Goal: Information Seeking & Learning: Learn about a topic

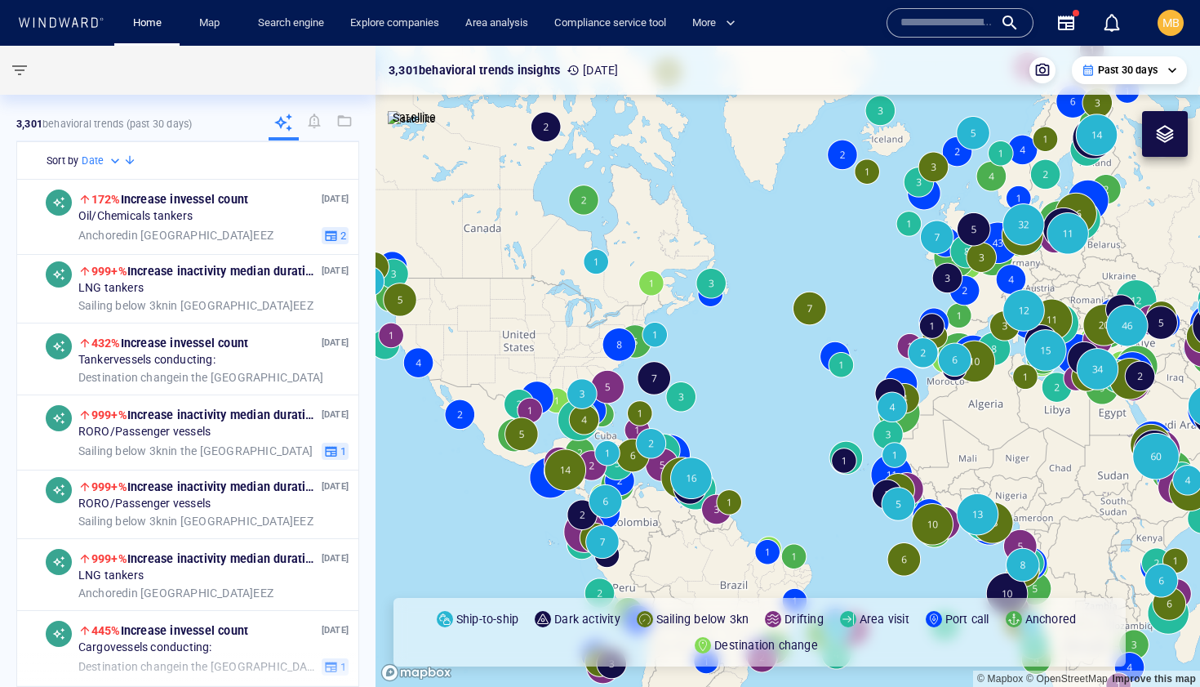
click at [944, 14] on input "text" at bounding box center [946, 23] width 93 height 24
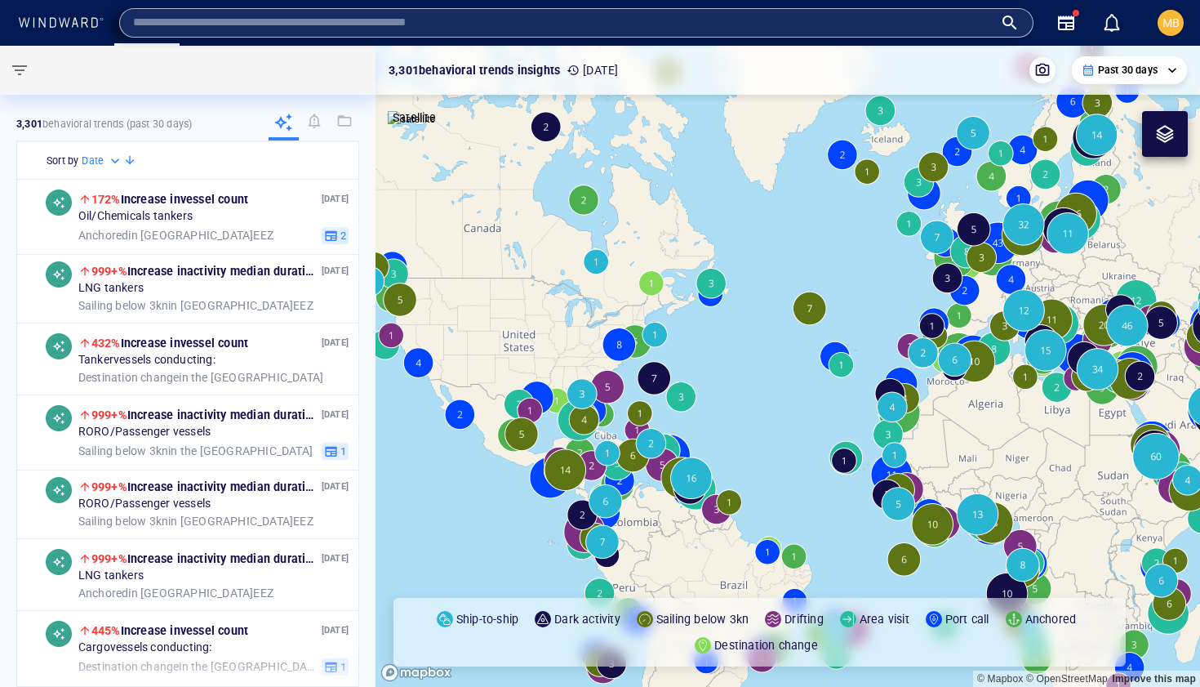
paste input "*******"
type input "*******"
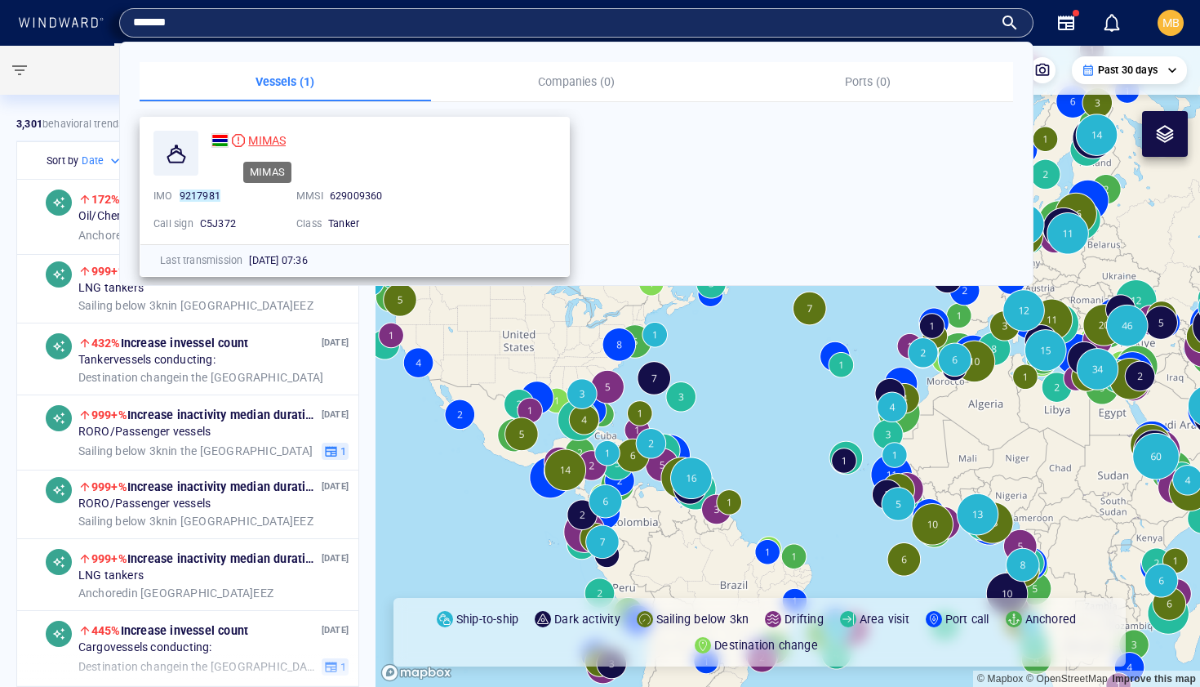
click at [266, 145] on span "MIMAS" at bounding box center [267, 140] width 38 height 13
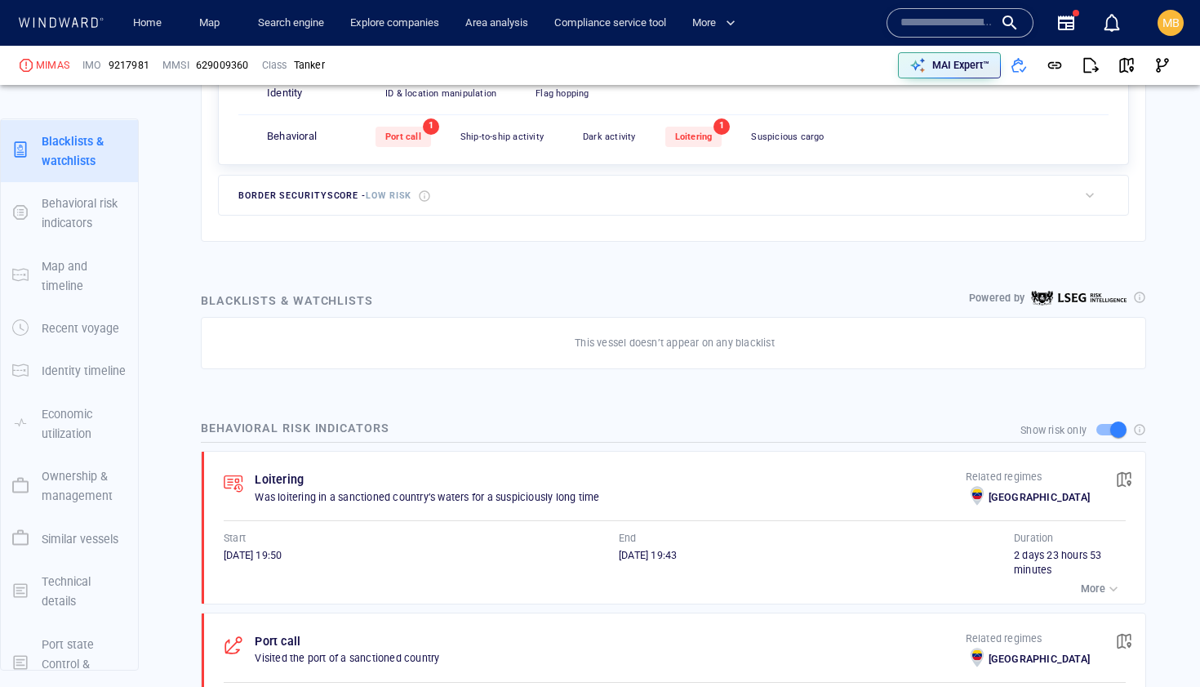
scroll to position [637, 0]
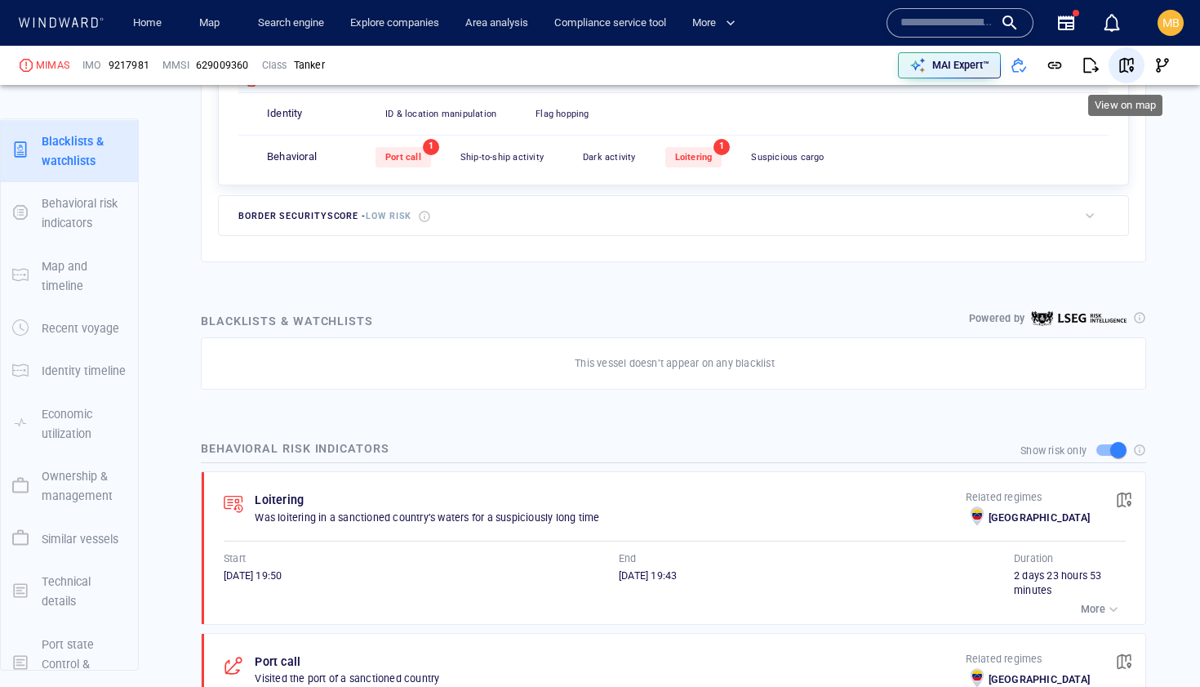
click at [1127, 69] on span "button" at bounding box center [1126, 65] width 16 height 16
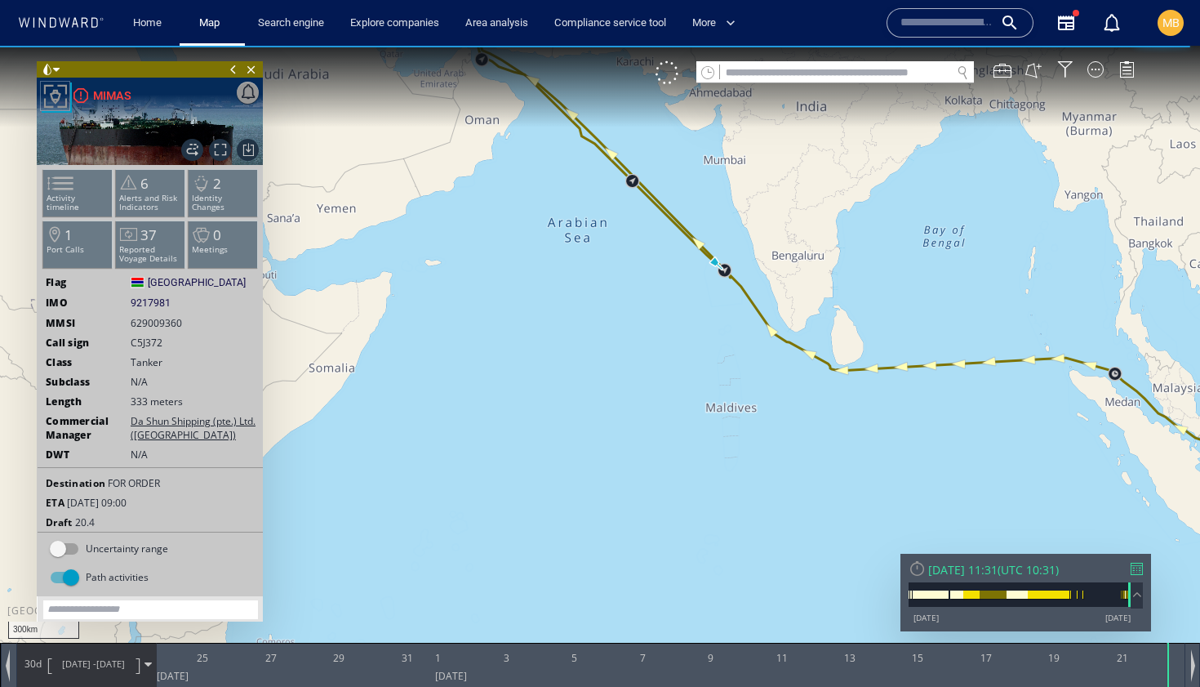
drag, startPoint x: 647, startPoint y: 311, endPoint x: 622, endPoint y: 499, distance: 189.3
click at [622, 499] on canvas "Map" at bounding box center [600, 358] width 1200 height 624
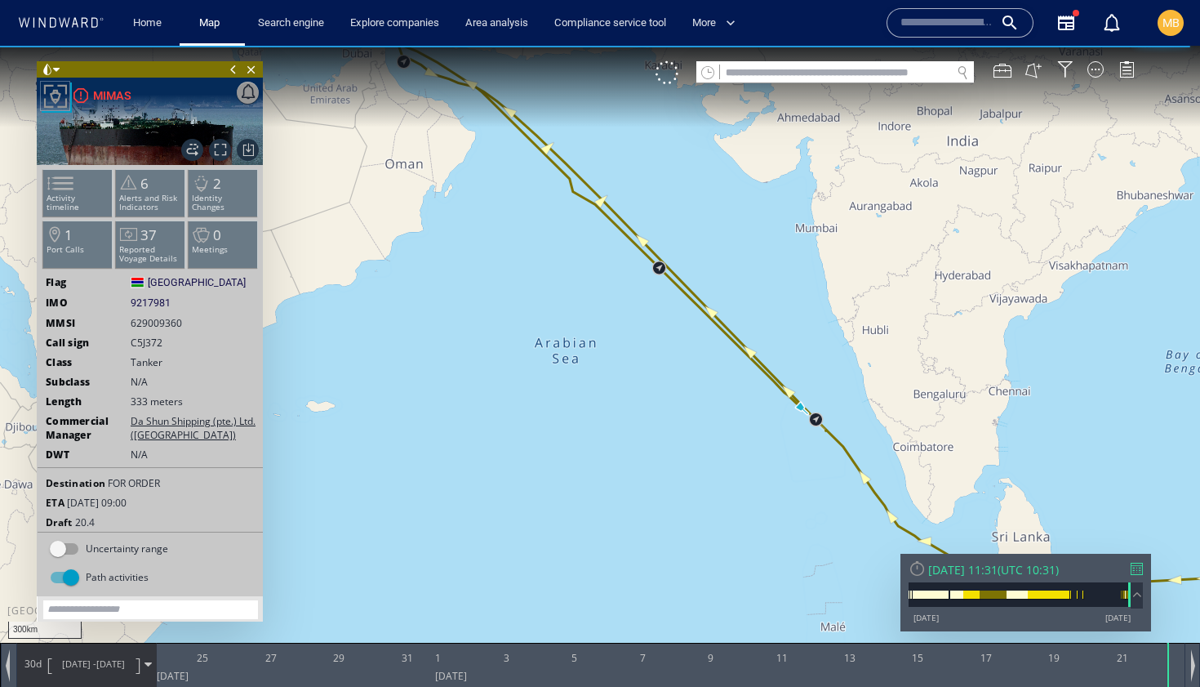
drag, startPoint x: 617, startPoint y: 471, endPoint x: 529, endPoint y: 456, distance: 89.4
click at [531, 455] on canvas "Map" at bounding box center [600, 358] width 1200 height 624
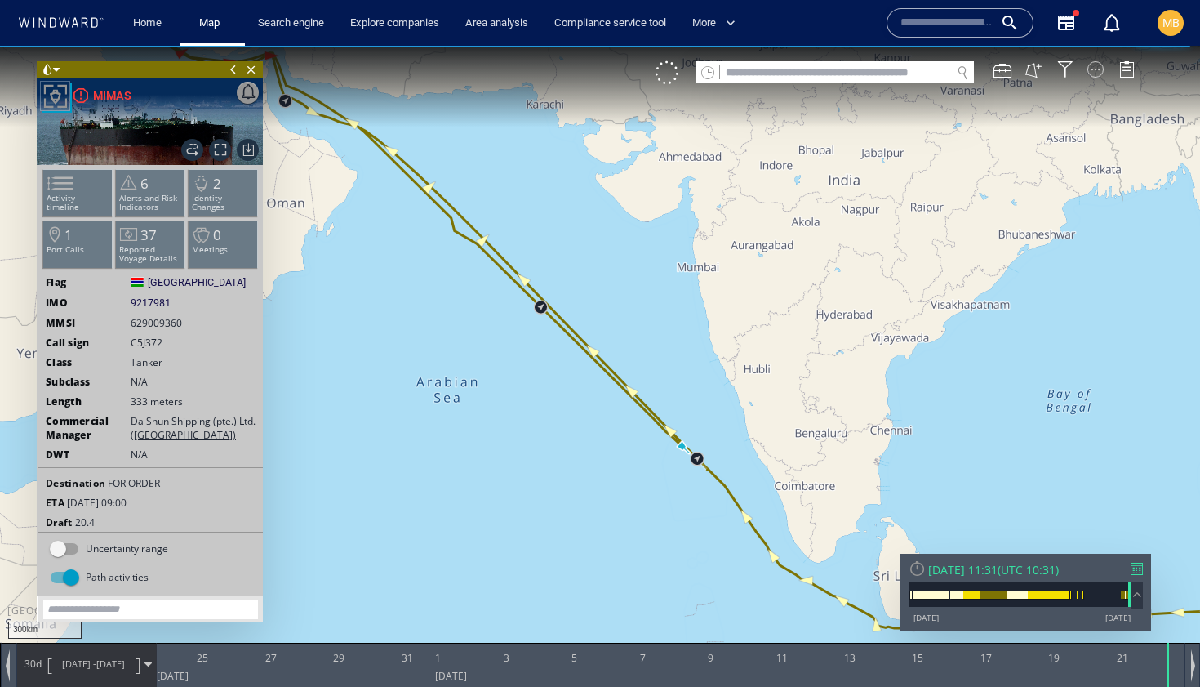
click at [1099, 66] on div at bounding box center [1095, 69] width 16 height 16
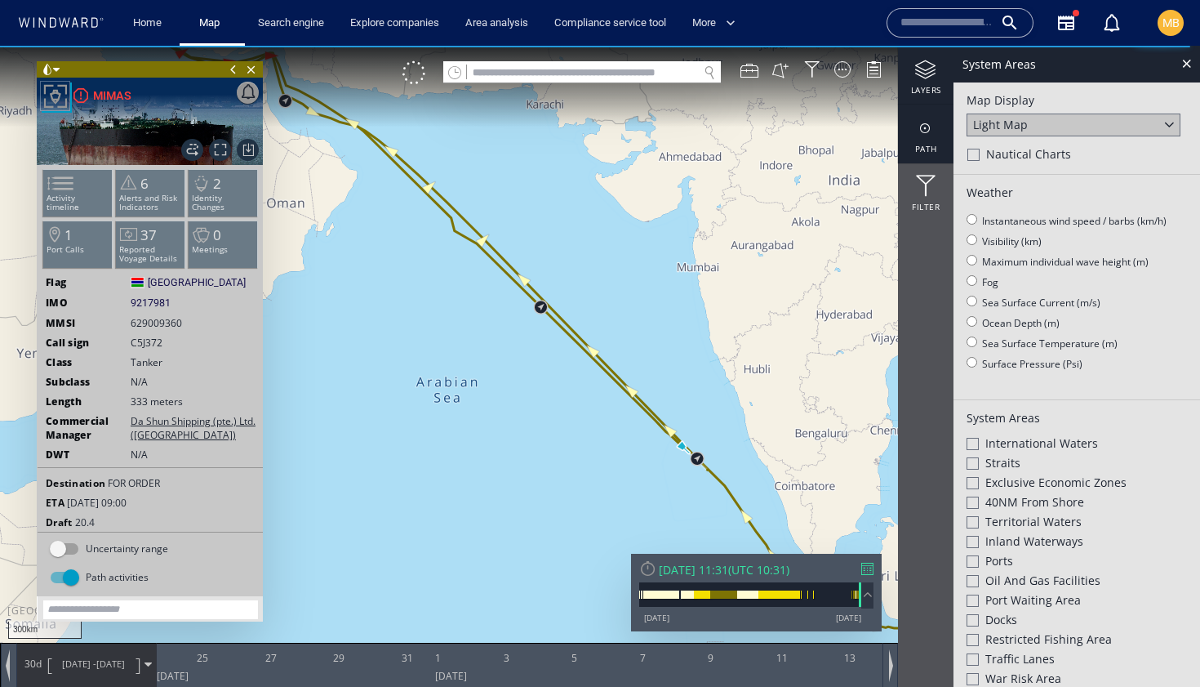
click at [923, 132] on div at bounding box center [926, 128] width 56 height 20
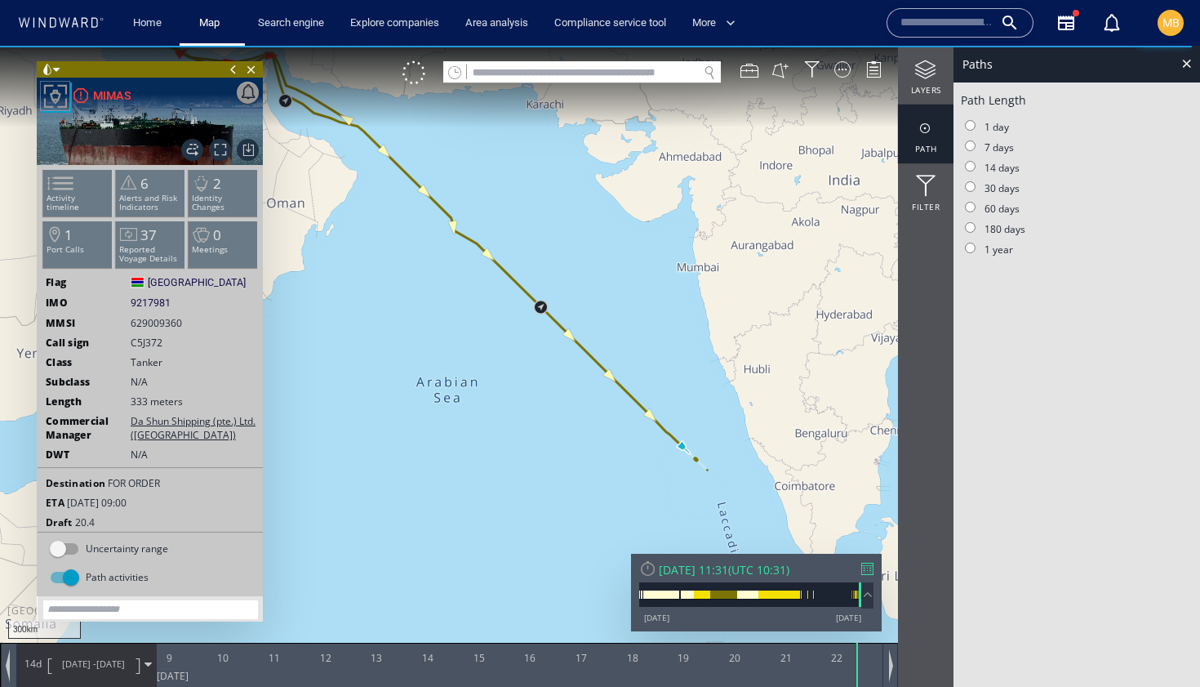
drag, startPoint x: 696, startPoint y: 420, endPoint x: 615, endPoint y: 359, distance: 102.0
click at [615, 358] on canvas "Map" at bounding box center [600, 358] width 1200 height 624
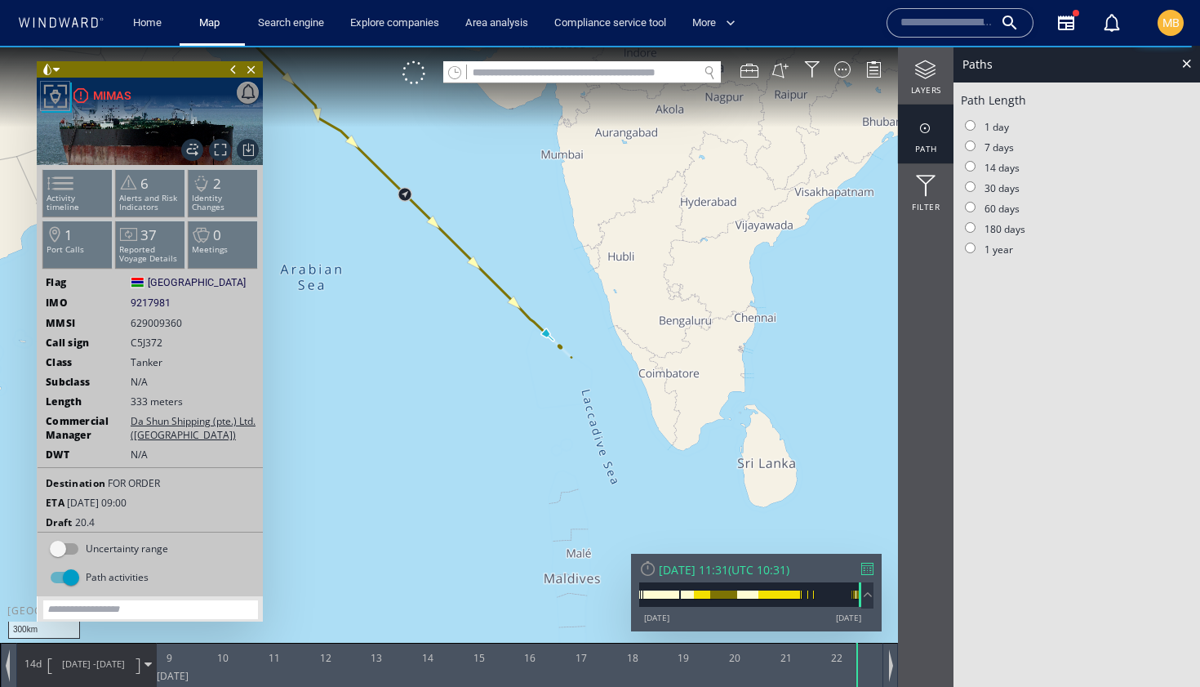
drag, startPoint x: 587, startPoint y: 523, endPoint x: 468, endPoint y: 447, distance: 141.7
click at [468, 436] on canvas "Map" at bounding box center [600, 358] width 1200 height 624
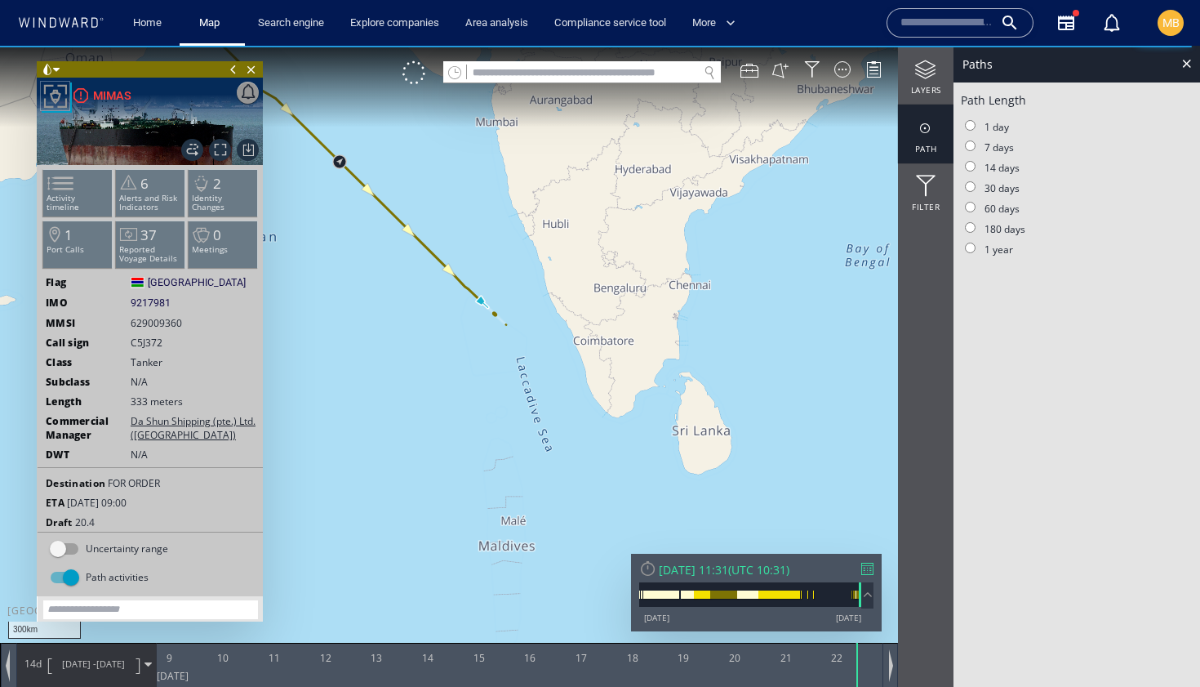
drag, startPoint x: 442, startPoint y: 419, endPoint x: 486, endPoint y: 530, distance: 119.2
click at [487, 531] on canvas "Map" at bounding box center [600, 358] width 1200 height 624
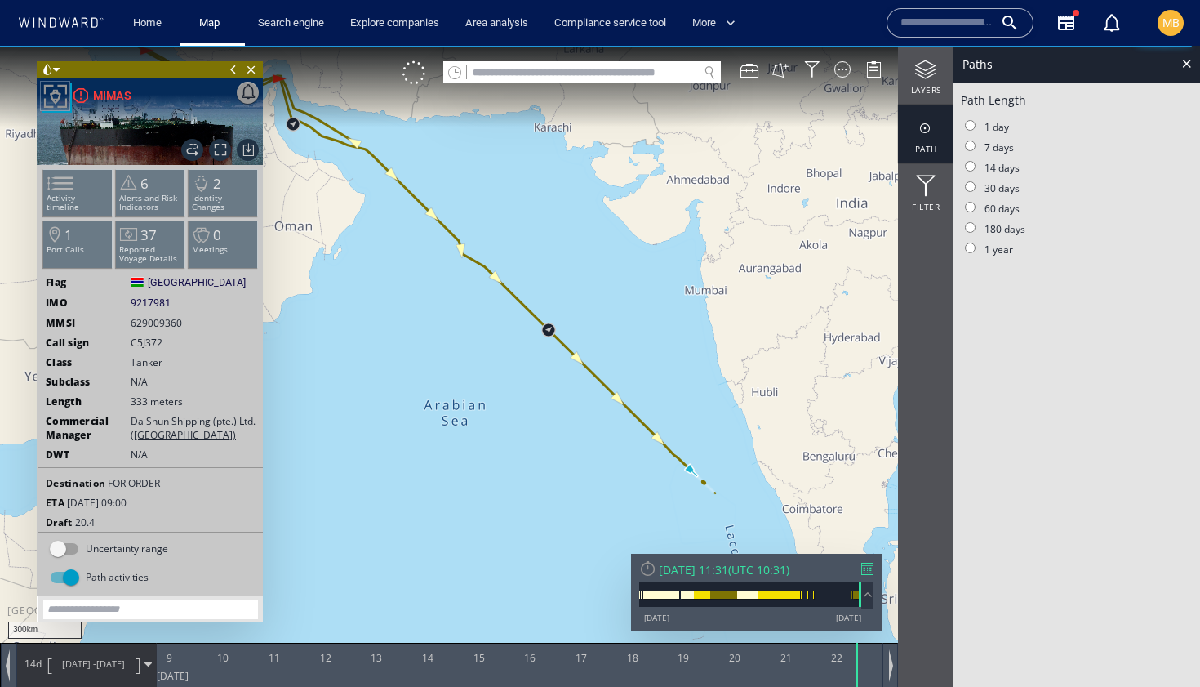
drag, startPoint x: 501, startPoint y: 496, endPoint x: 670, endPoint y: 562, distance: 181.2
click at [671, 46] on div "300km © Mapbox © OpenStreetMap Improve this map 0 0 8 August 2025 9 10 11 12 13…" at bounding box center [600, 46] width 1200 height 0
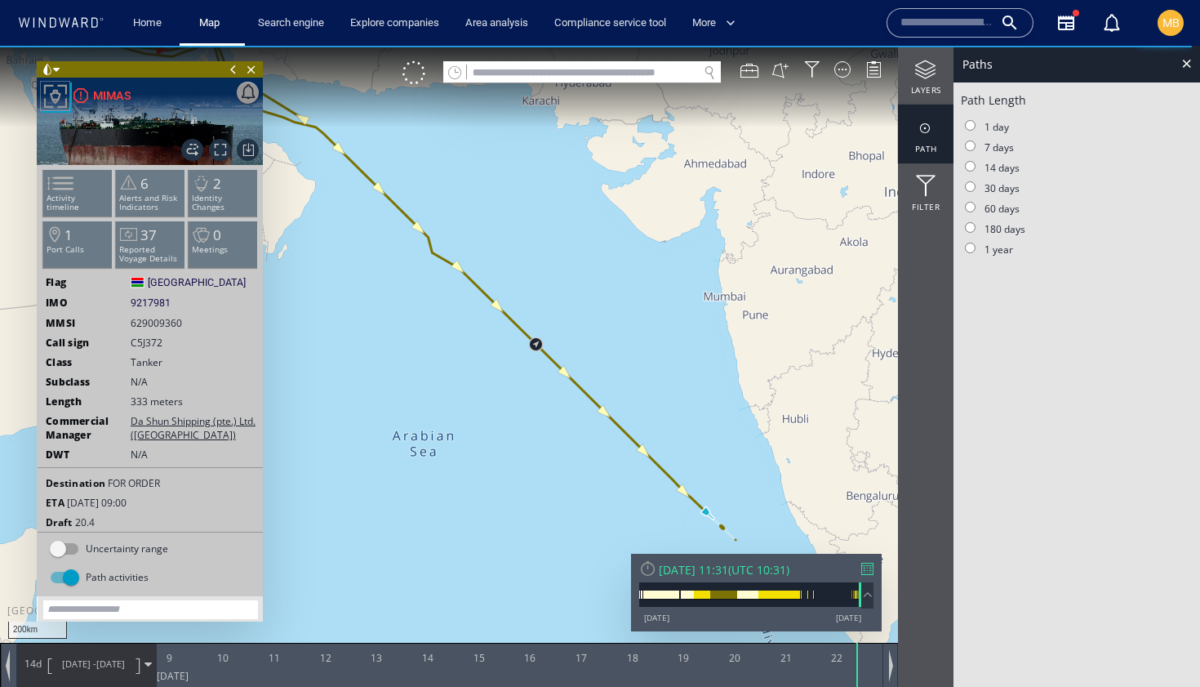
drag, startPoint x: 551, startPoint y: 452, endPoint x: 531, endPoint y: 484, distance: 37.4
click at [532, 485] on canvas "Map" at bounding box center [600, 358] width 1200 height 624
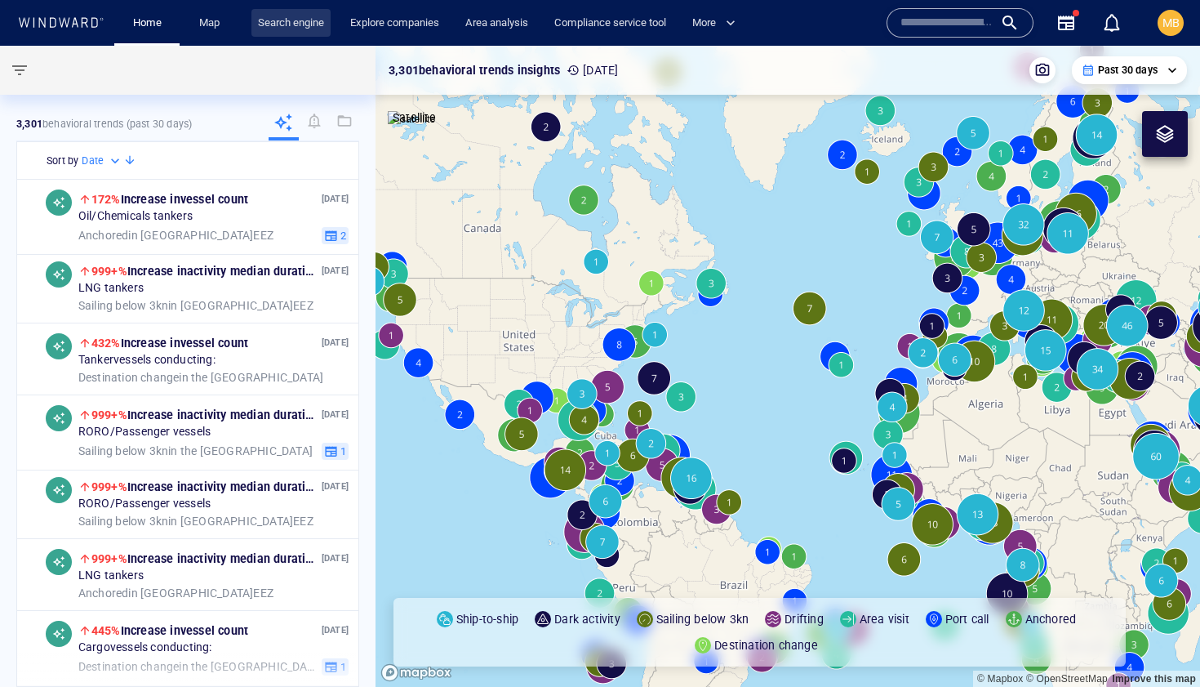
click at [274, 21] on link "Search engine" at bounding box center [290, 23] width 79 height 29
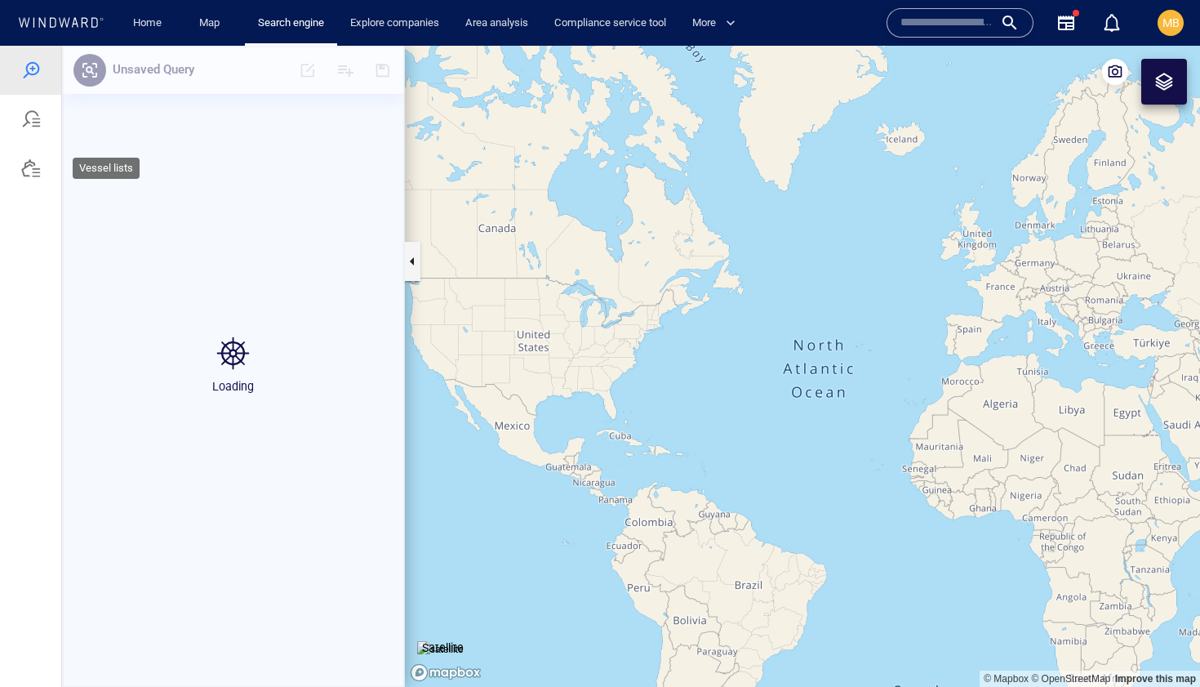
click at [34, 165] on div at bounding box center [31, 168] width 20 height 20
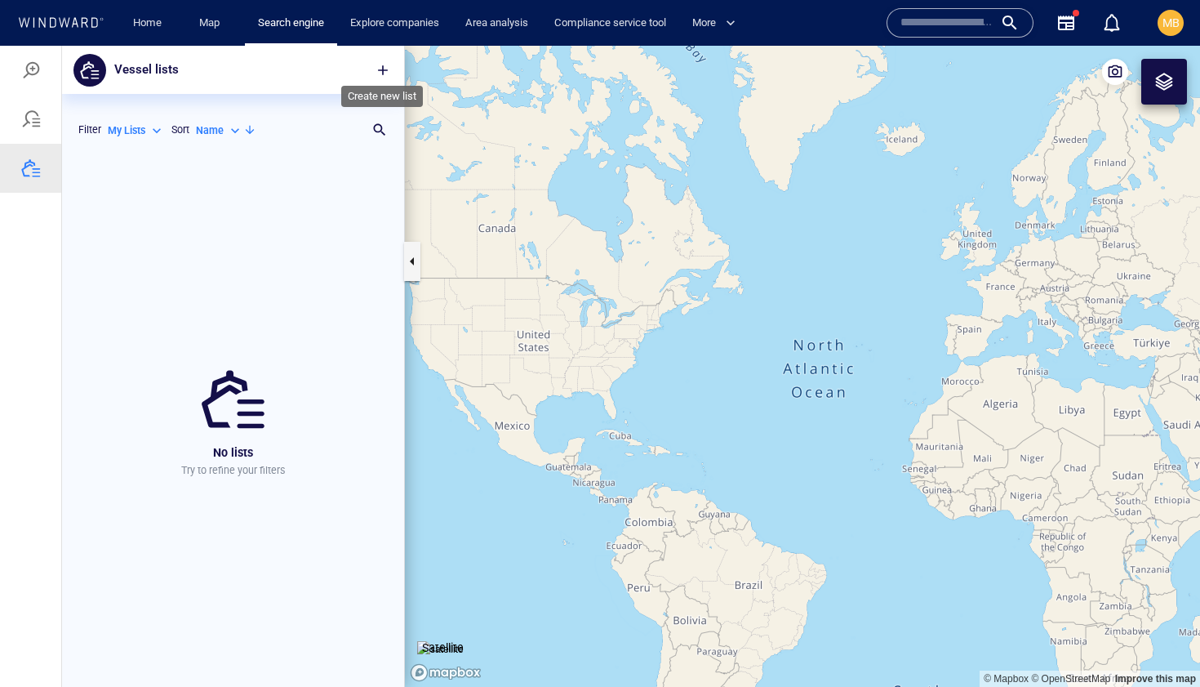
click at [380, 69] on span "button" at bounding box center [383, 70] width 16 height 16
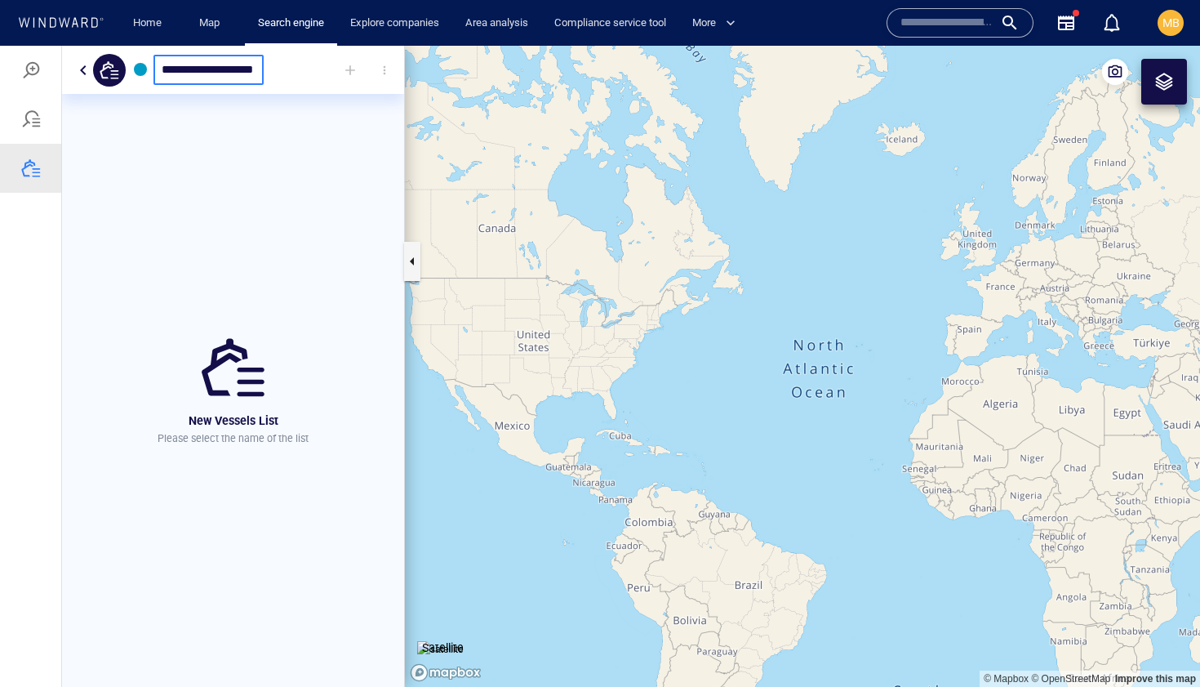
scroll to position [0, 18]
type input "**********"
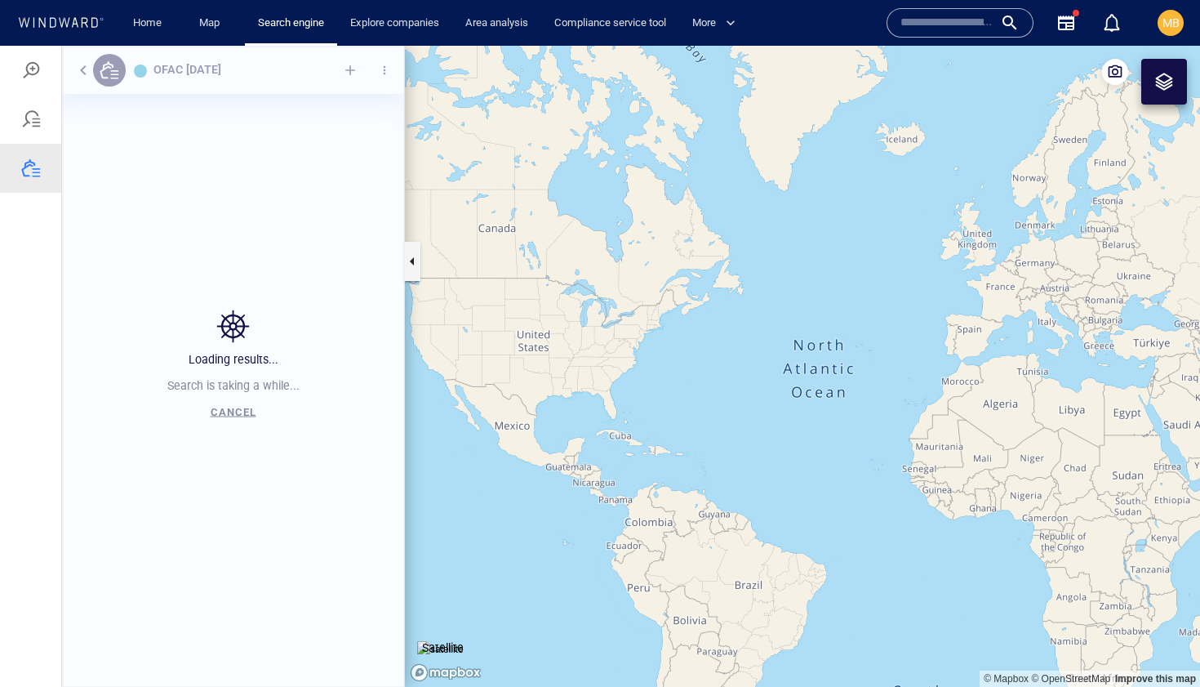
scroll to position [529, 342]
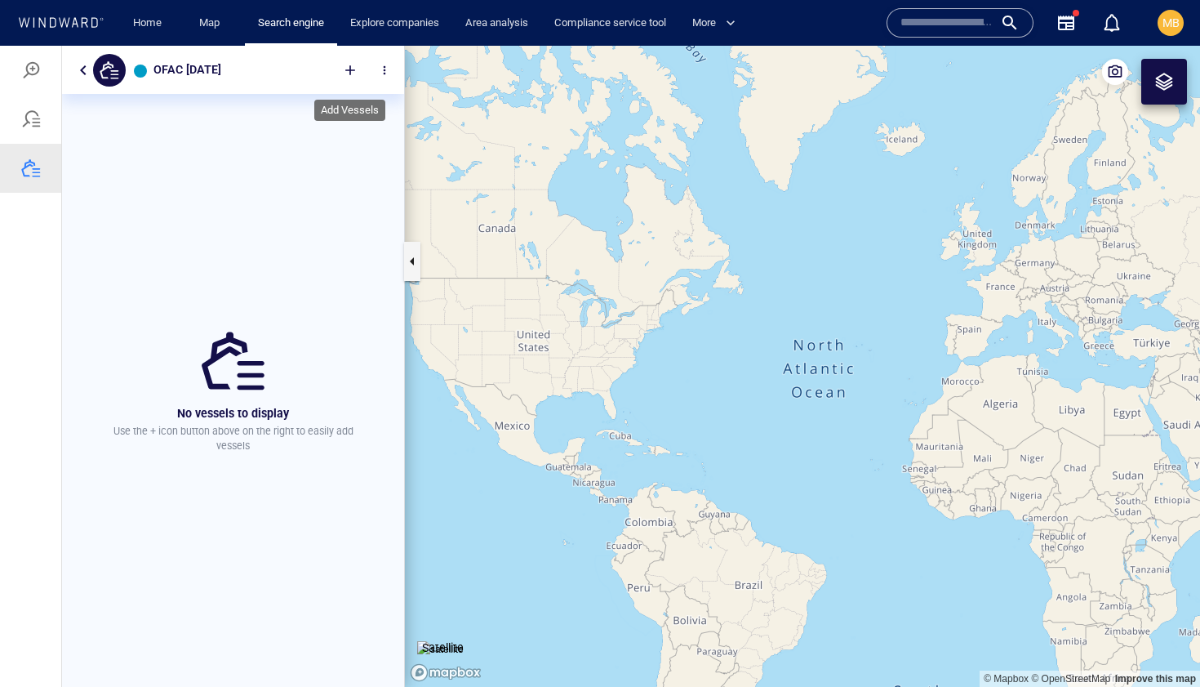
click at [347, 69] on div at bounding box center [350, 70] width 36 height 36
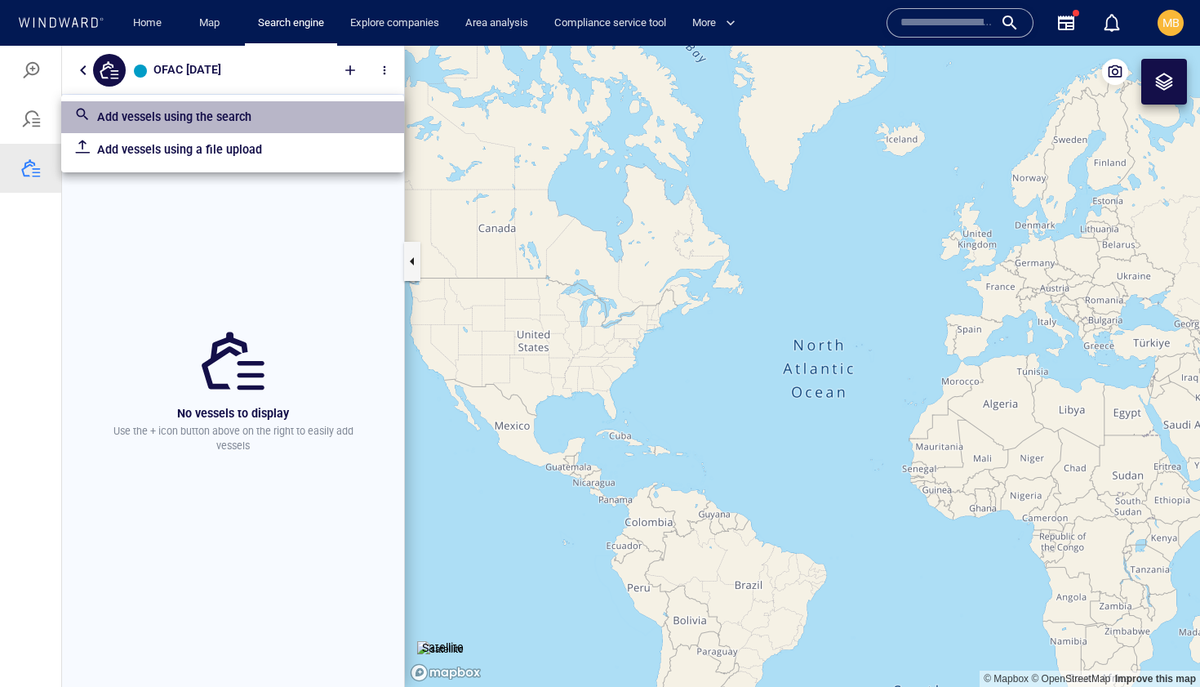
click at [237, 120] on p "Add vessels using the search" at bounding box center [244, 117] width 294 height 20
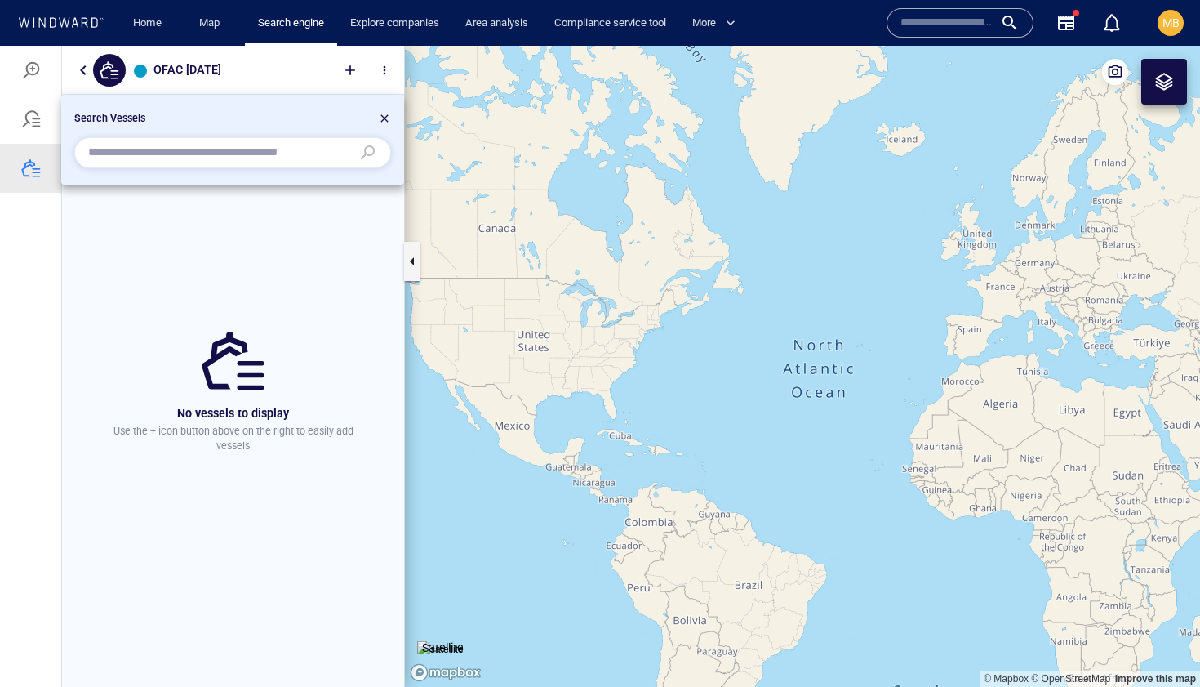
click at [235, 152] on input "text" at bounding box center [219, 152] width 263 height 24
paste input "*******"
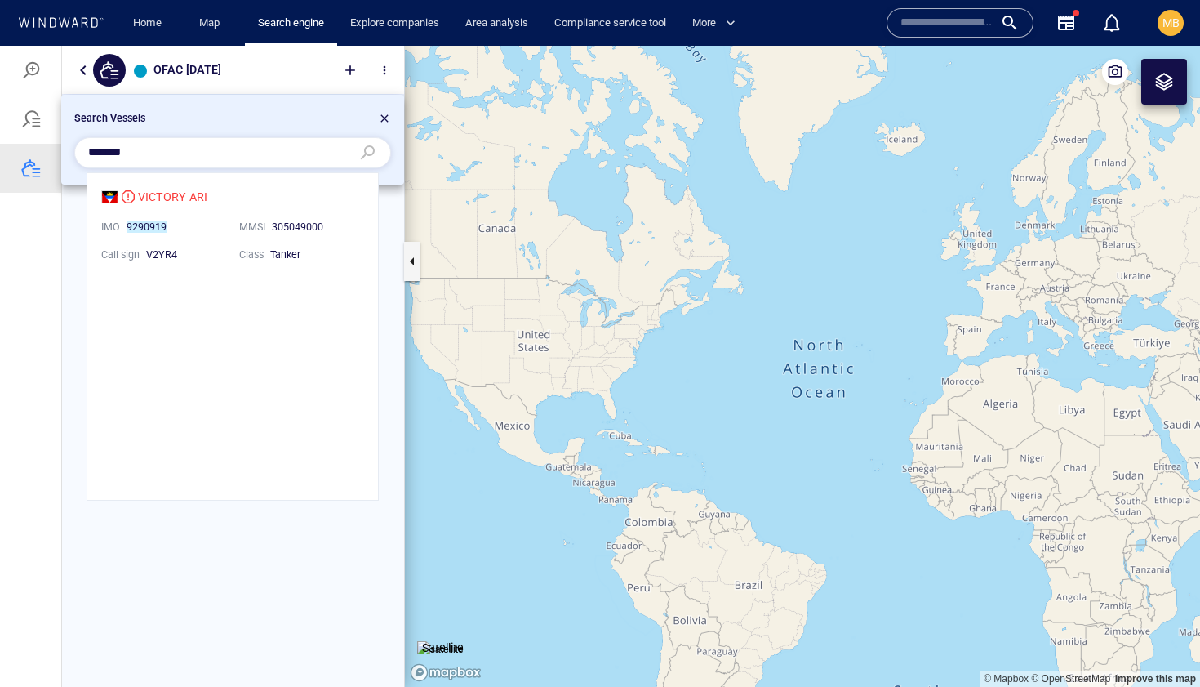
scroll to position [327, 291]
click at [185, 193] on li "VICTORY ARI IMO 9290919 MMSI 305049000 Call sign V2YR4 Class Tanker" at bounding box center [232, 224] width 291 height 103
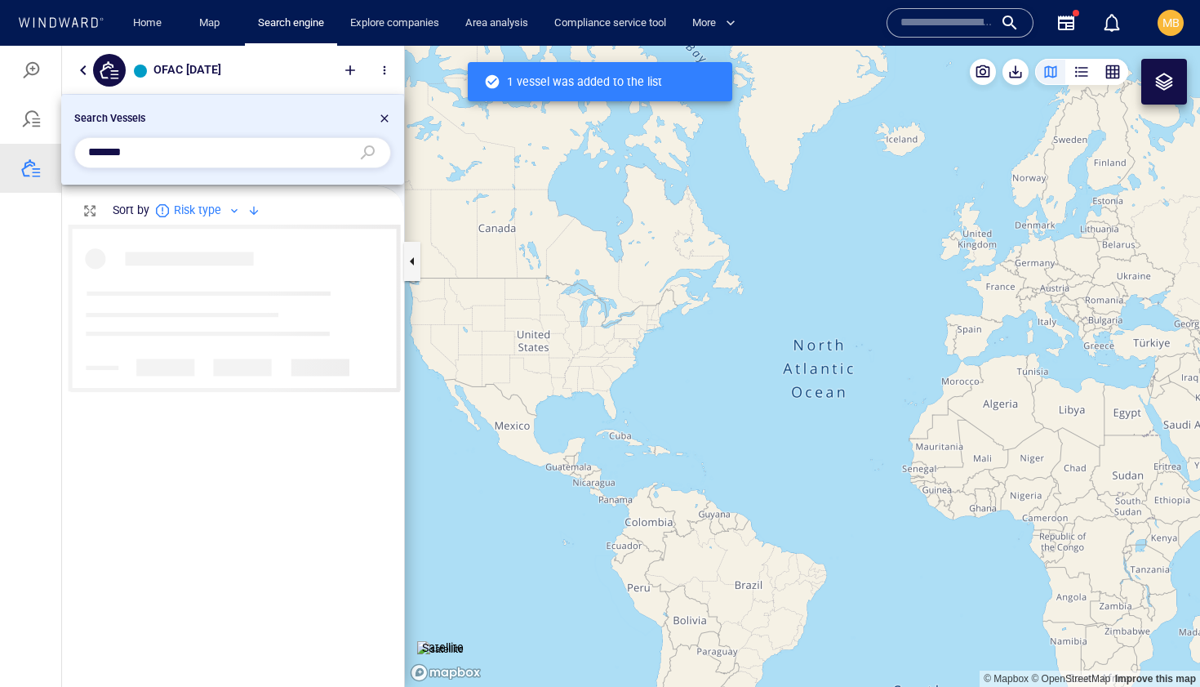
scroll to position [462, 342]
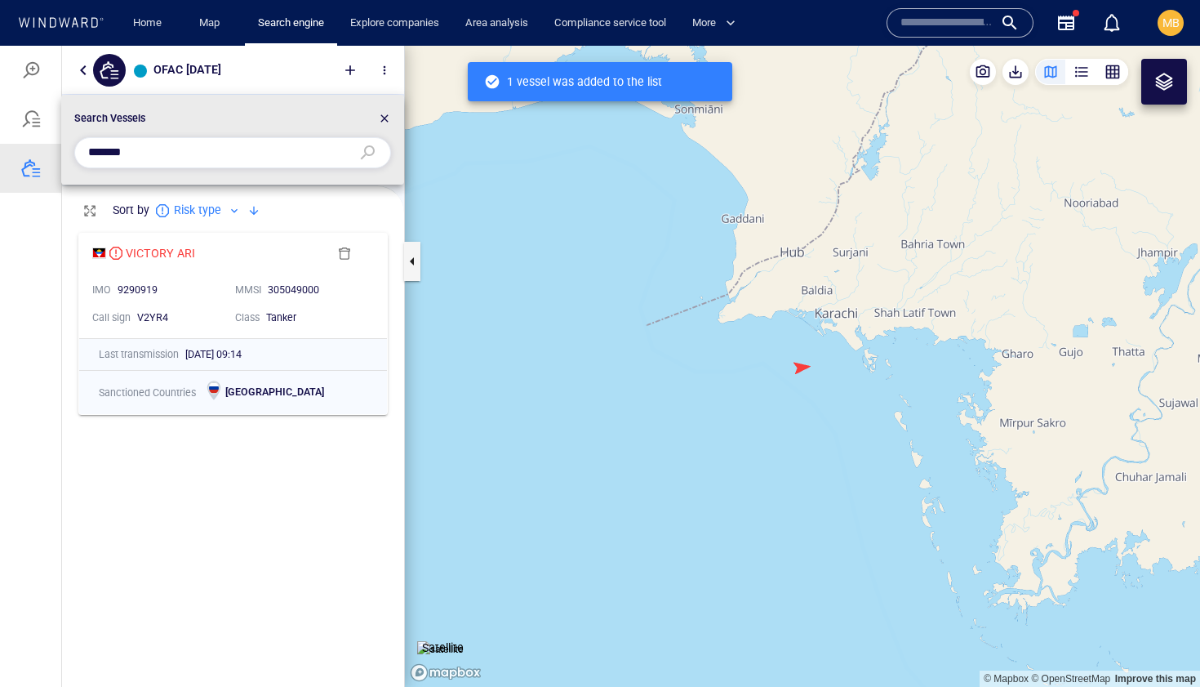
drag, startPoint x: 211, startPoint y: 162, endPoint x: 60, endPoint y: 149, distance: 152.5
click at [60, 149] on div "Search Vessels *******" at bounding box center [600, 366] width 1200 height 641
paste input "text"
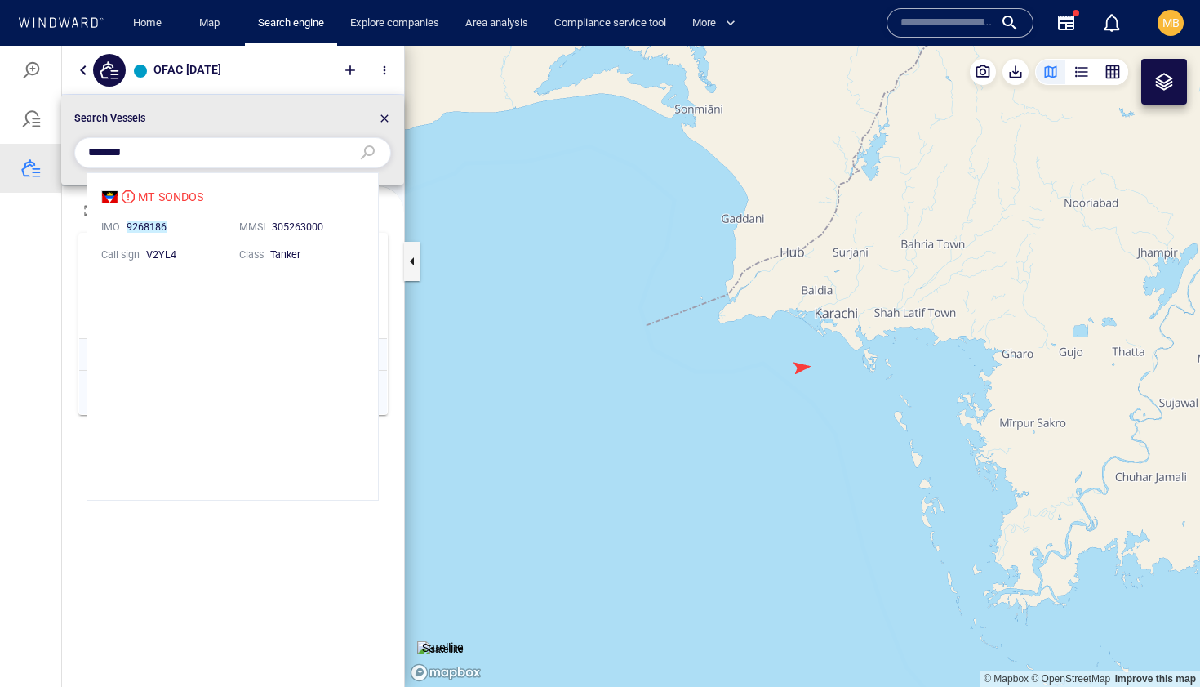
scroll to position [327, 291]
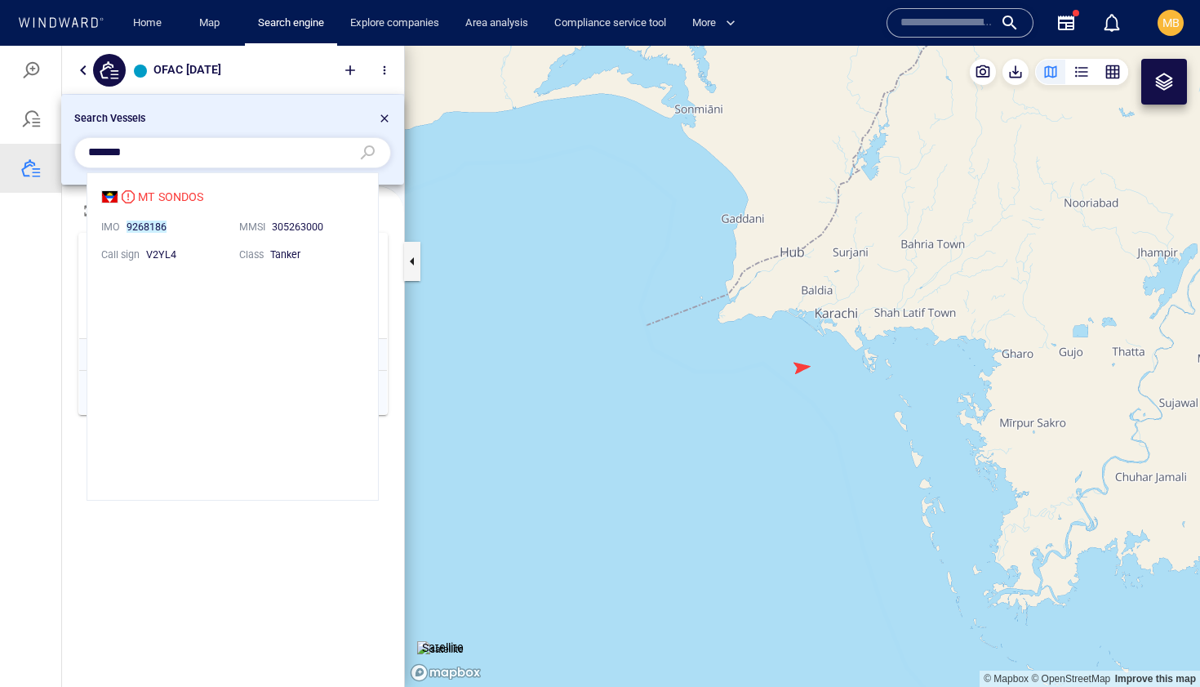
click at [174, 199] on li "MT SONDOS IMO 9268186 MMSI 305263000 Call sign V2YL4 Class Tanker" at bounding box center [232, 224] width 291 height 103
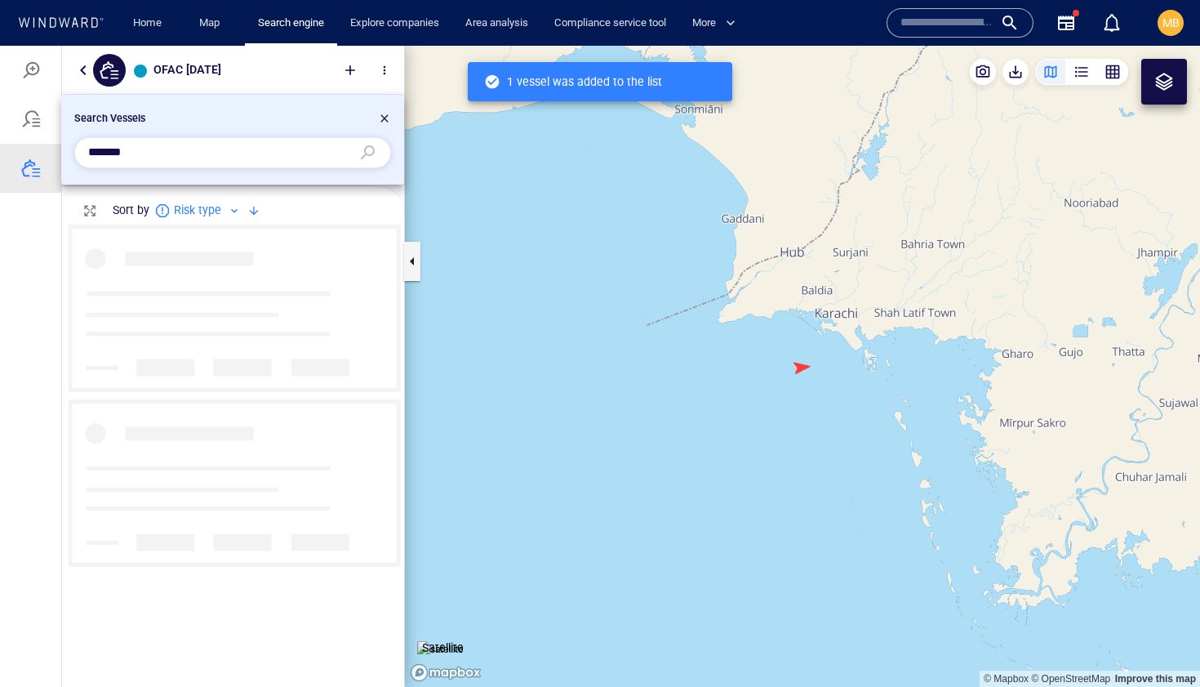
scroll to position [462, 342]
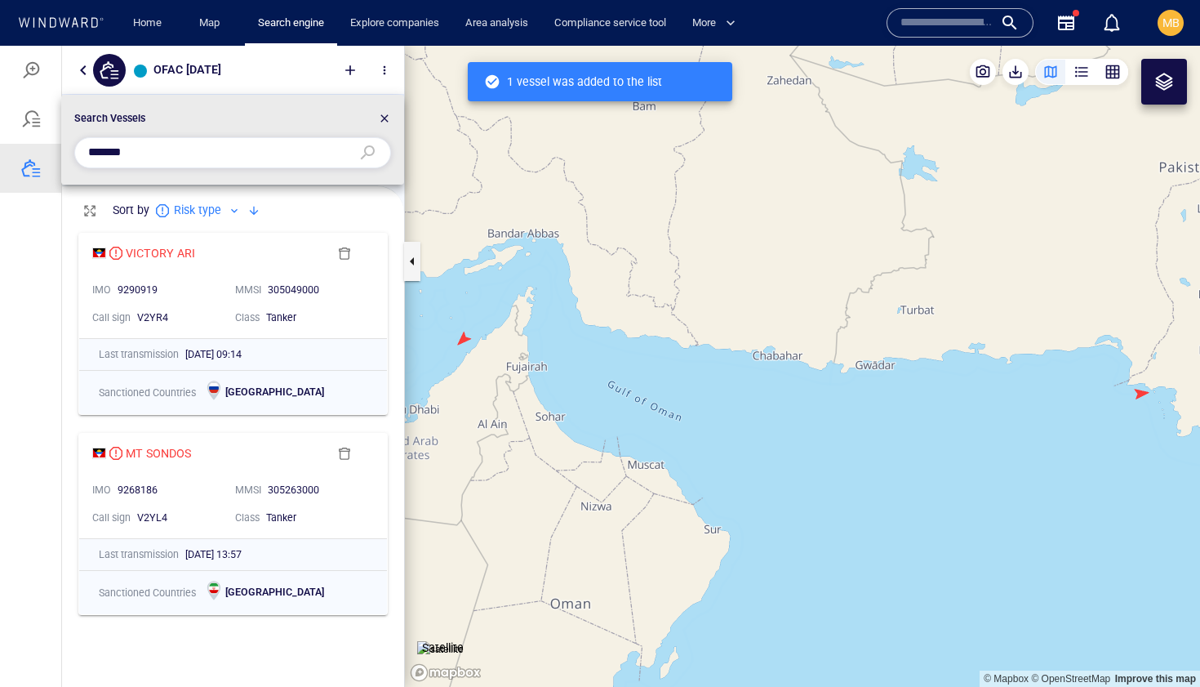
drag, startPoint x: 155, startPoint y: 155, endPoint x: 50, endPoint y: 149, distance: 105.5
click at [52, 149] on div "Search Vessels *******" at bounding box center [600, 366] width 1200 height 641
paste input "text"
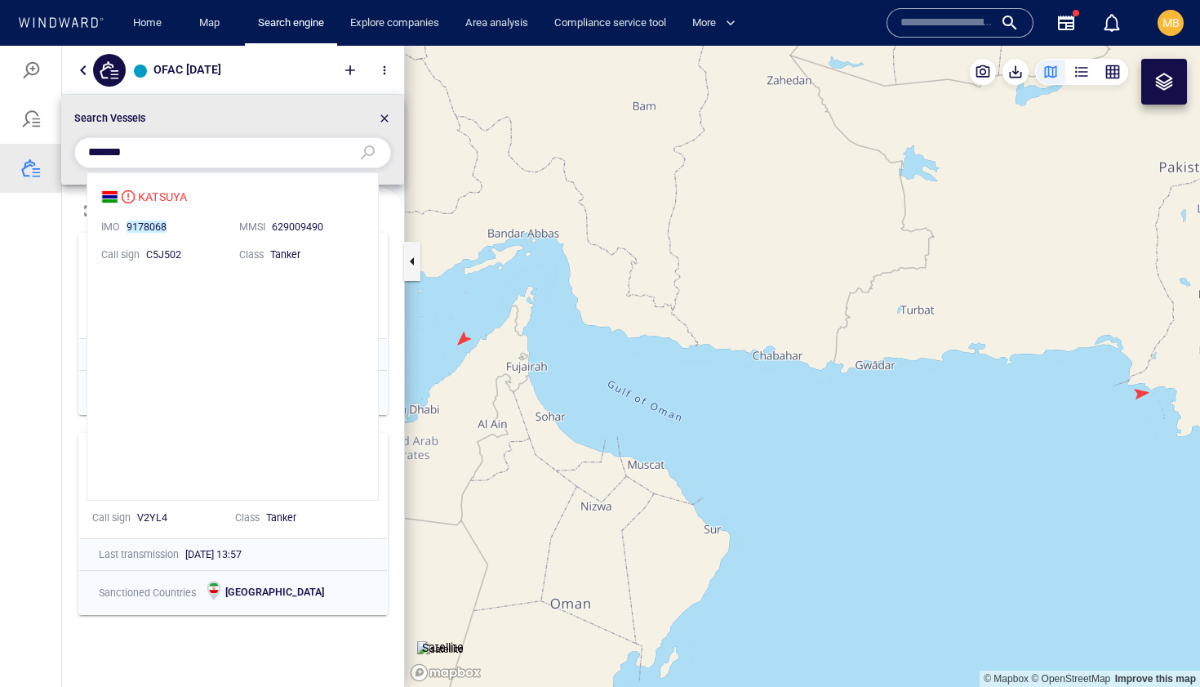
scroll to position [327, 291]
click at [151, 199] on li "KATSUYA IMO 9178068 MMSI 629009490 Call sign C5J502 Class Tanker" at bounding box center [232, 224] width 291 height 103
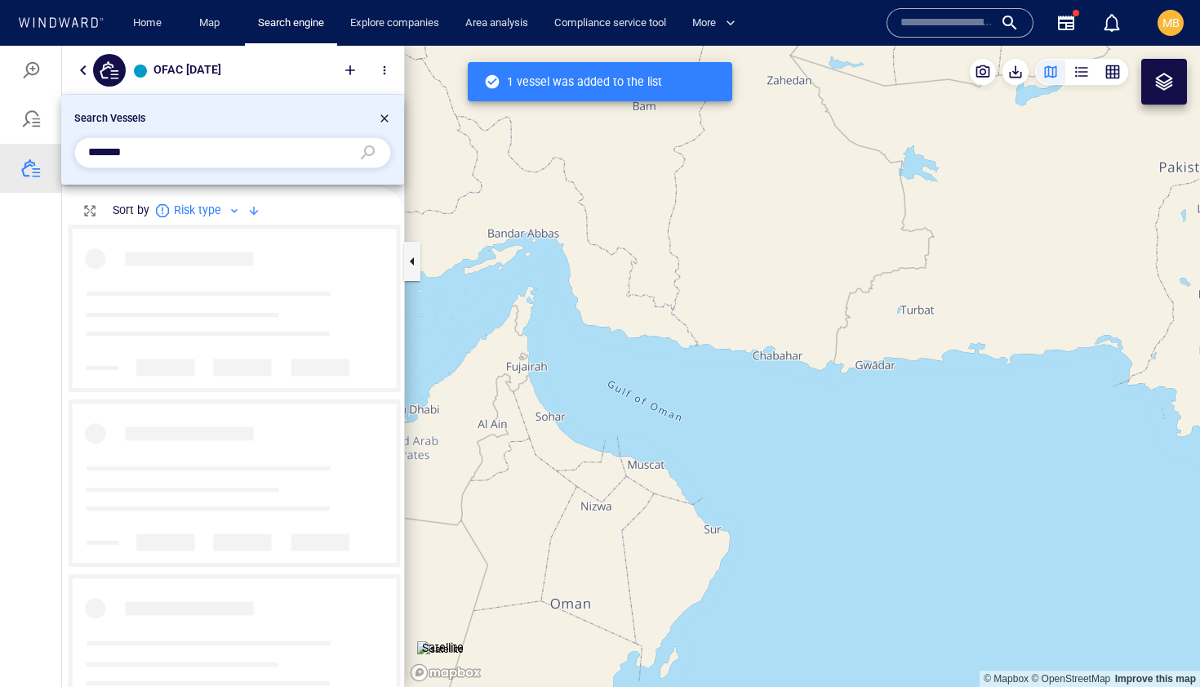
scroll to position [462, 342]
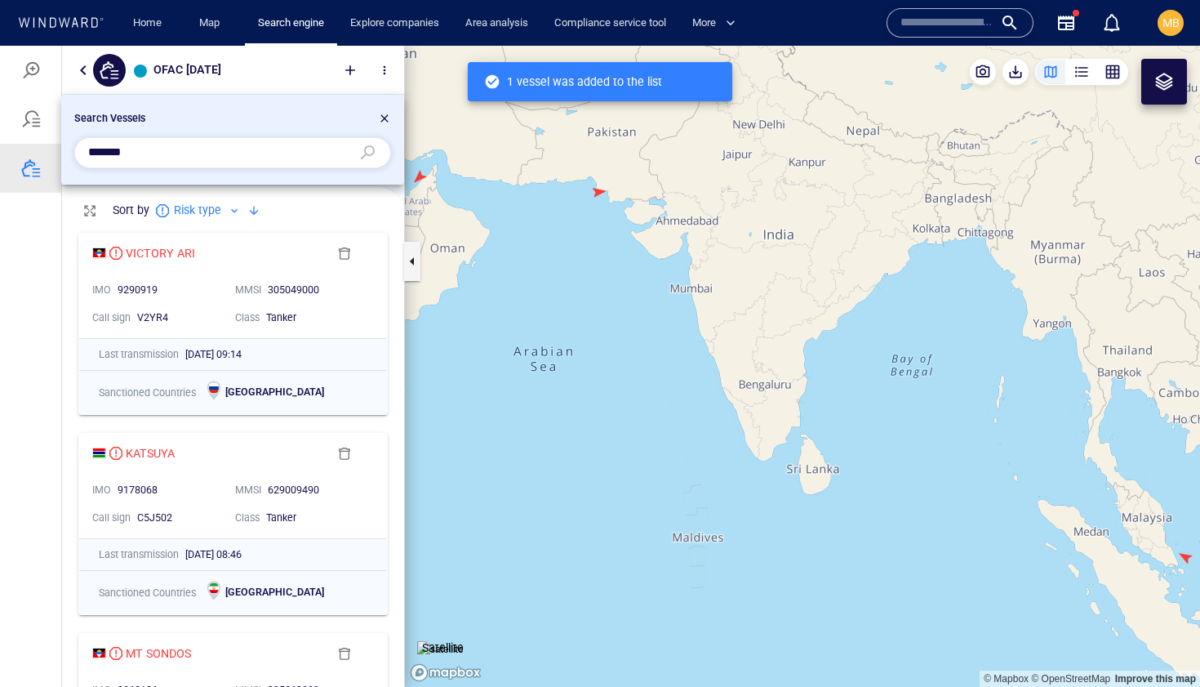
drag, startPoint x: 189, startPoint y: 147, endPoint x: 76, endPoint y: 153, distance: 113.6
click at [76, 153] on div "*******" at bounding box center [232, 152] width 317 height 31
paste input "text"
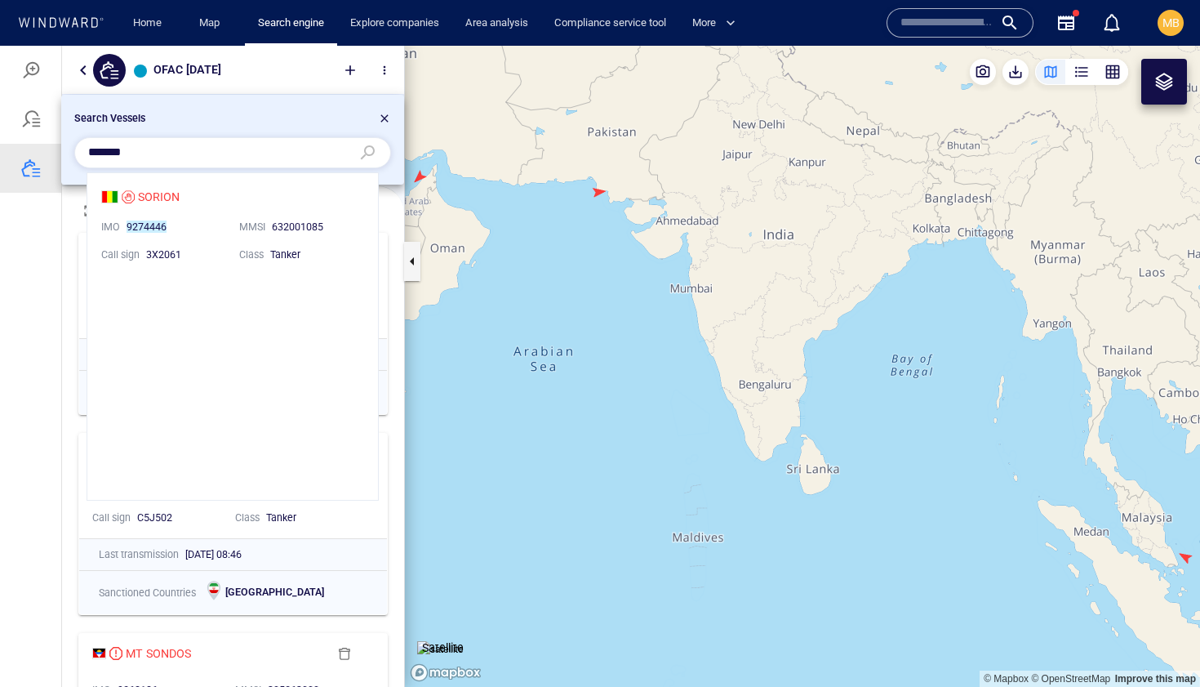
scroll to position [327, 291]
click at [157, 197] on li "SORION IMO 9274446 MMSI 632001085 Call sign 3X2061 Class Tanker" at bounding box center [232, 224] width 291 height 103
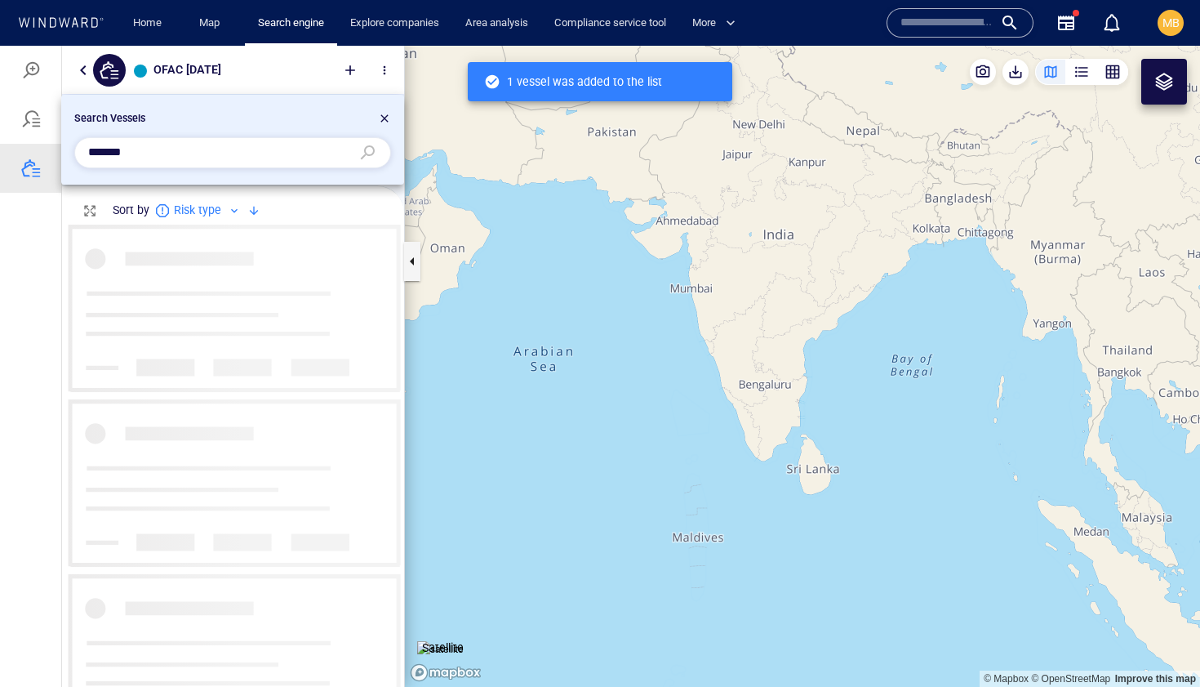
scroll to position [0, 0]
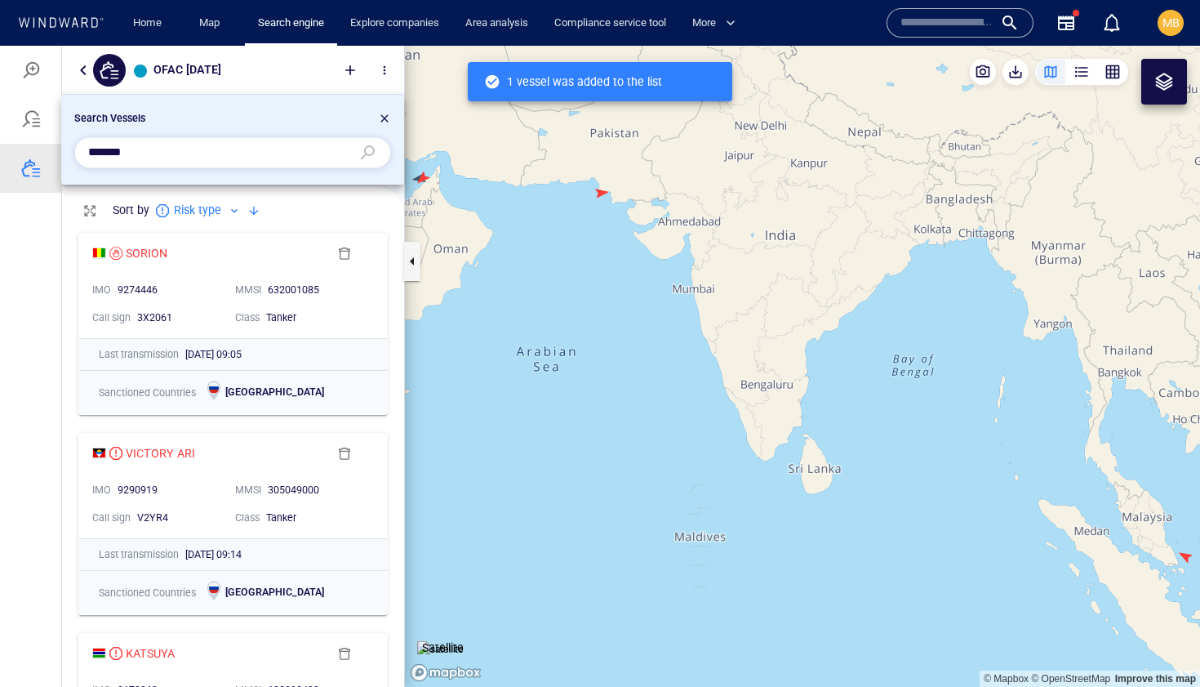
drag, startPoint x: 177, startPoint y: 149, endPoint x: 73, endPoint y: 144, distance: 104.6
click at [73, 144] on div "*******" at bounding box center [232, 153] width 323 height 38
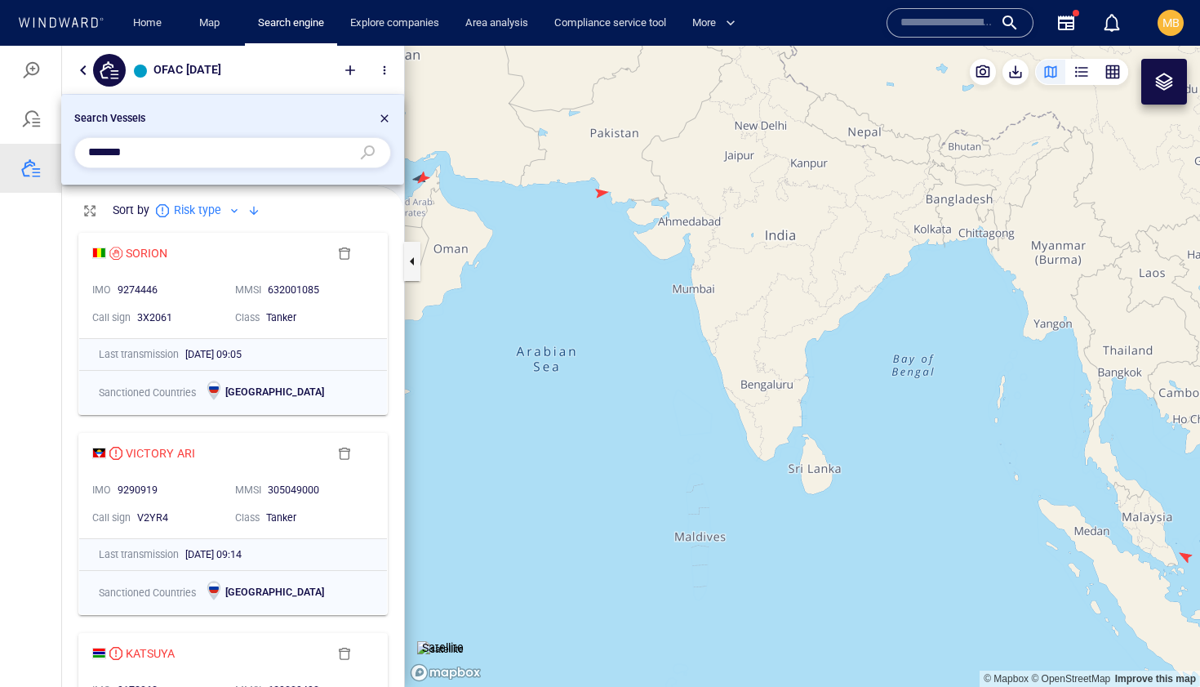
paste input "text"
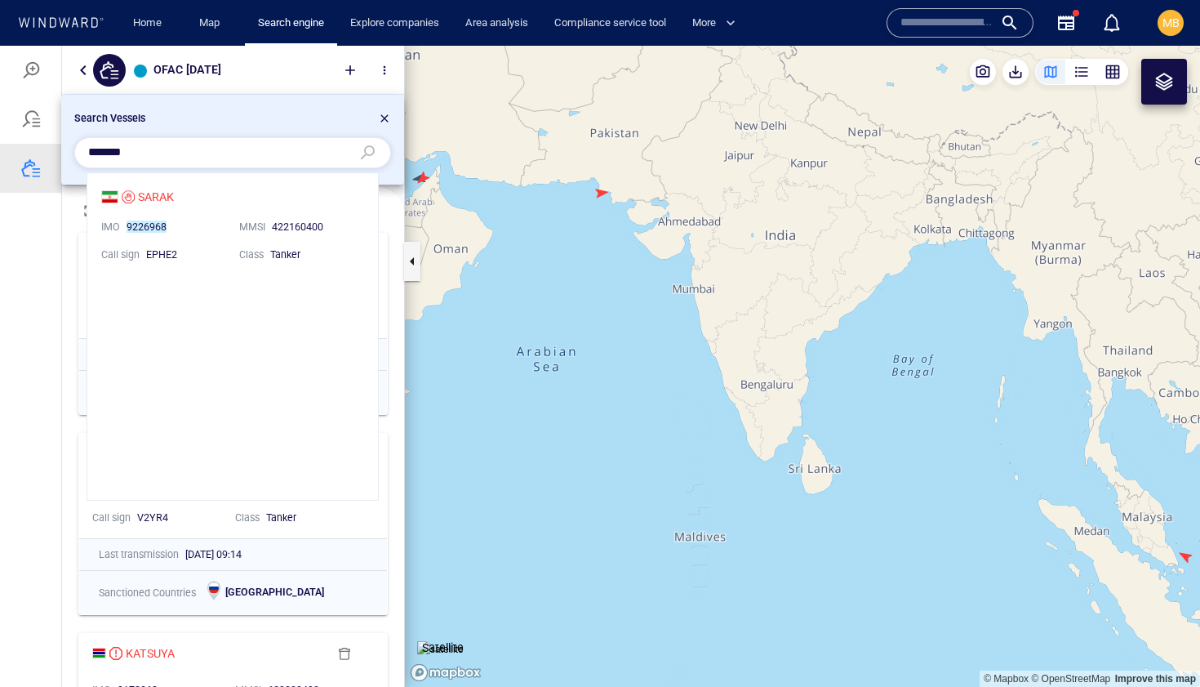
click at [161, 195] on li "SARAK IMO 9226968 MMSI 422160400 Call sign EPHE2 Class Tanker" at bounding box center [232, 224] width 291 height 103
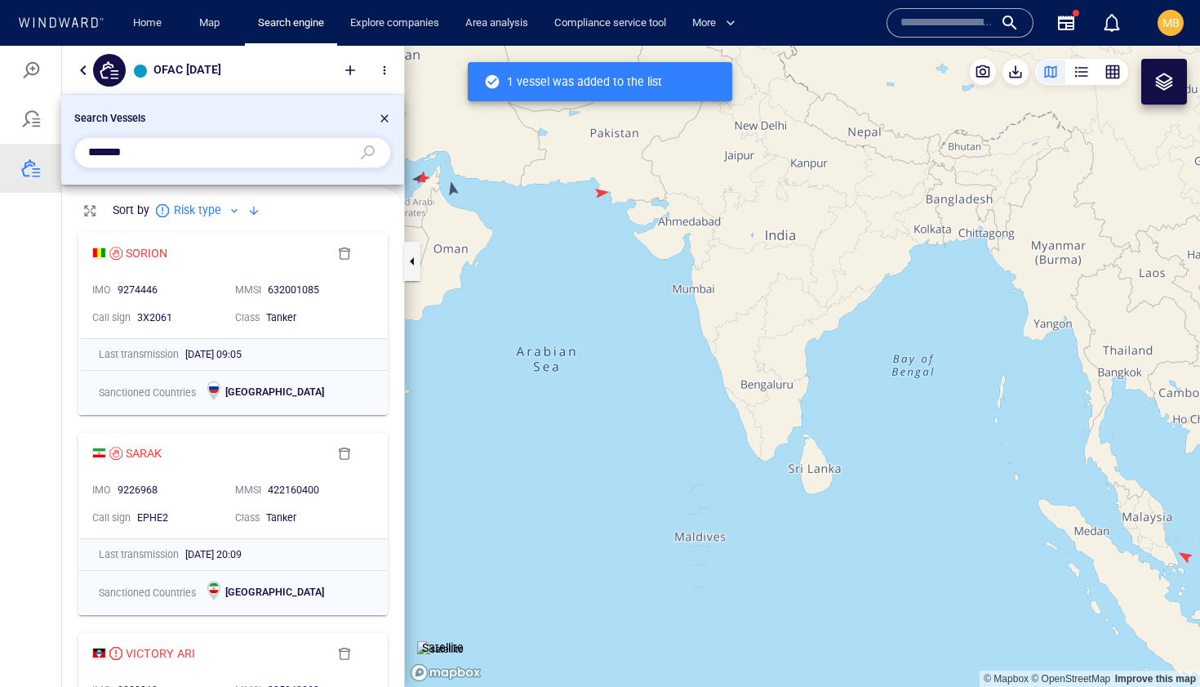
drag, startPoint x: 158, startPoint y: 156, endPoint x: 67, endPoint y: 146, distance: 91.1
click at [67, 146] on li "Search Vessels *******" at bounding box center [232, 140] width 343 height 90
paste input "text"
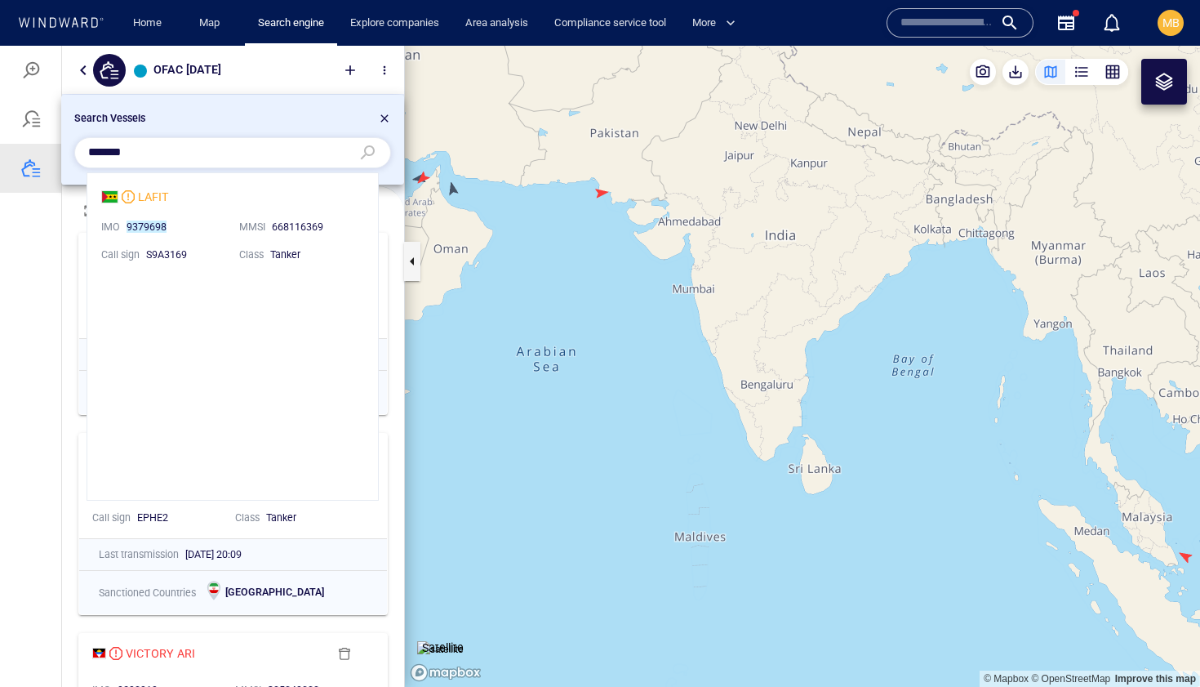
scroll to position [327, 291]
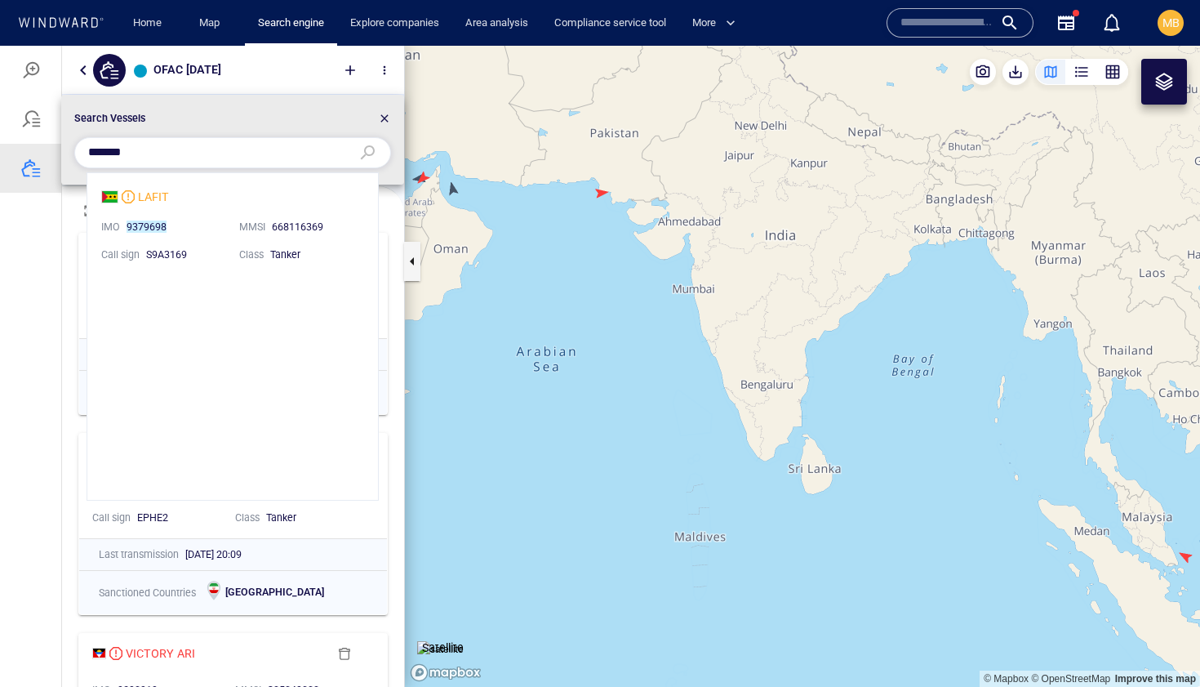
click at [152, 196] on li "LAFIT IMO 9379698 MMSI 668116369 Call sign S9A3169 Class Tanker" at bounding box center [232, 224] width 291 height 103
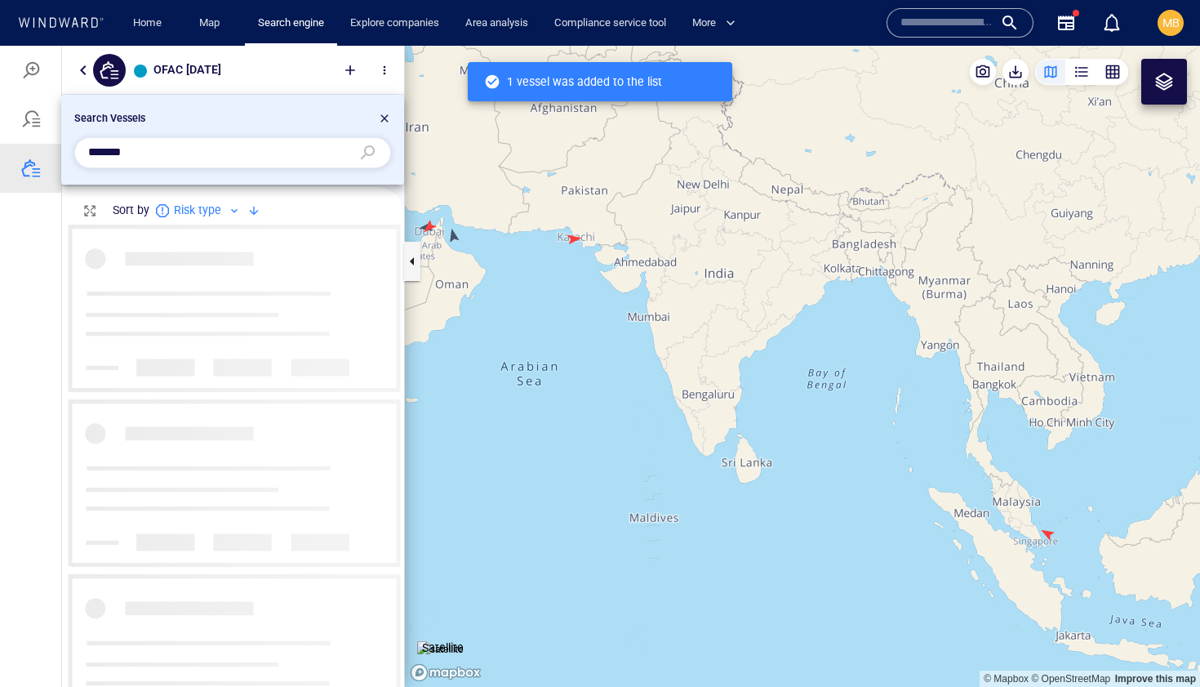
scroll to position [462, 342]
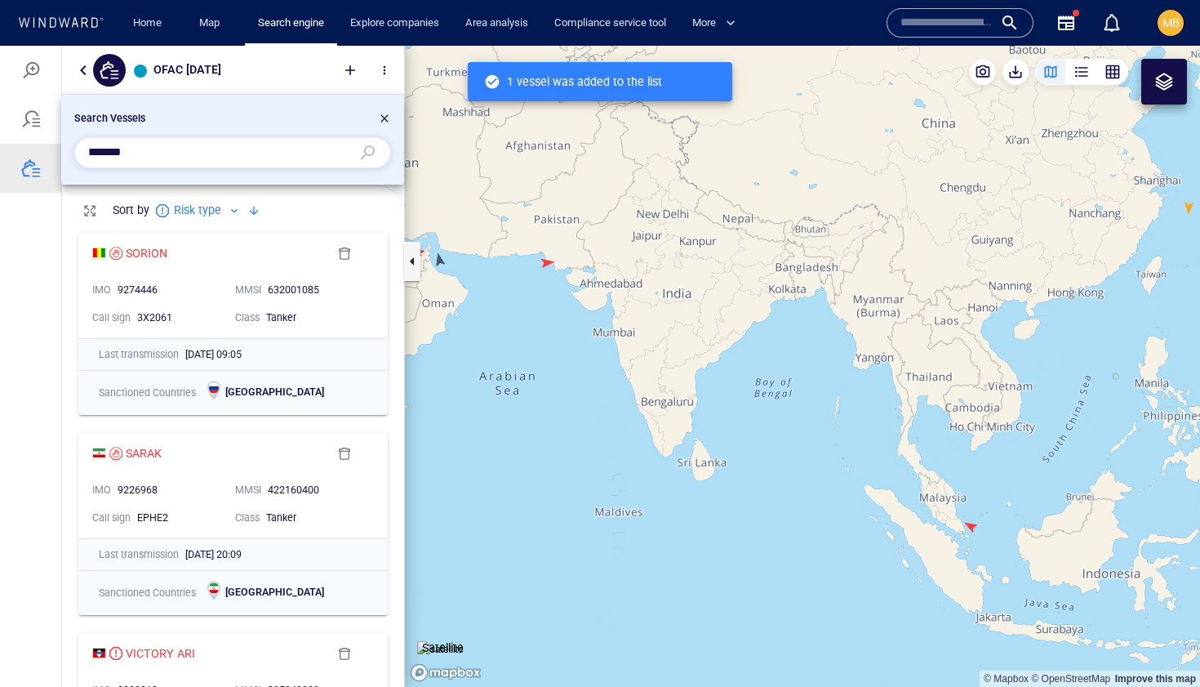
drag, startPoint x: 156, startPoint y: 147, endPoint x: 73, endPoint y: 151, distance: 82.5
click at [73, 151] on div "*******" at bounding box center [232, 153] width 323 height 38
paste input "text"
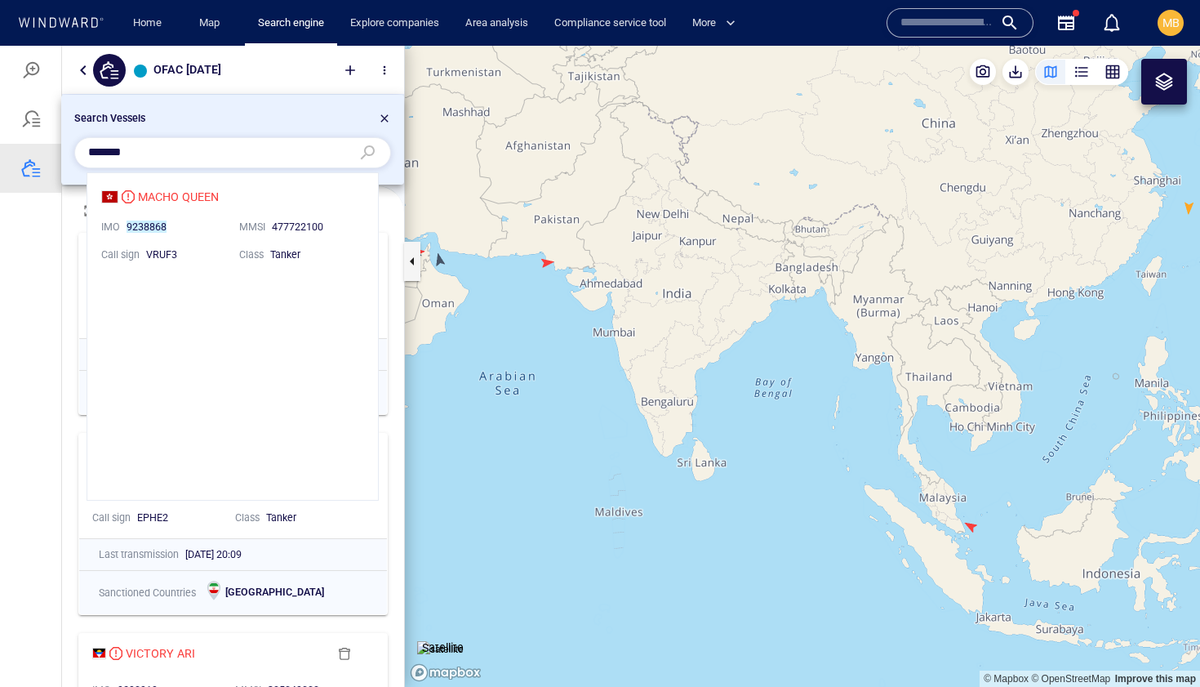
scroll to position [327, 291]
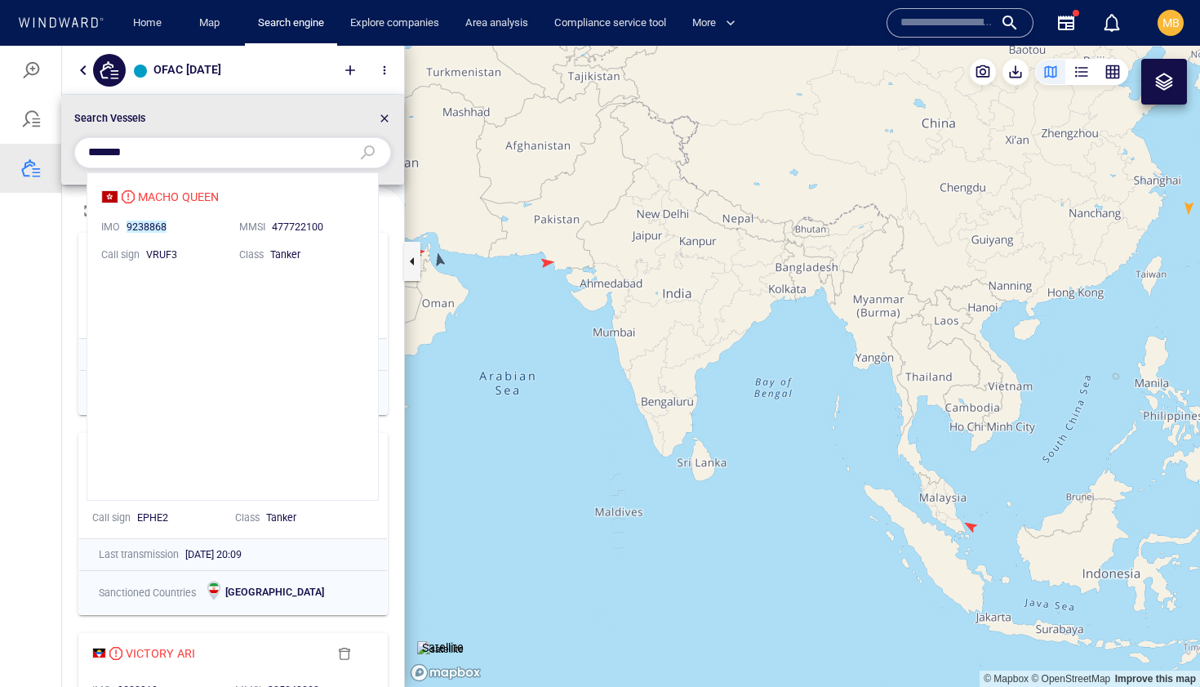
click at [197, 195] on li "MACHO QUEEN IMO 9238868 MMSI 477722100 Call sign VRUF3 Class Tanker" at bounding box center [232, 224] width 291 height 103
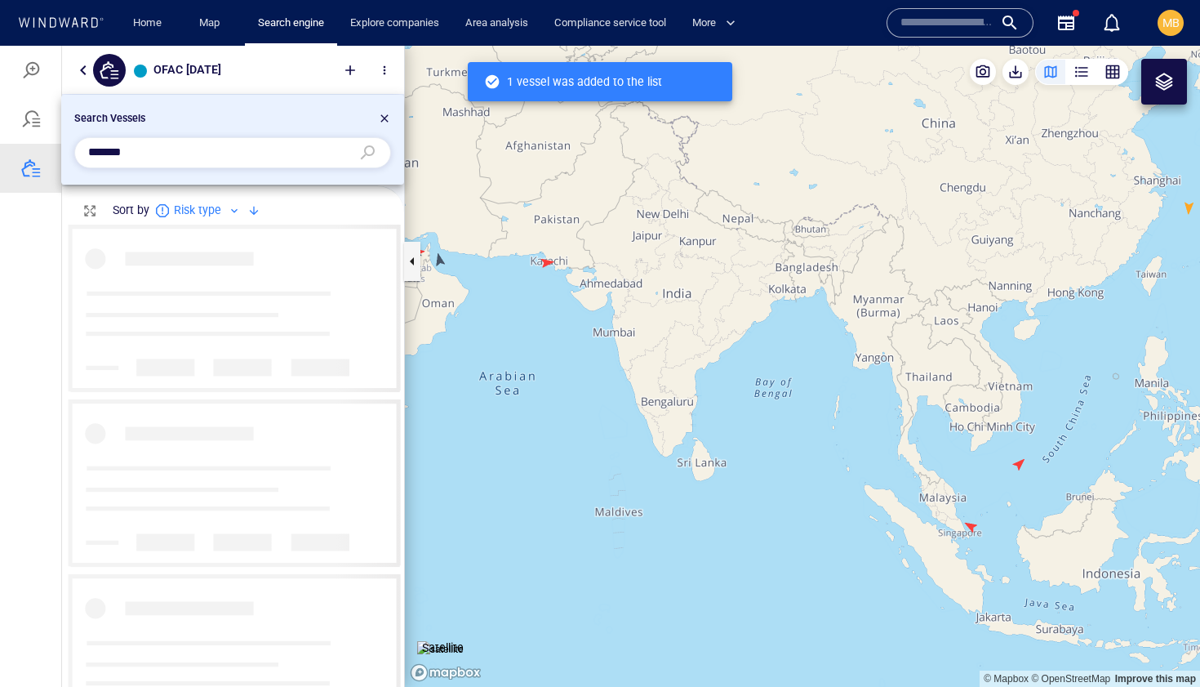
scroll to position [462, 342]
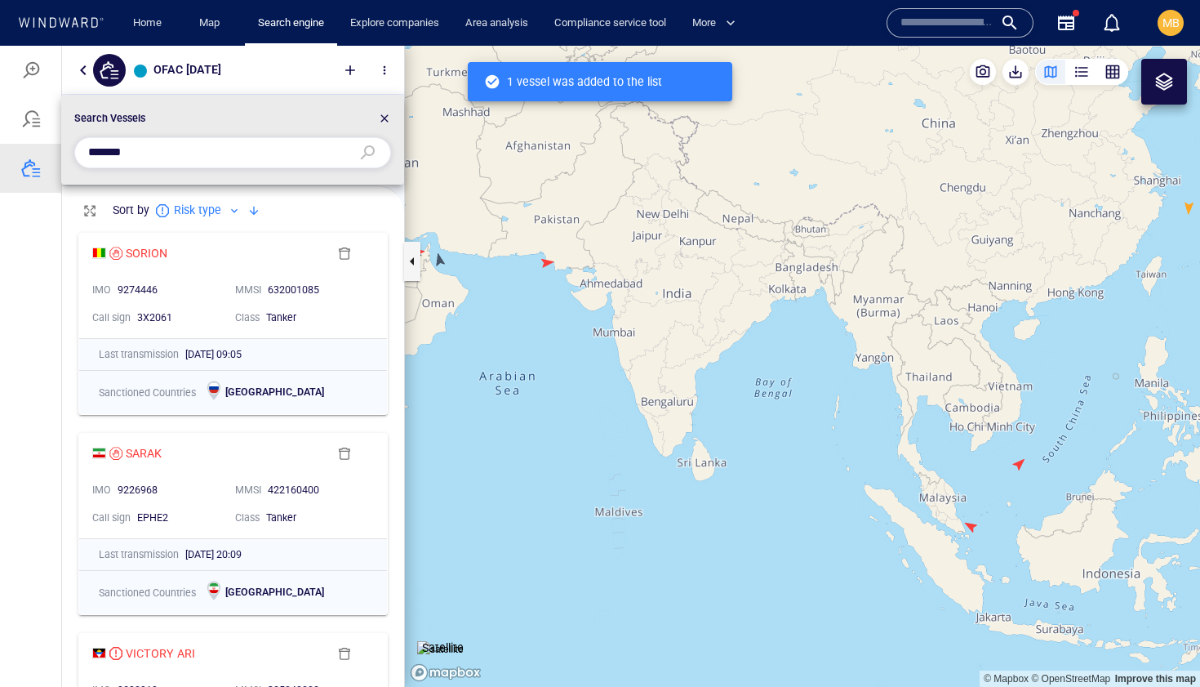
drag, startPoint x: 151, startPoint y: 155, endPoint x: 48, endPoint y: 157, distance: 102.9
click at [50, 157] on div "Search Vessels *******" at bounding box center [600, 366] width 1200 height 641
paste input "text"
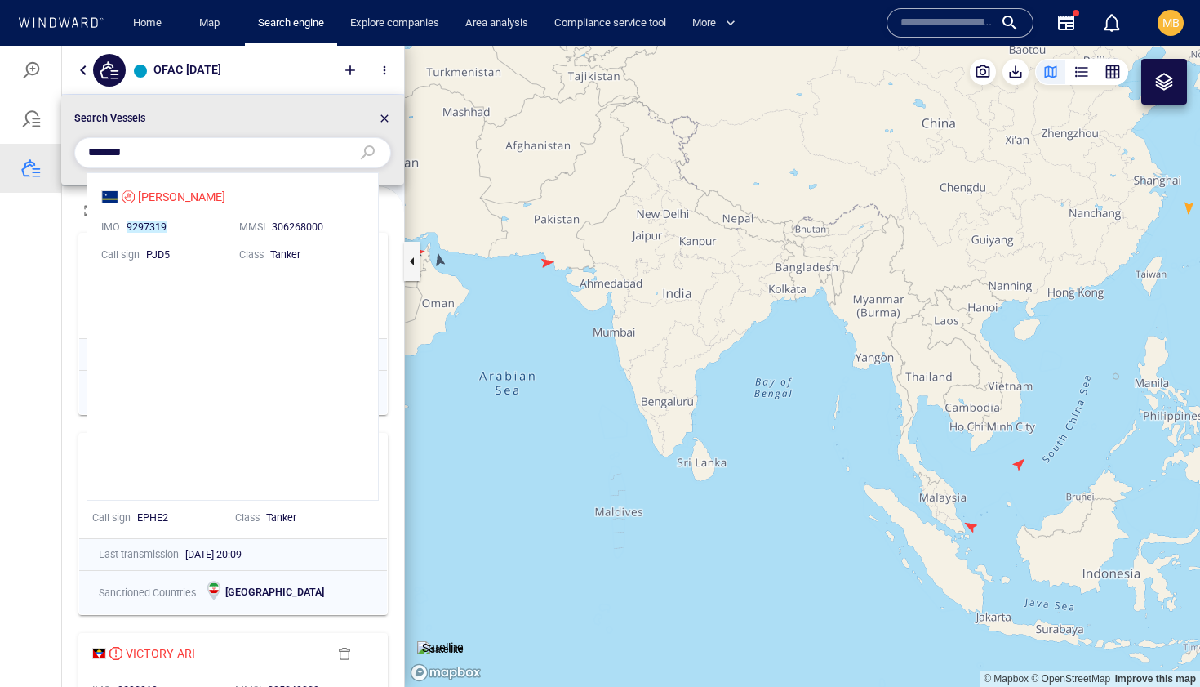
scroll to position [327, 291]
click at [149, 194] on li "CORA IMO 9297319 MMSI 306268000 Call sign PJD5 Class Tanker" at bounding box center [232, 224] width 291 height 103
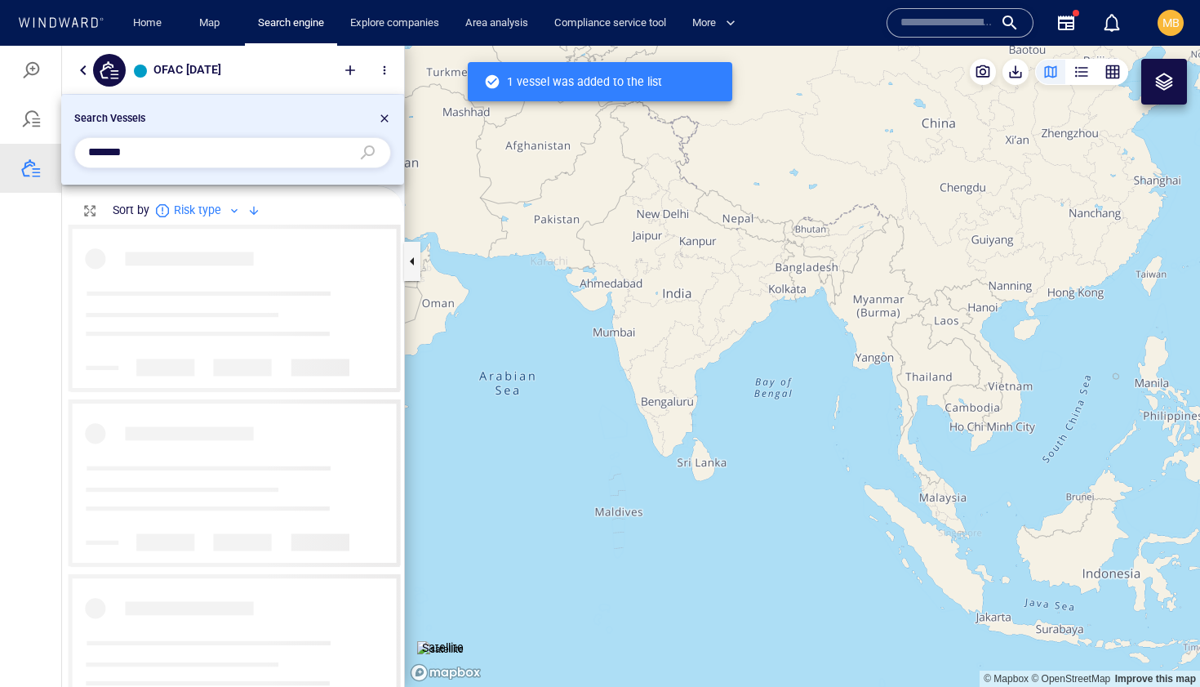
scroll to position [462, 342]
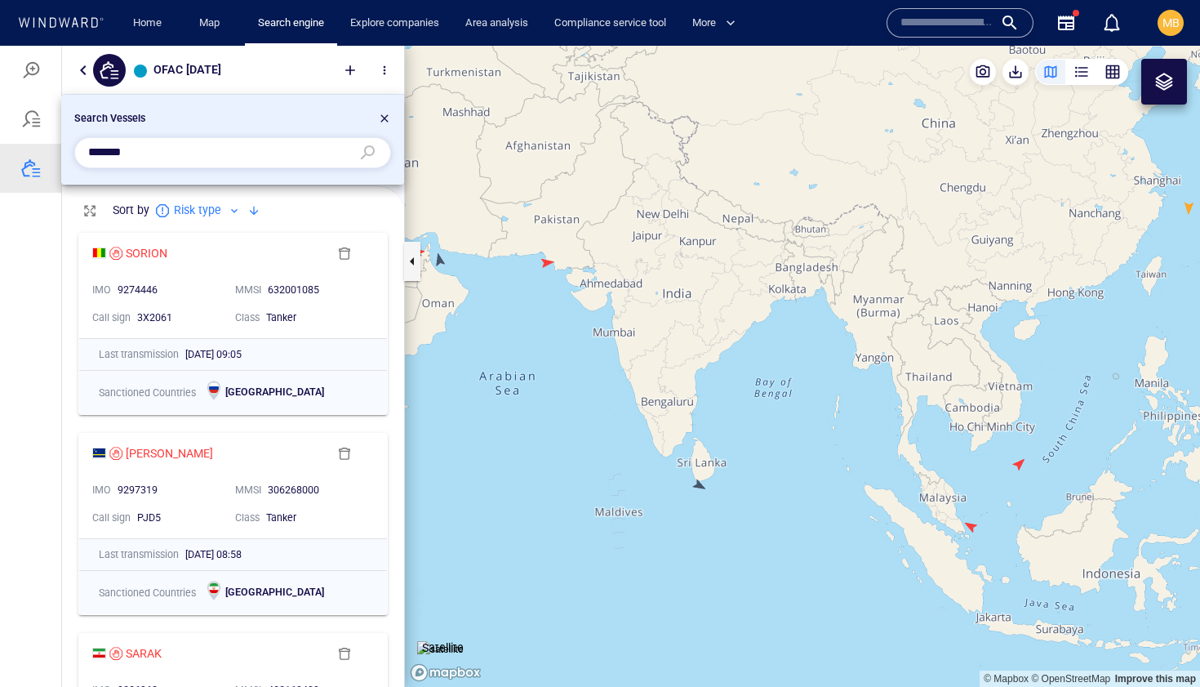
drag, startPoint x: 158, startPoint y: 152, endPoint x: 78, endPoint y: 148, distance: 80.1
click at [78, 148] on div "*******" at bounding box center [232, 152] width 317 height 31
paste input "text"
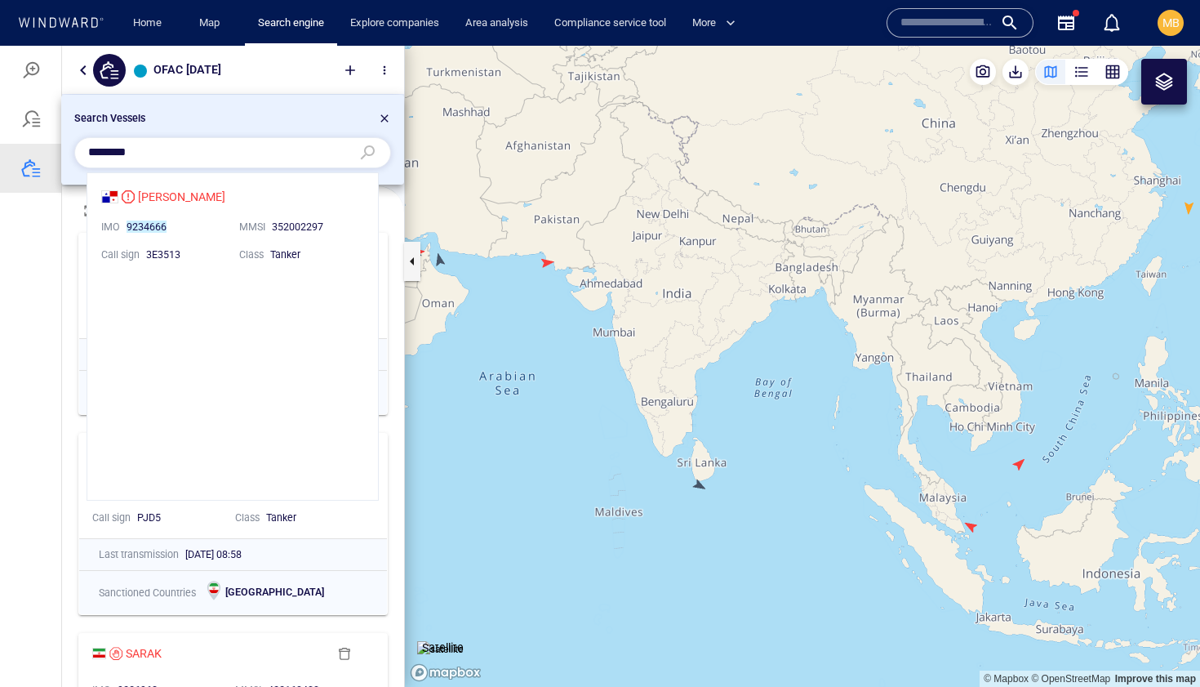
scroll to position [327, 291]
click at [186, 195] on li "ADELINE G IMO 9234666 MMSI 352002297 Call sign 3E3513 Class Tanker" at bounding box center [232, 224] width 291 height 103
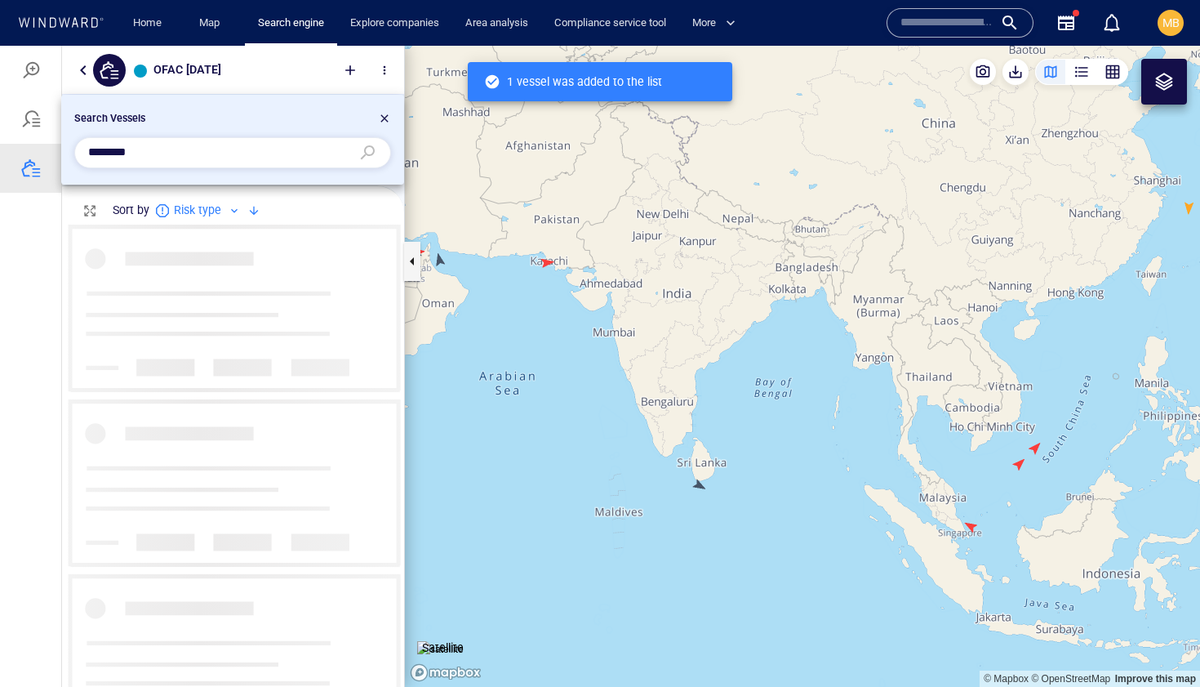
scroll to position [462, 342]
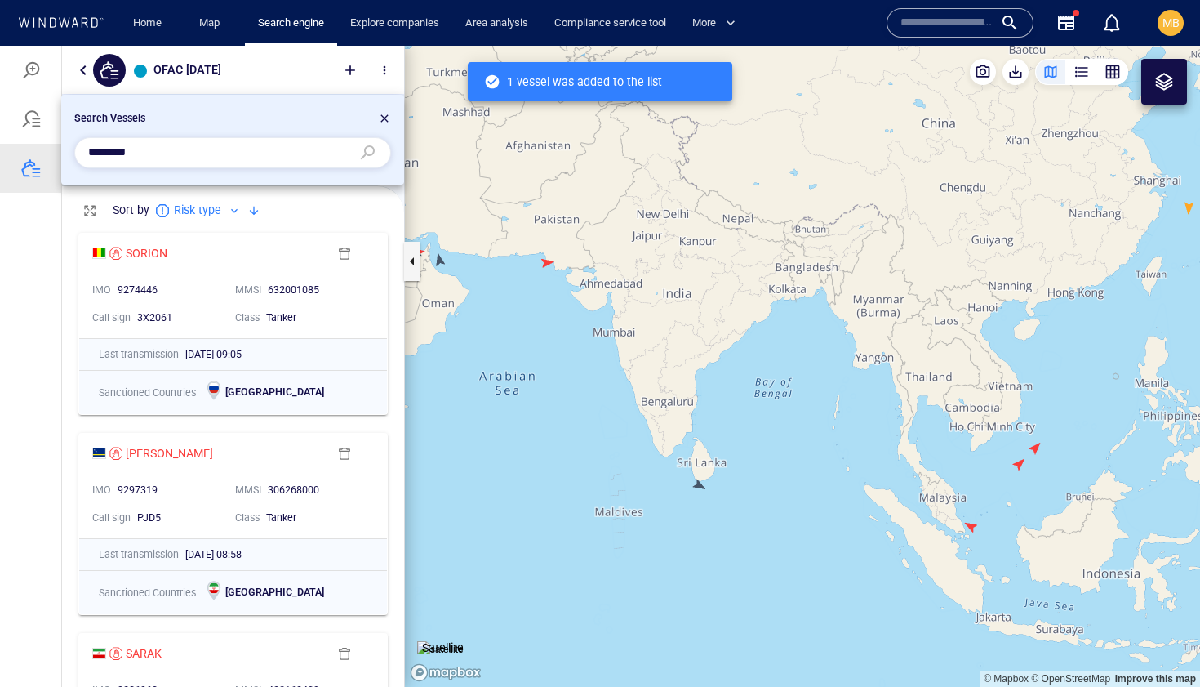
drag, startPoint x: 172, startPoint y: 152, endPoint x: 64, endPoint y: 148, distance: 107.8
click at [65, 149] on li "Search Vessels *******" at bounding box center [232, 140] width 343 height 90
paste input "text"
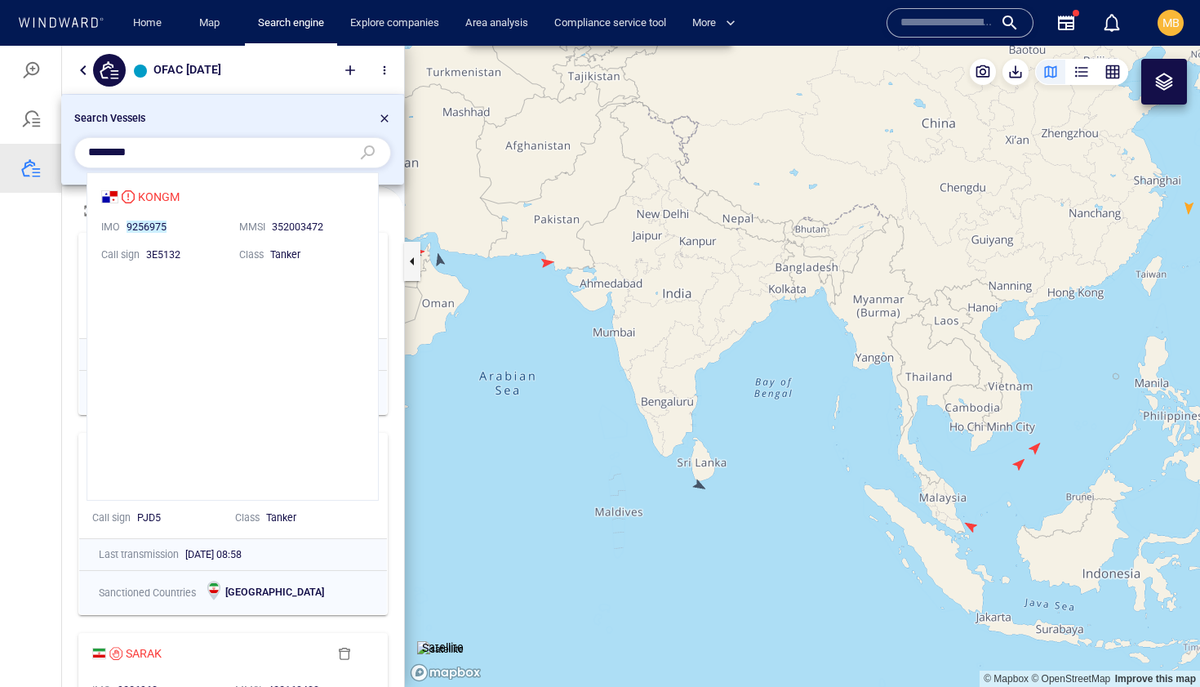
scroll to position [327, 291]
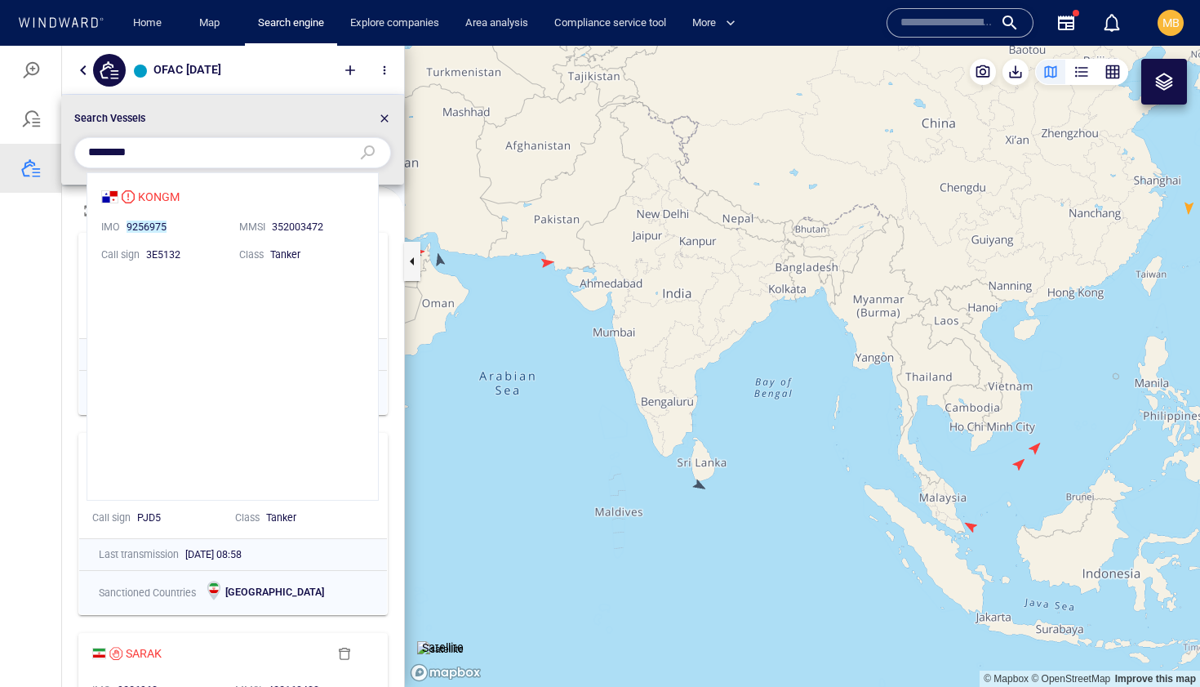
click at [158, 197] on li "KONGM IMO 9256975 MMSI 352003472 Call sign 3E5132 Class Tanker" at bounding box center [232, 224] width 291 height 103
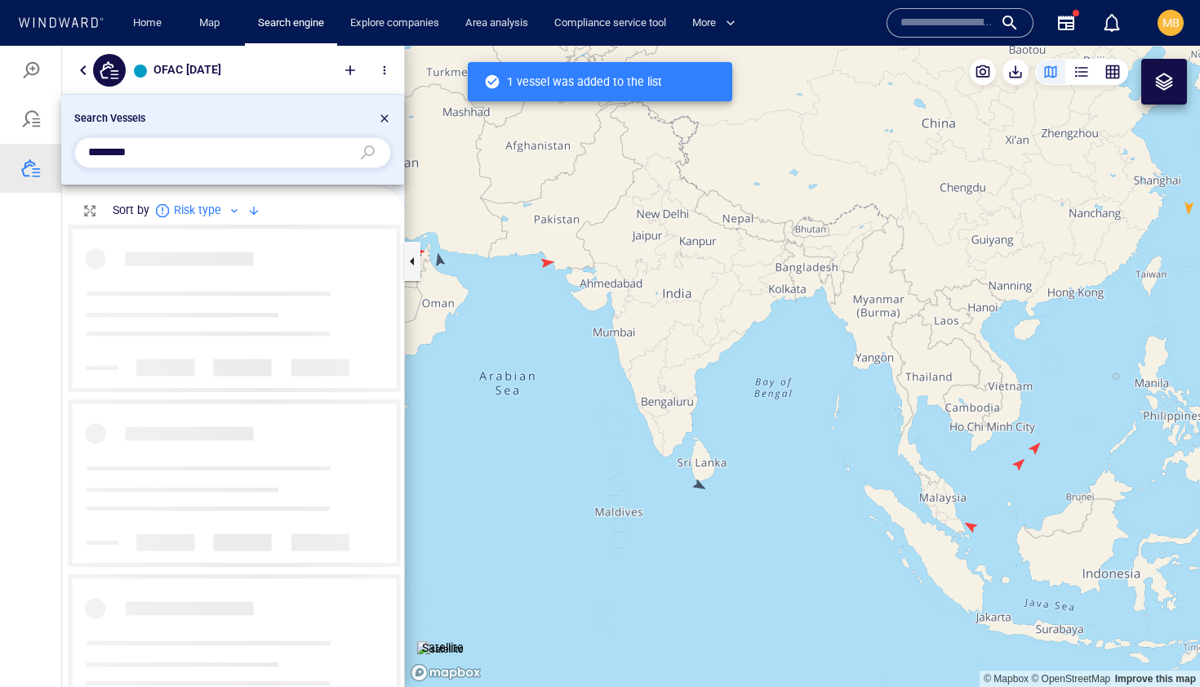
scroll to position [0, 1]
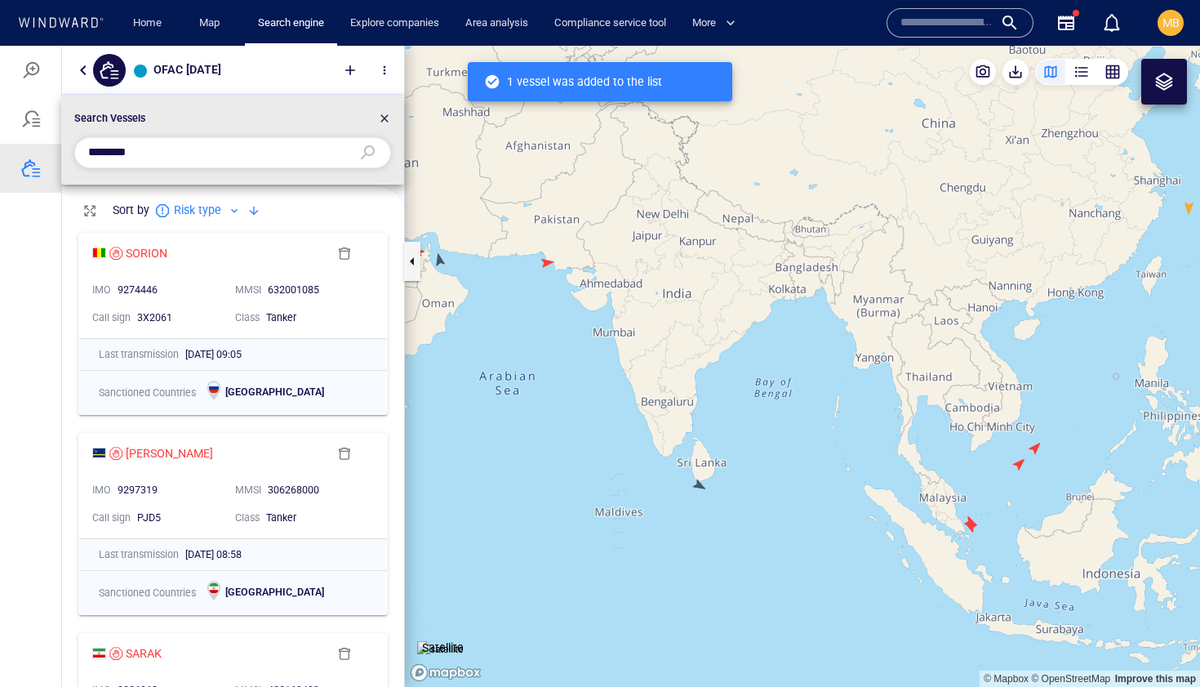
drag, startPoint x: 162, startPoint y: 157, endPoint x: 56, endPoint y: 147, distance: 107.4
click at [56, 147] on div "Search Vessels *******" at bounding box center [600, 366] width 1200 height 641
paste input "text"
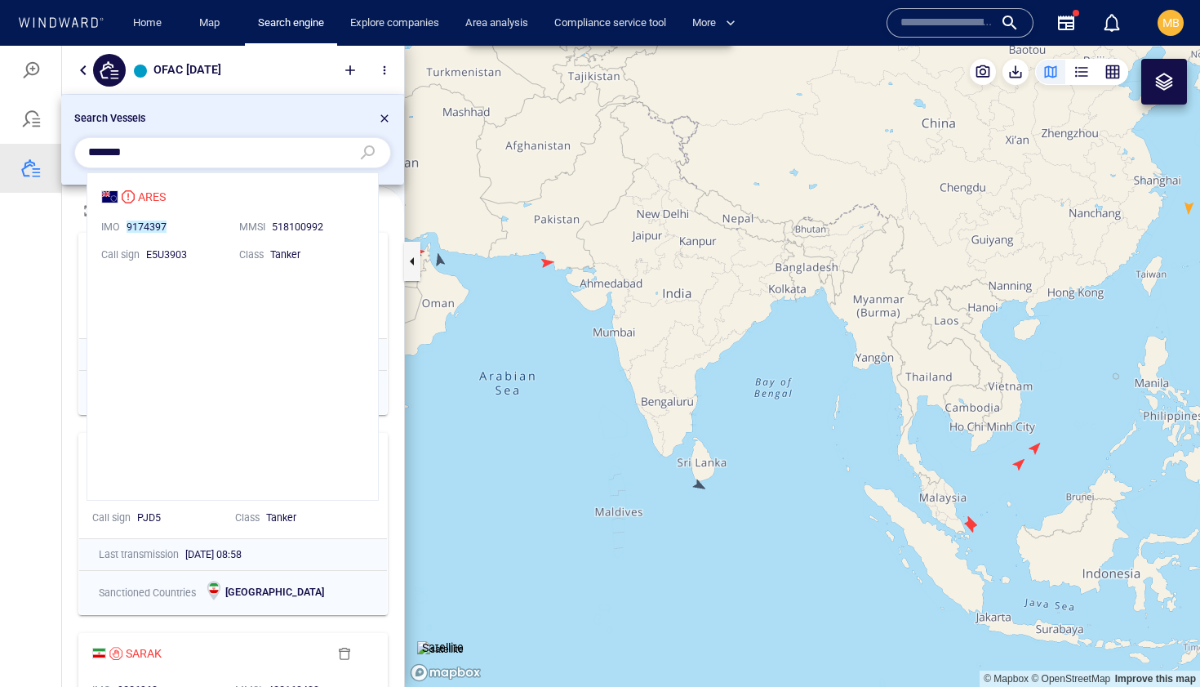
scroll to position [327, 291]
click at [225, 194] on li "ARES IMO 9174397 MMSI 518100992 Call sign E5U3903 Class Tanker" at bounding box center [232, 224] width 291 height 103
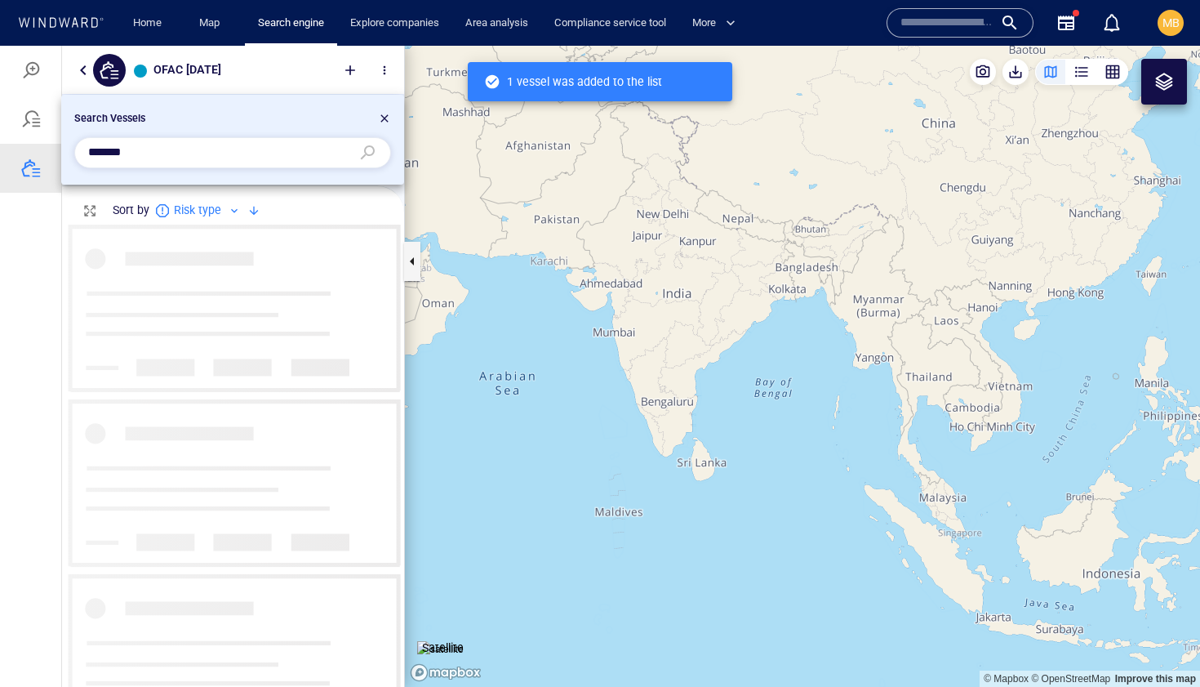
scroll to position [462, 342]
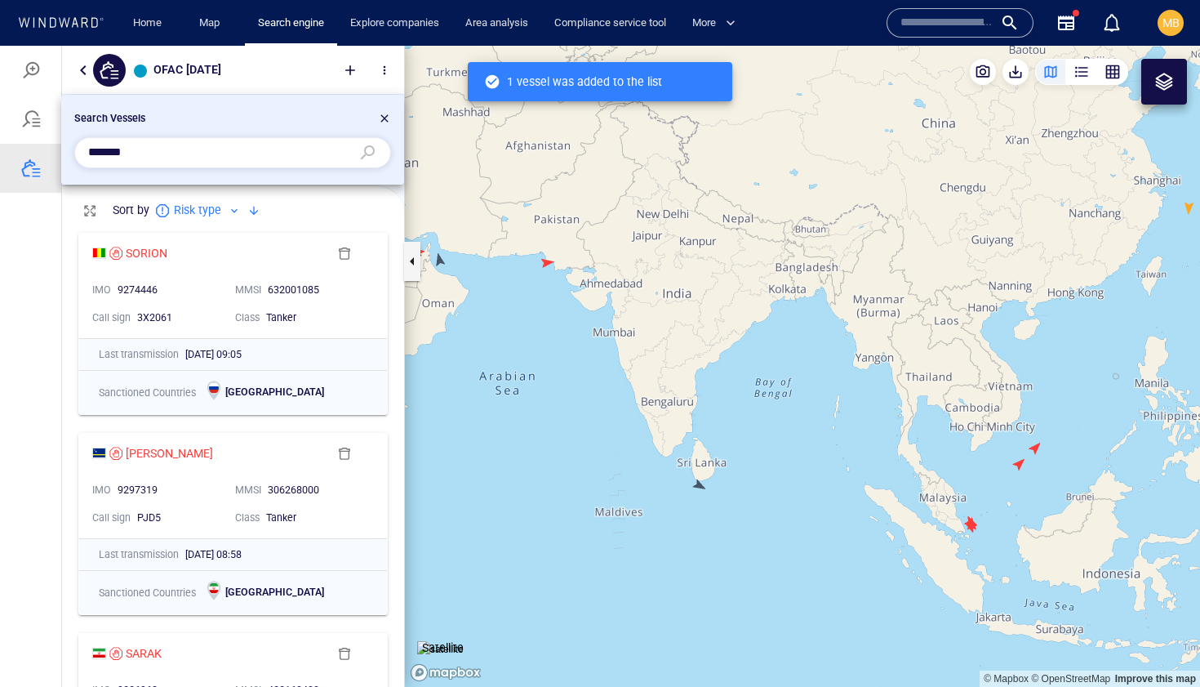
drag, startPoint x: 155, startPoint y: 150, endPoint x: 61, endPoint y: 143, distance: 94.2
click at [63, 144] on li "Search Vessels *******" at bounding box center [232, 140] width 343 height 90
paste input "text"
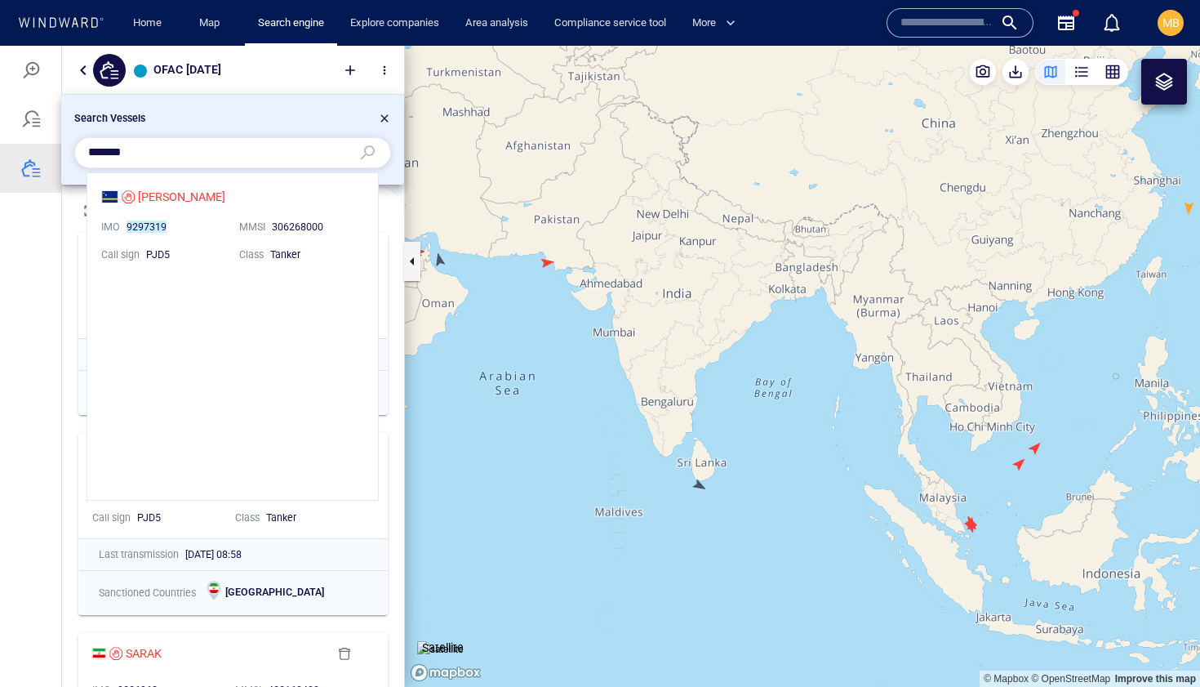
scroll to position [327, 291]
type input "*******"
click at [186, 211] on li "CORA IMO 9297319 MMSI 306268000 Call sign PJD5 Class Tanker" at bounding box center [232, 224] width 291 height 103
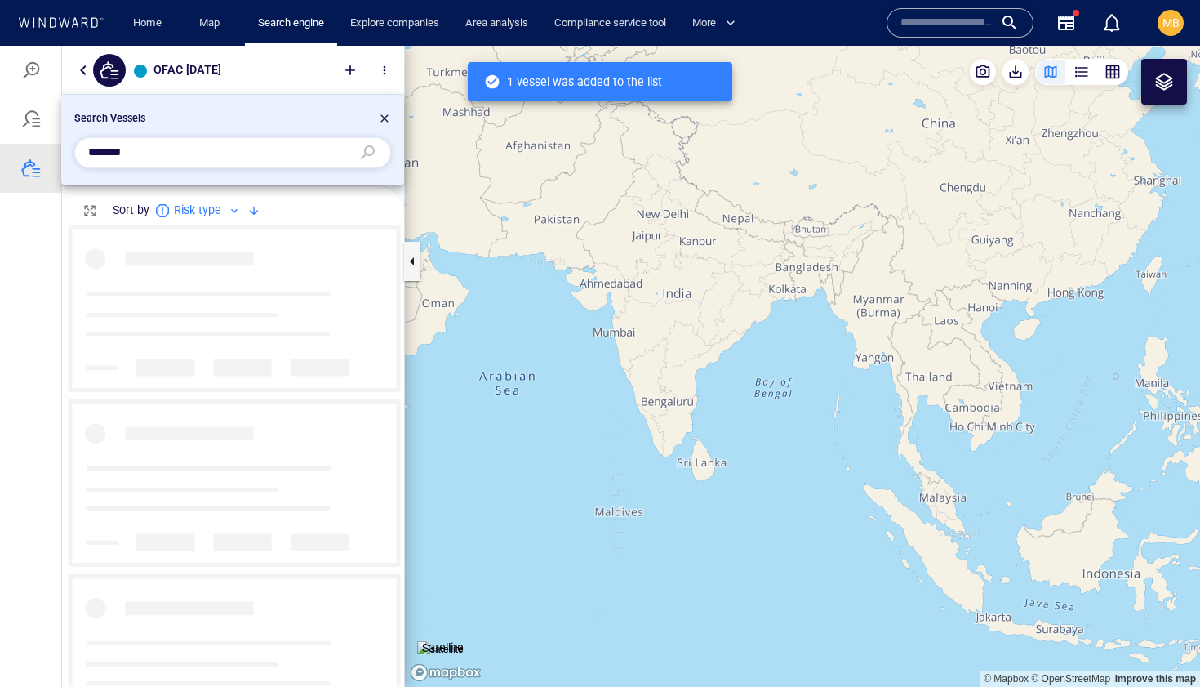
scroll to position [462, 342]
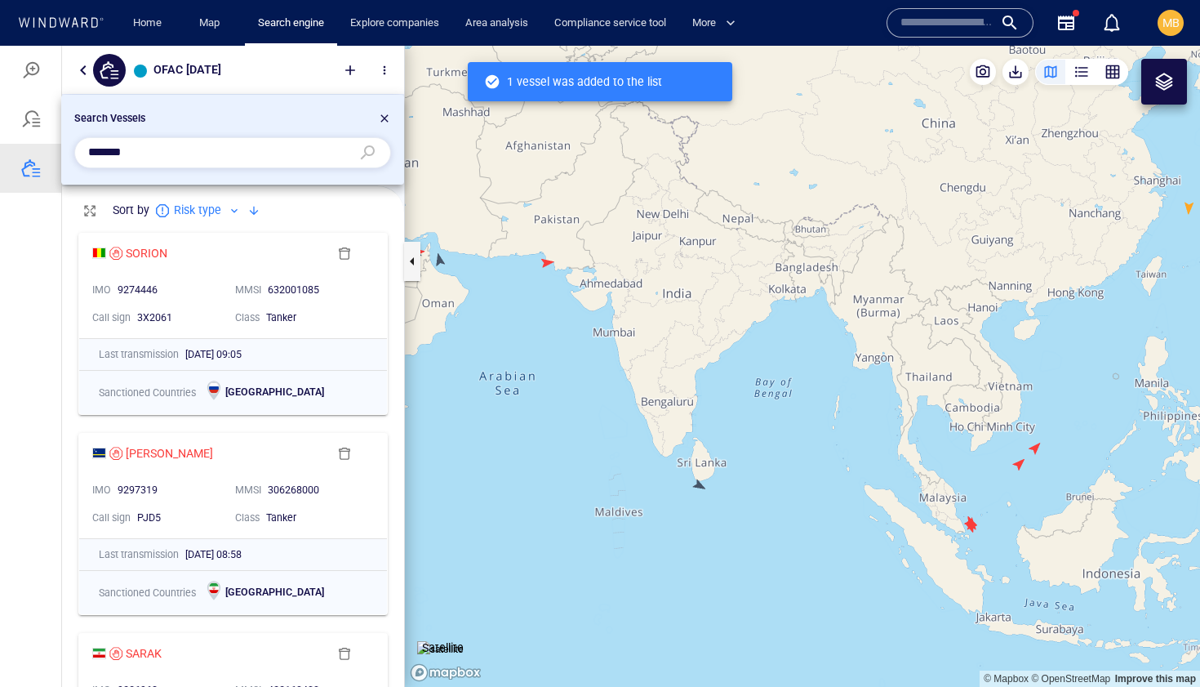
click at [344, 455] on div at bounding box center [600, 366] width 1200 height 641
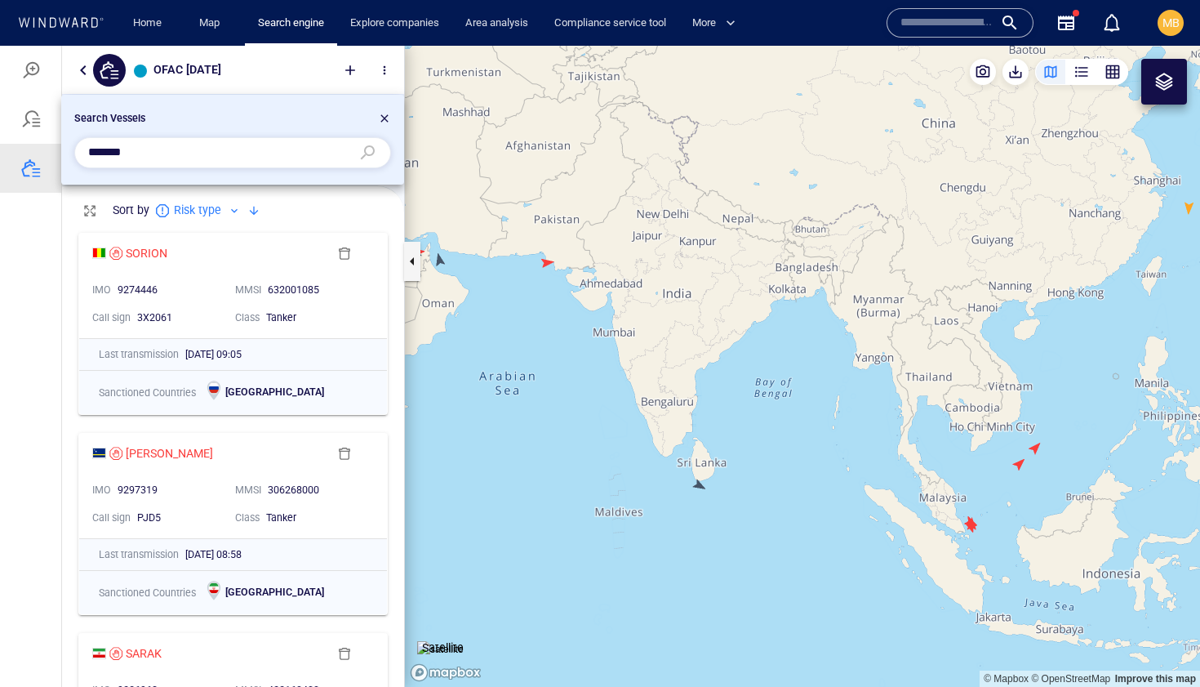
click at [340, 449] on div at bounding box center [600, 366] width 1200 height 641
click at [384, 114] on div at bounding box center [384, 121] width 13 height 20
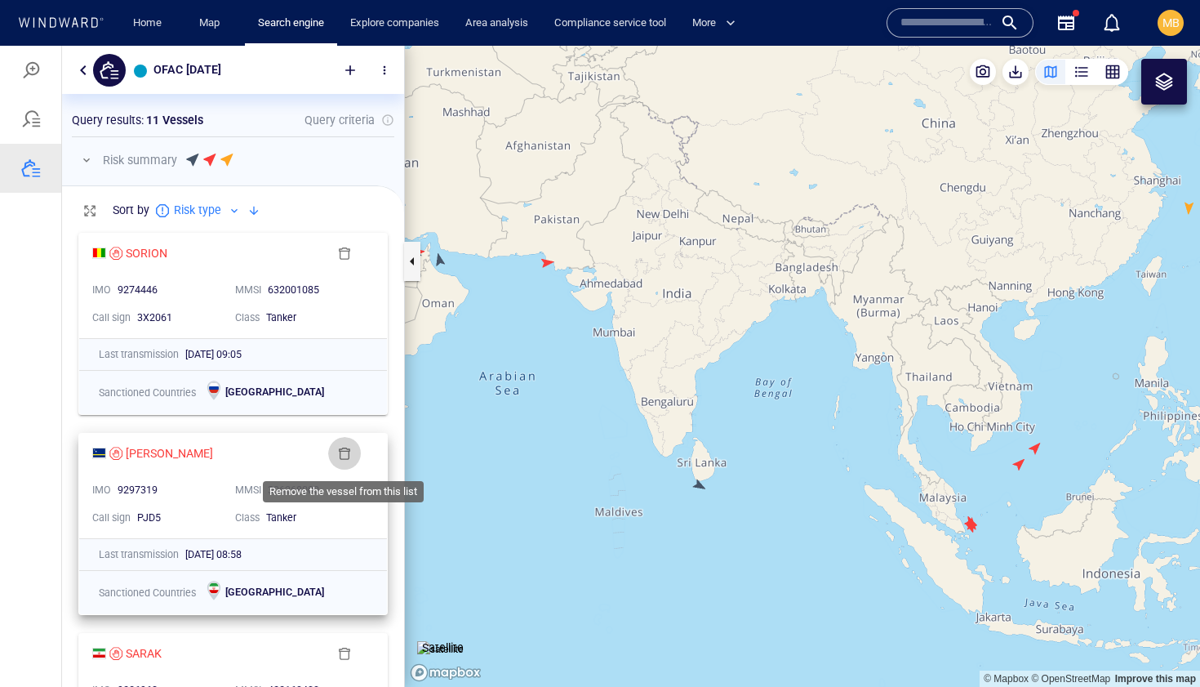
click at [344, 455] on span "button" at bounding box center [344, 453] width 13 height 13
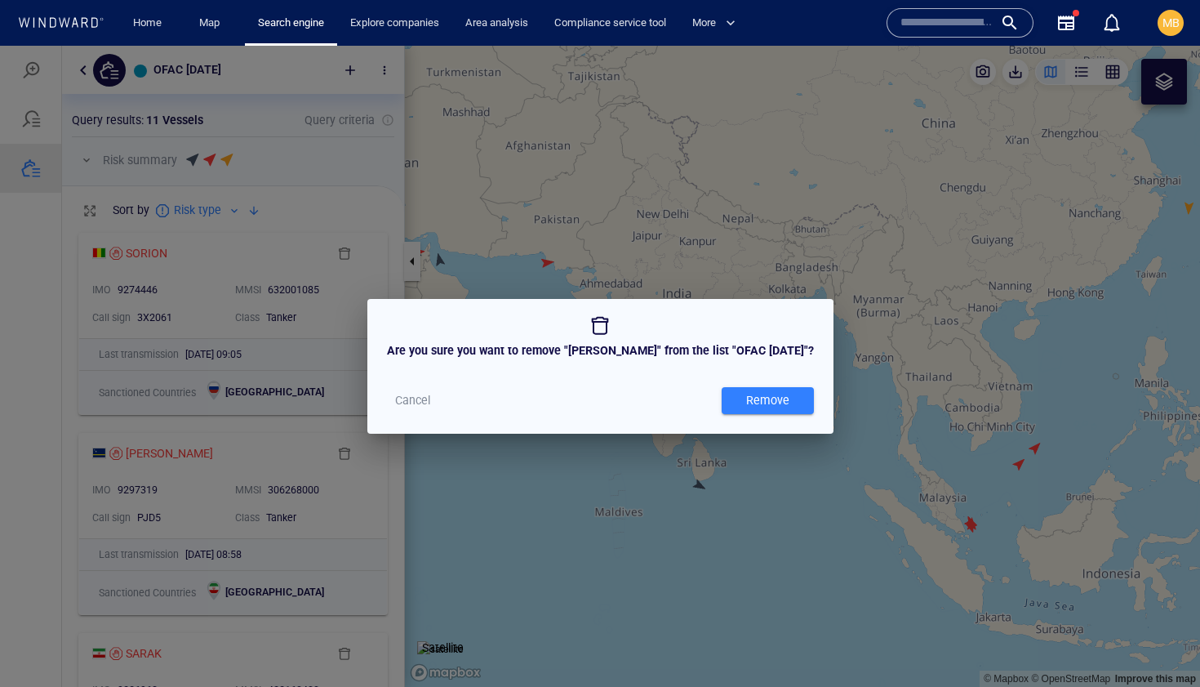
click at [743, 404] on div "Remove" at bounding box center [768, 400] width 50 height 27
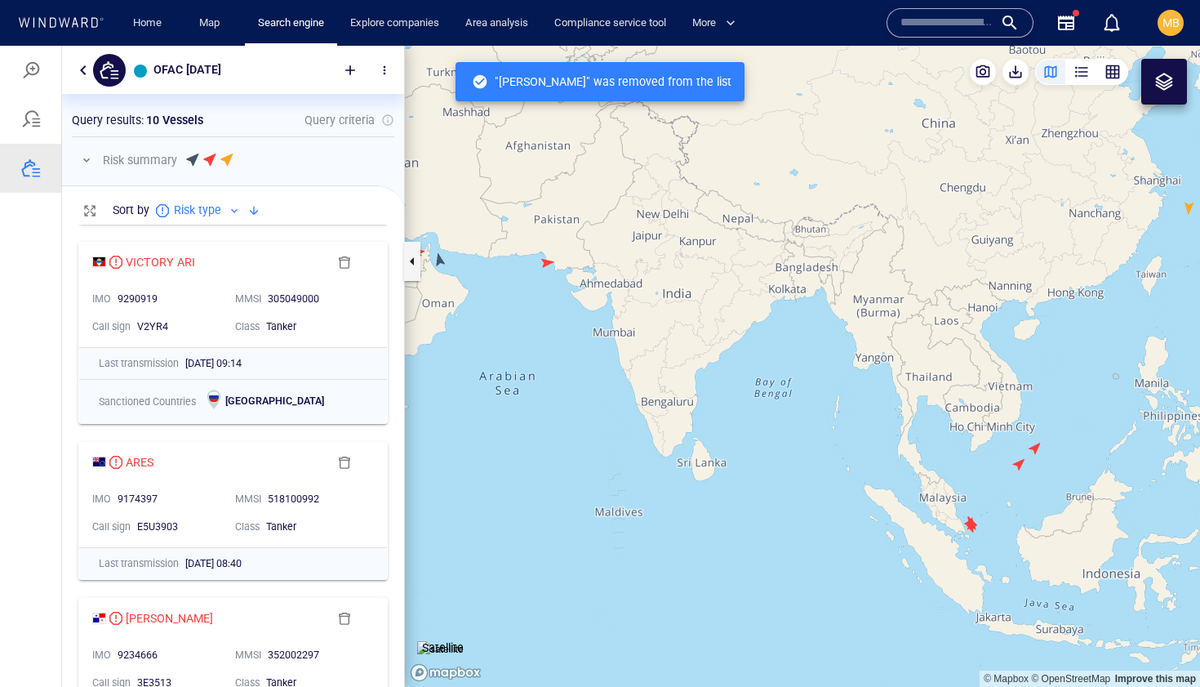
scroll to position [393, 0]
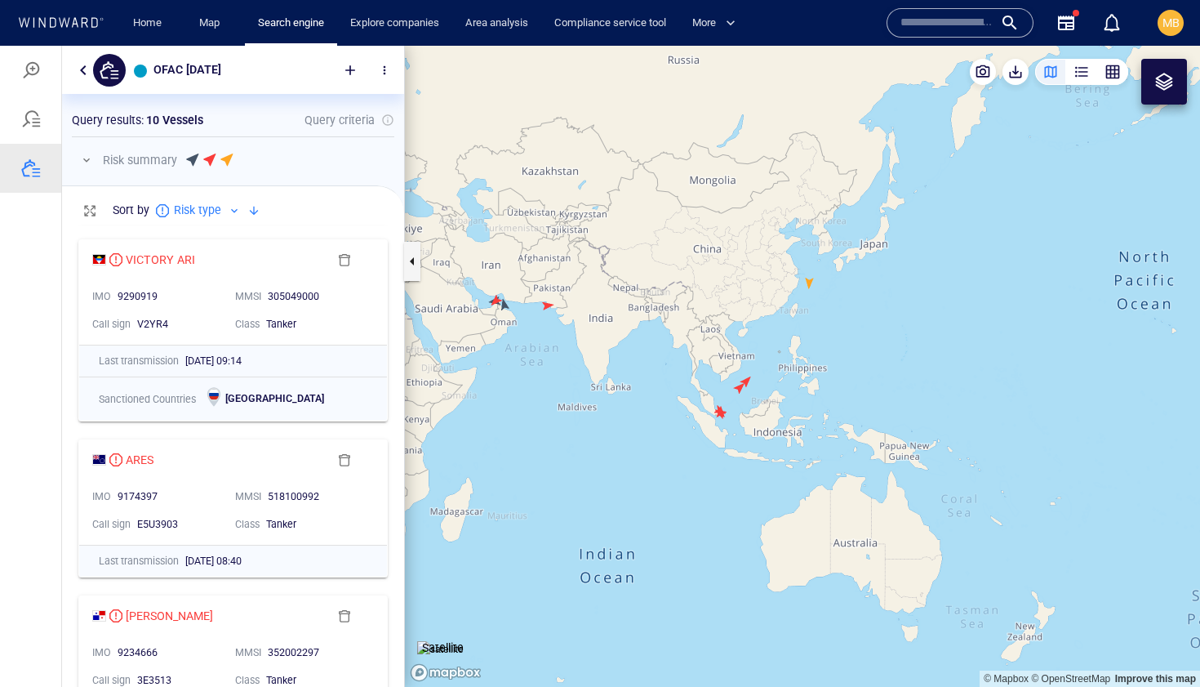
drag, startPoint x: 500, startPoint y: 336, endPoint x: 582, endPoint y: 351, distance: 83.1
click at [586, 351] on canvas "Map" at bounding box center [802, 366] width 795 height 641
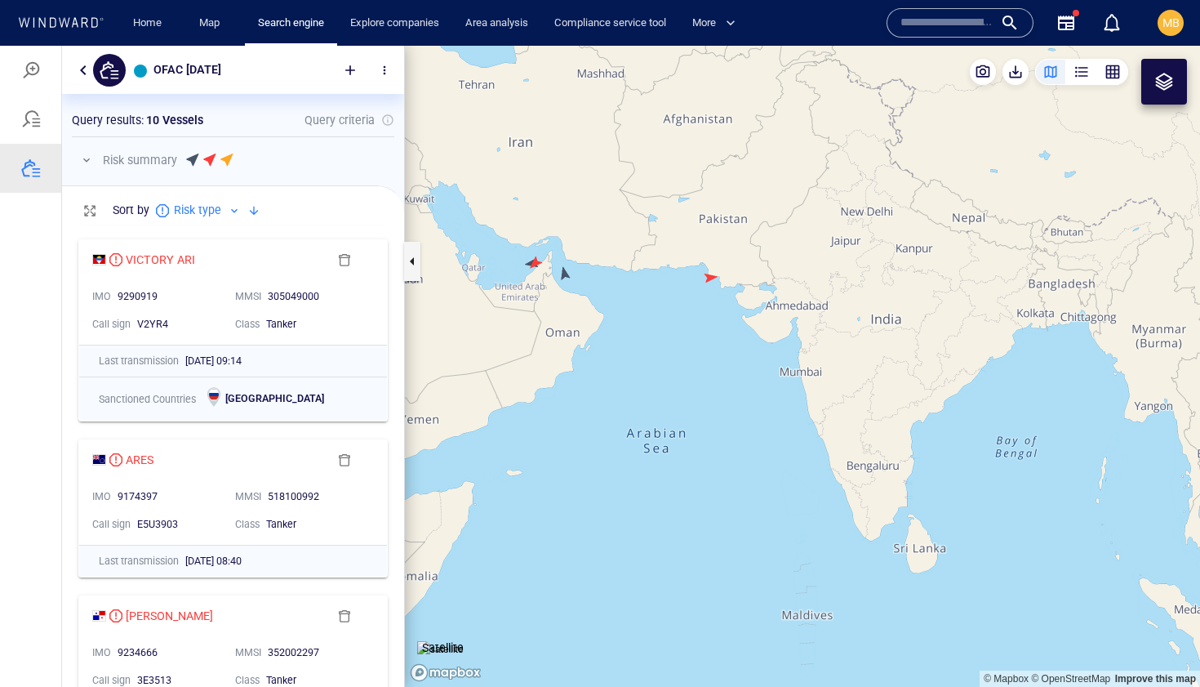
drag, startPoint x: 571, startPoint y: 335, endPoint x: 629, endPoint y: 364, distance: 65.0
click at [629, 365] on canvas "Map" at bounding box center [802, 366] width 795 height 641
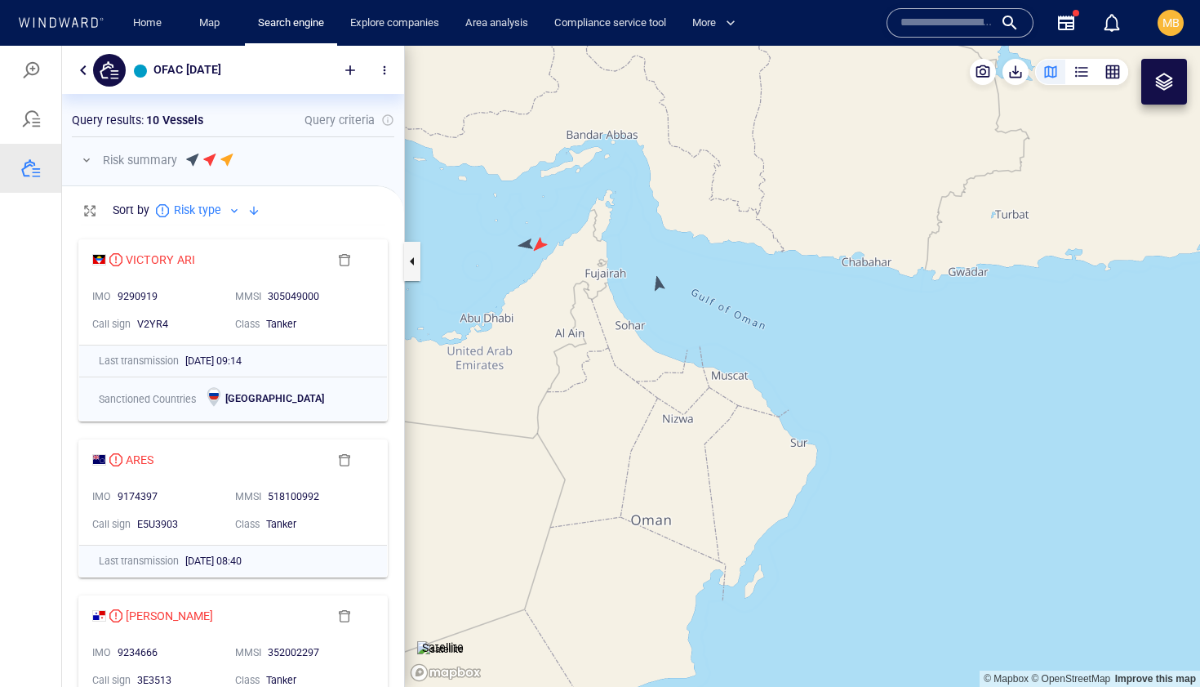
drag, startPoint x: 564, startPoint y: 313, endPoint x: 624, endPoint y: 348, distance: 68.7
click at [624, 346] on canvas "Map" at bounding box center [802, 366] width 795 height 641
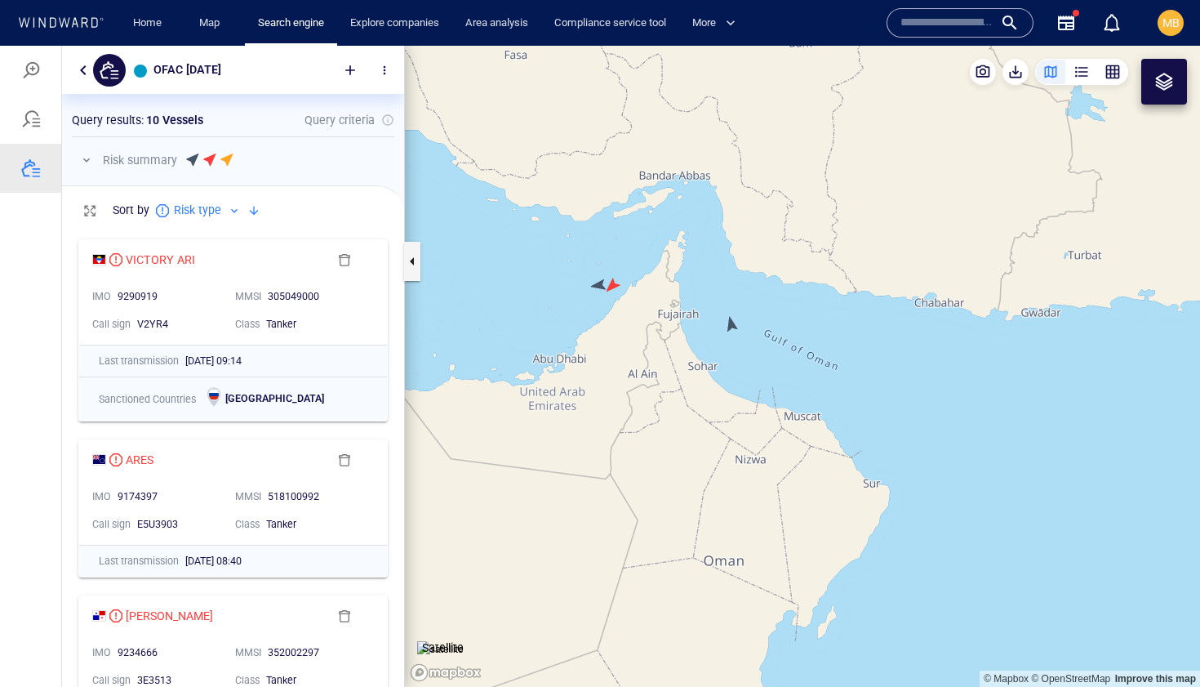
click at [593, 281] on canvas "Map" at bounding box center [802, 366] width 795 height 641
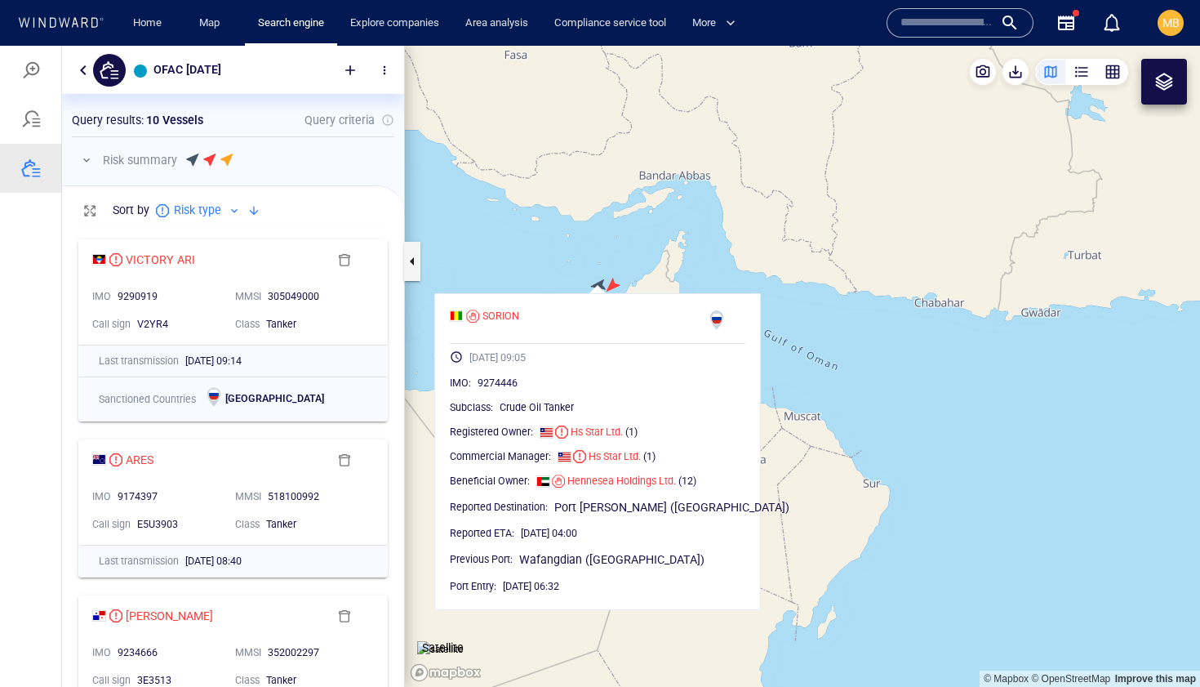
click at [593, 281] on canvas "Map" at bounding box center [802, 366] width 795 height 641
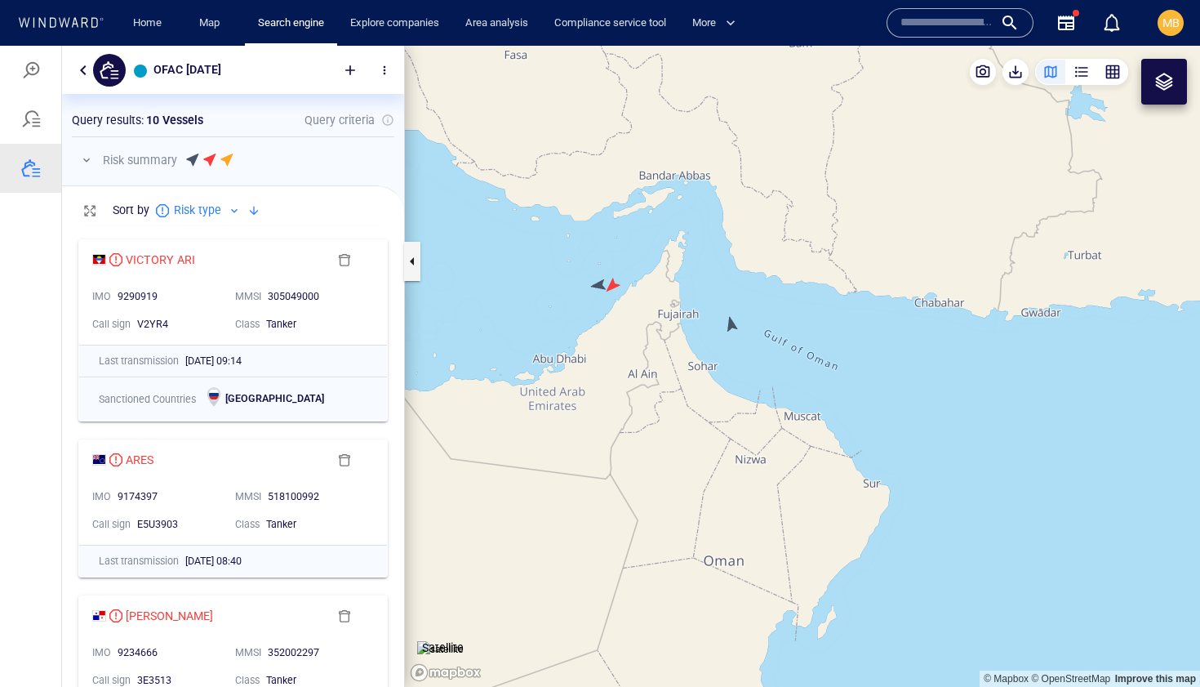
click at [612, 282] on canvas "Map" at bounding box center [802, 366] width 795 height 641
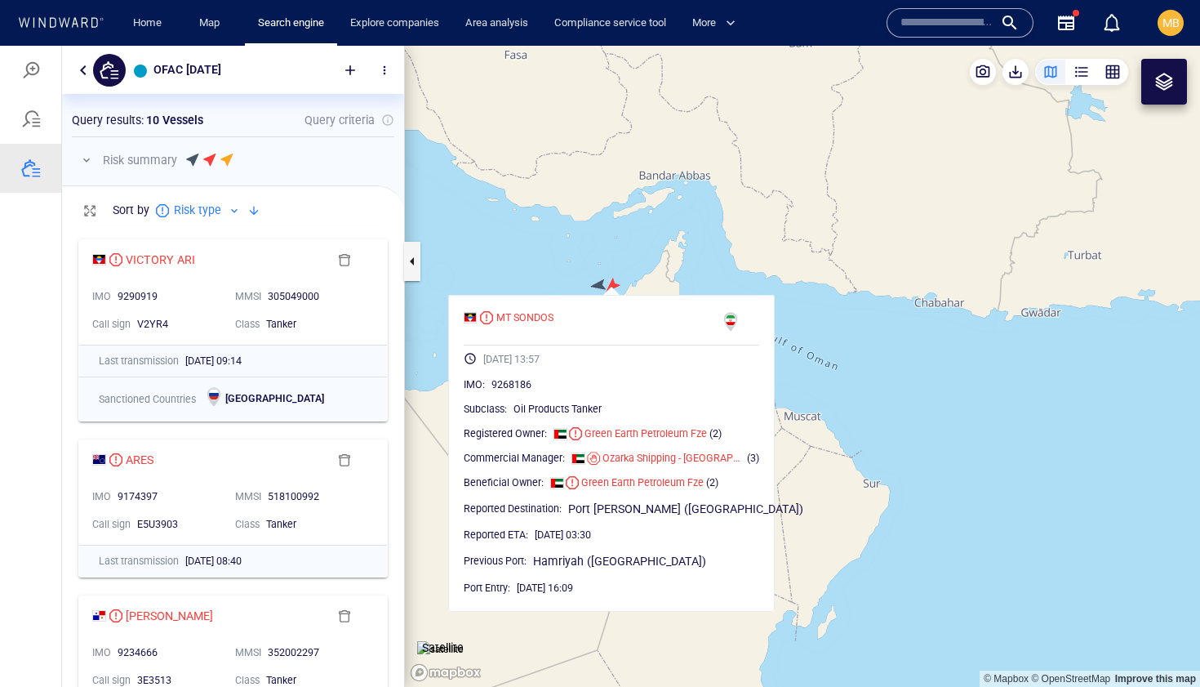
click at [742, 242] on canvas "Map" at bounding box center [802, 366] width 795 height 641
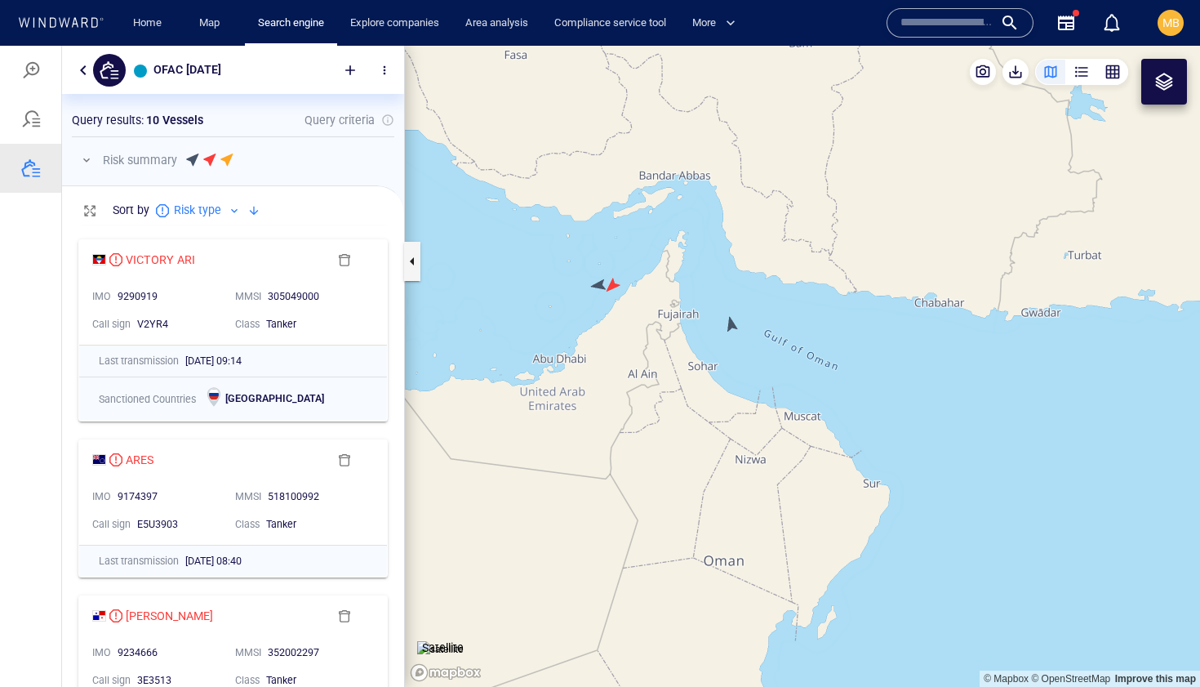
click at [732, 325] on canvas "Map" at bounding box center [802, 366] width 795 height 641
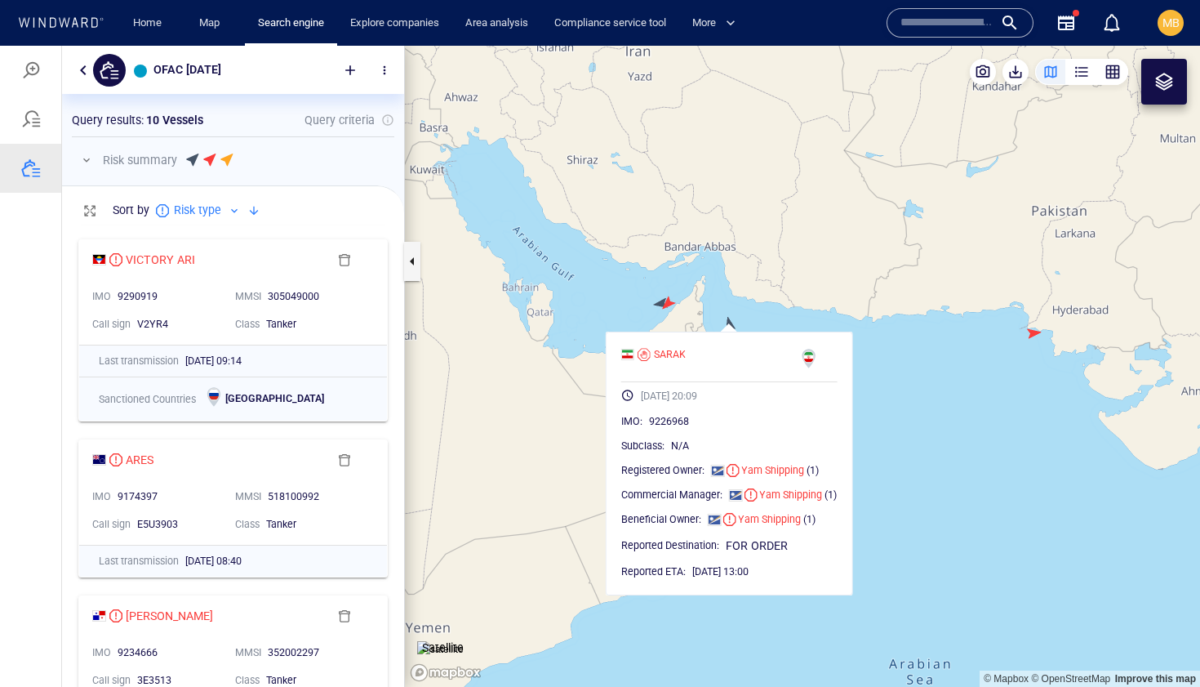
click at [447, 378] on canvas "Map" at bounding box center [802, 366] width 795 height 641
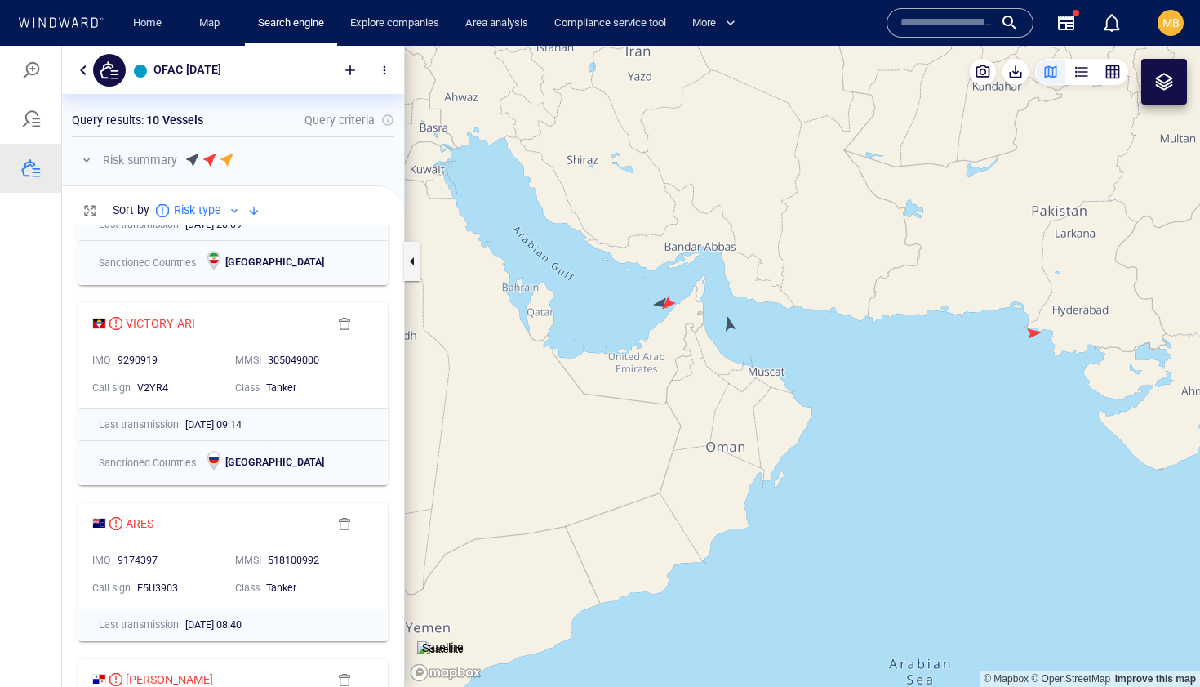
scroll to position [312, 0]
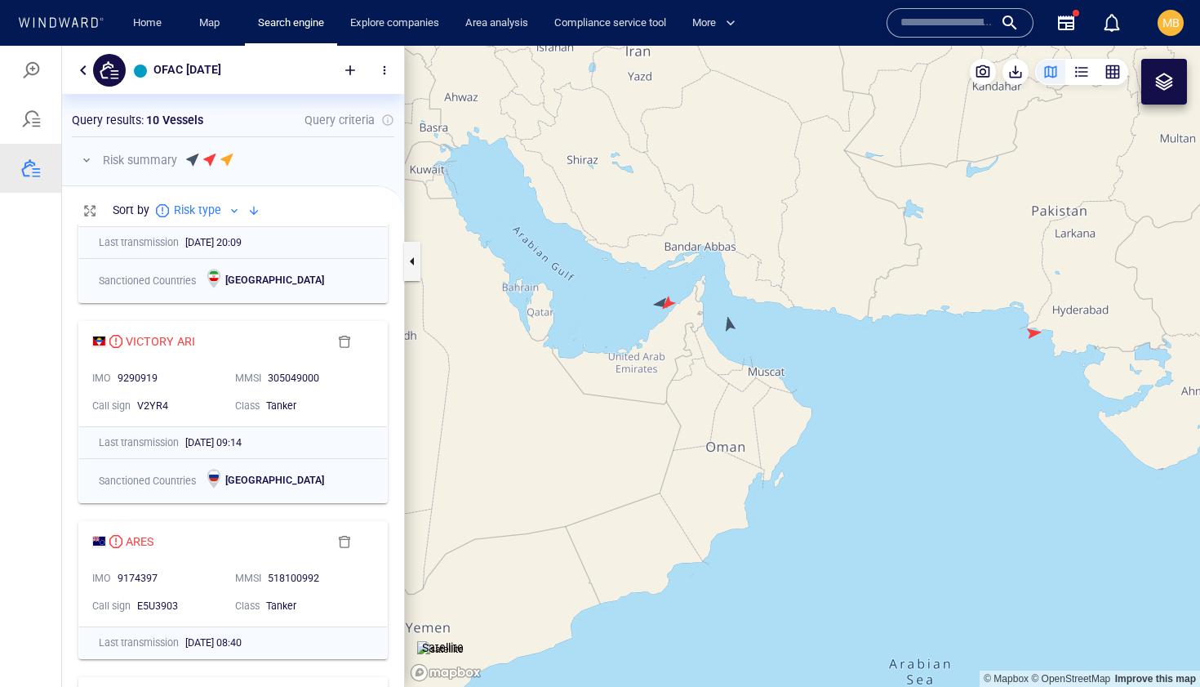
click at [727, 323] on canvas "Map" at bounding box center [802, 366] width 795 height 641
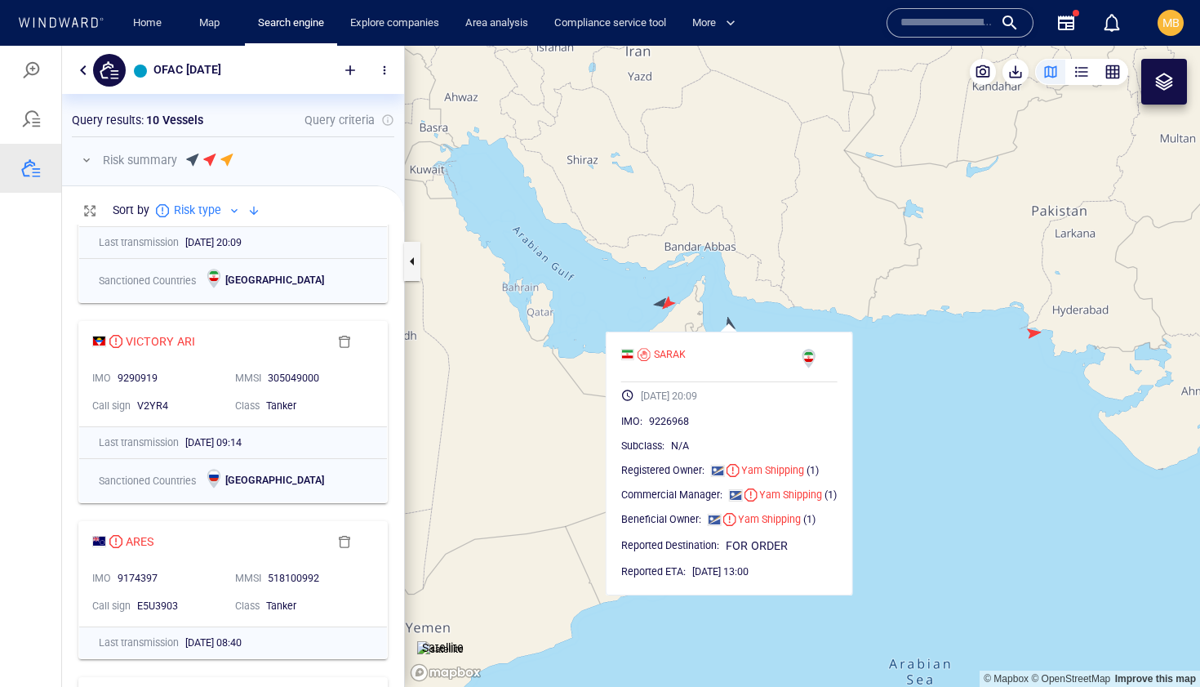
click at [727, 322] on canvas "Map" at bounding box center [802, 366] width 795 height 641
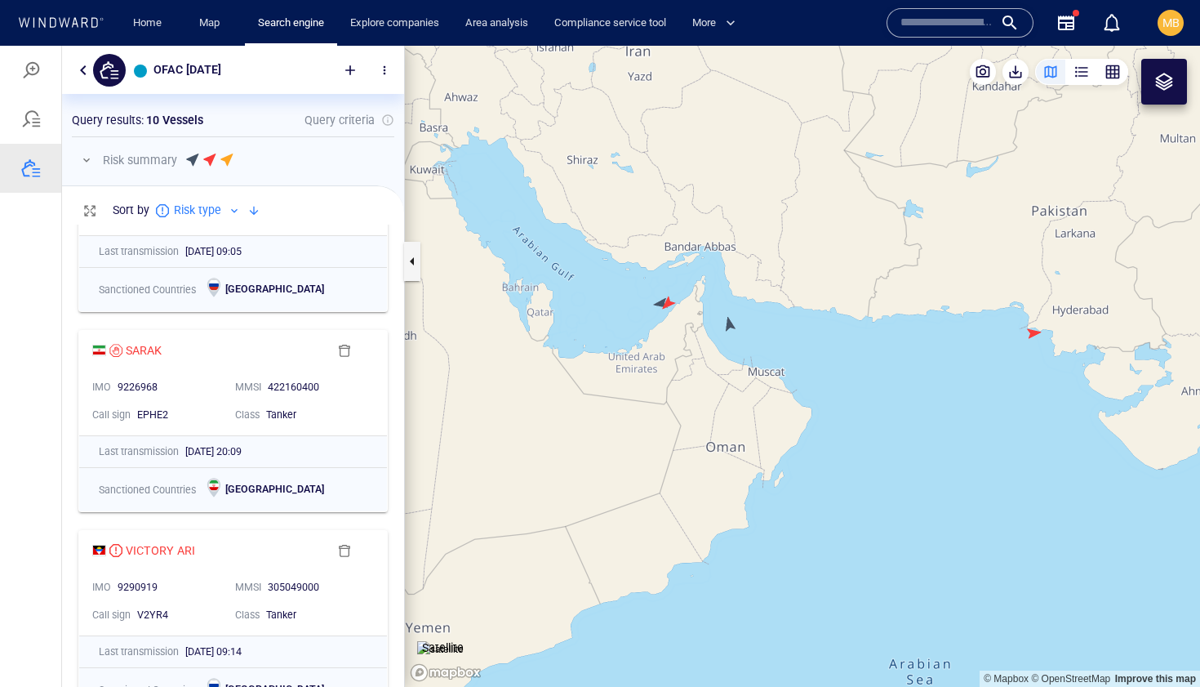
scroll to position [0, 0]
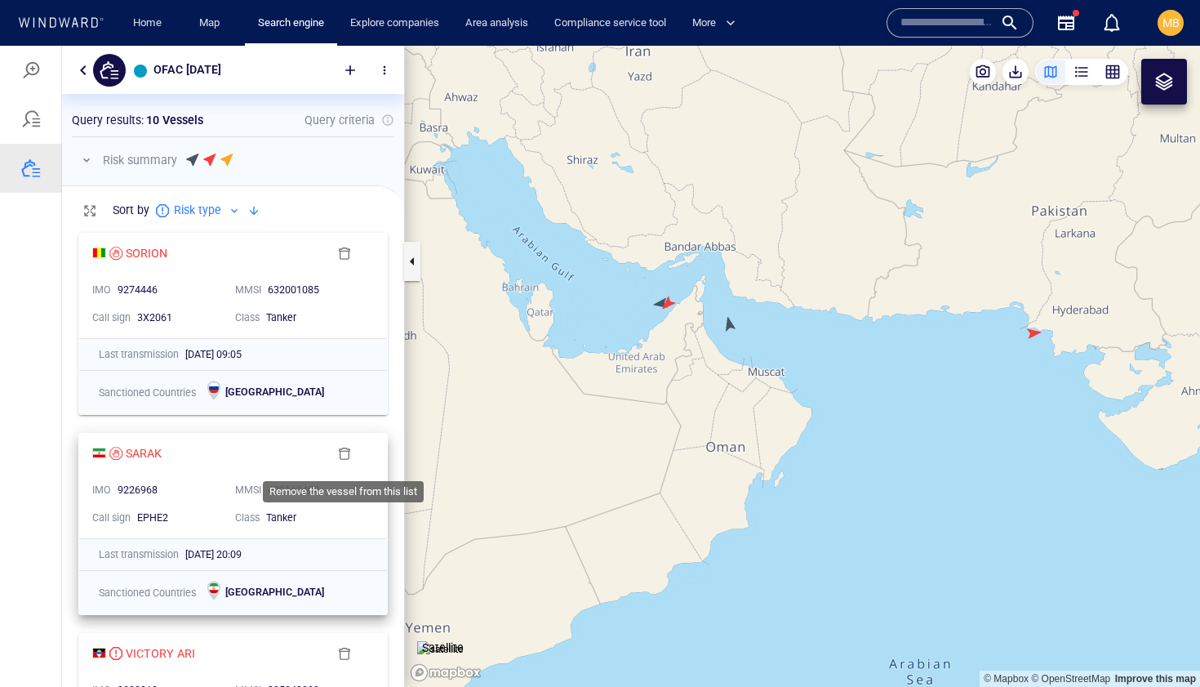
click at [345, 450] on span "button" at bounding box center [344, 453] width 13 height 13
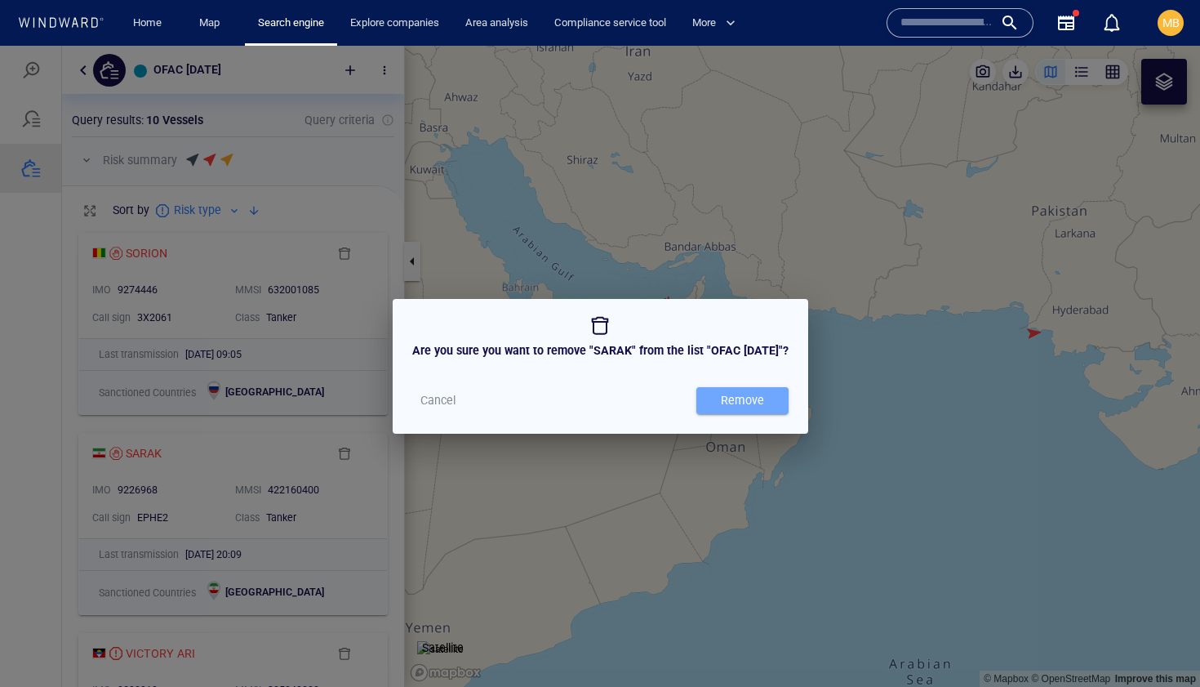
click at [756, 398] on div "Remove" at bounding box center [743, 400] width 50 height 27
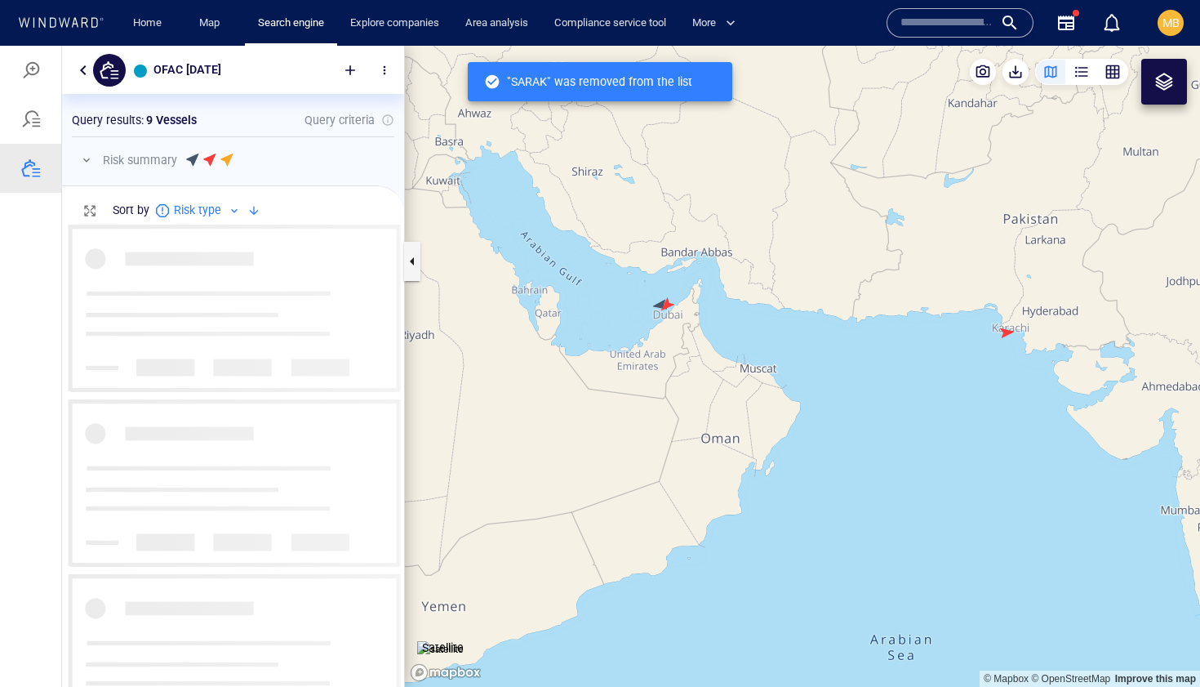
scroll to position [462, 342]
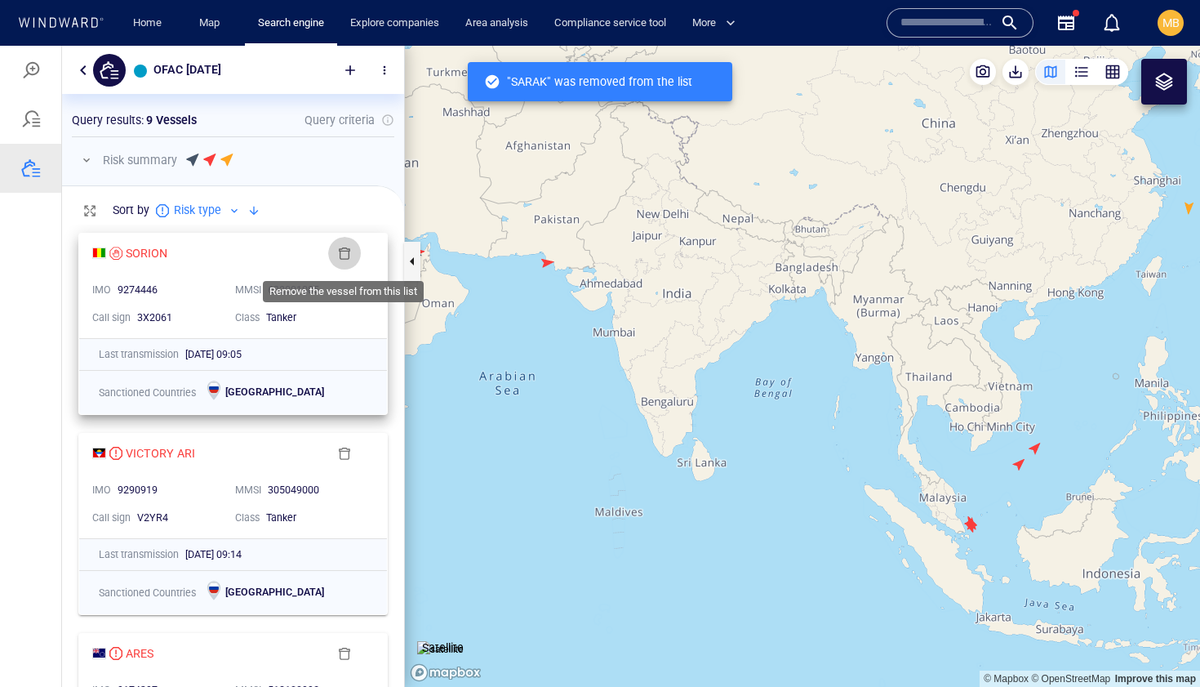
click at [344, 254] on span "button" at bounding box center [344, 253] width 13 height 13
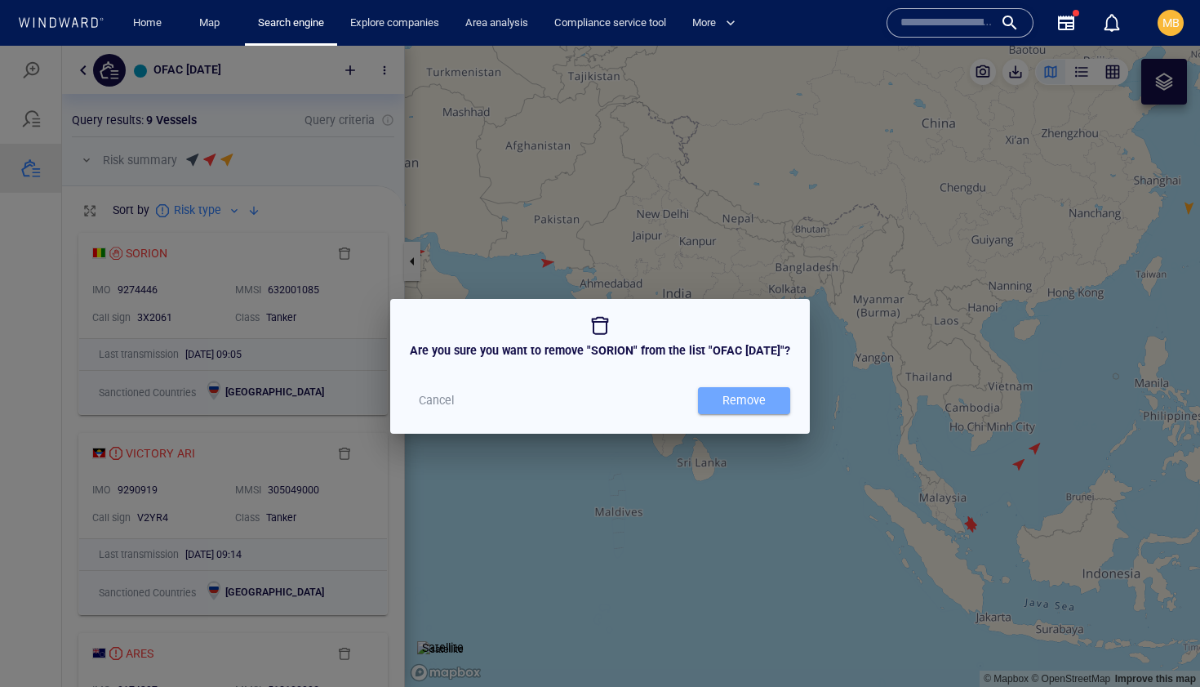
click at [747, 403] on div "Remove" at bounding box center [744, 400] width 50 height 27
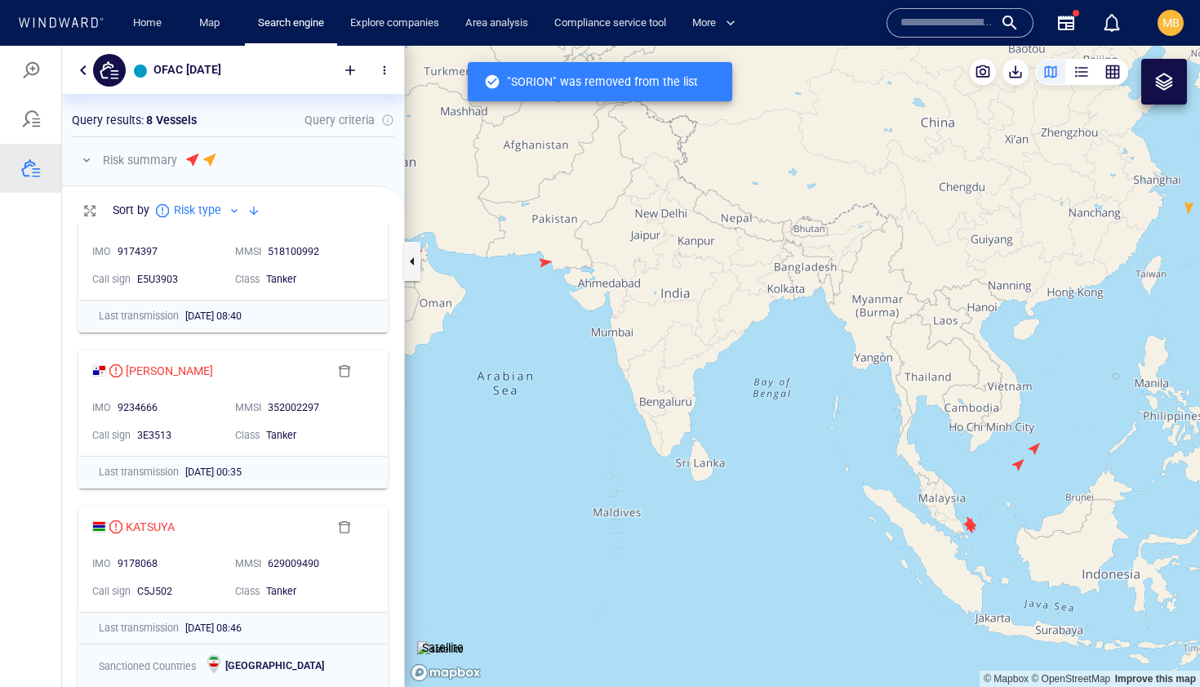
scroll to position [241, 0]
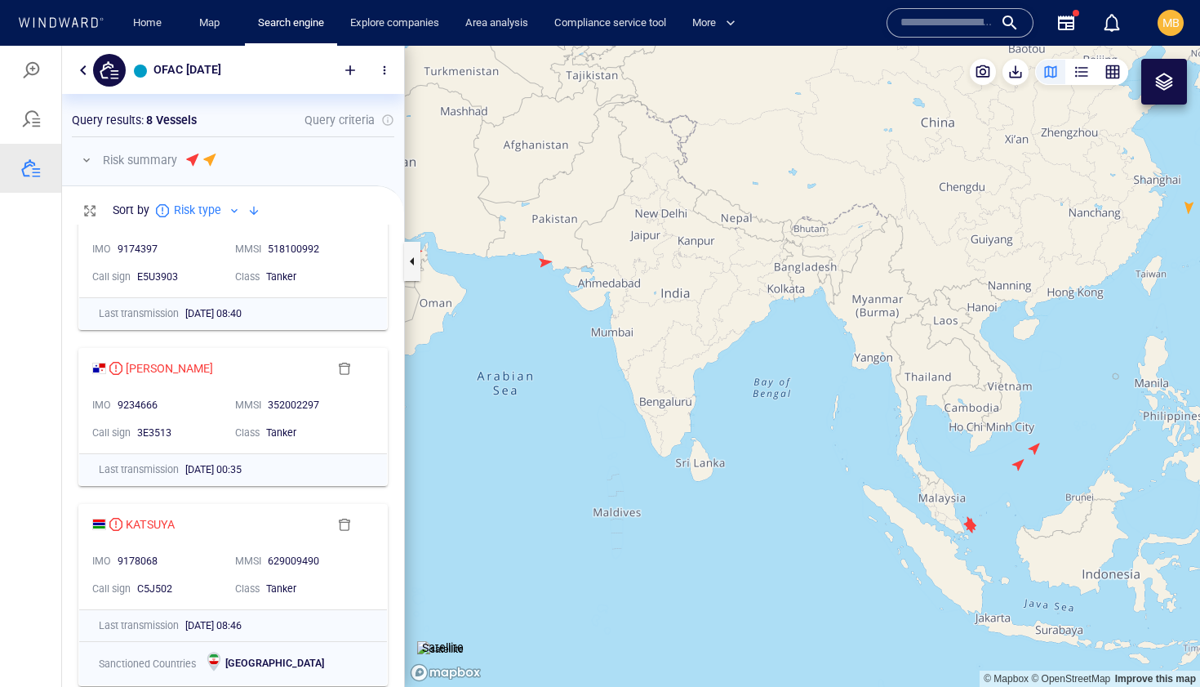
drag, startPoint x: 578, startPoint y: 306, endPoint x: 758, endPoint y: 319, distance: 180.1
click at [758, 319] on canvas "Map" at bounding box center [802, 366] width 795 height 641
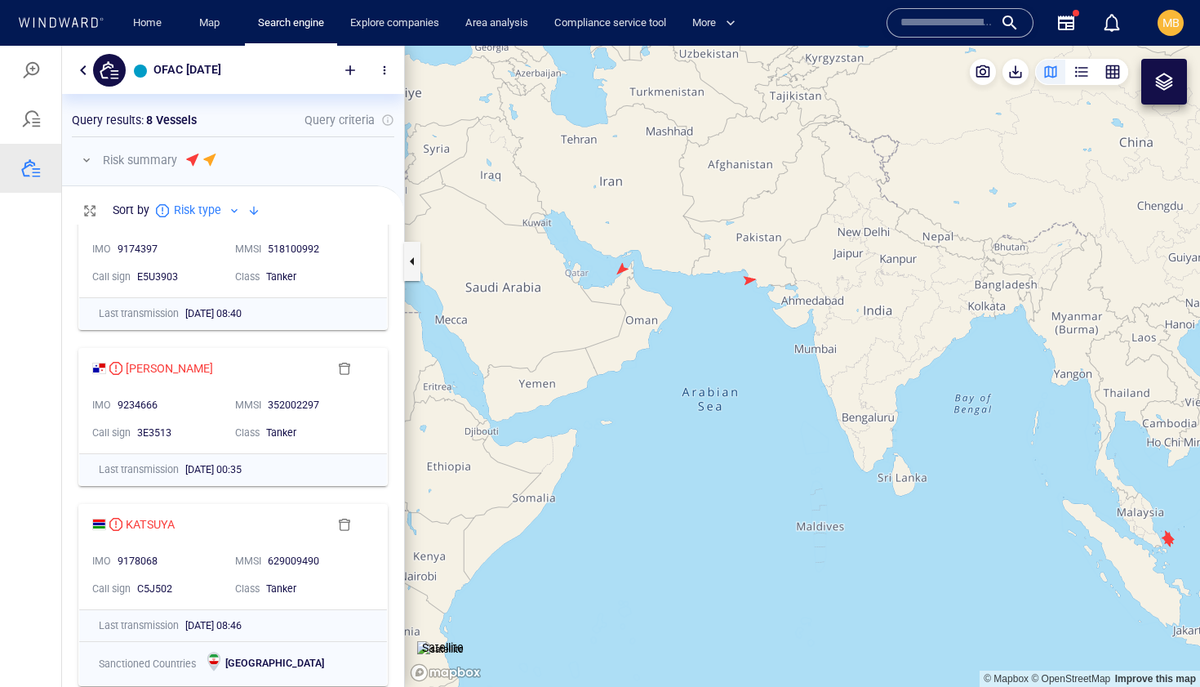
click at [622, 267] on canvas "Map" at bounding box center [802, 366] width 795 height 641
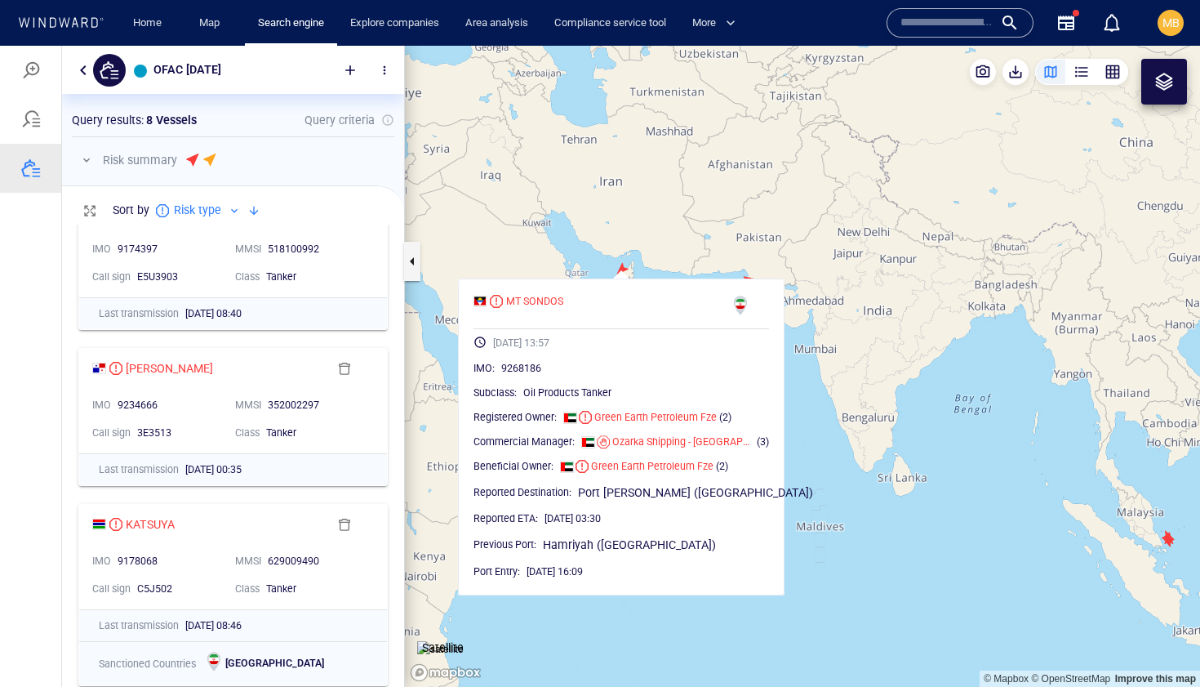
click at [667, 220] on canvas "Map" at bounding box center [802, 366] width 795 height 641
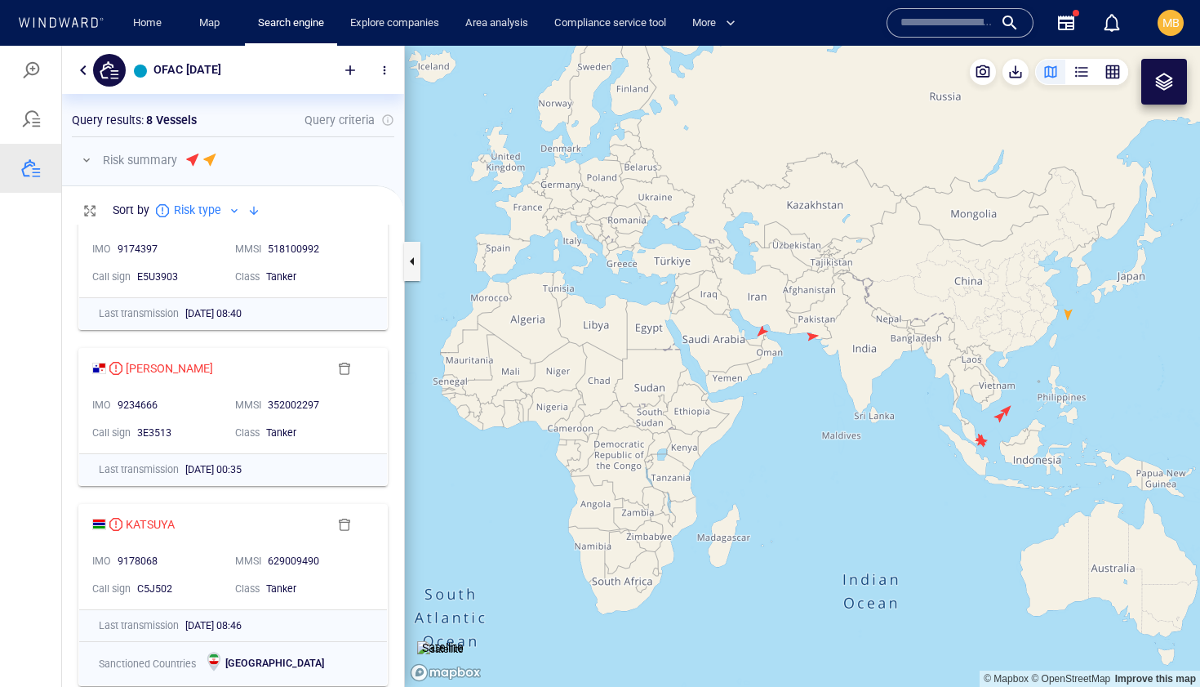
drag, startPoint x: 940, startPoint y: 396, endPoint x: 843, endPoint y: 340, distance: 111.2
click at [843, 341] on canvas "Map" at bounding box center [802, 366] width 795 height 641
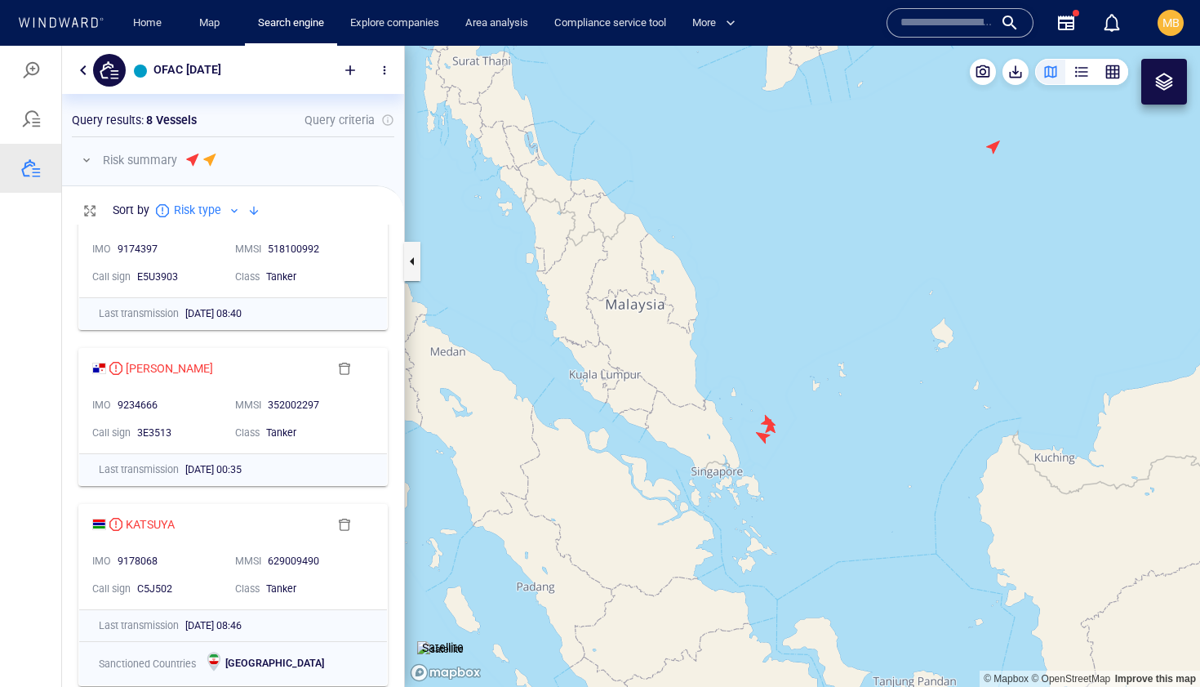
drag, startPoint x: 762, startPoint y: 482, endPoint x: 782, endPoint y: 482, distance: 20.4
click at [781, 482] on canvas "Map" at bounding box center [802, 366] width 795 height 641
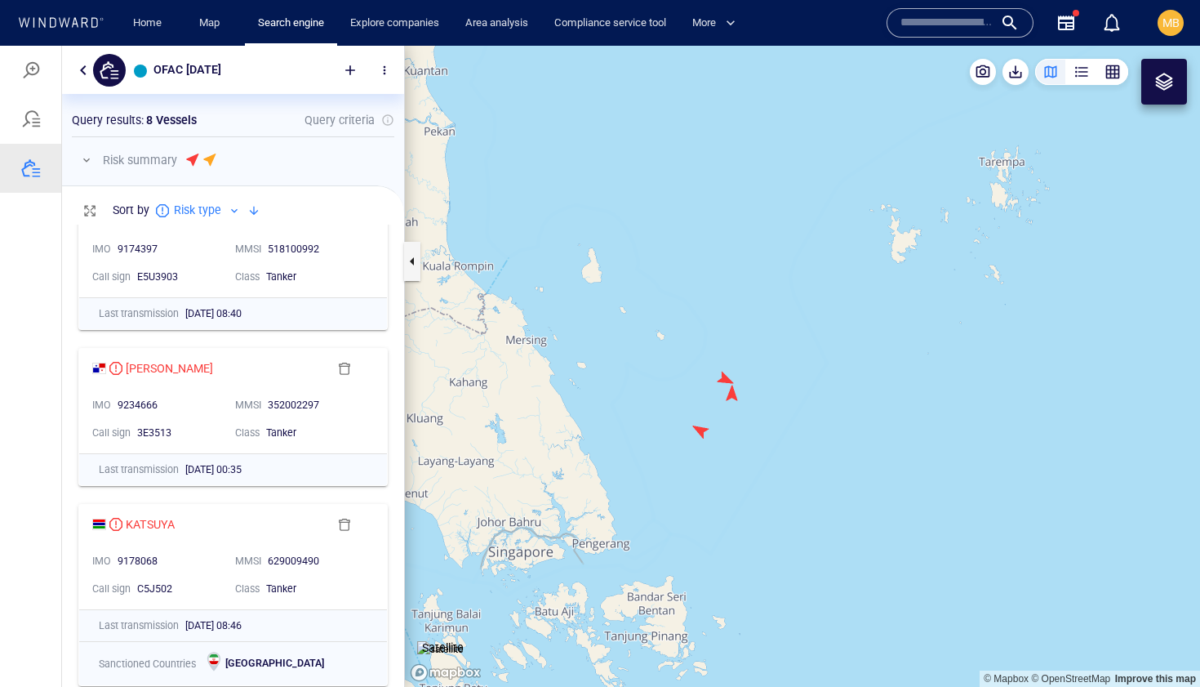
click at [702, 429] on canvas "Map" at bounding box center [802, 366] width 795 height 641
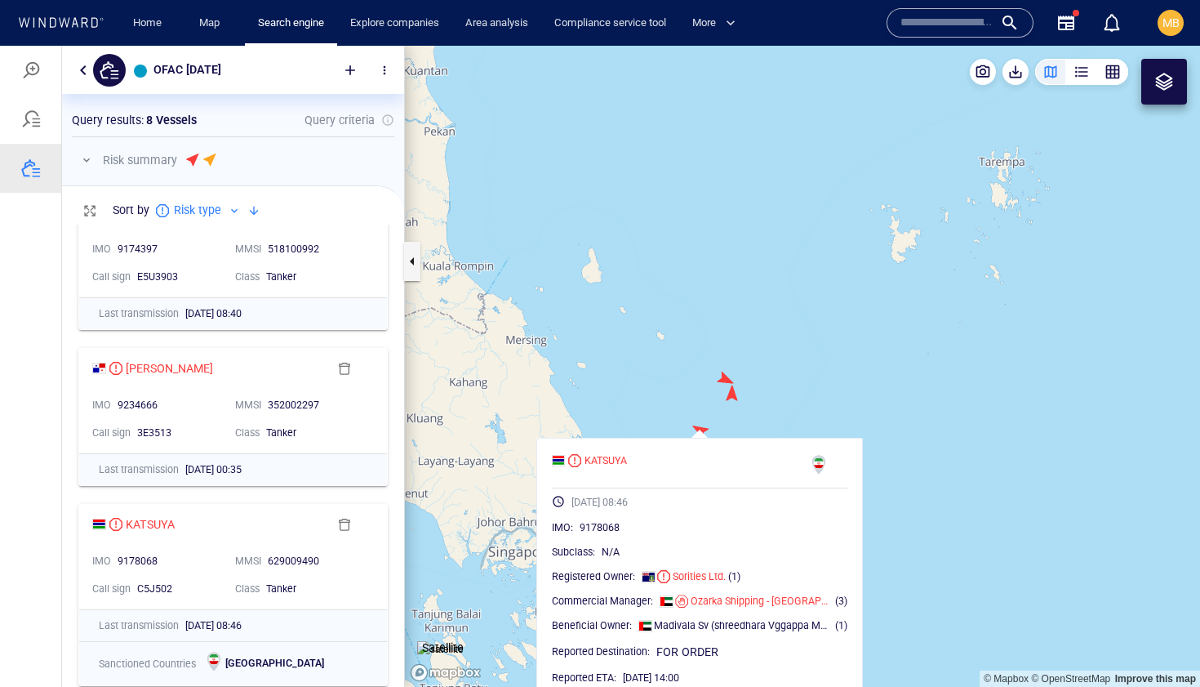
click at [733, 393] on canvas "Map" at bounding box center [802, 366] width 795 height 641
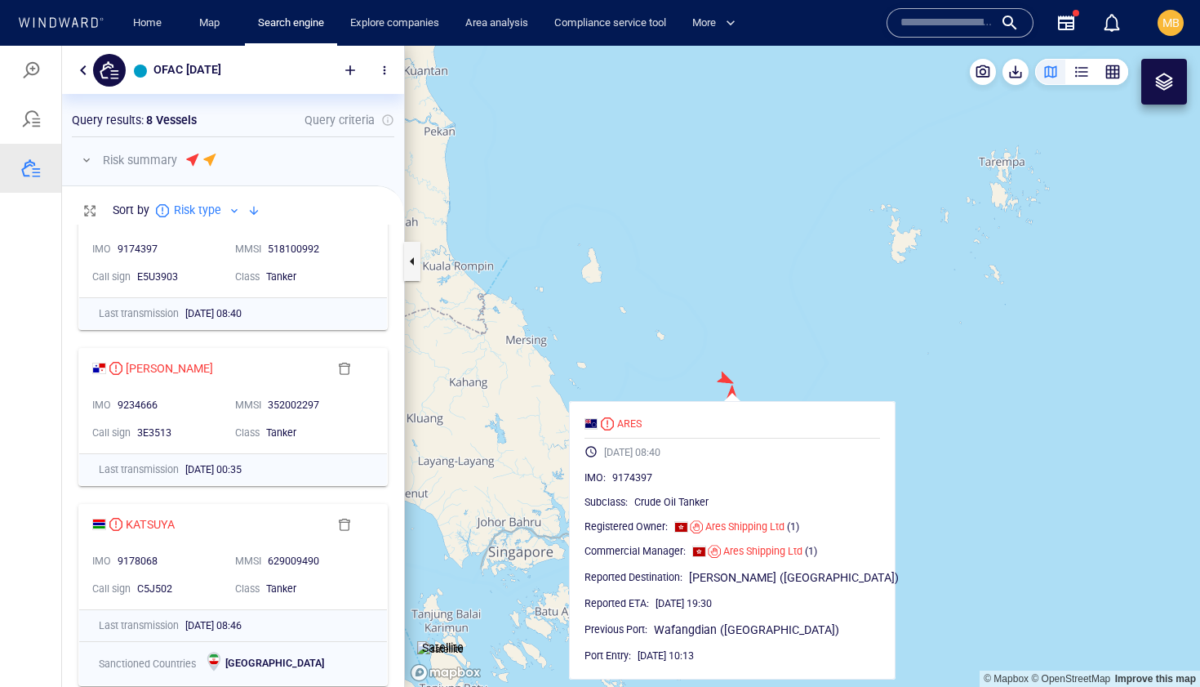
click at [722, 378] on canvas "Map" at bounding box center [802, 366] width 795 height 641
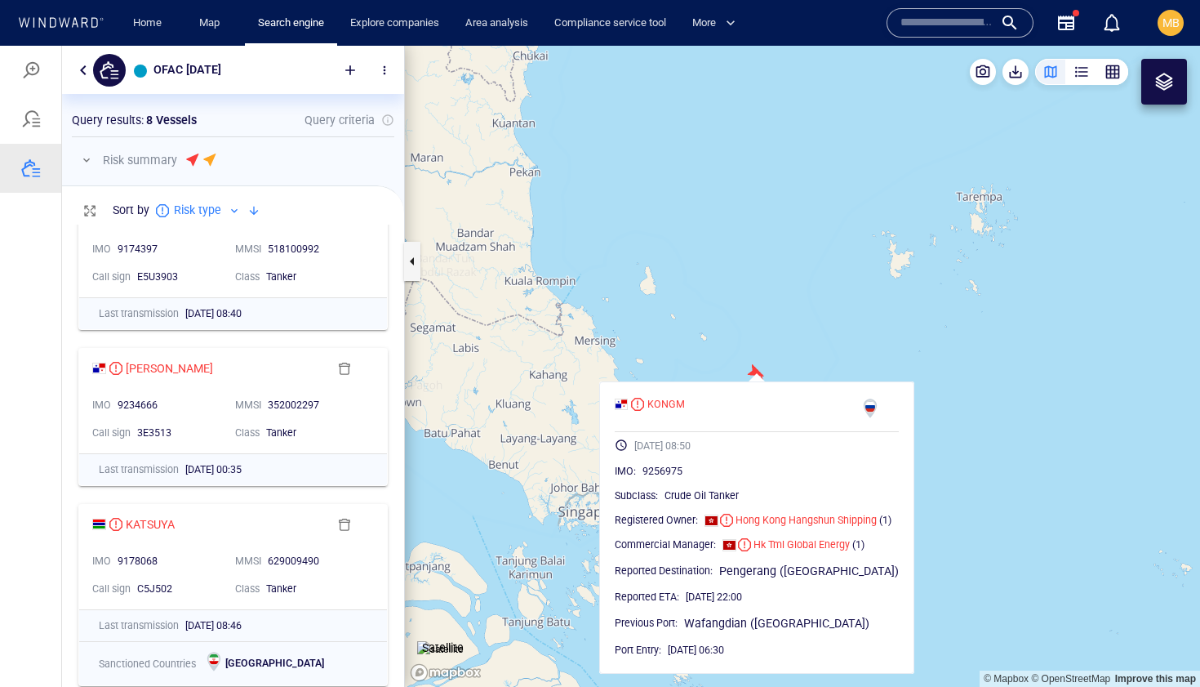
click at [884, 343] on canvas "Map" at bounding box center [802, 366] width 795 height 641
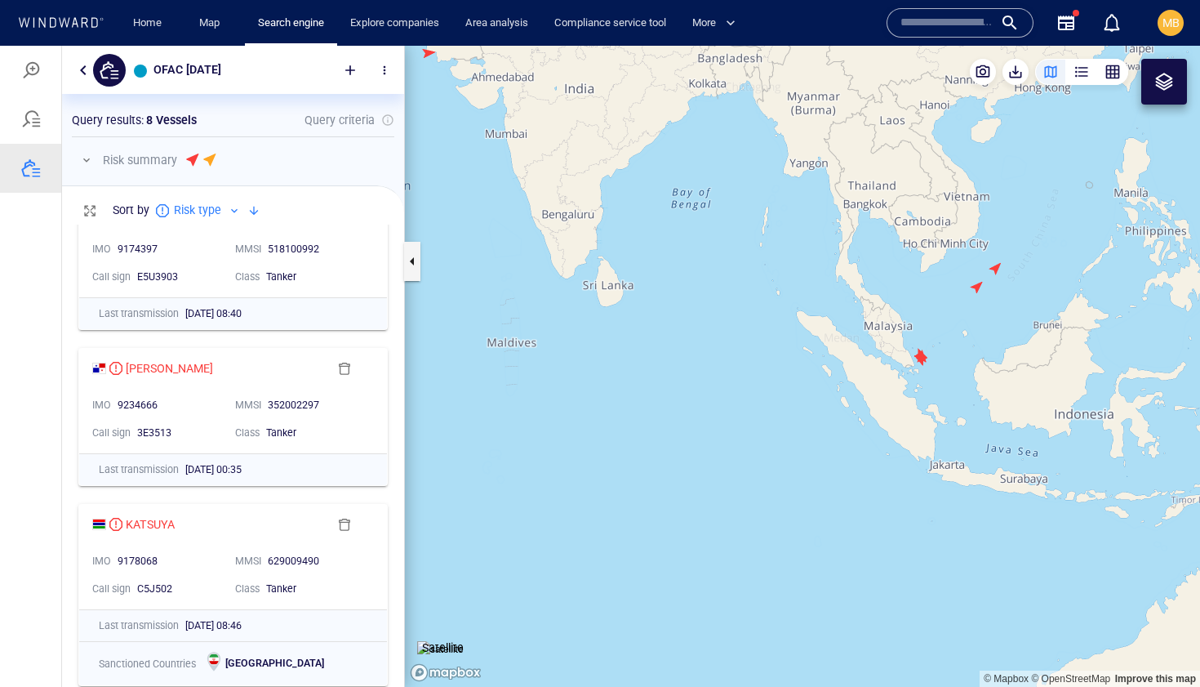
drag, startPoint x: 985, startPoint y: 298, endPoint x: 806, endPoint y: 367, distance: 192.5
click at [811, 365] on canvas "Map" at bounding box center [802, 366] width 795 height 641
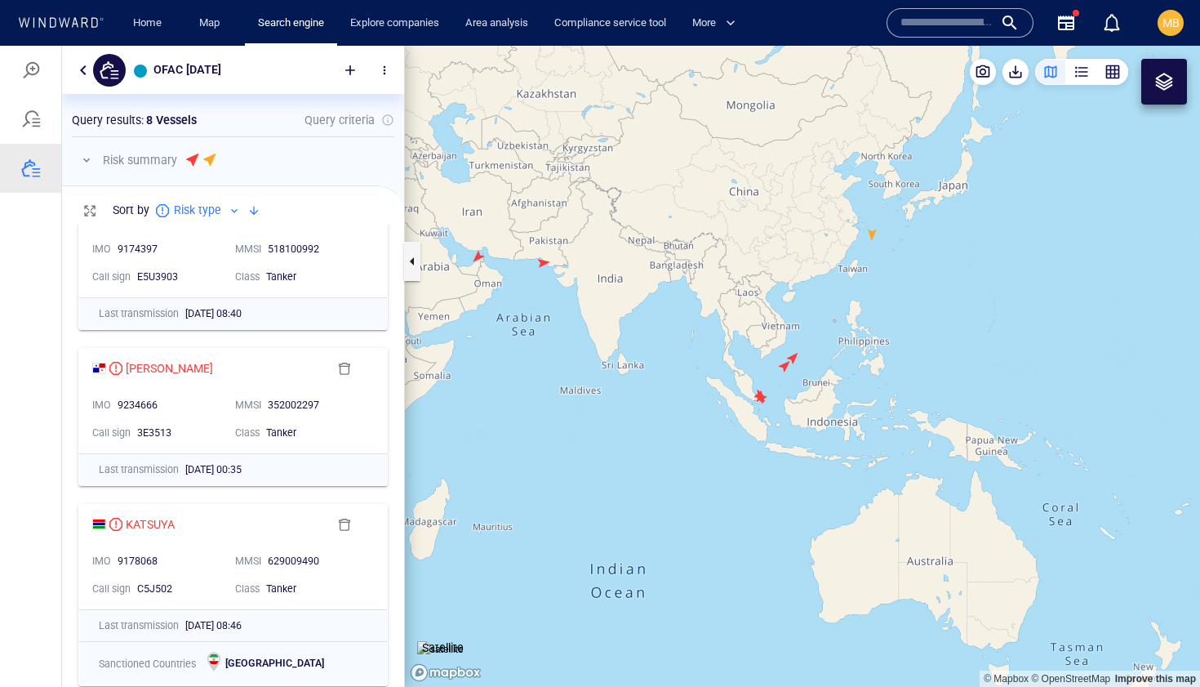
click at [542, 263] on canvas "Map" at bounding box center [802, 366] width 795 height 641
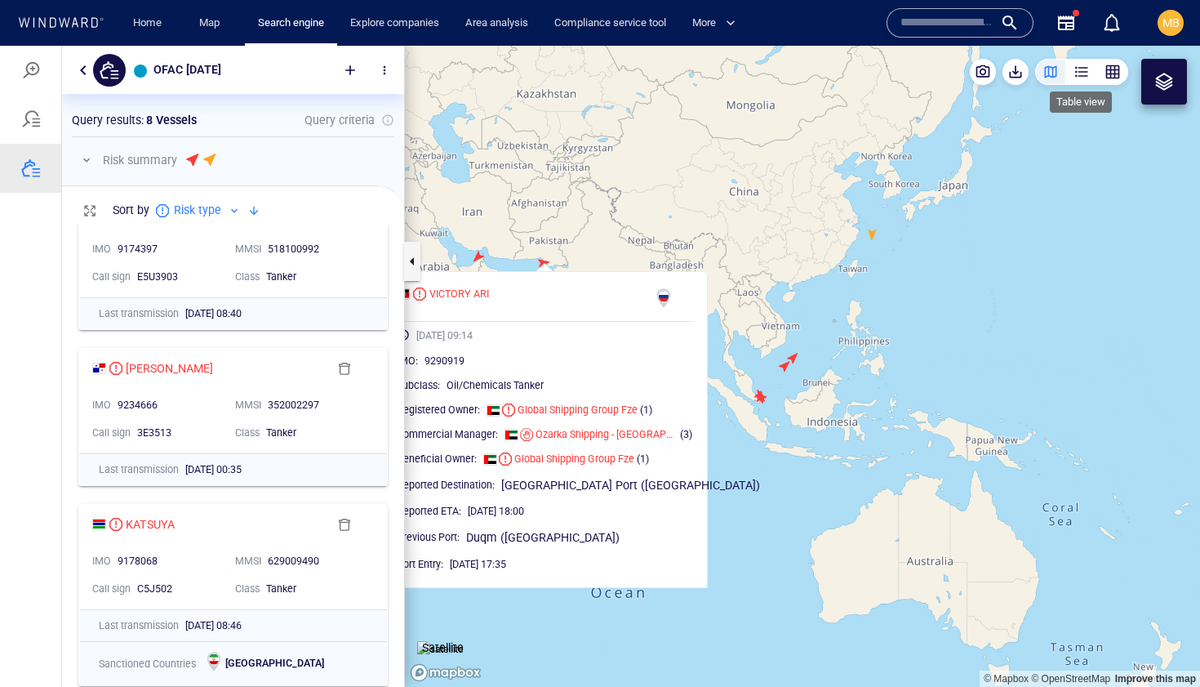
click at [1076, 73] on div "button" at bounding box center [1081, 72] width 16 height 16
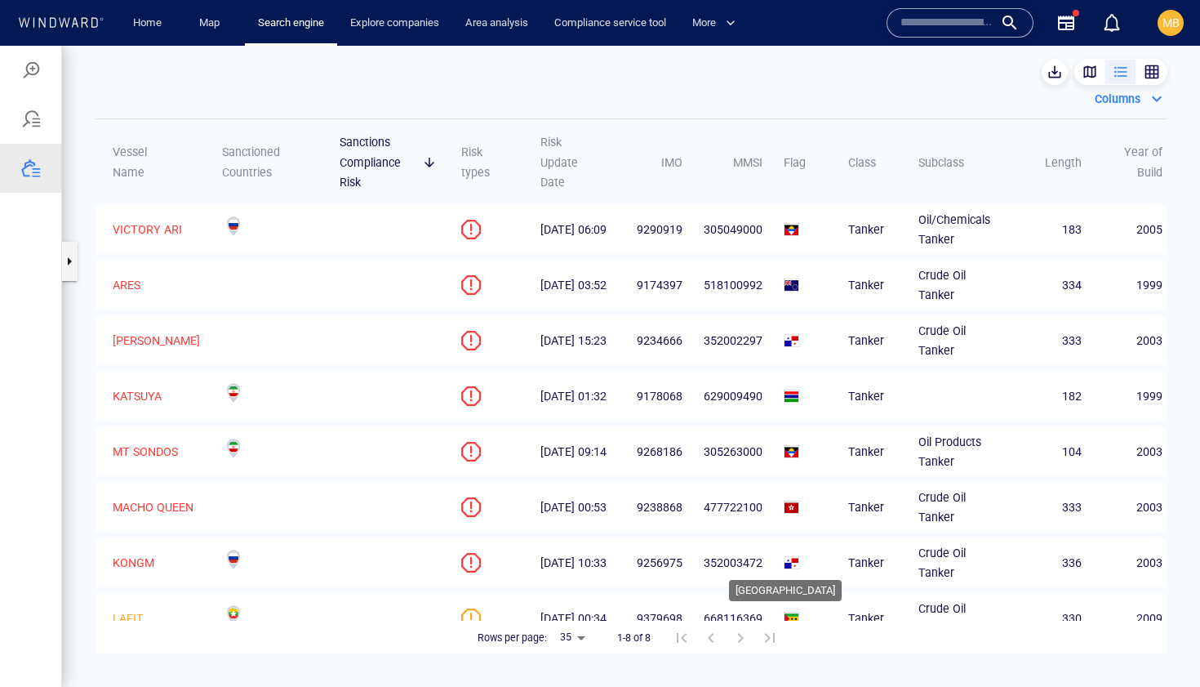
scroll to position [29, 0]
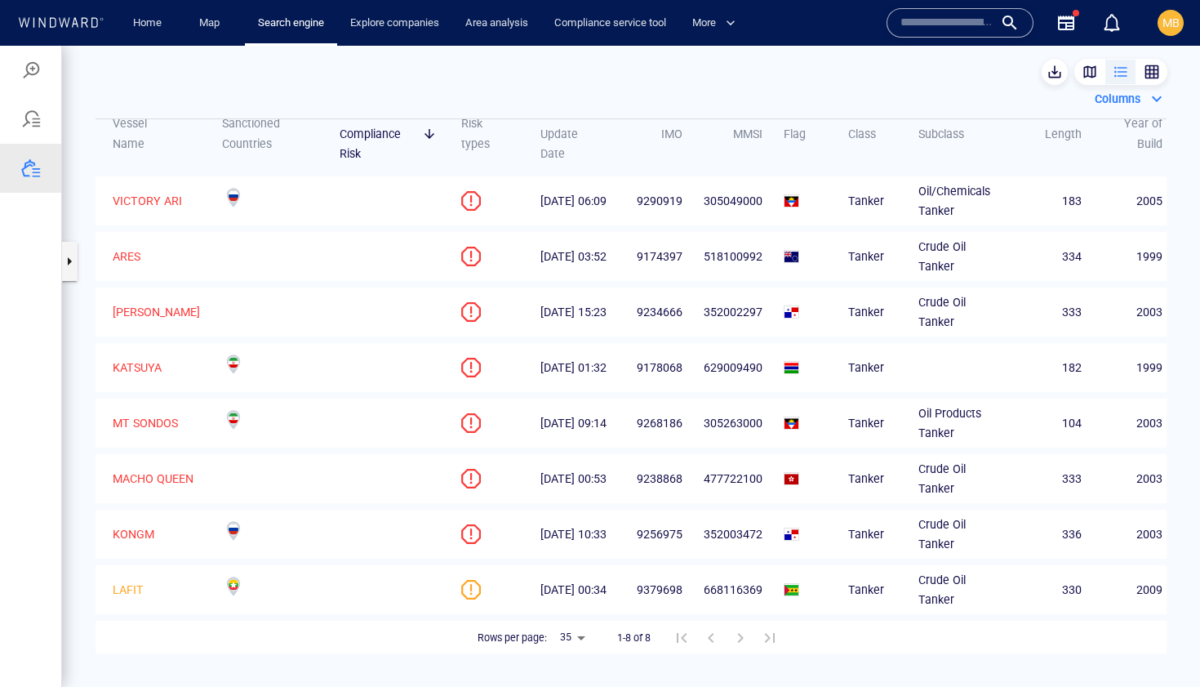
click at [229, 530] on span at bounding box center [233, 528] width 11 height 13
click at [1119, 98] on div "Columns" at bounding box center [1117, 99] width 52 height 26
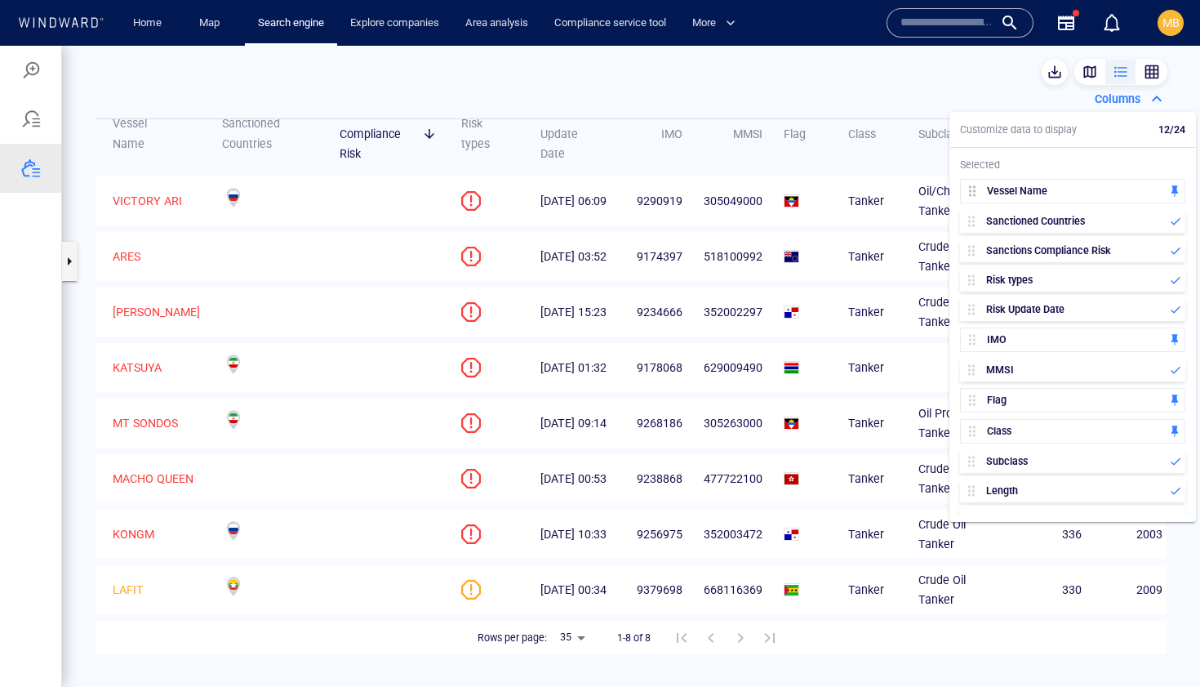
click at [923, 68] on div "Columns Vessel Name Sanctioned Countries Sanctions Compliance Risk Risk types R…" at bounding box center [631, 366] width 1138 height 641
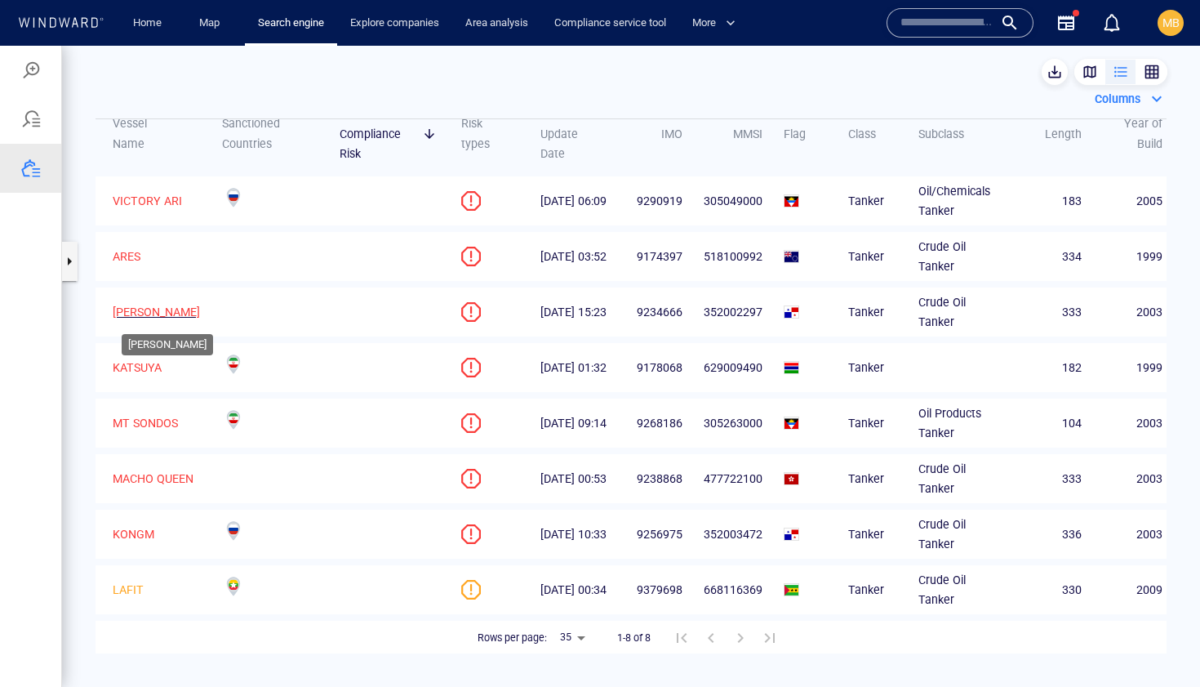
click at [147, 313] on p "ADELINE G" at bounding box center [156, 312] width 87 height 20
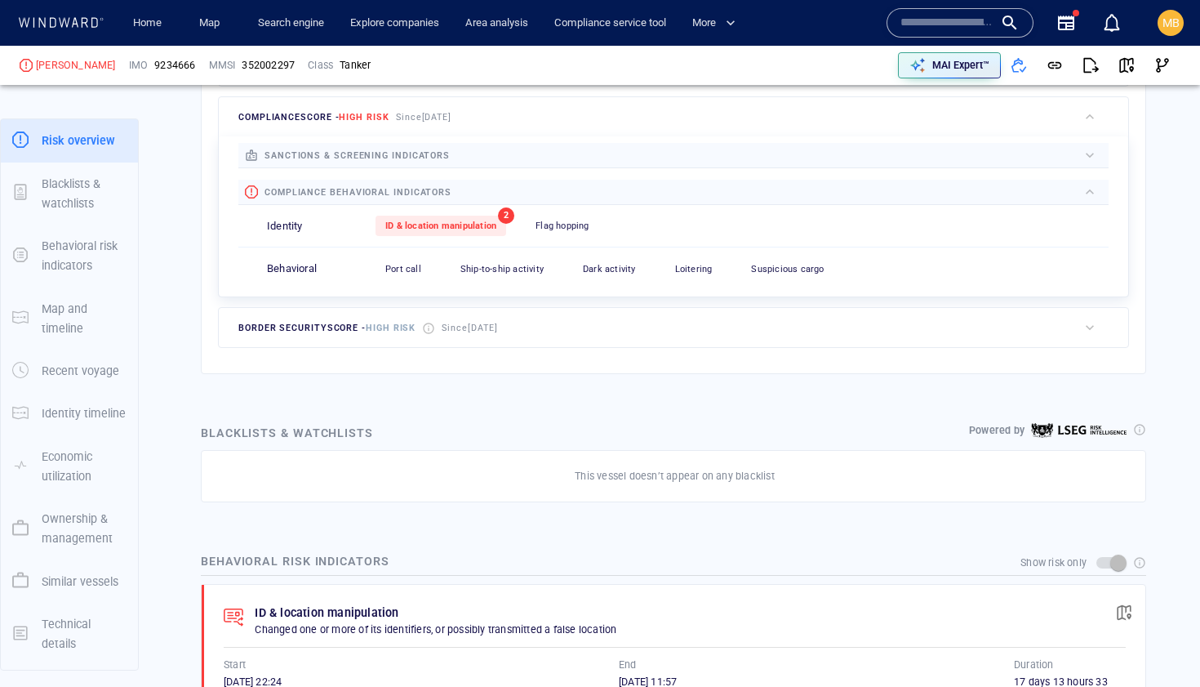
scroll to position [496, 0]
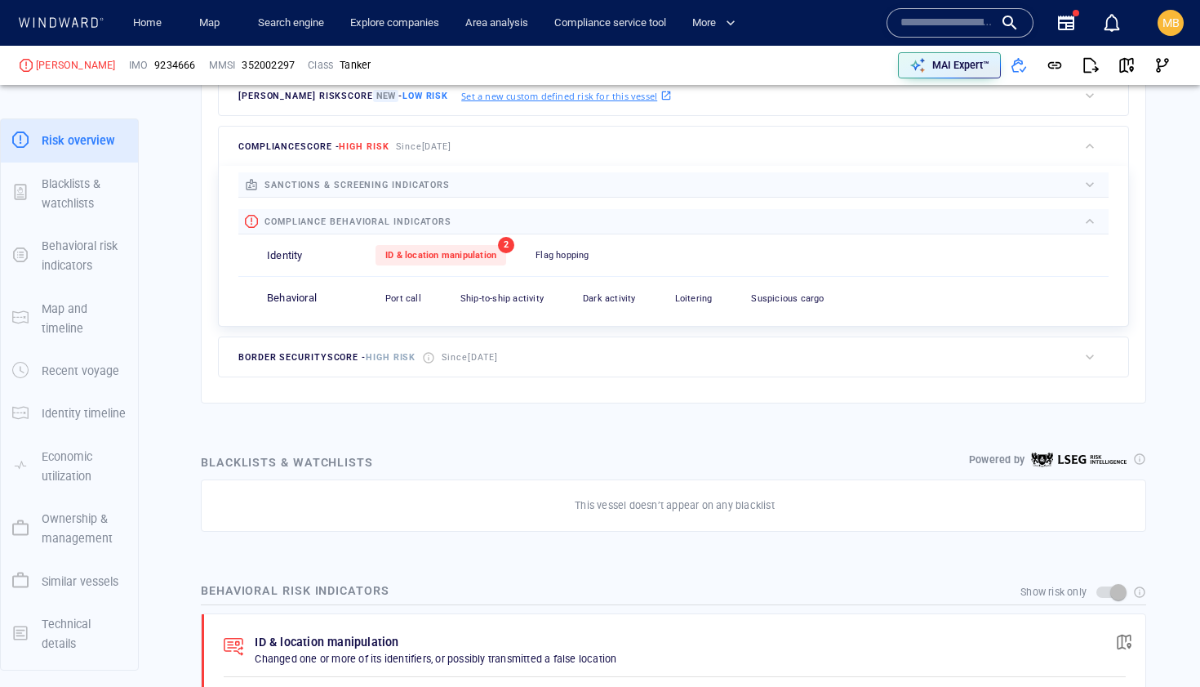
click at [379, 185] on span "sanctions & screening indicators" at bounding box center [356, 185] width 185 height 11
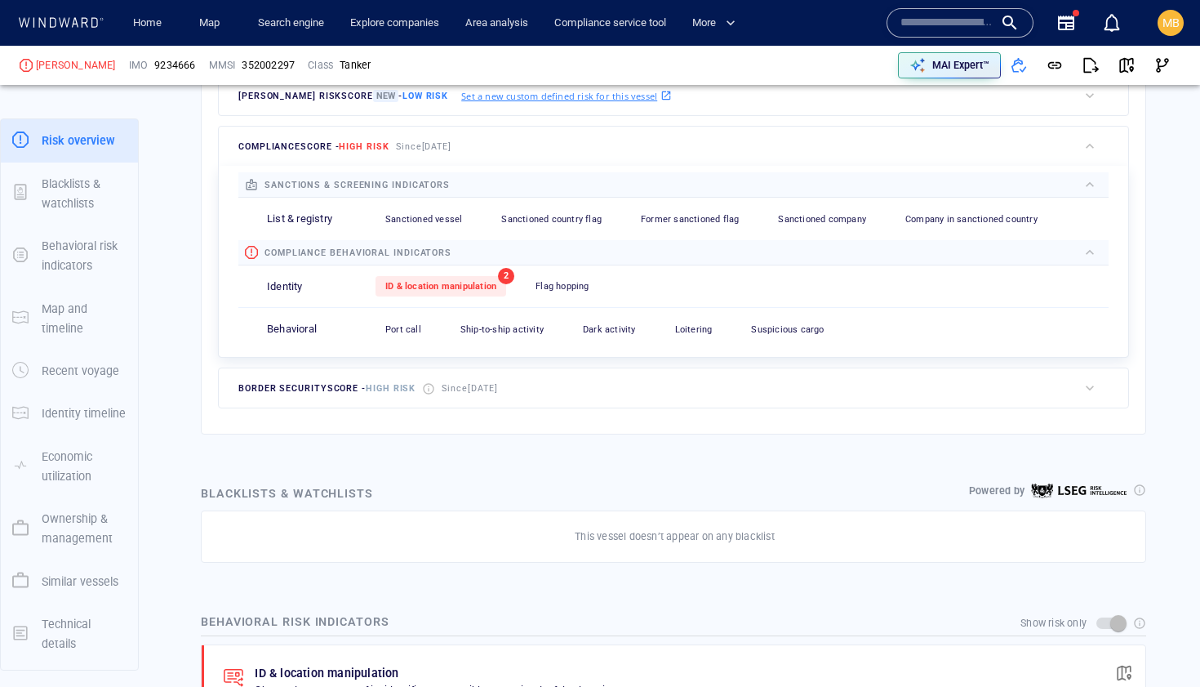
click at [379, 185] on span "sanctions & screening indicators" at bounding box center [356, 185] width 185 height 11
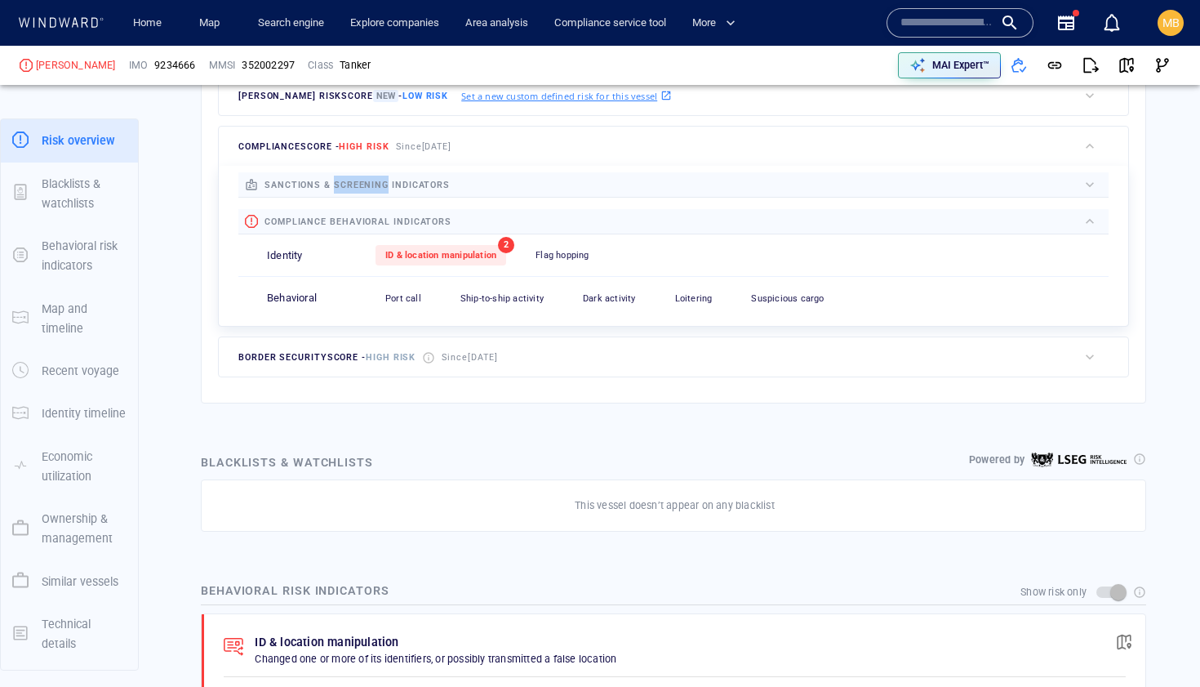
click at [379, 185] on span "sanctions & screening indicators" at bounding box center [356, 185] width 185 height 11
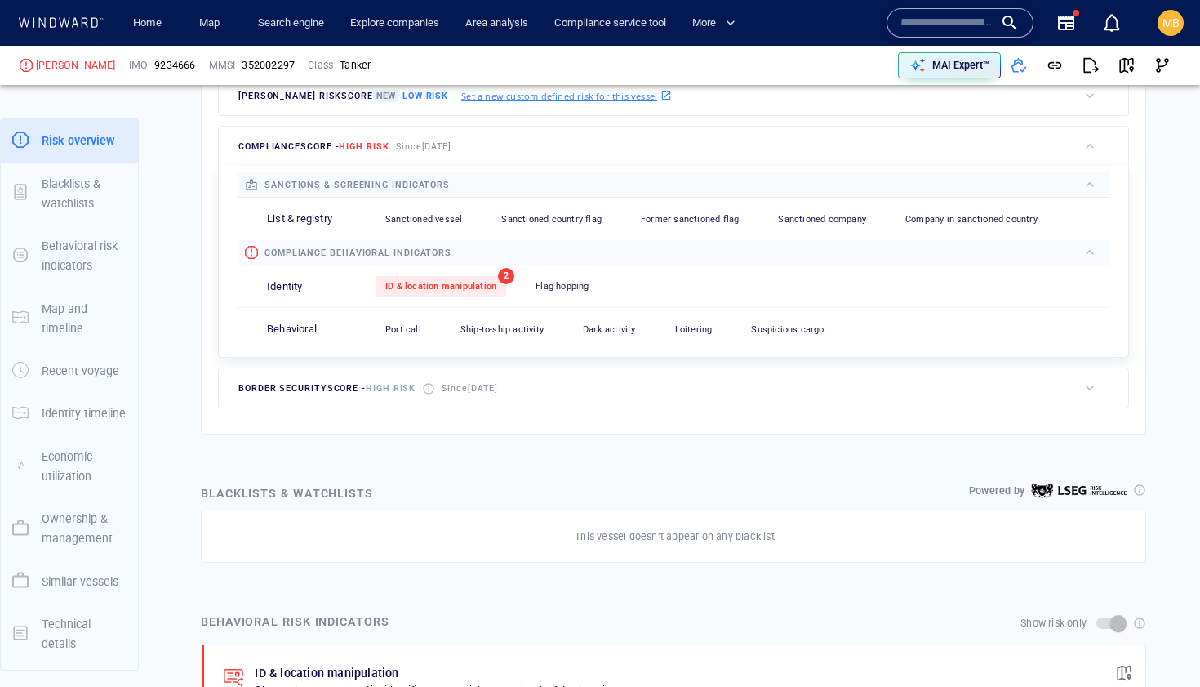
click at [424, 216] on span "Sanctioned vessel" at bounding box center [423, 219] width 77 height 11
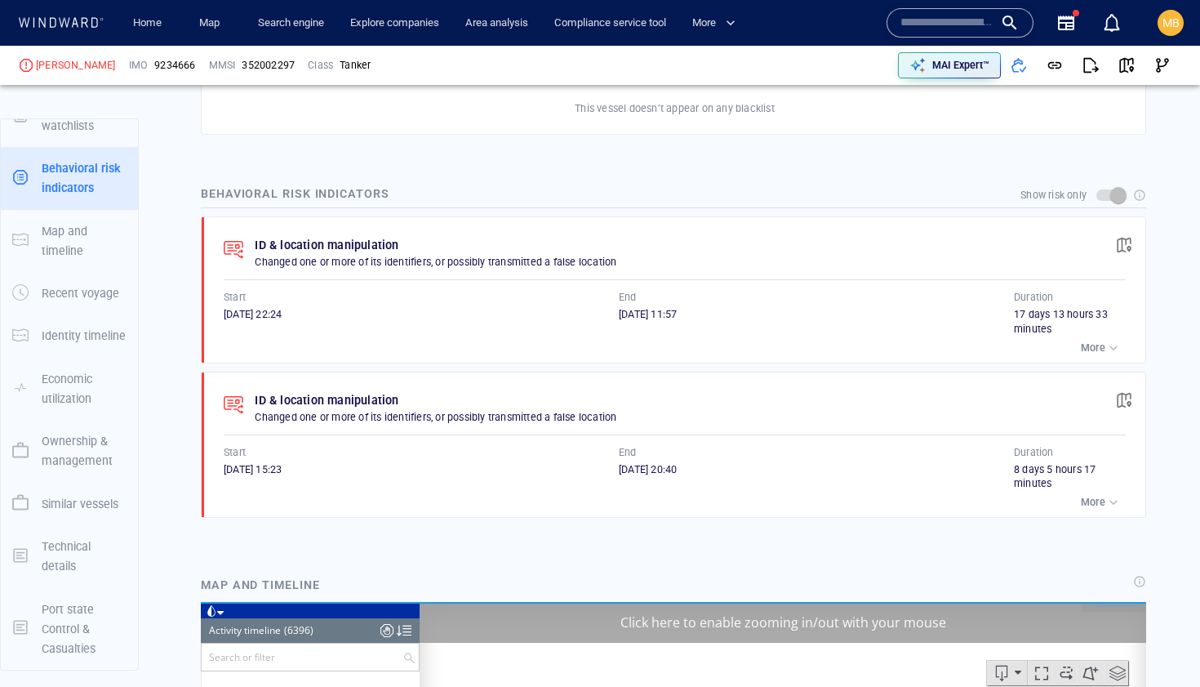
scroll to position [10371, 0]
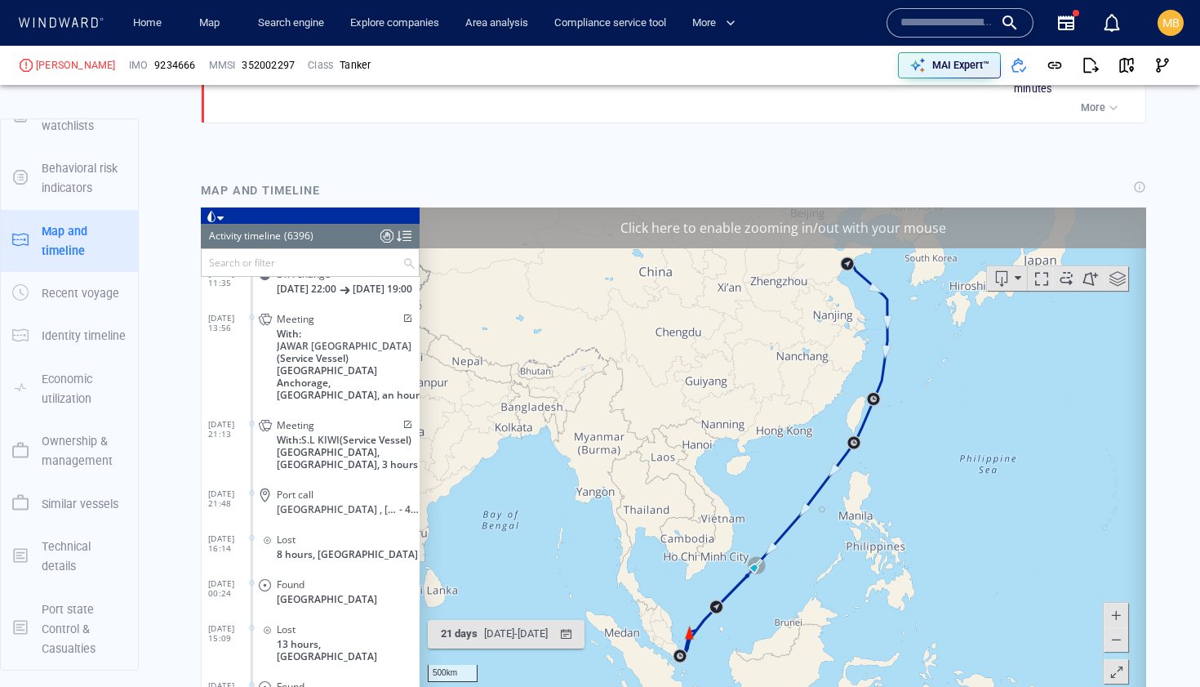
scroll to position [1319, 0]
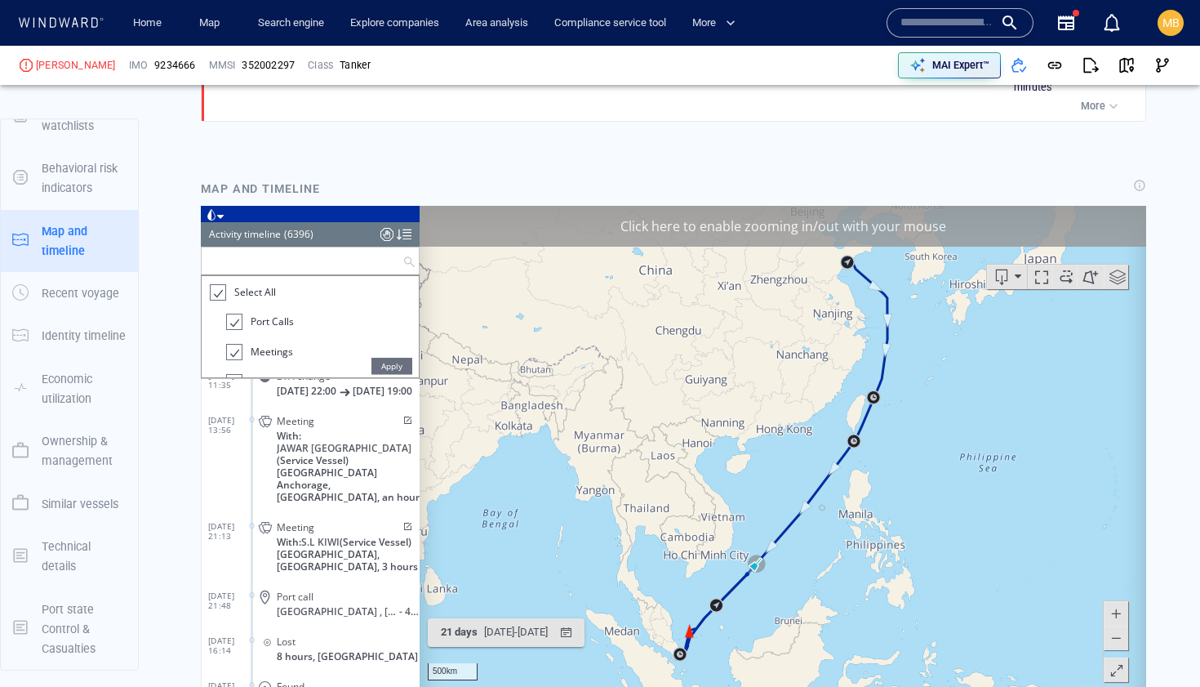
click at [336, 256] on input "text" at bounding box center [302, 260] width 201 height 27
click at [216, 288] on div at bounding box center [217, 291] width 16 height 19
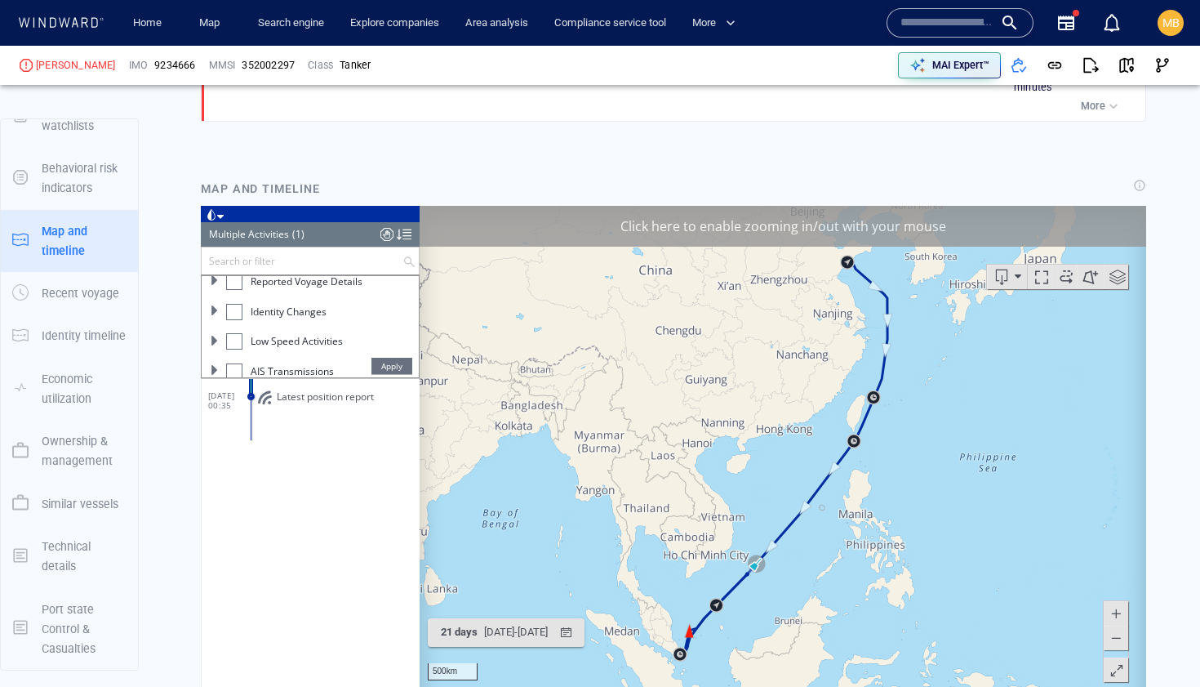
scroll to position [193, 0]
click at [235, 309] on div at bounding box center [234, 308] width 16 height 16
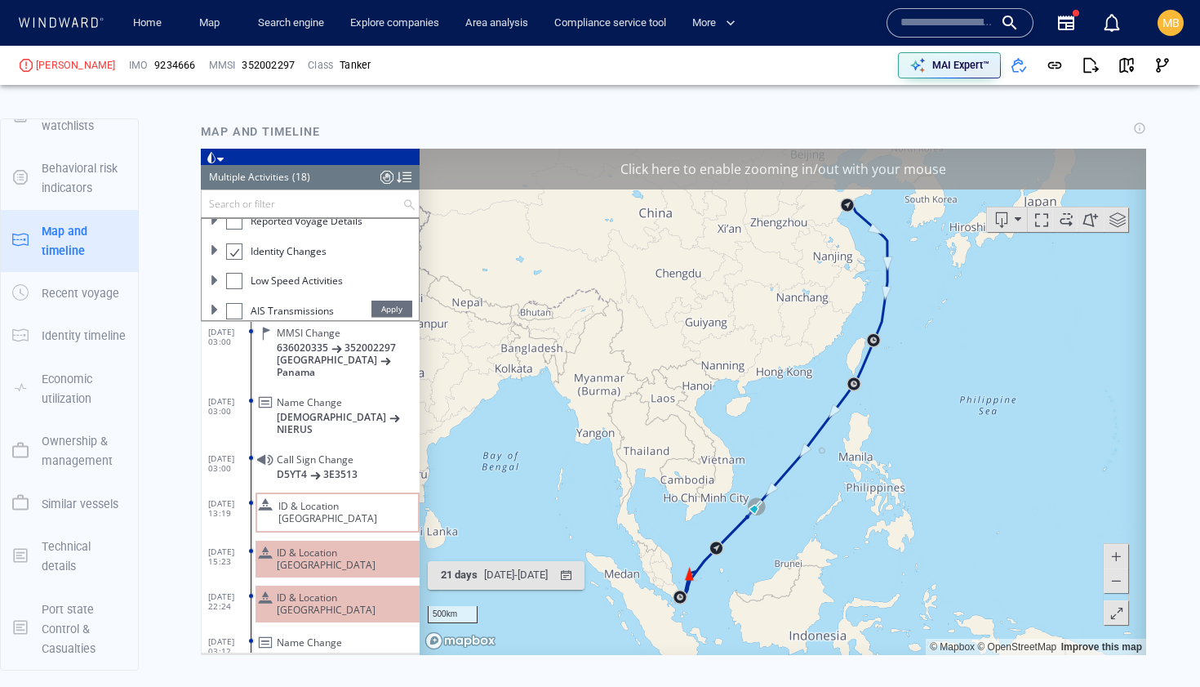
scroll to position [1398, 0]
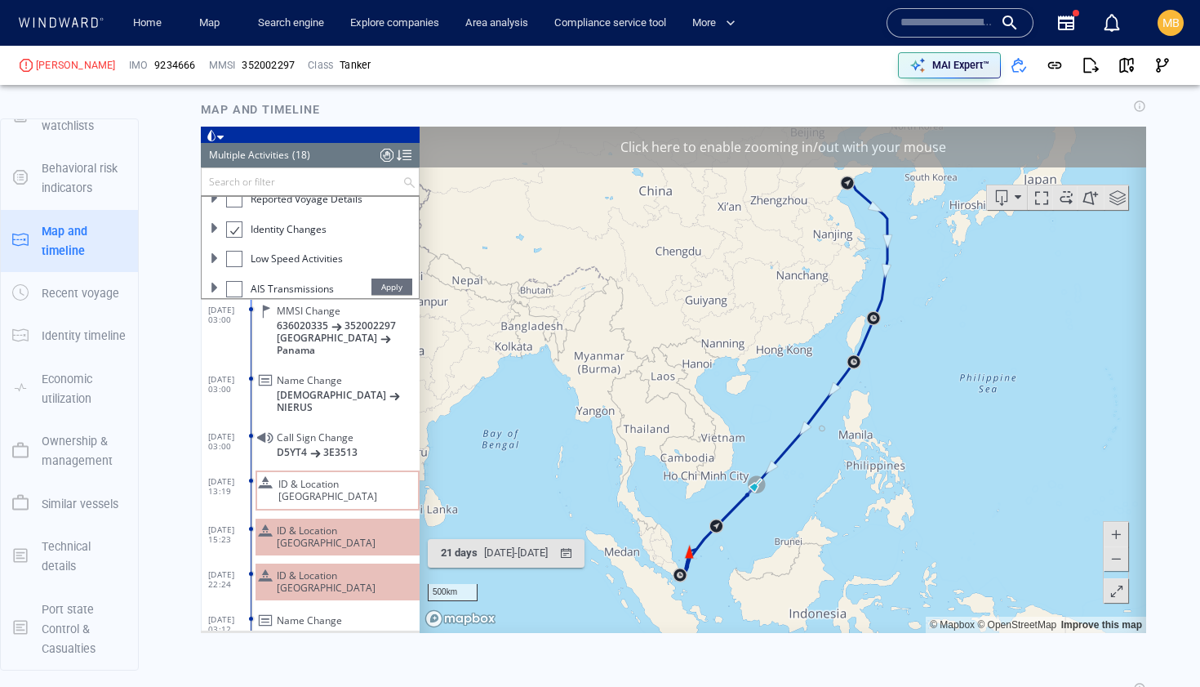
click at [893, 391] on canvas "Map" at bounding box center [783, 379] width 727 height 506
click at [771, 136] on div "Click here to enable zooming in/out with your mouse" at bounding box center [783, 146] width 727 height 41
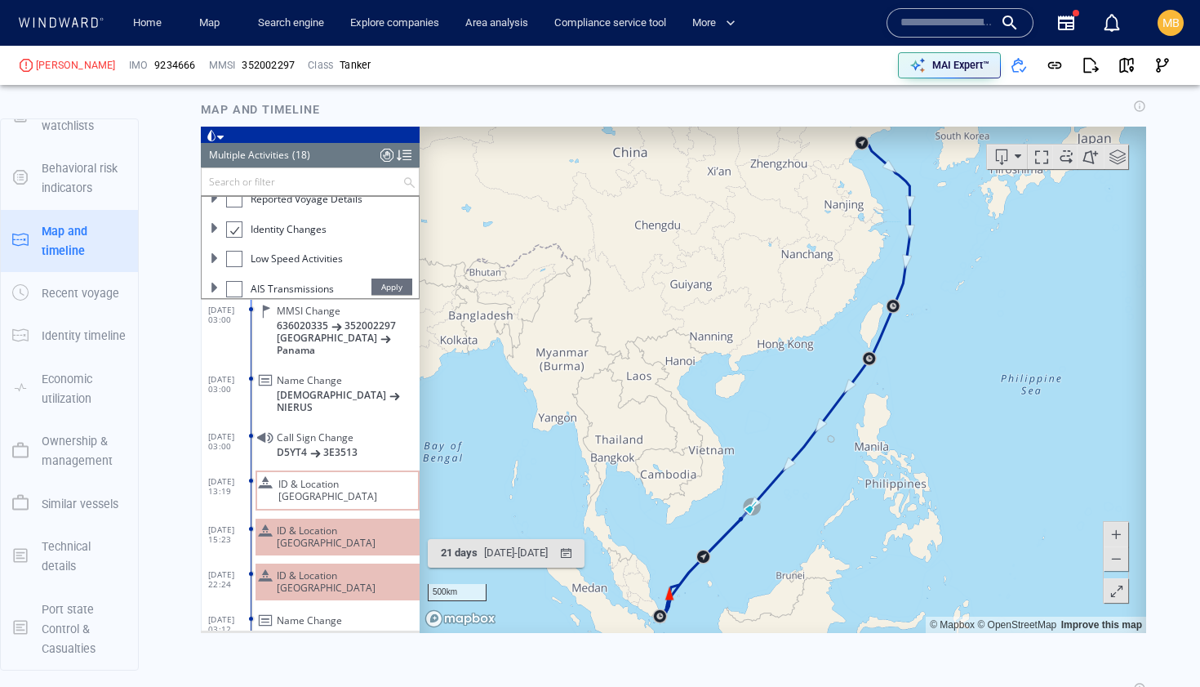
drag, startPoint x: 691, startPoint y: 495, endPoint x: 762, endPoint y: 354, distance: 157.0
click at [762, 354] on canvas "Map" at bounding box center [783, 379] width 727 height 506
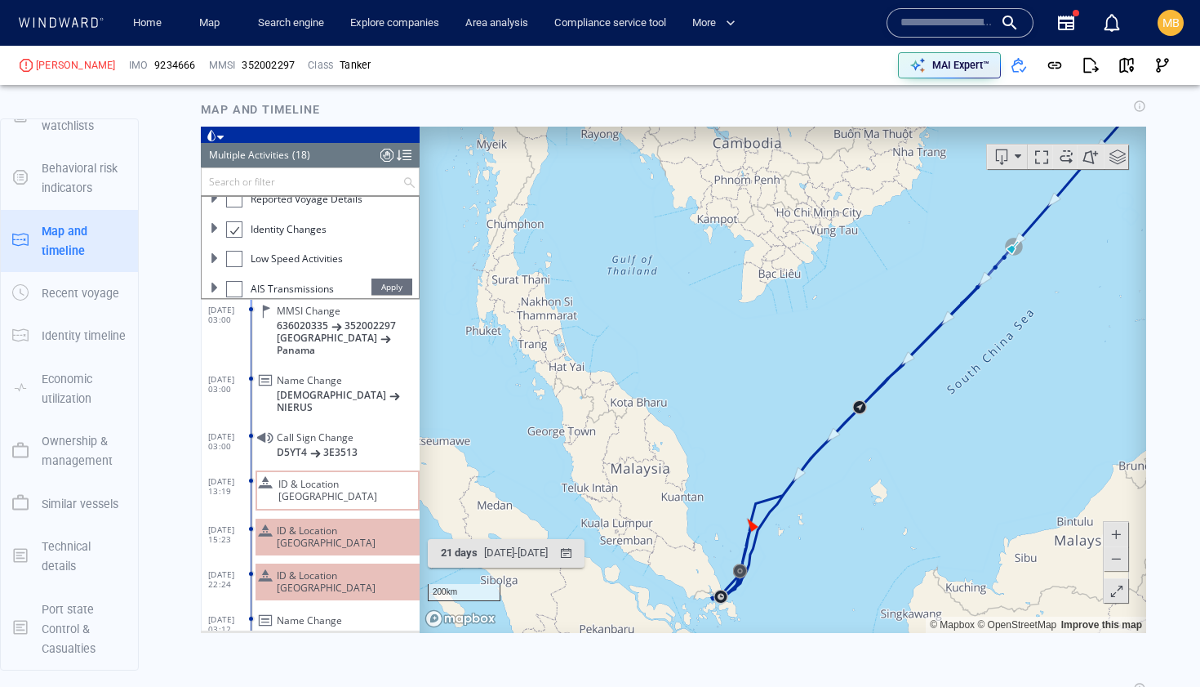
drag, startPoint x: 720, startPoint y: 484, endPoint x: 726, endPoint y: 331, distance: 152.8
click at [725, 331] on canvas "Map" at bounding box center [783, 379] width 727 height 506
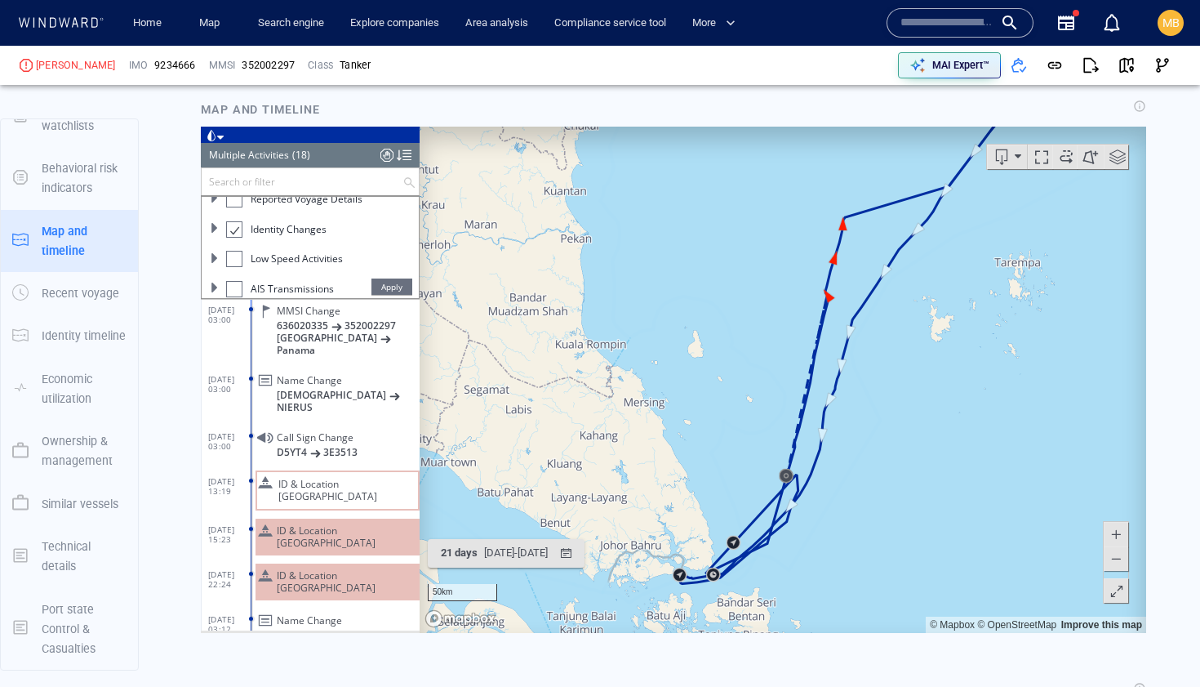
drag, startPoint x: 689, startPoint y: 458, endPoint x: 713, endPoint y: 350, distance: 110.5
click at [712, 353] on canvas "Map" at bounding box center [783, 379] width 727 height 506
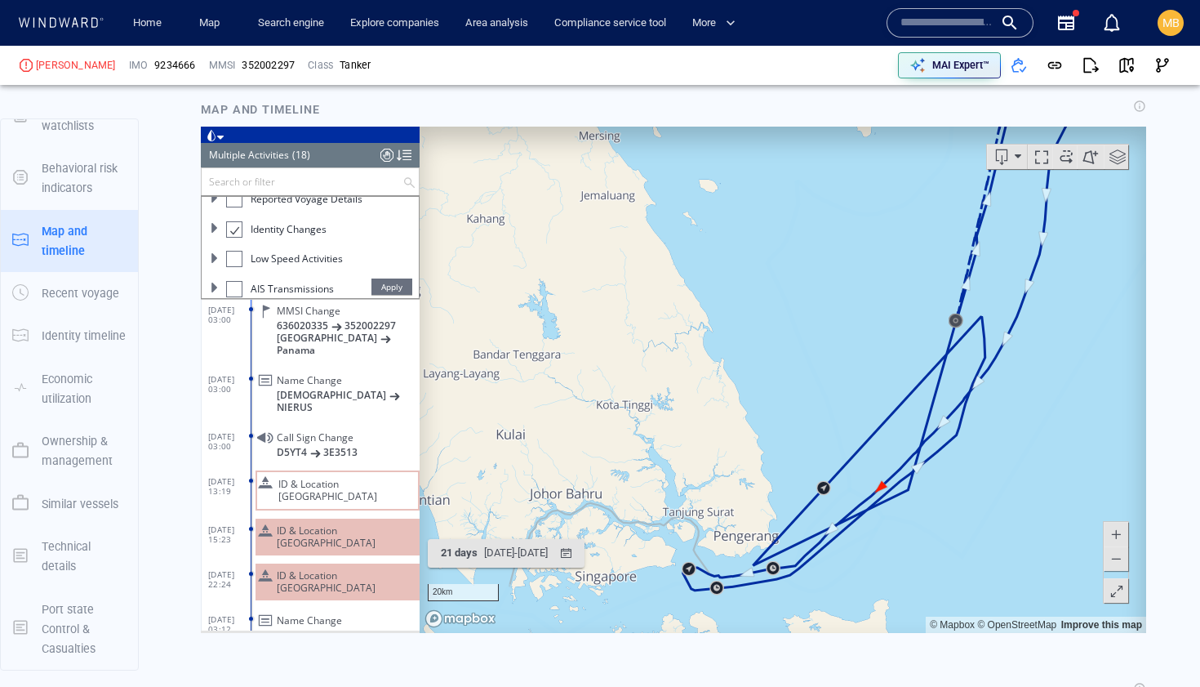
drag, startPoint x: 692, startPoint y: 455, endPoint x: 738, endPoint y: 294, distance: 167.2
click at [738, 295] on canvas "Map" at bounding box center [783, 379] width 727 height 506
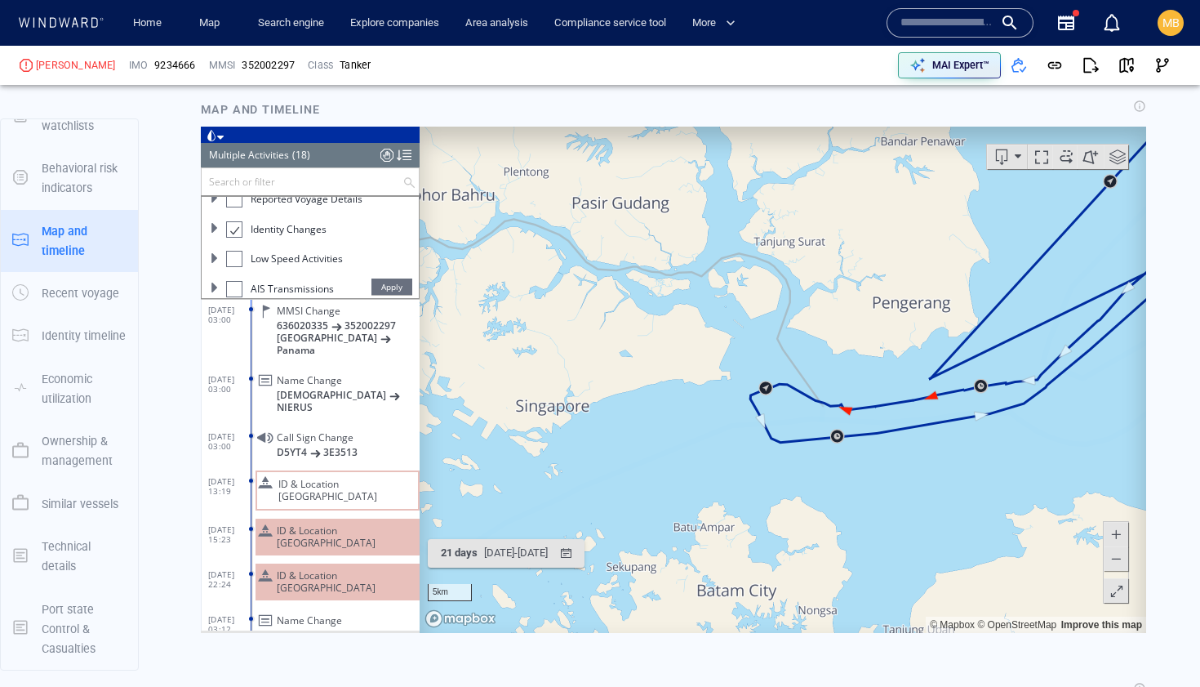
click at [1115, 153] on span at bounding box center [1117, 156] width 24 height 24
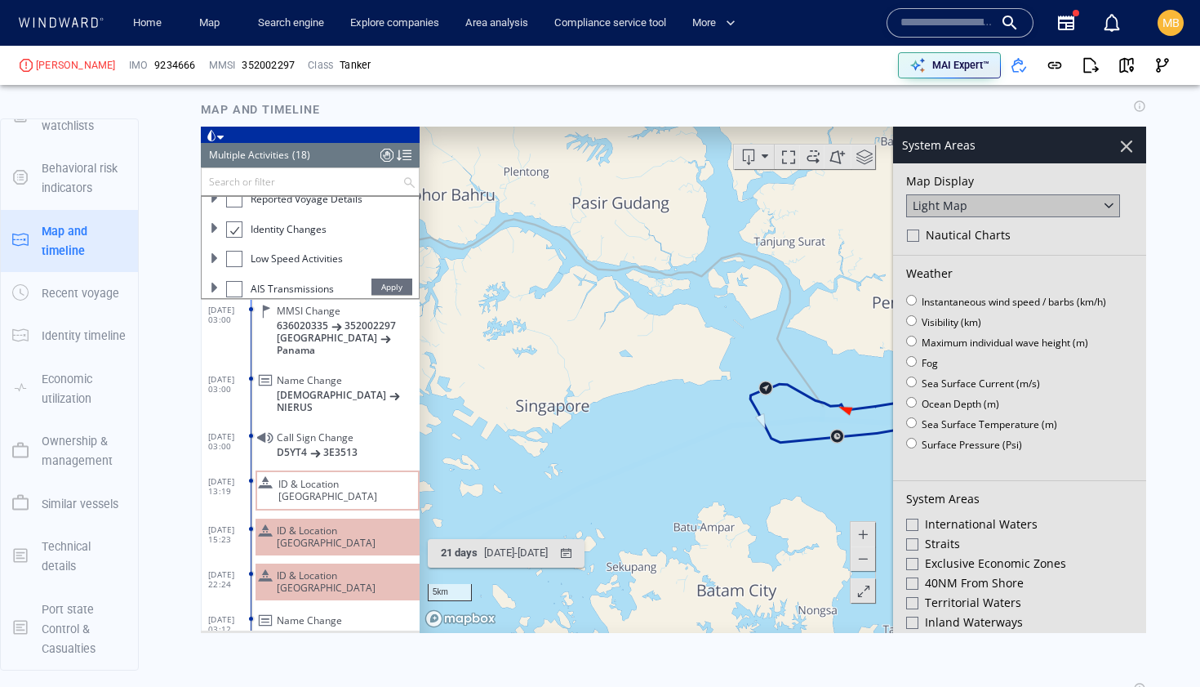
click at [915, 563] on div at bounding box center [912, 563] width 12 height 12
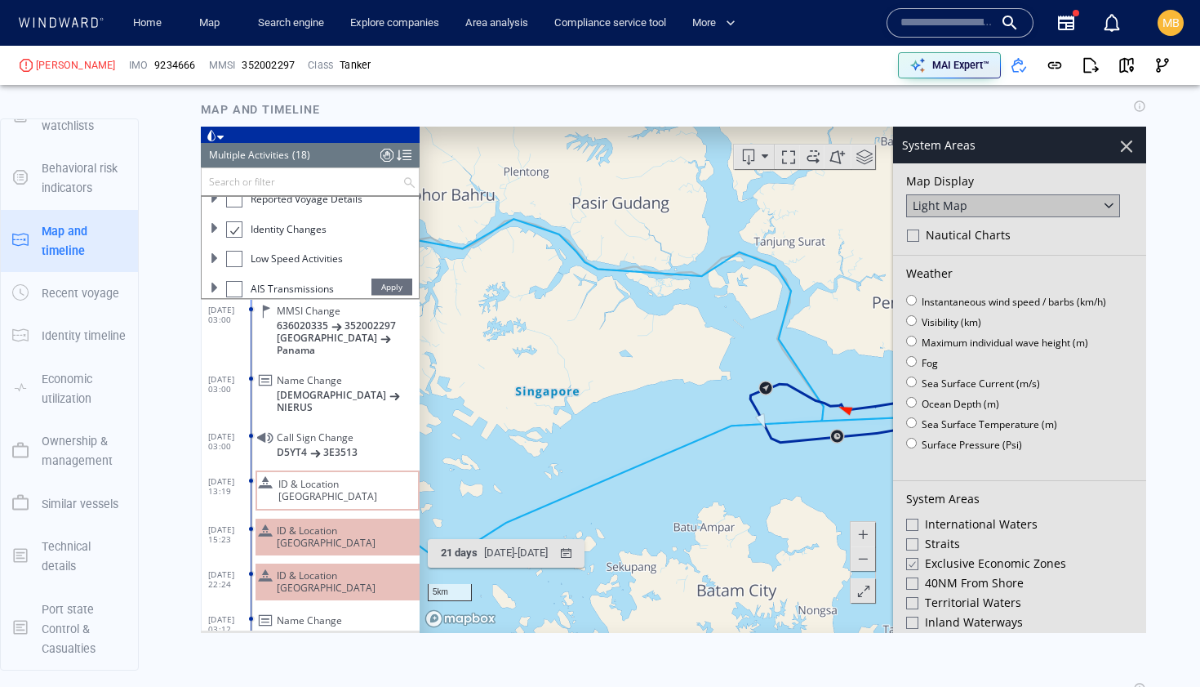
click at [912, 598] on div at bounding box center [912, 602] width 12 height 12
click at [828, 480] on canvas "Map" at bounding box center [783, 379] width 727 height 506
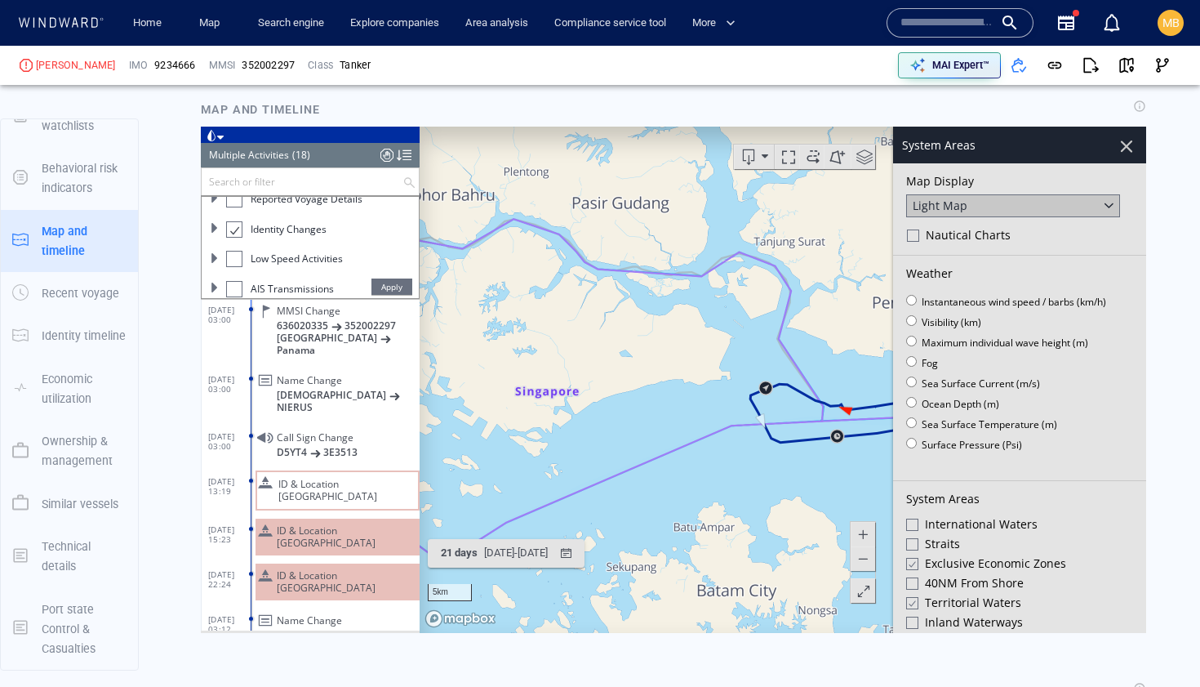
click at [1127, 143] on div at bounding box center [1127, 145] width 28 height 28
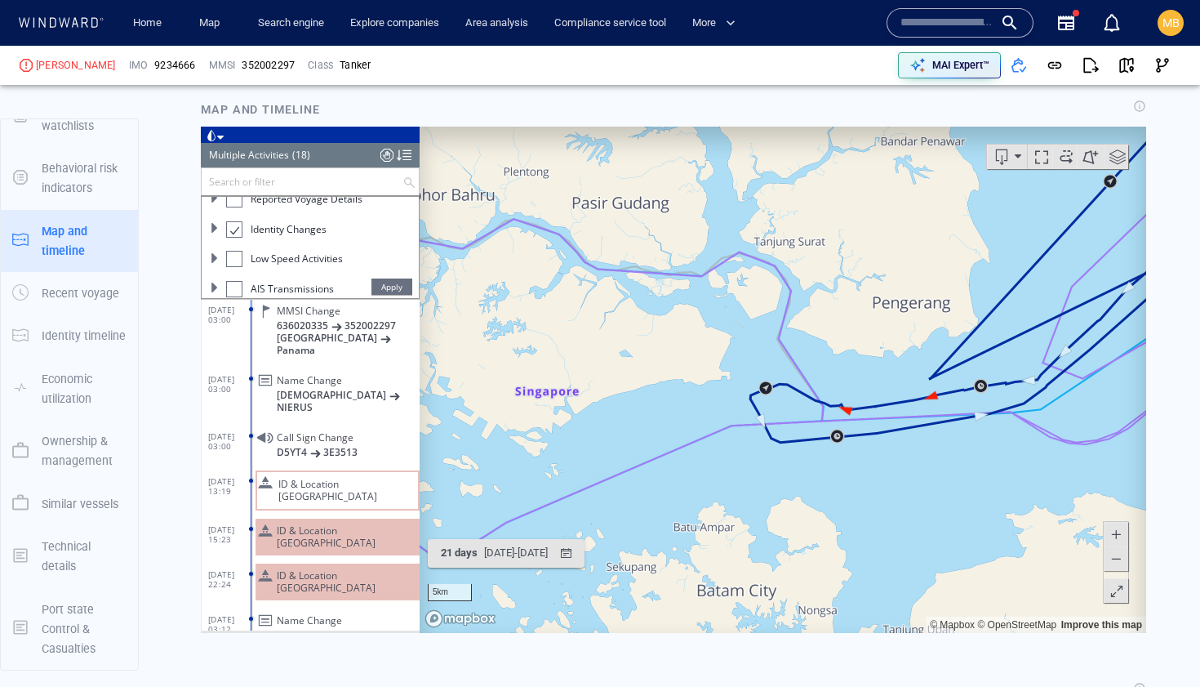
click at [375, 176] on input "text" at bounding box center [302, 180] width 201 height 27
click at [384, 287] on span "Apply" at bounding box center [391, 286] width 41 height 16
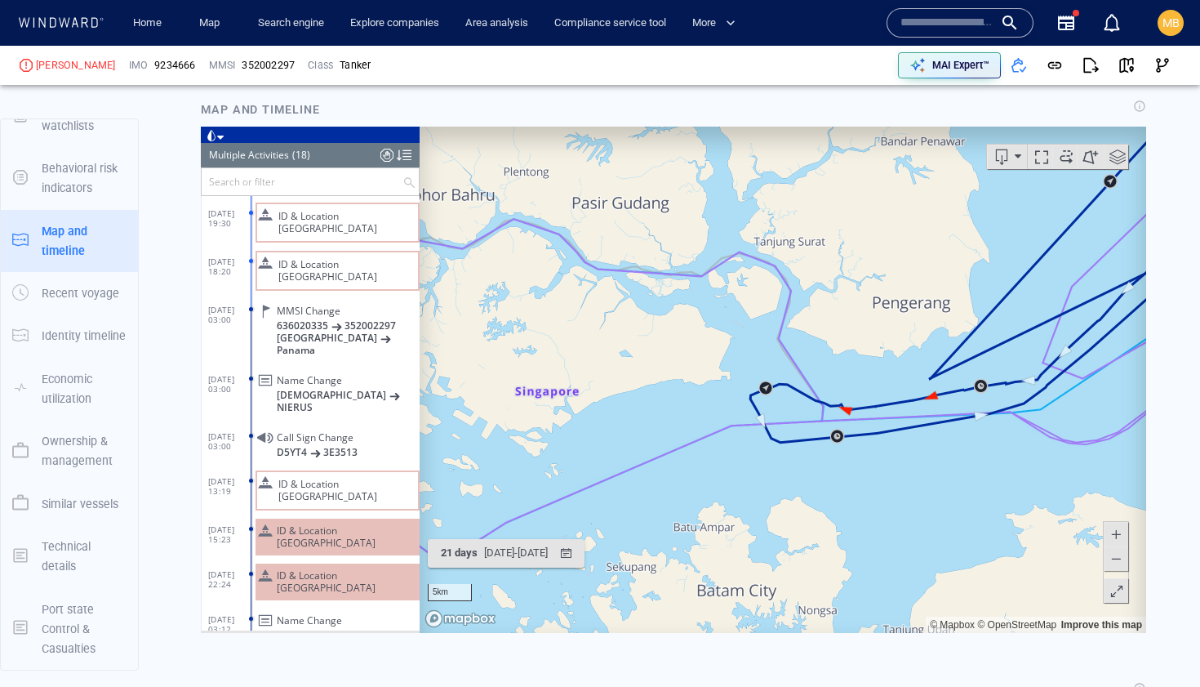
click at [817, 407] on canvas "Map" at bounding box center [783, 379] width 727 height 506
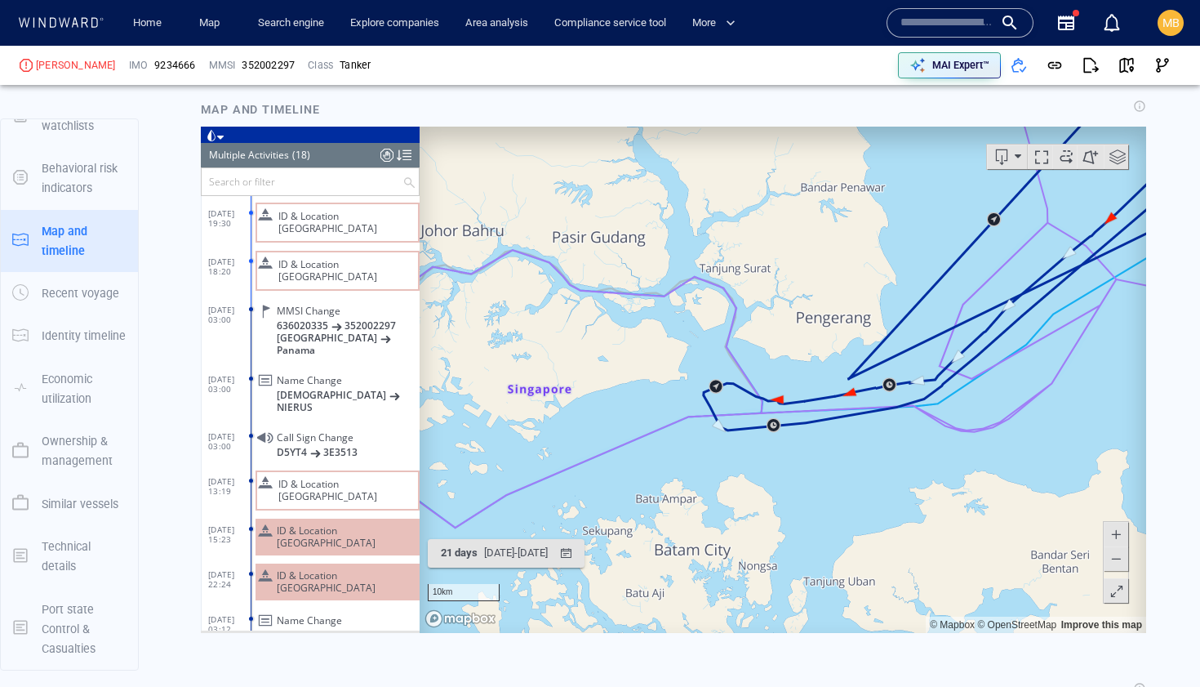
click at [922, 25] on input "text" at bounding box center [946, 23] width 93 height 24
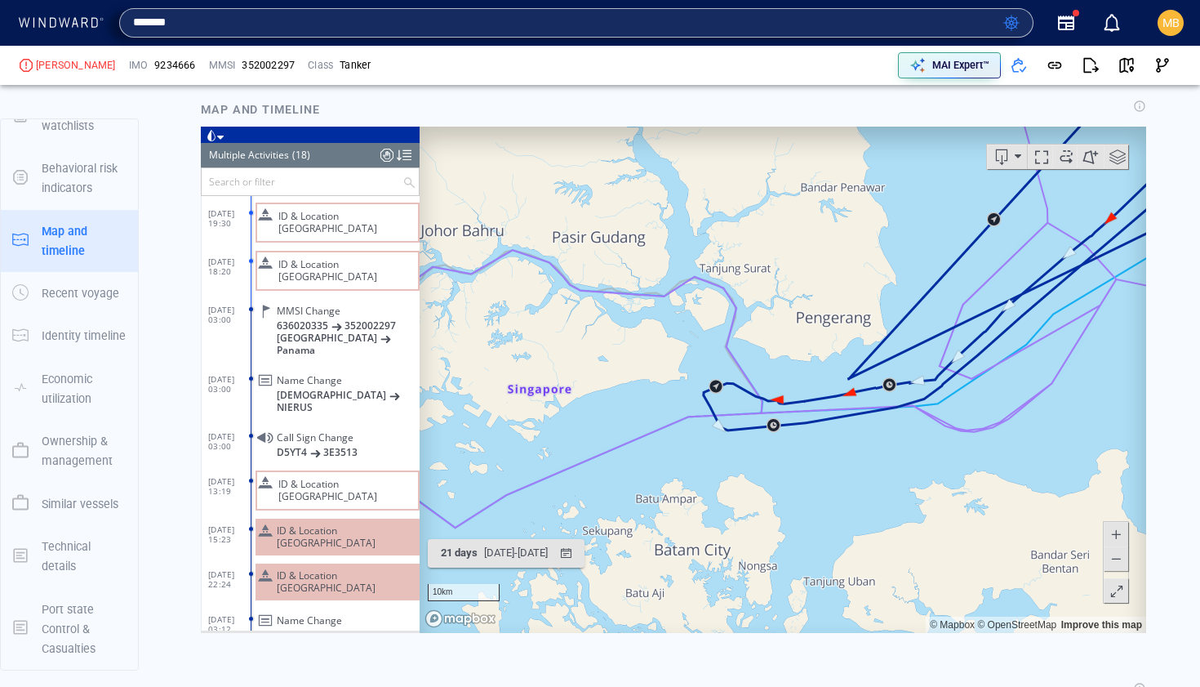
type input "*******"
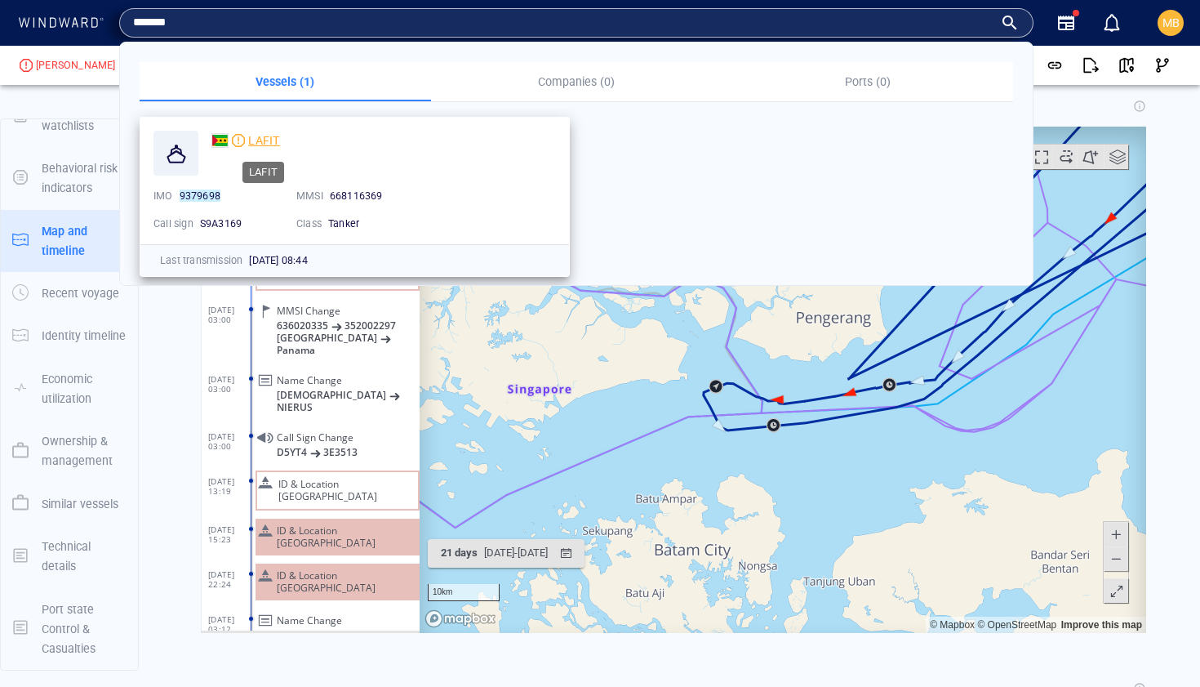
click at [261, 137] on span "LAFIT" at bounding box center [264, 140] width 32 height 13
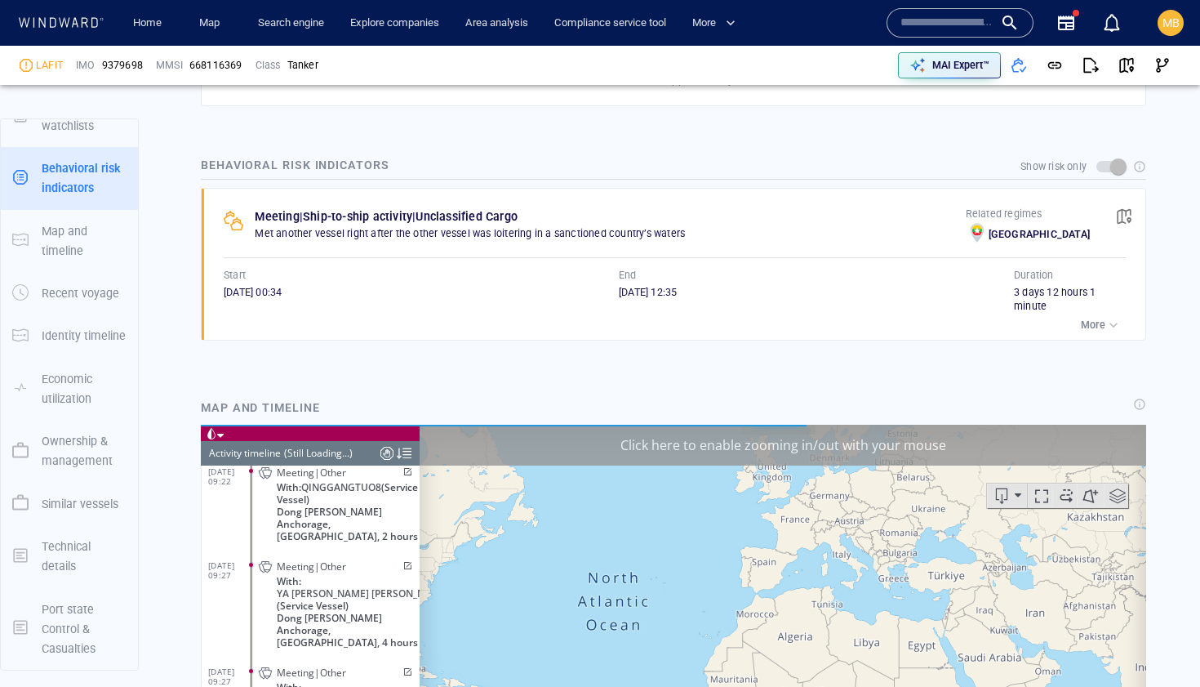
scroll to position [56421, 0]
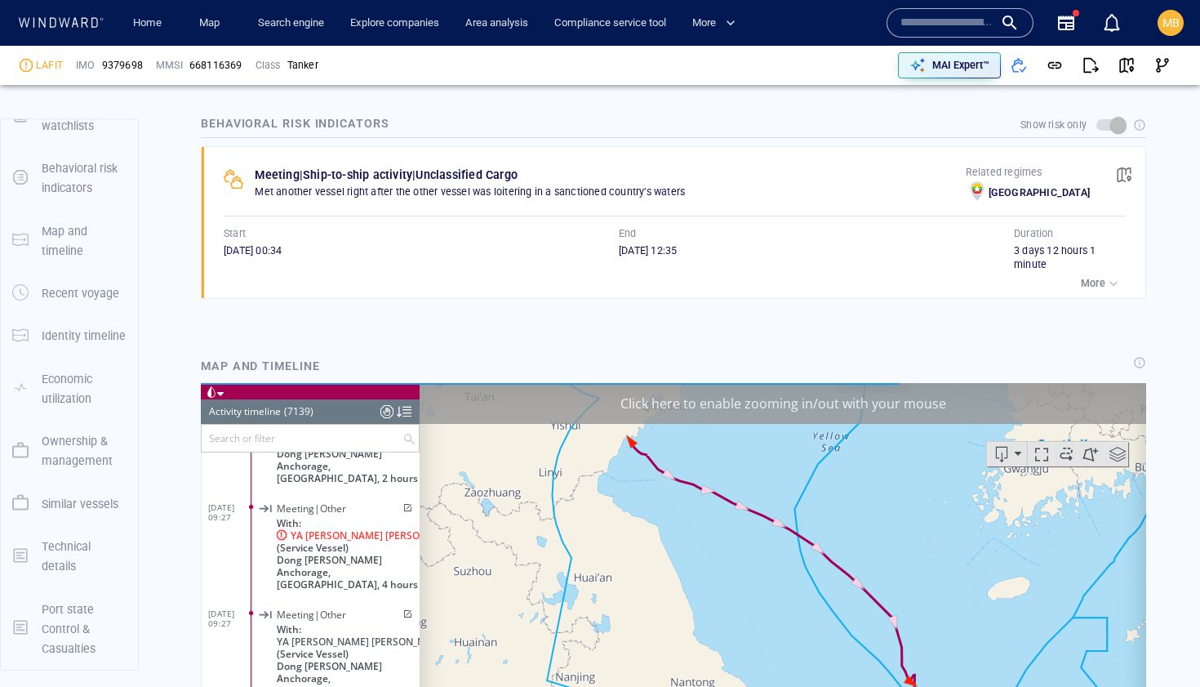
scroll to position [973, 0]
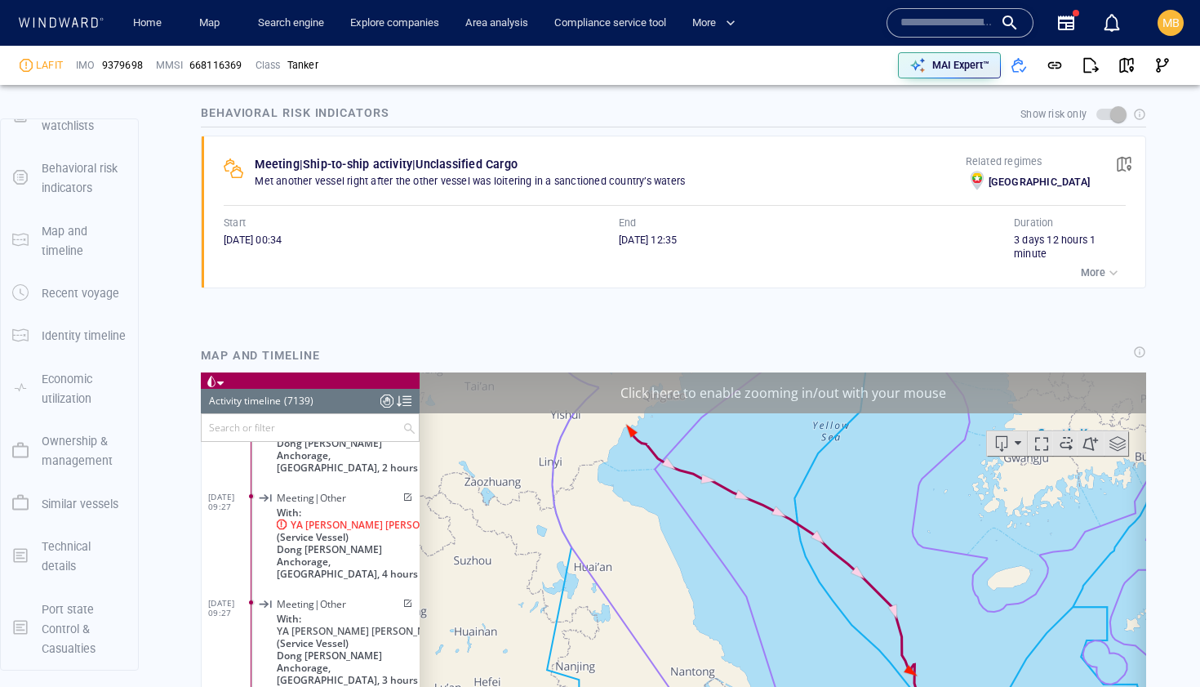
click at [1094, 270] on p "More" at bounding box center [1093, 272] width 24 height 15
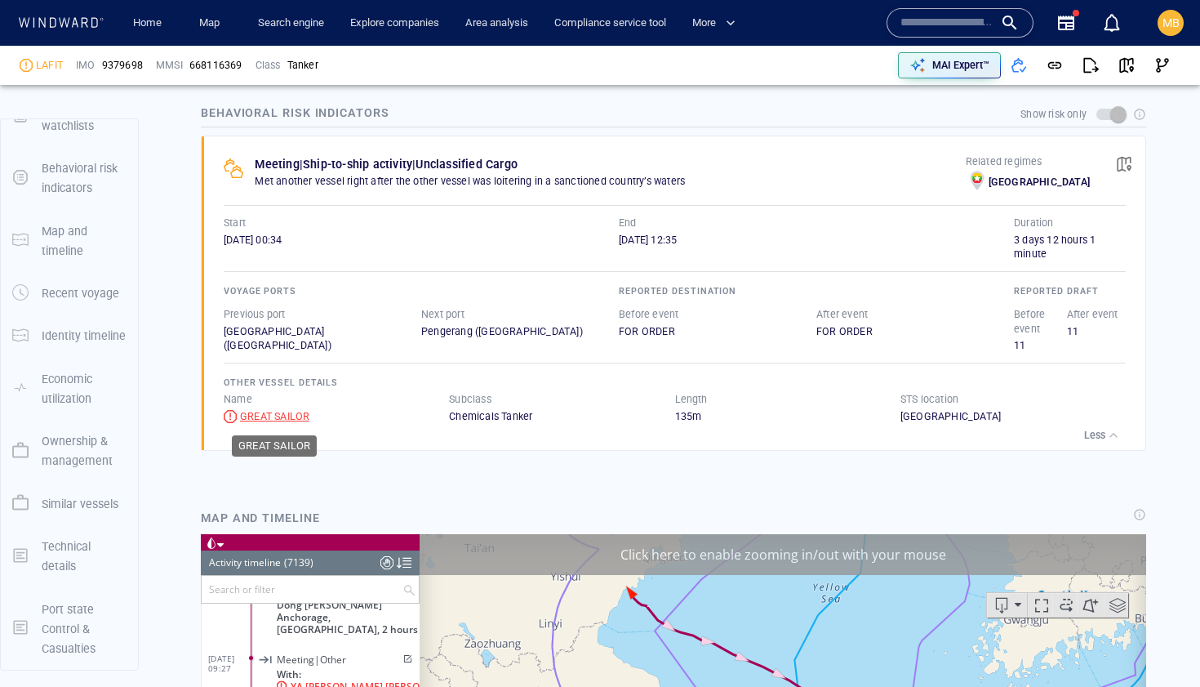
click at [295, 414] on div "GREAT SAILOR" at bounding box center [274, 416] width 69 height 15
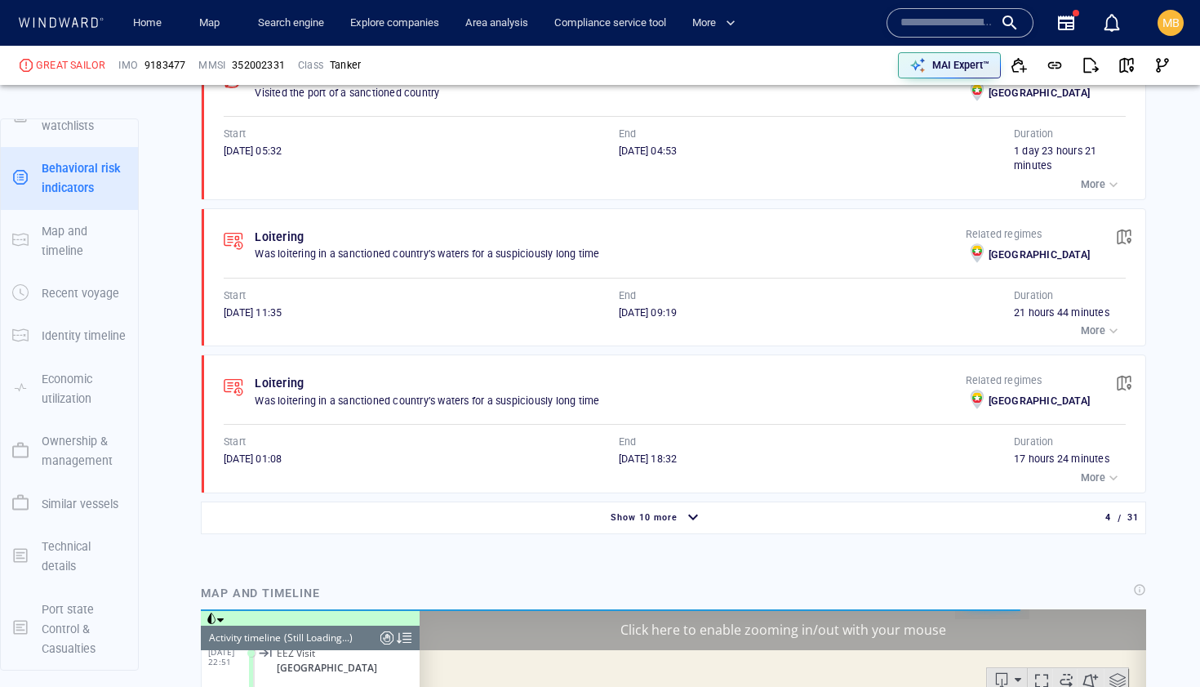
scroll to position [11351, 0]
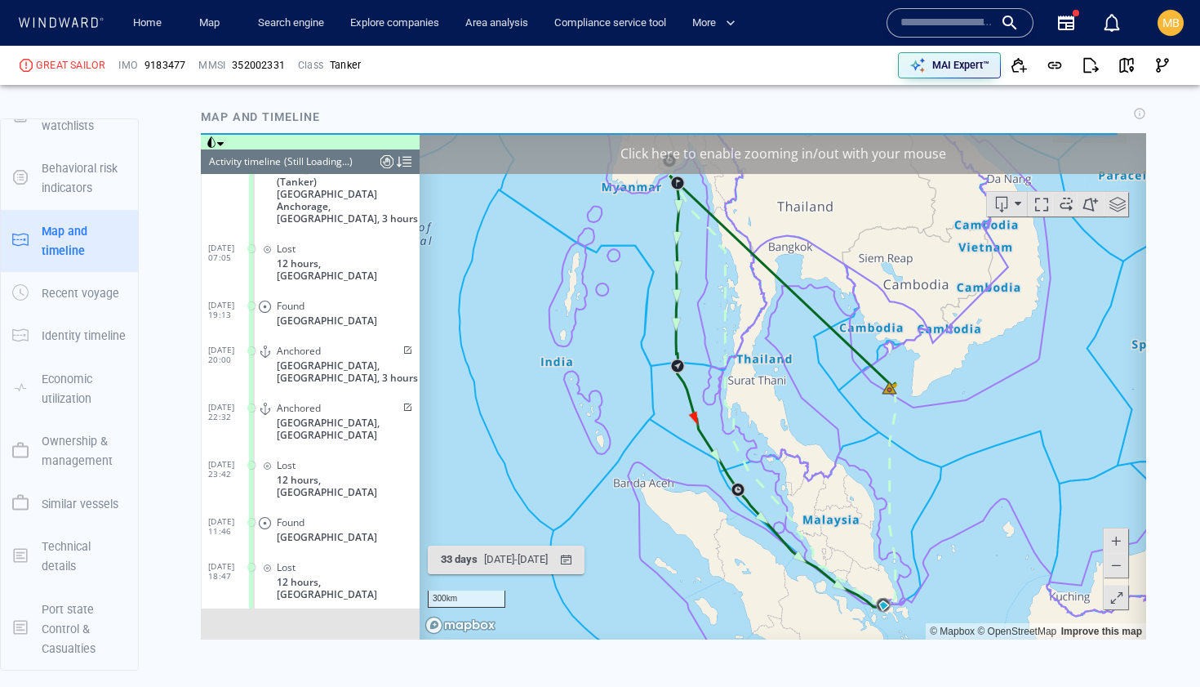
scroll to position [1700, 0]
click at [1116, 207] on span at bounding box center [1117, 203] width 24 height 24
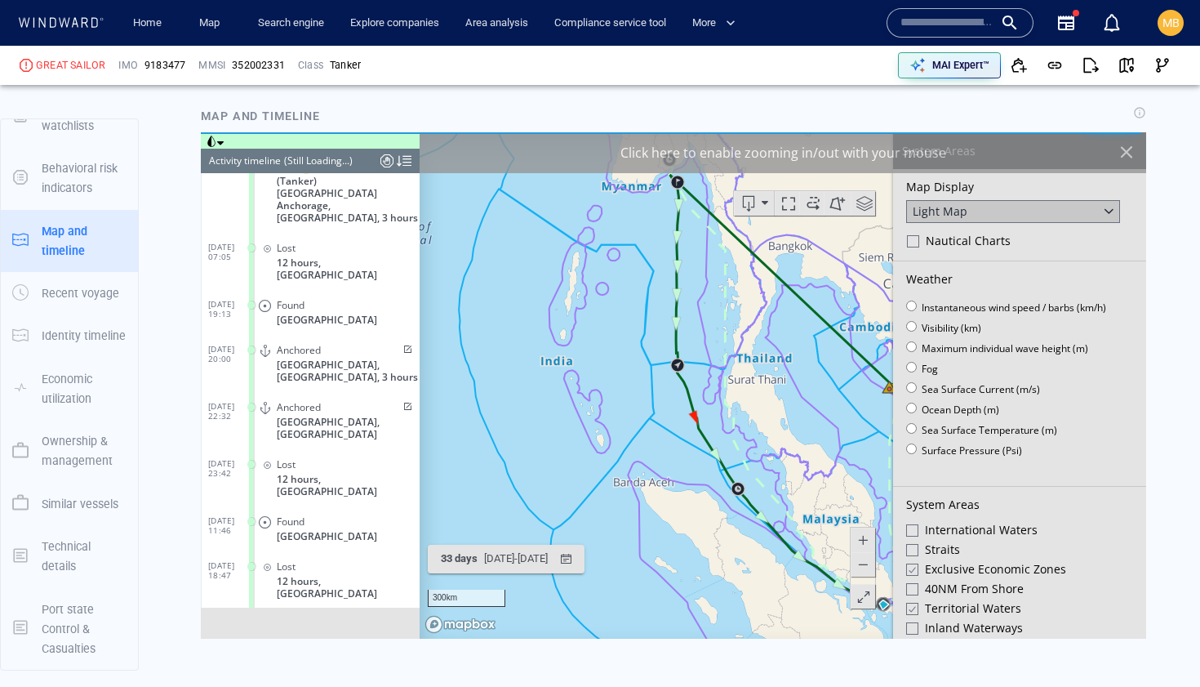
click at [913, 565] on div at bounding box center [911, 569] width 12 height 14
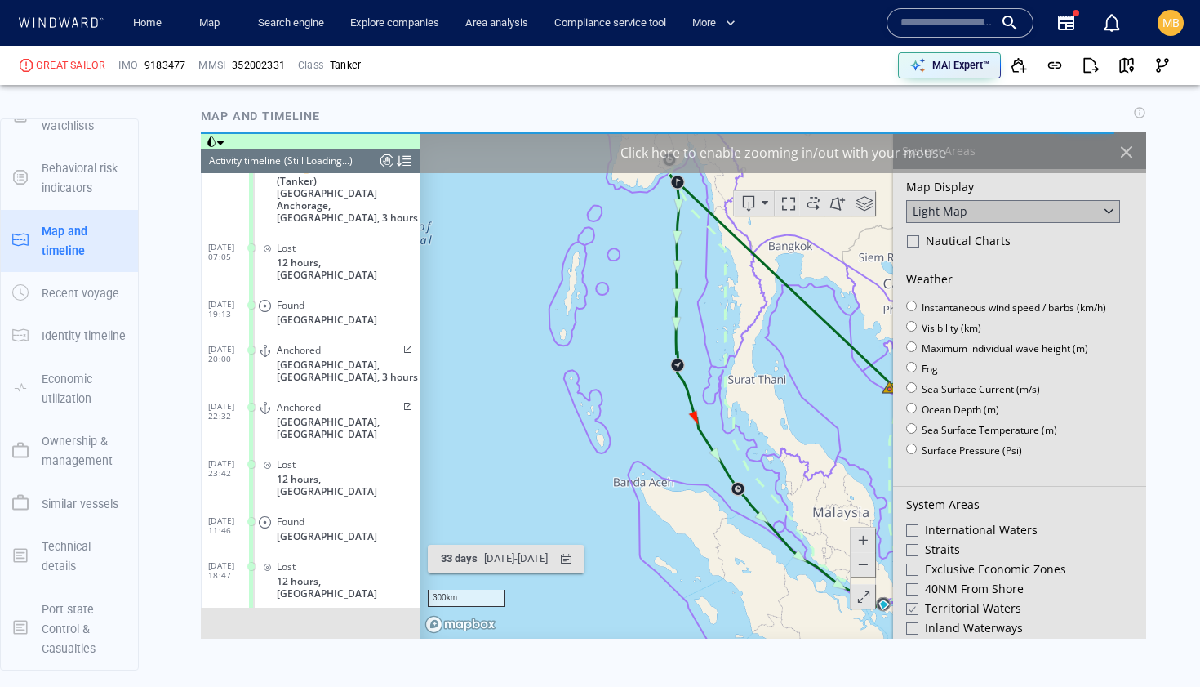
click at [908, 607] on div at bounding box center [911, 609] width 12 height 14
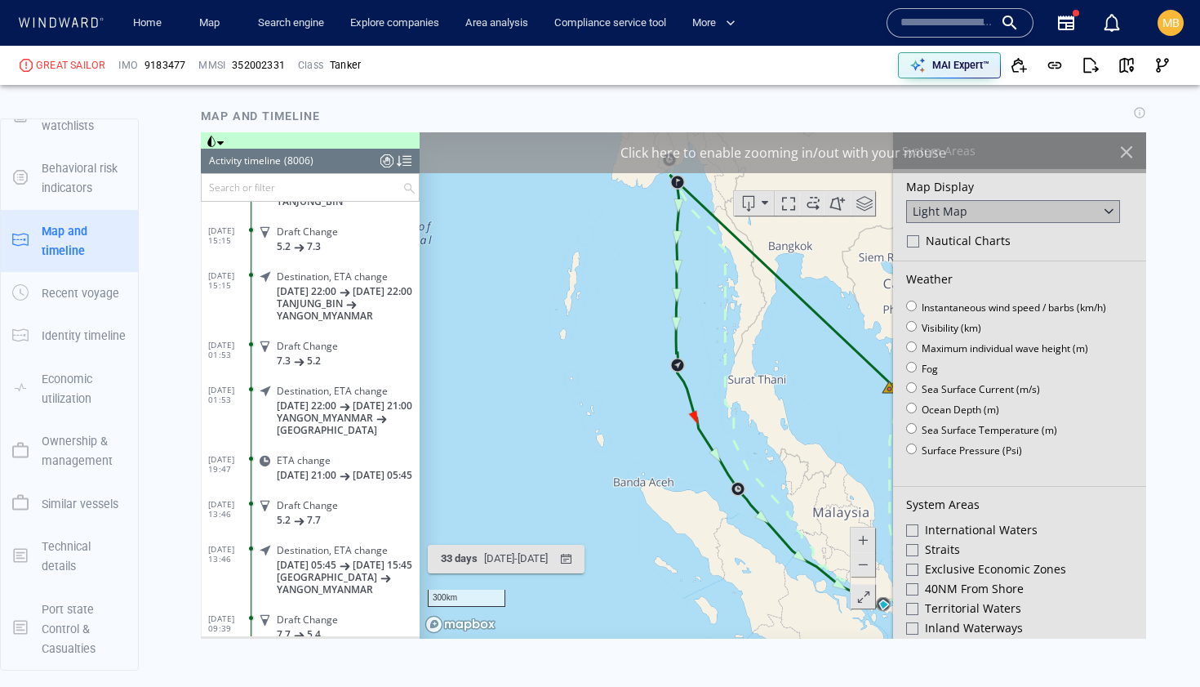
scroll to position [1724, 0]
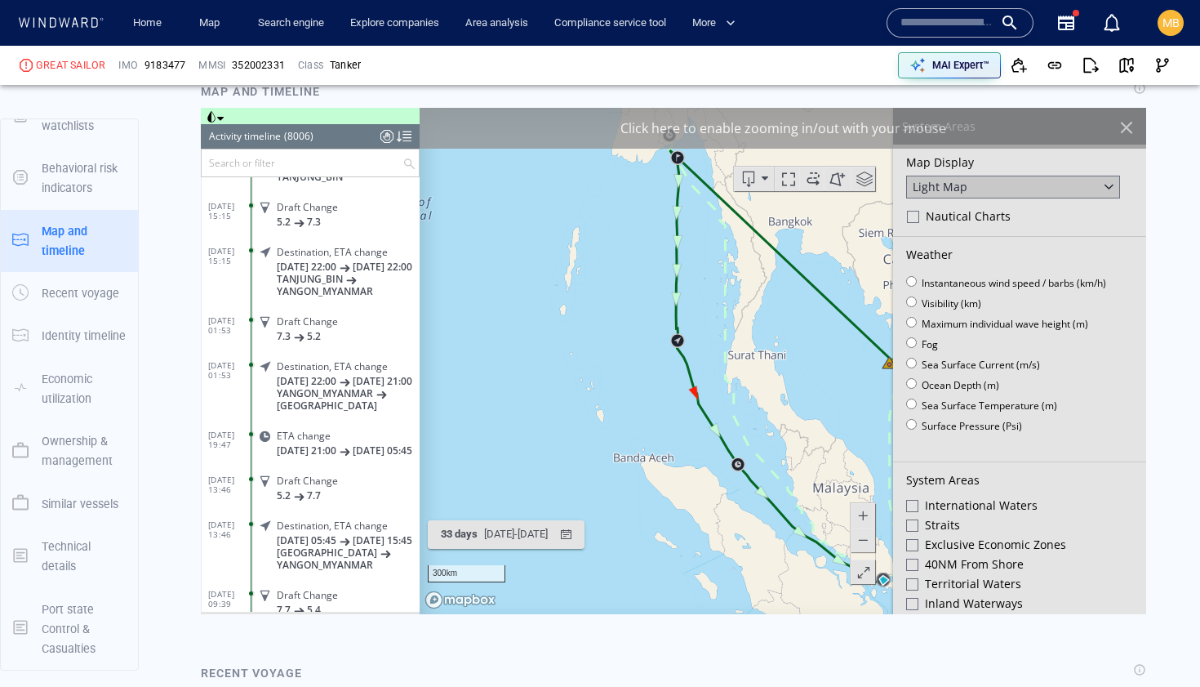
click at [1122, 122] on div at bounding box center [1127, 127] width 28 height 28
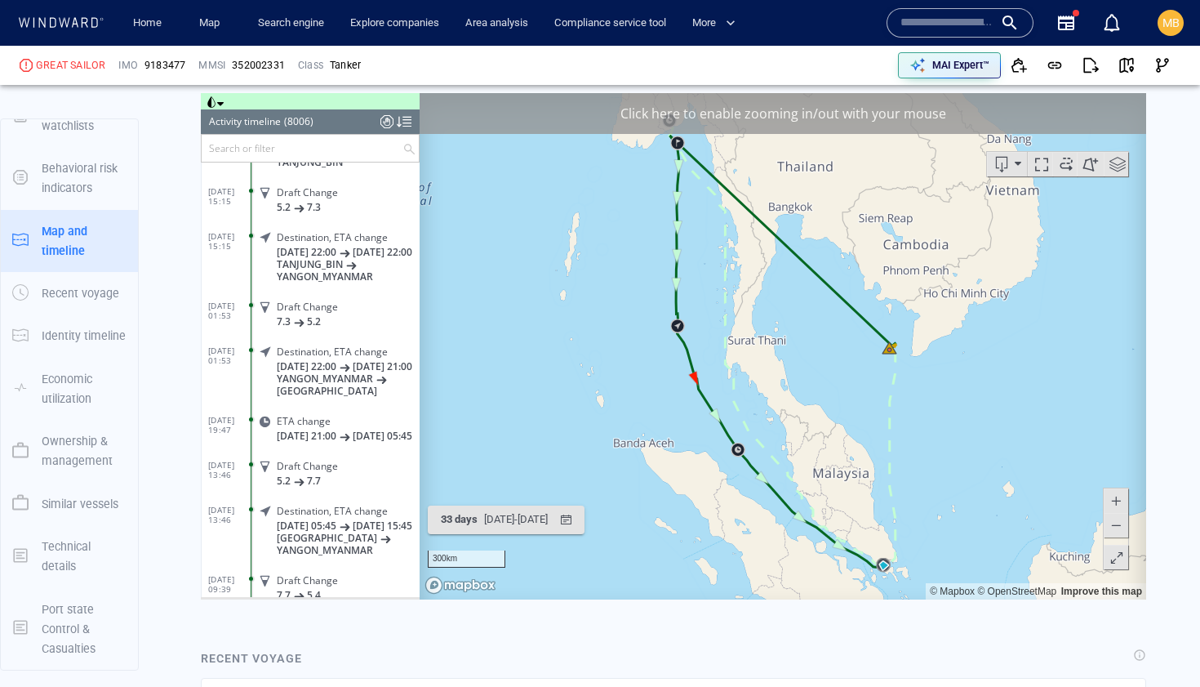
scroll to position [1731, 0]
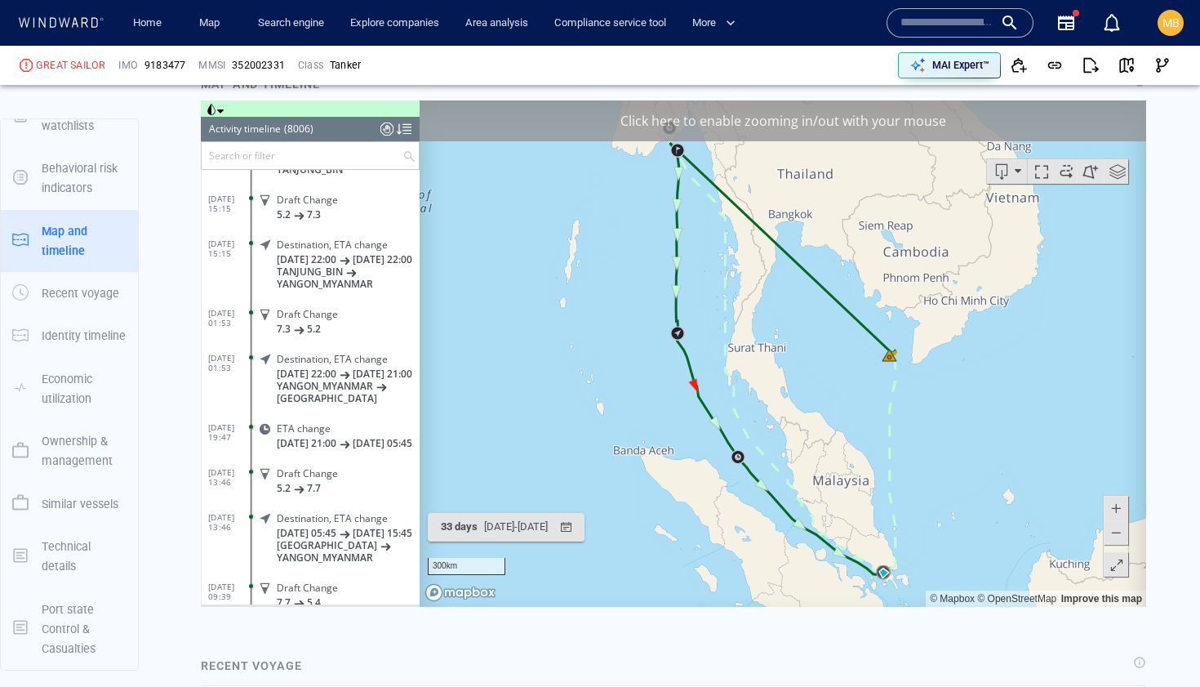
click at [1113, 531] on span at bounding box center [1116, 532] width 16 height 24
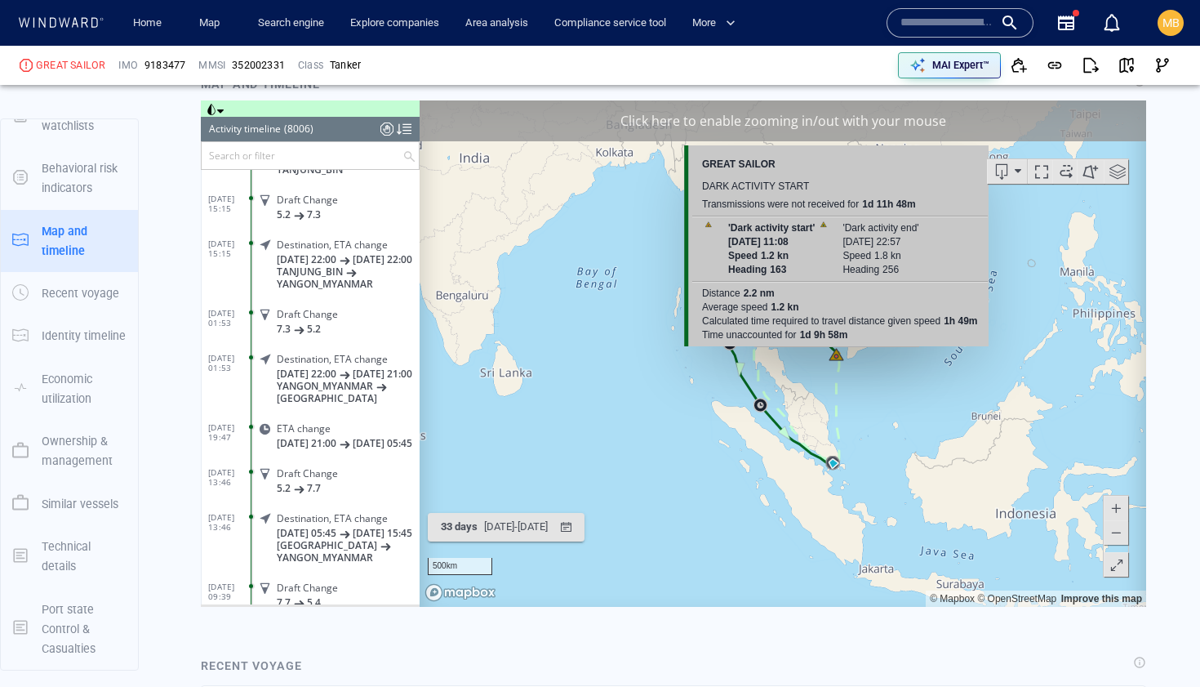
click at [837, 355] on canvas "Map" at bounding box center [783, 353] width 727 height 506
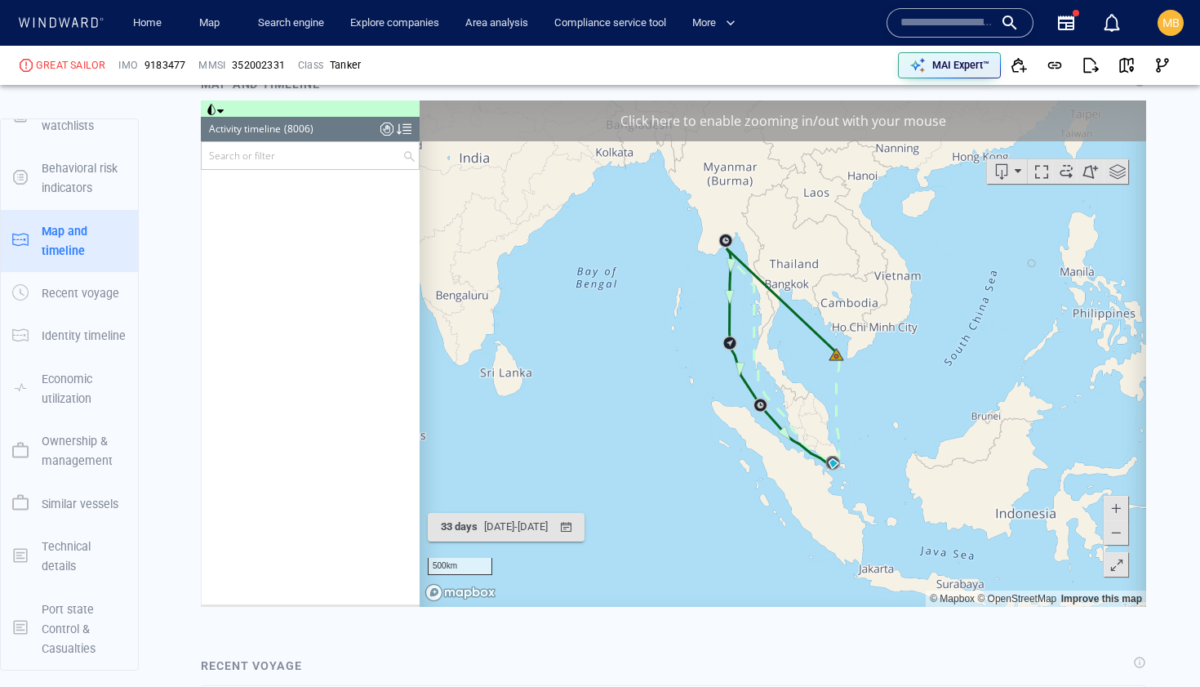
scroll to position [358100, 0]
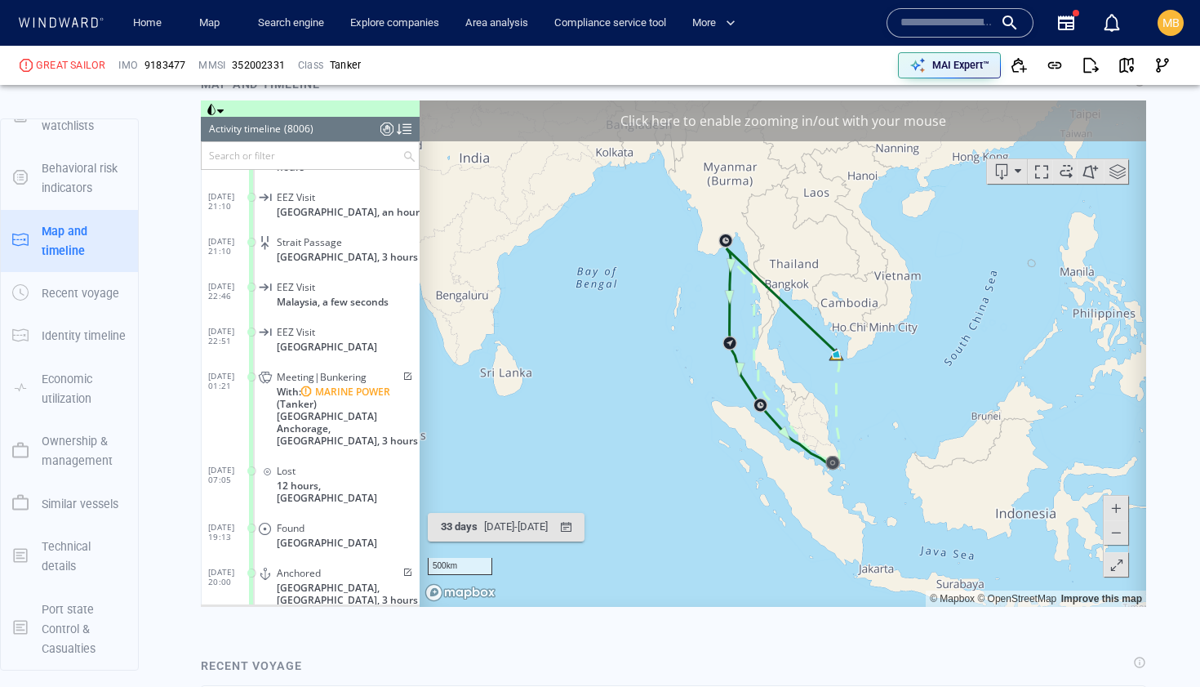
scroll to position [358829, 0]
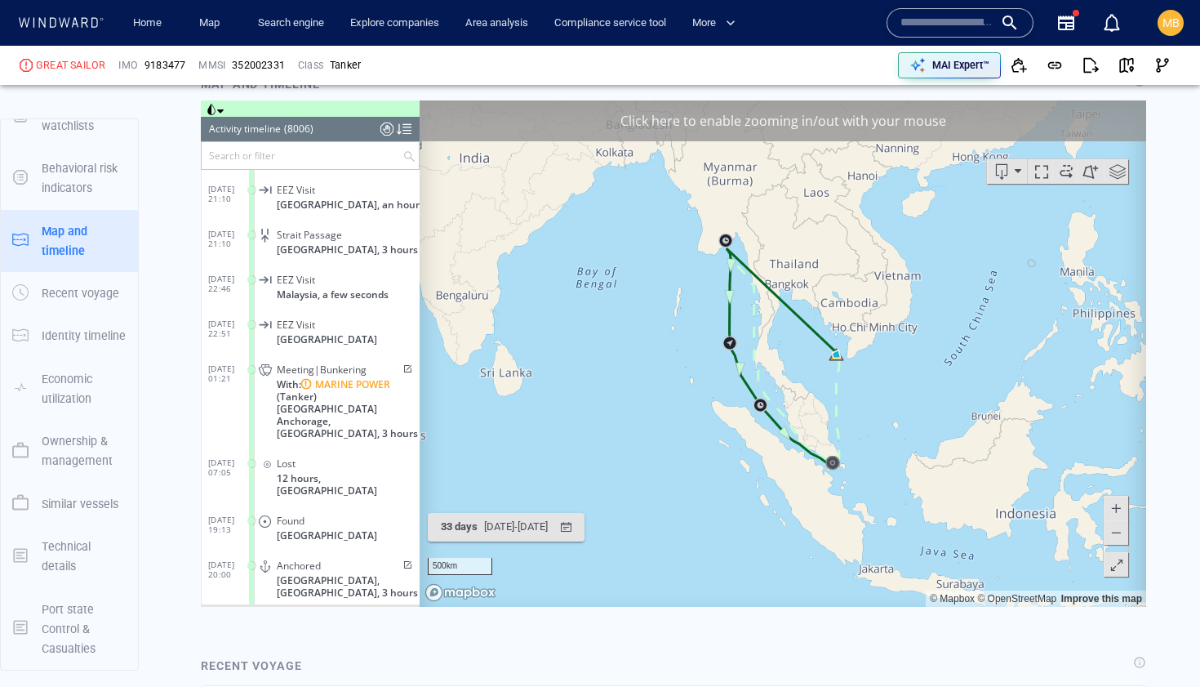
click at [319, 158] on input "text" at bounding box center [302, 155] width 201 height 27
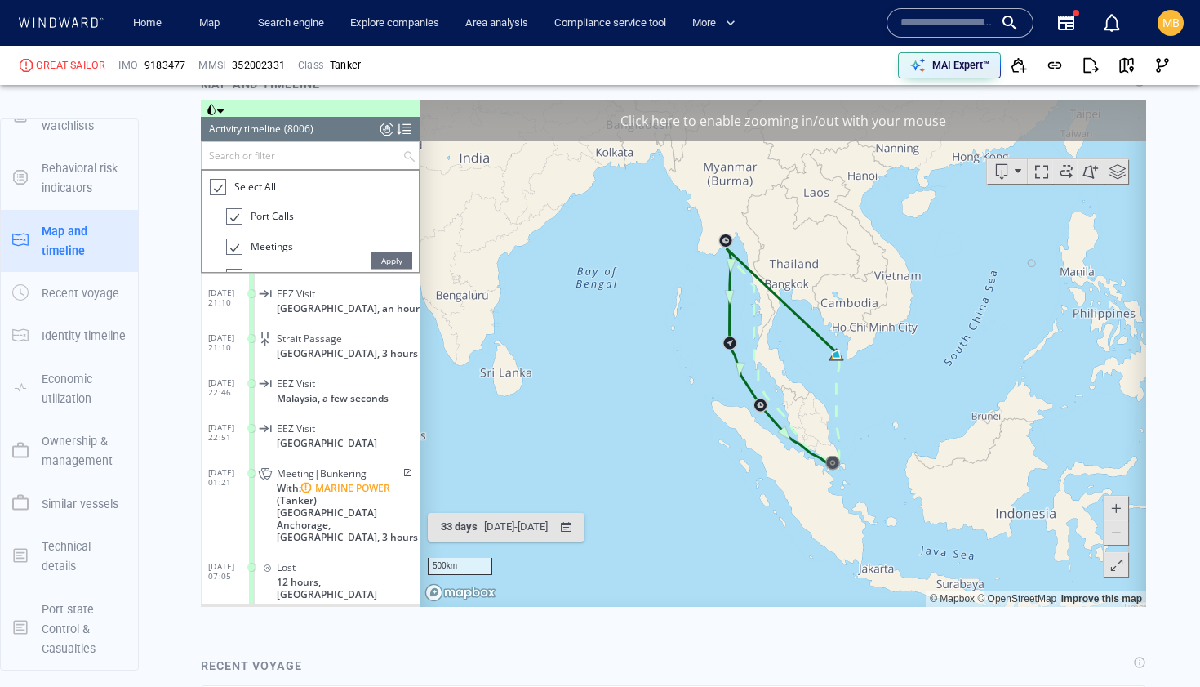
click at [216, 182] on div at bounding box center [217, 187] width 16 height 19
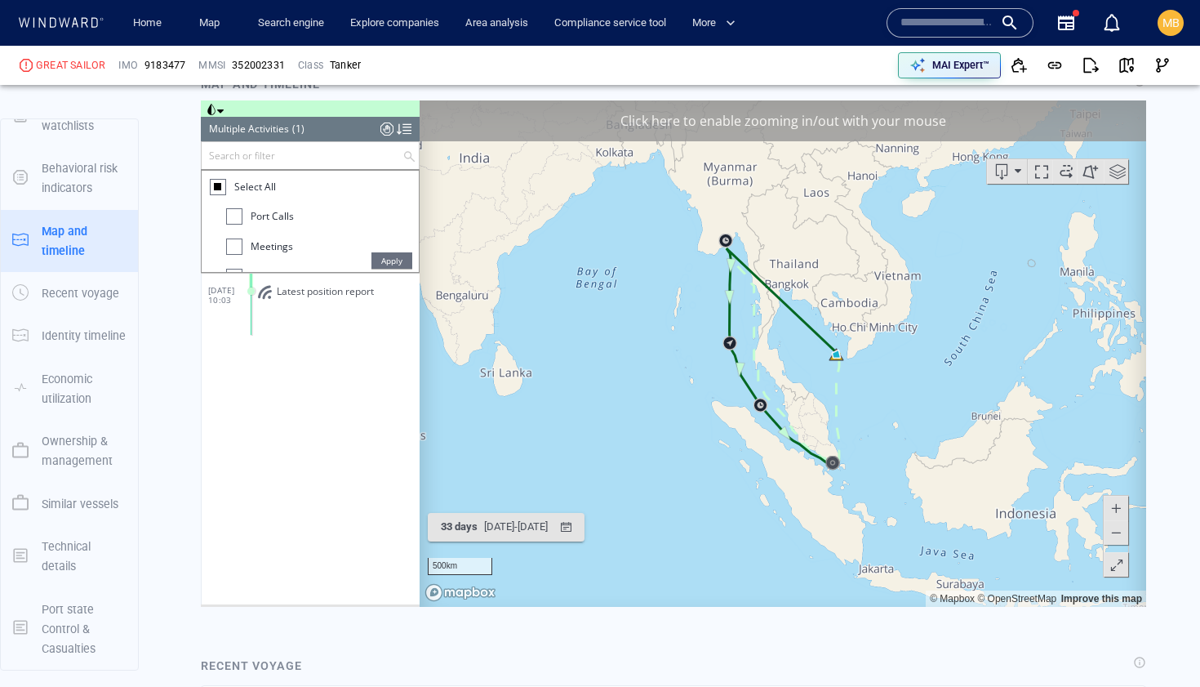
click at [236, 242] on div at bounding box center [234, 246] width 16 height 16
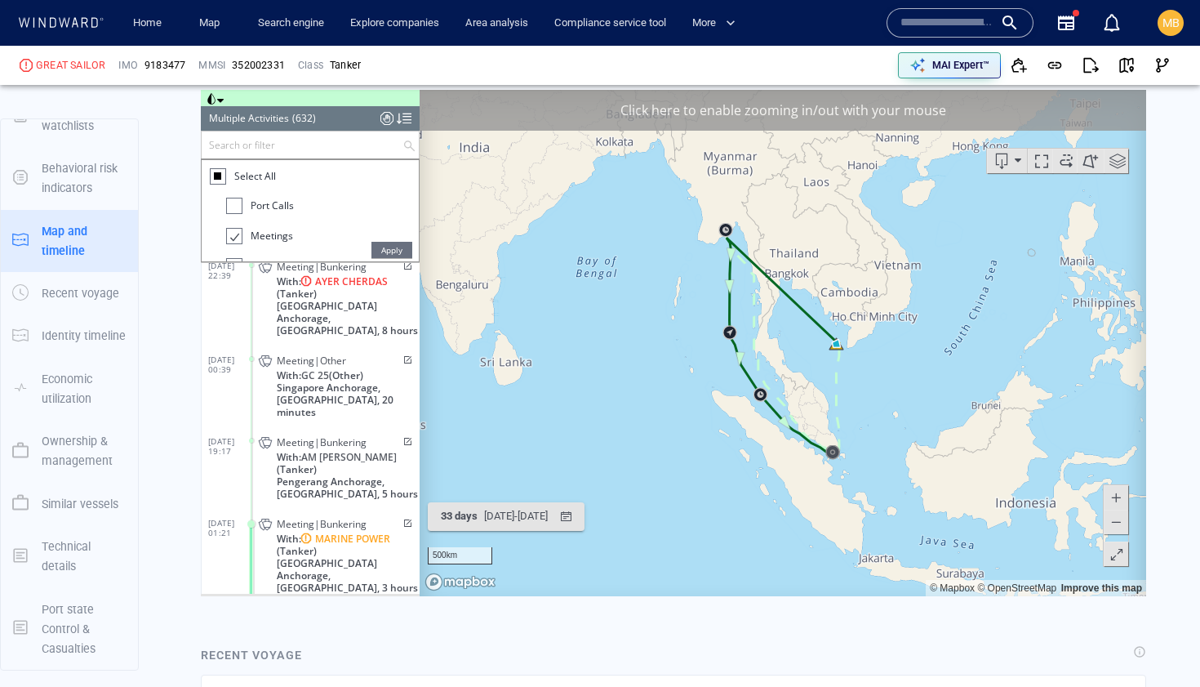
scroll to position [1744, 0]
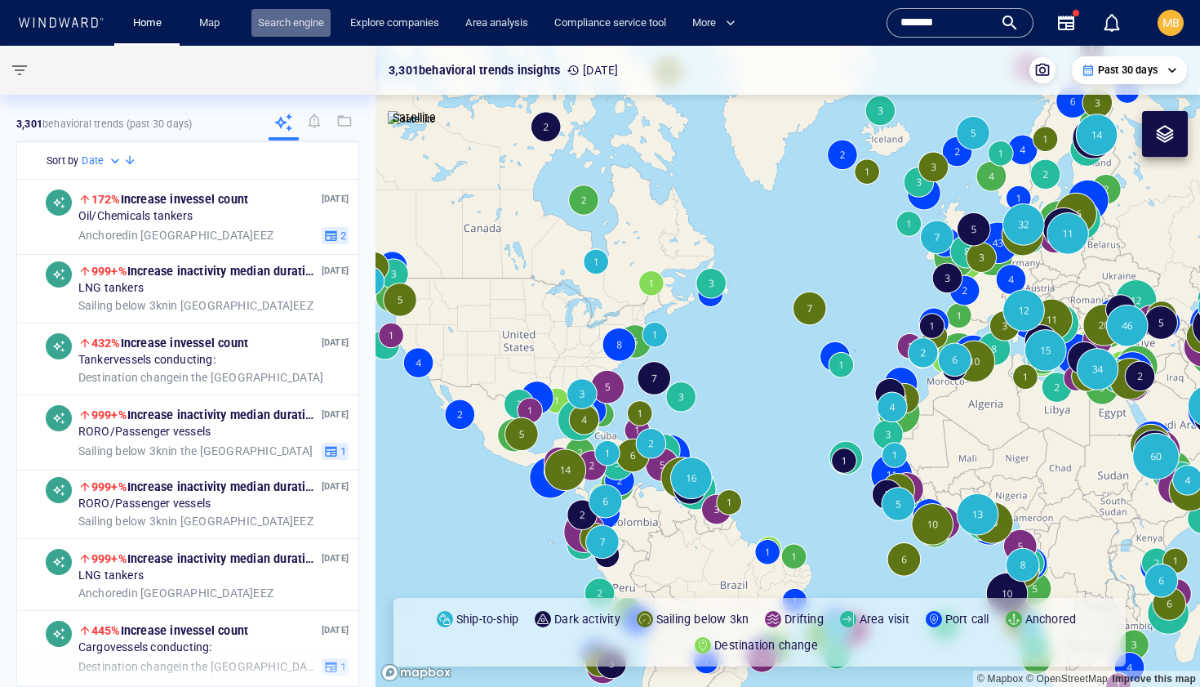
click at [300, 25] on link "Search engine" at bounding box center [290, 23] width 79 height 29
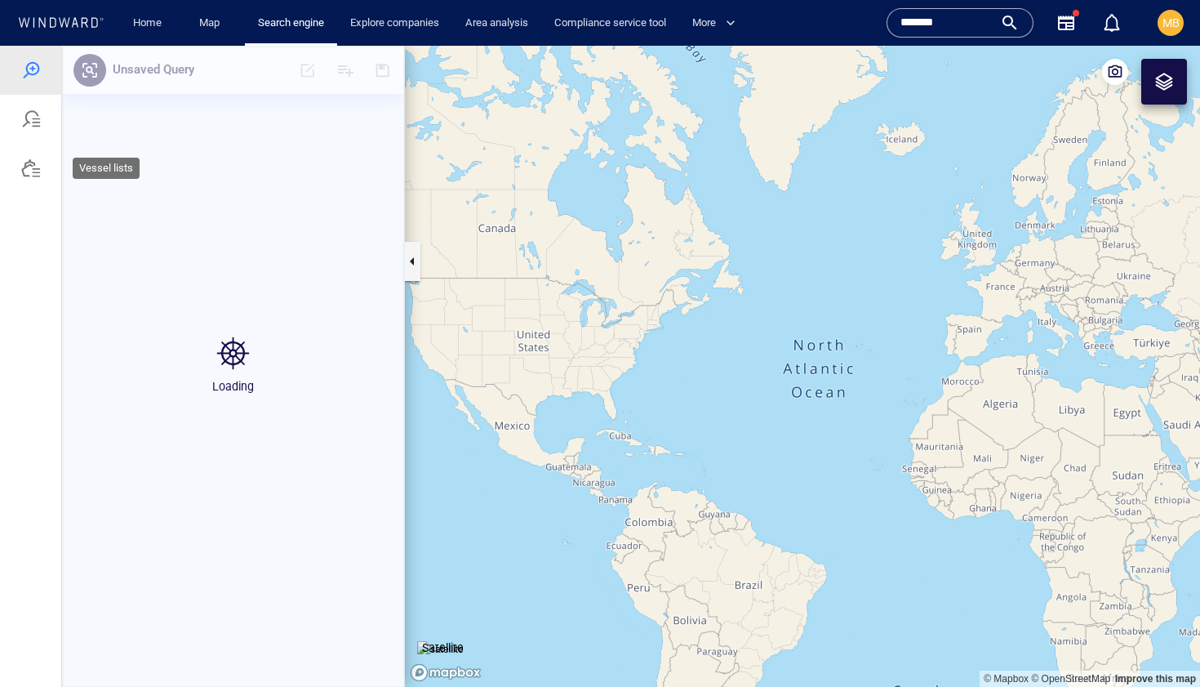
click at [19, 174] on div at bounding box center [30, 168] width 61 height 49
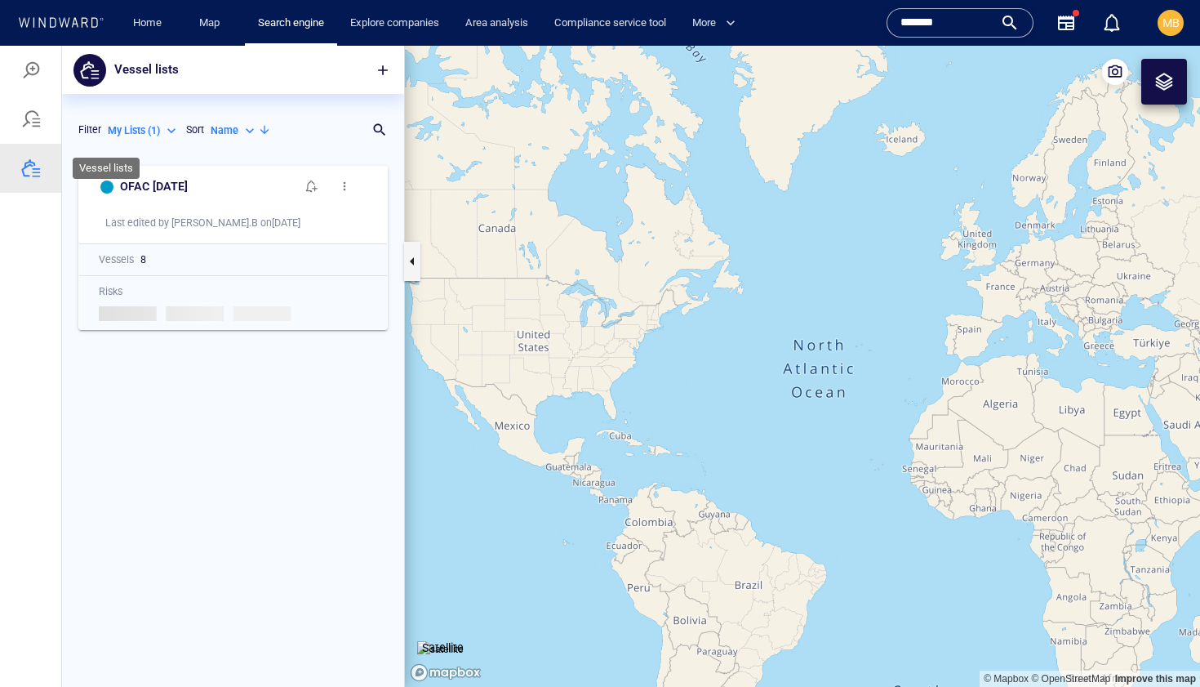
scroll to position [529, 342]
click at [32, 73] on div at bounding box center [31, 70] width 20 height 20
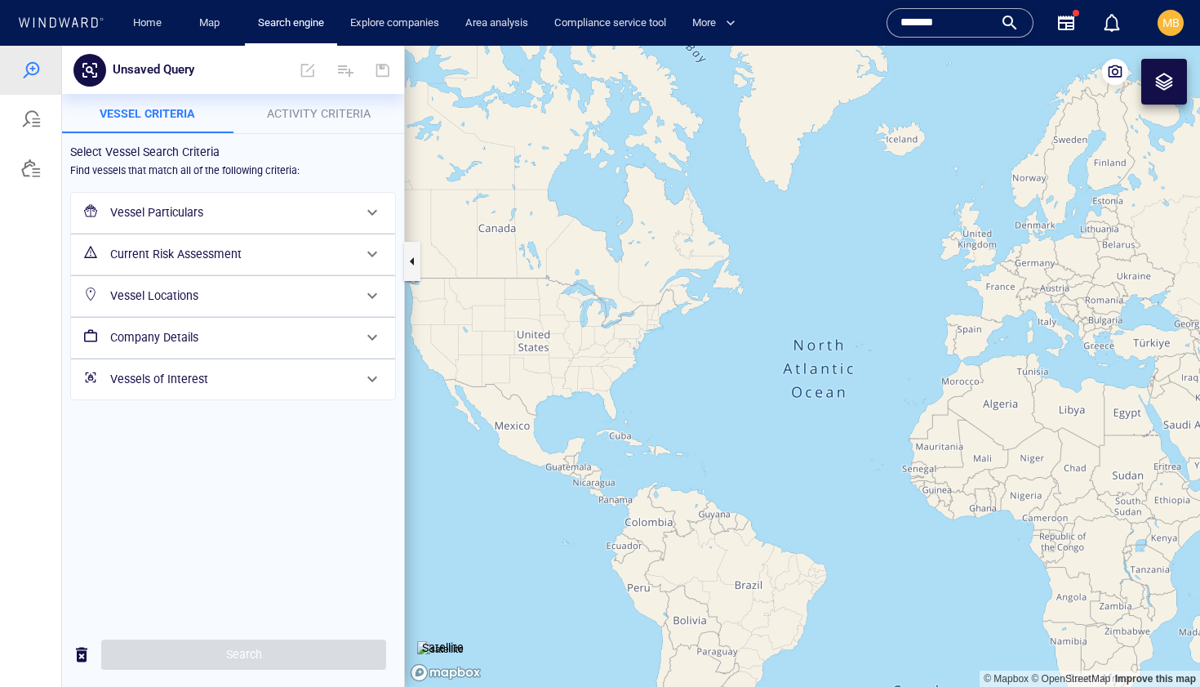
drag, startPoint x: 961, startPoint y: 21, endPoint x: 848, endPoint y: 14, distance: 112.9
click at [850, 16] on div "Home Map Search engine Explore companies Area analysis Compliance service tool …" at bounding box center [602, 23] width 1176 height 46
type input "*******"
click at [1009, 26] on div "*******" at bounding box center [959, 23] width 119 height 24
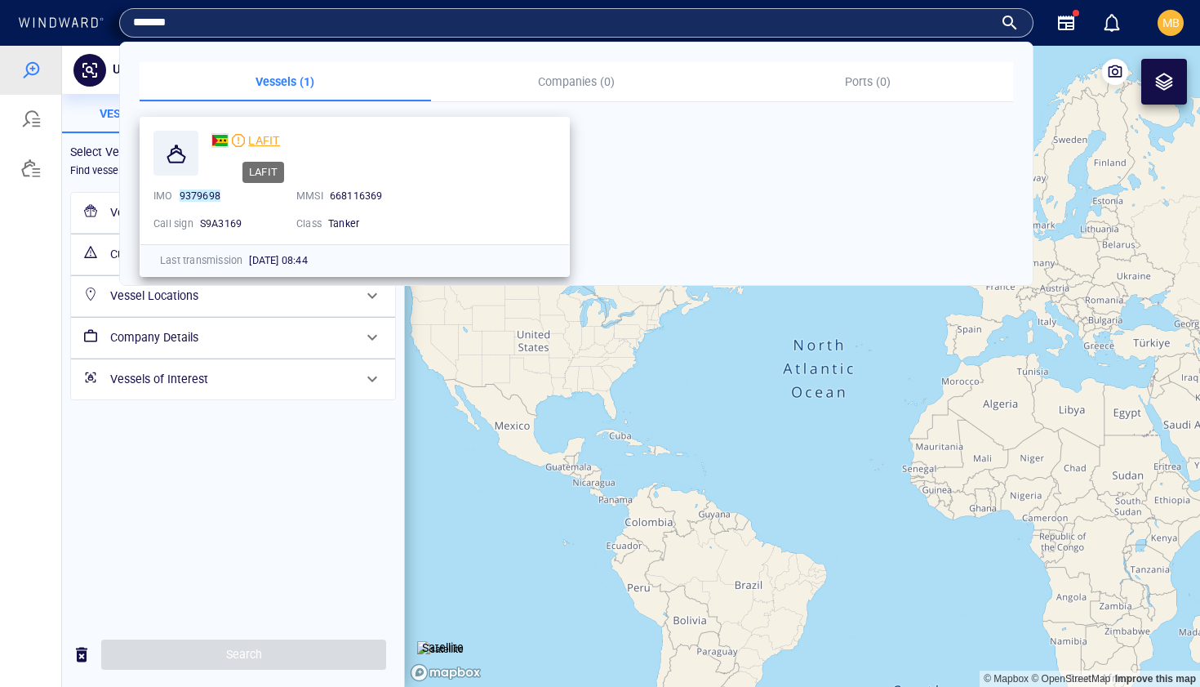
click at [251, 139] on span "LAFIT" at bounding box center [264, 140] width 32 height 13
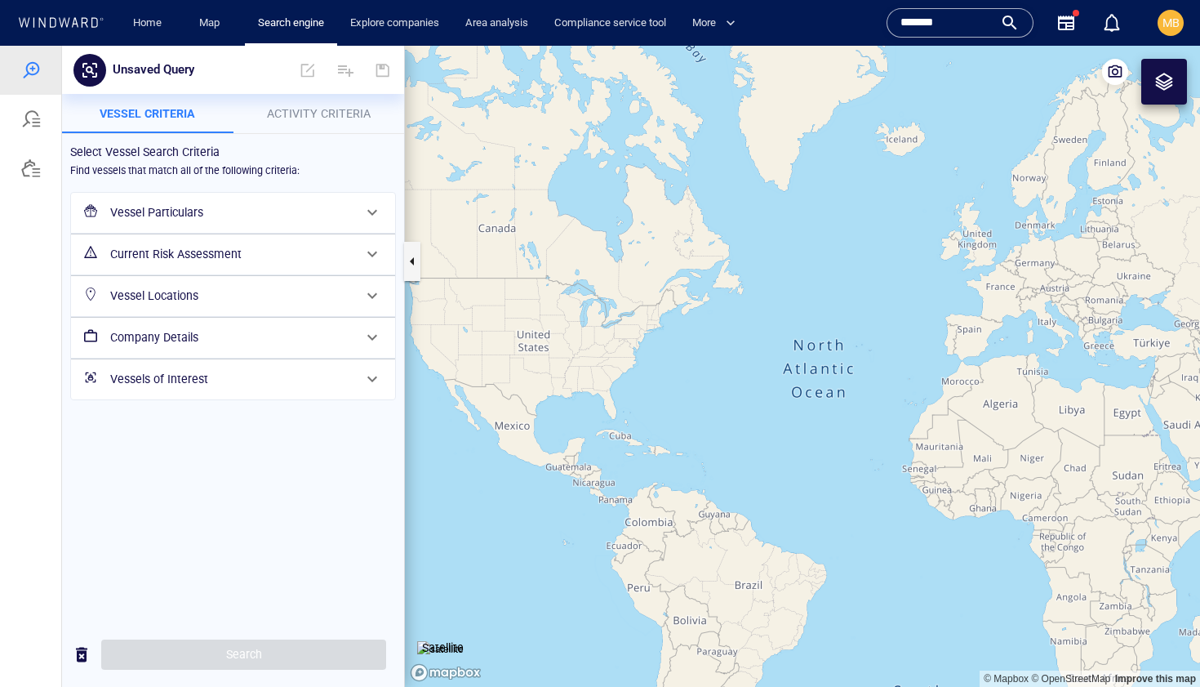
click at [264, 89] on div at bounding box center [328, 70] width 148 height 39
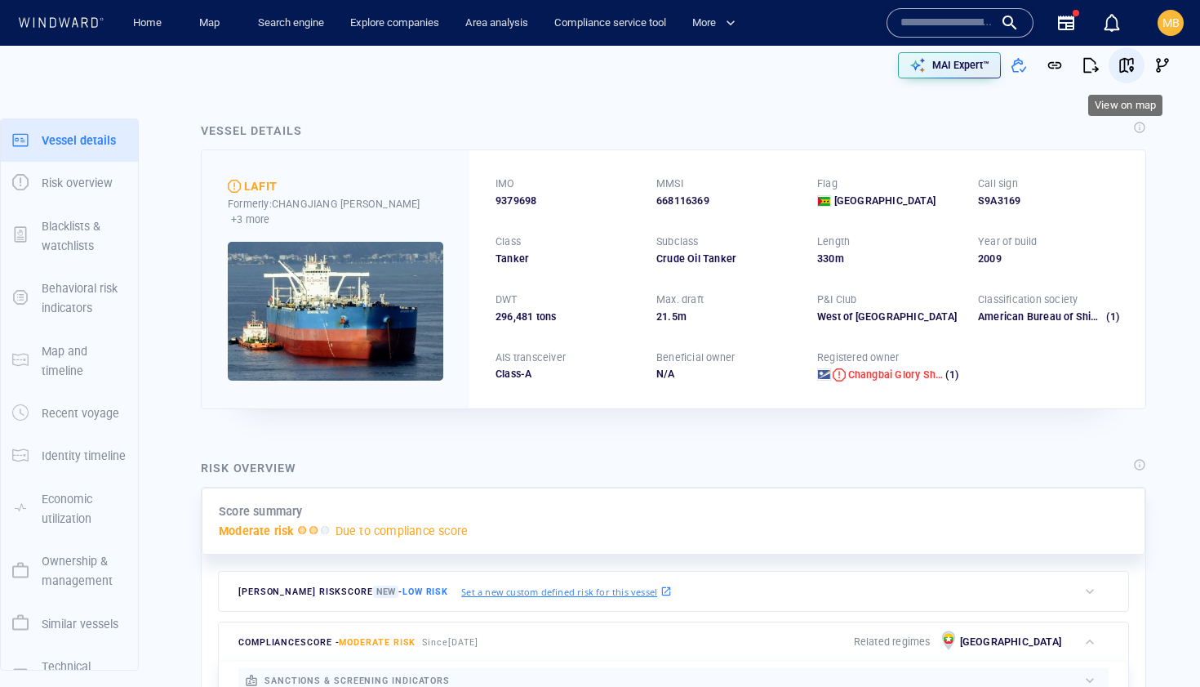
click at [1125, 67] on span "button" at bounding box center [1126, 65] width 16 height 16
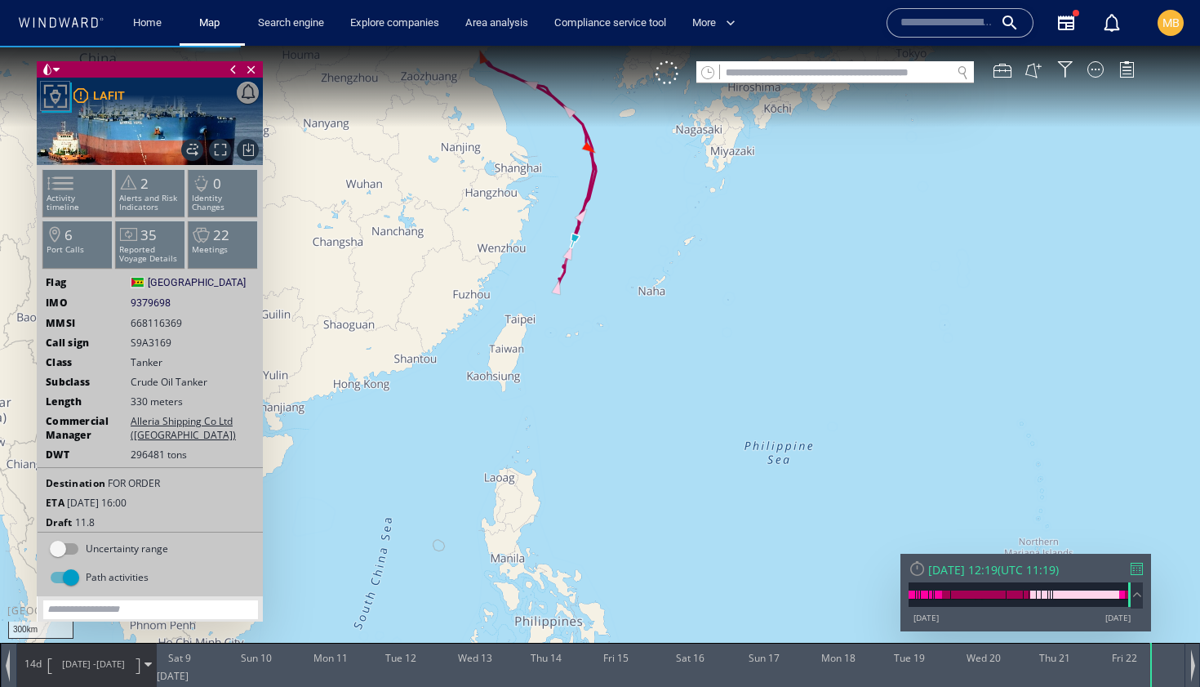
drag, startPoint x: 580, startPoint y: 336, endPoint x: 578, endPoint y: 436, distance: 100.4
click at [578, 436] on canvas "Map" at bounding box center [600, 358] width 1200 height 624
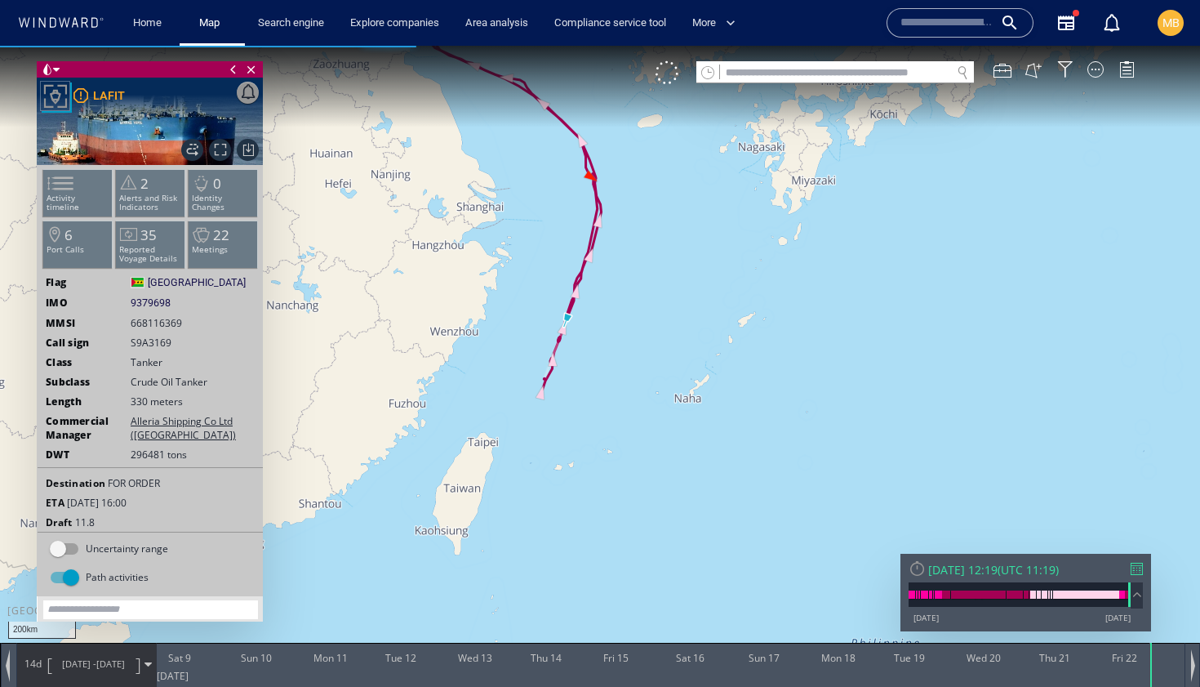
drag, startPoint x: 586, startPoint y: 380, endPoint x: 584, endPoint y: 438, distance: 57.2
click at [584, 438] on canvas "Map" at bounding box center [600, 358] width 1200 height 624
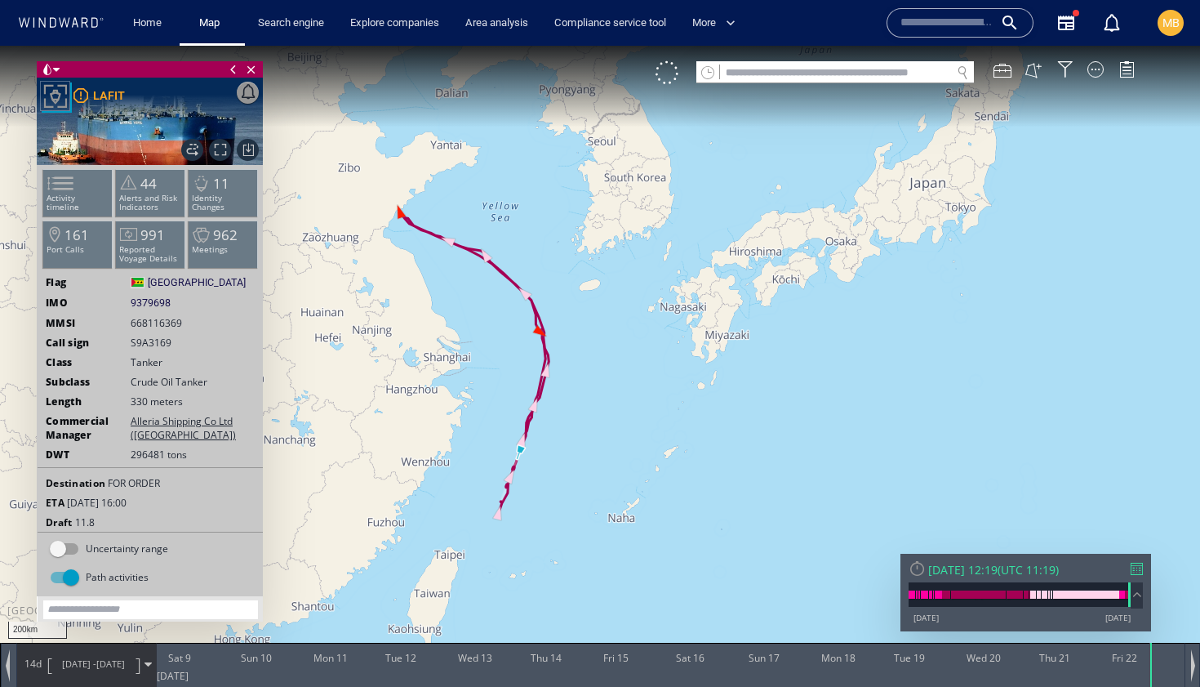
drag, startPoint x: 491, startPoint y: 361, endPoint x: 550, endPoint y: 433, distance: 92.8
click at [550, 433] on canvas "Map" at bounding box center [600, 358] width 1200 height 624
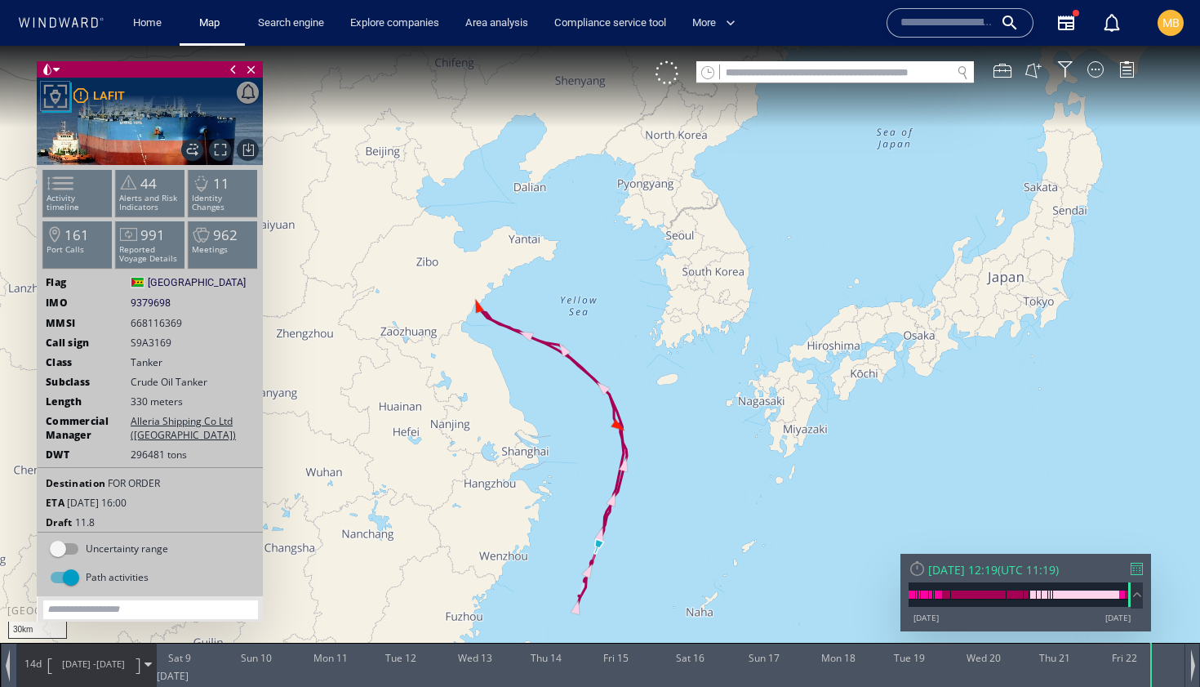
drag, startPoint x: 489, startPoint y: 282, endPoint x: 610, endPoint y: 447, distance: 204.4
click at [610, 447] on canvas "Map" at bounding box center [600, 358] width 1200 height 624
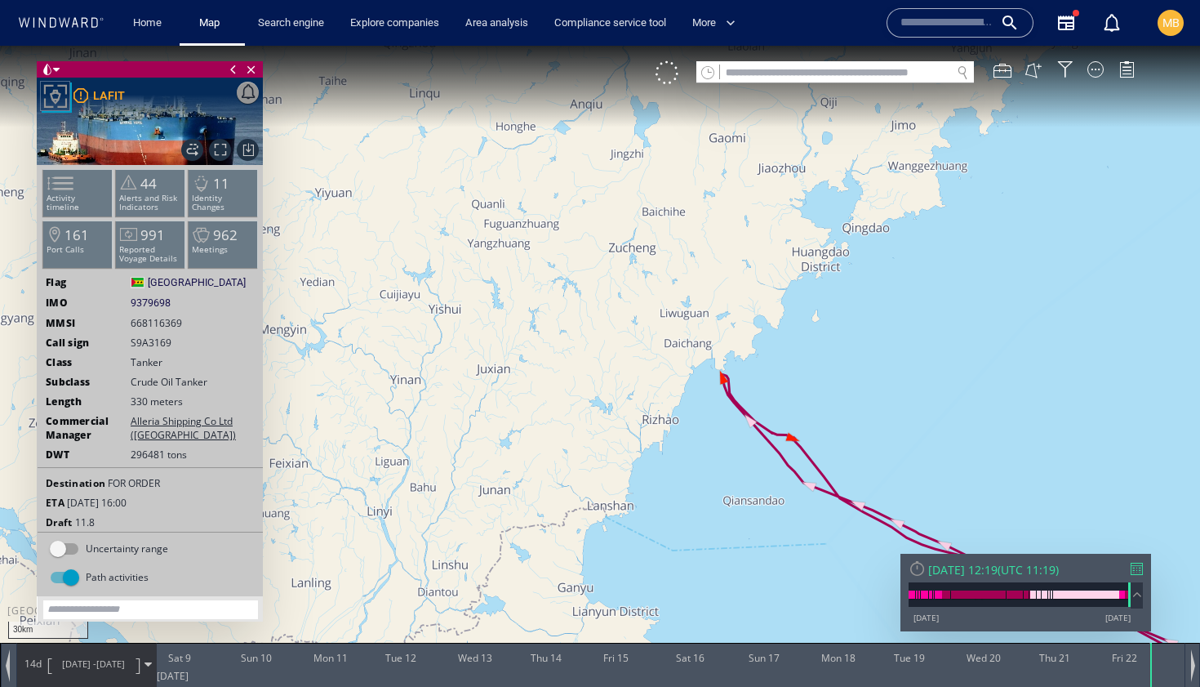
drag, startPoint x: 713, startPoint y: 423, endPoint x: 649, endPoint y: 438, distance: 66.1
click at [652, 439] on canvas "Map" at bounding box center [600, 358] width 1200 height 624
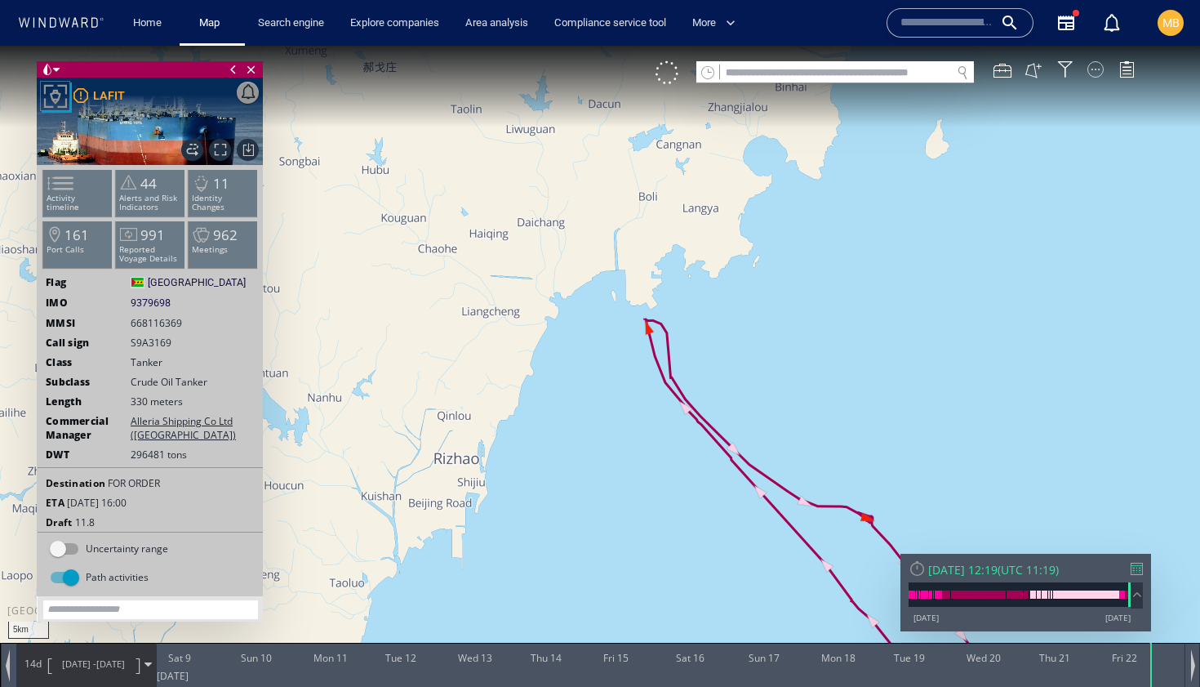
click at [1094, 70] on div at bounding box center [1095, 69] width 16 height 16
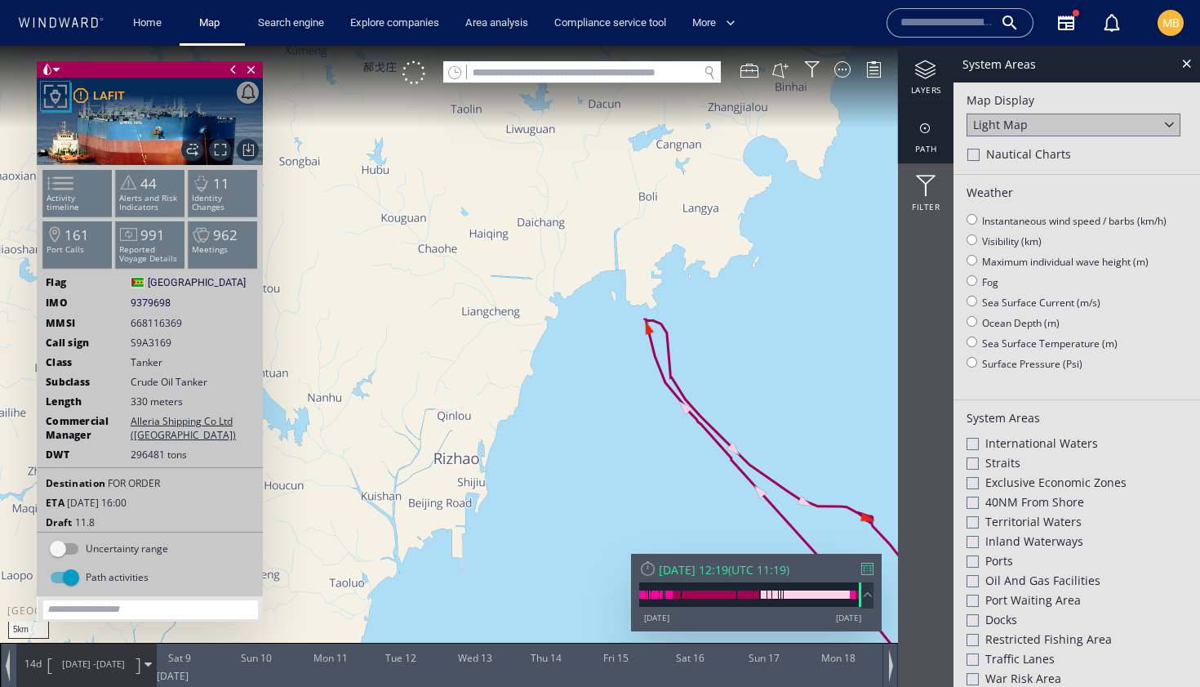
click at [929, 127] on div at bounding box center [926, 128] width 56 height 20
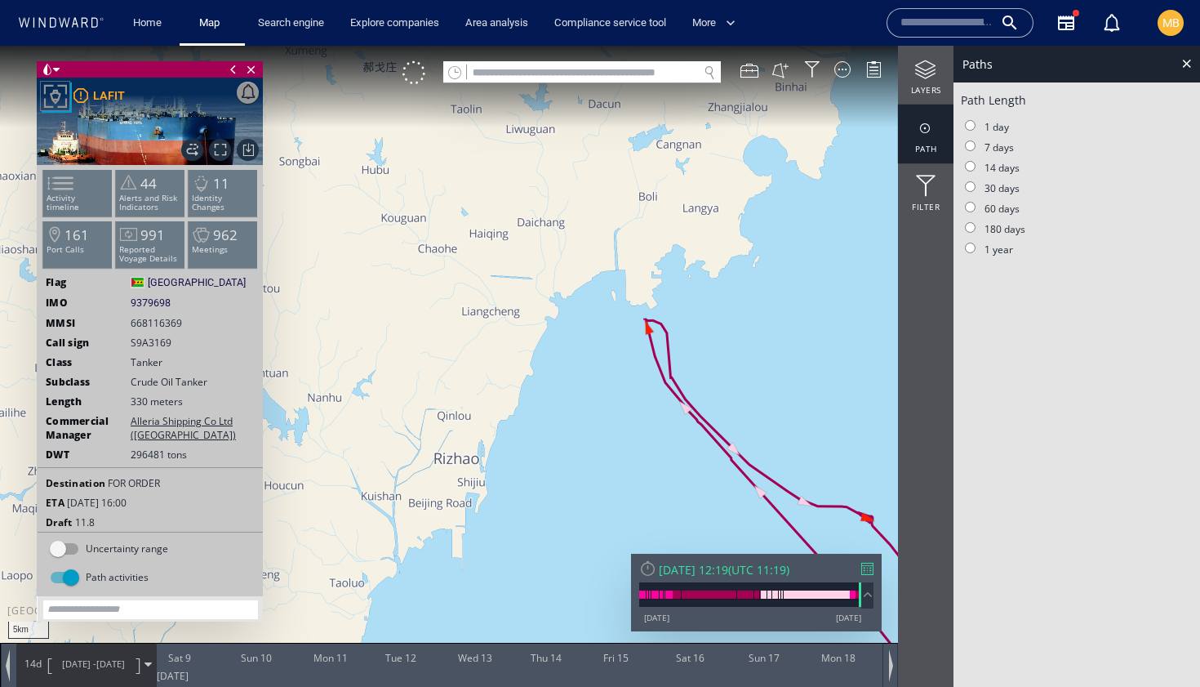
click at [805, 296] on canvas "Map" at bounding box center [600, 358] width 1200 height 624
click at [147, 665] on span at bounding box center [147, 663] width 7 height 7
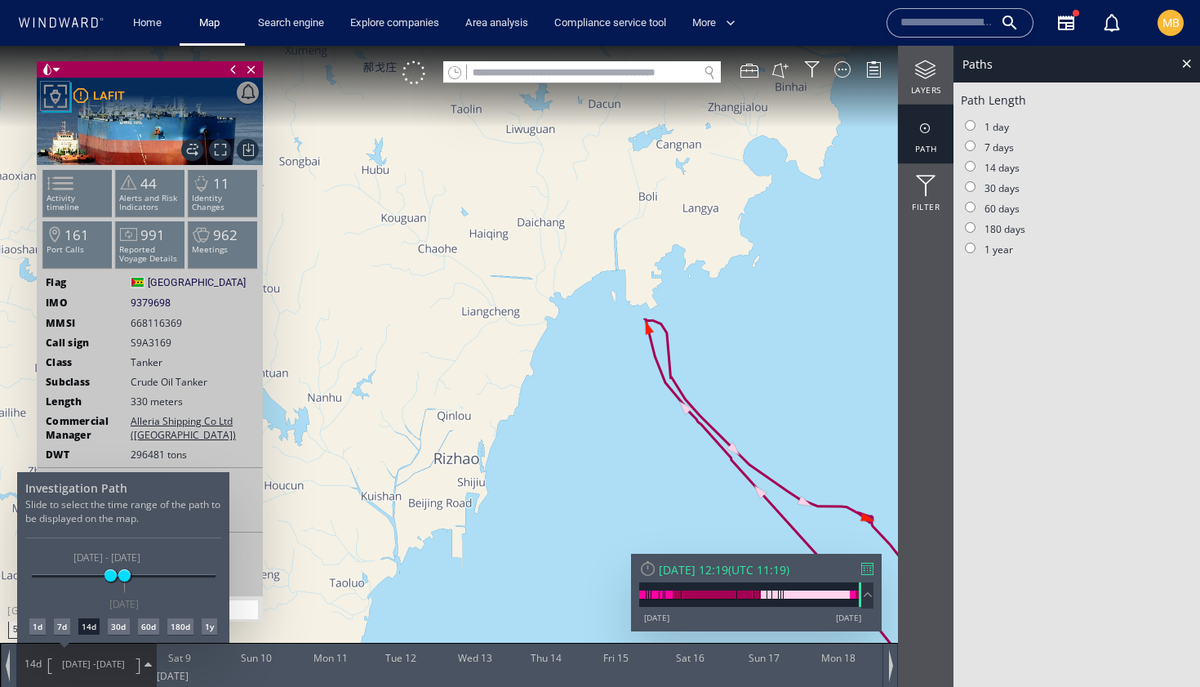
click at [473, 575] on div at bounding box center [600, 366] width 1200 height 641
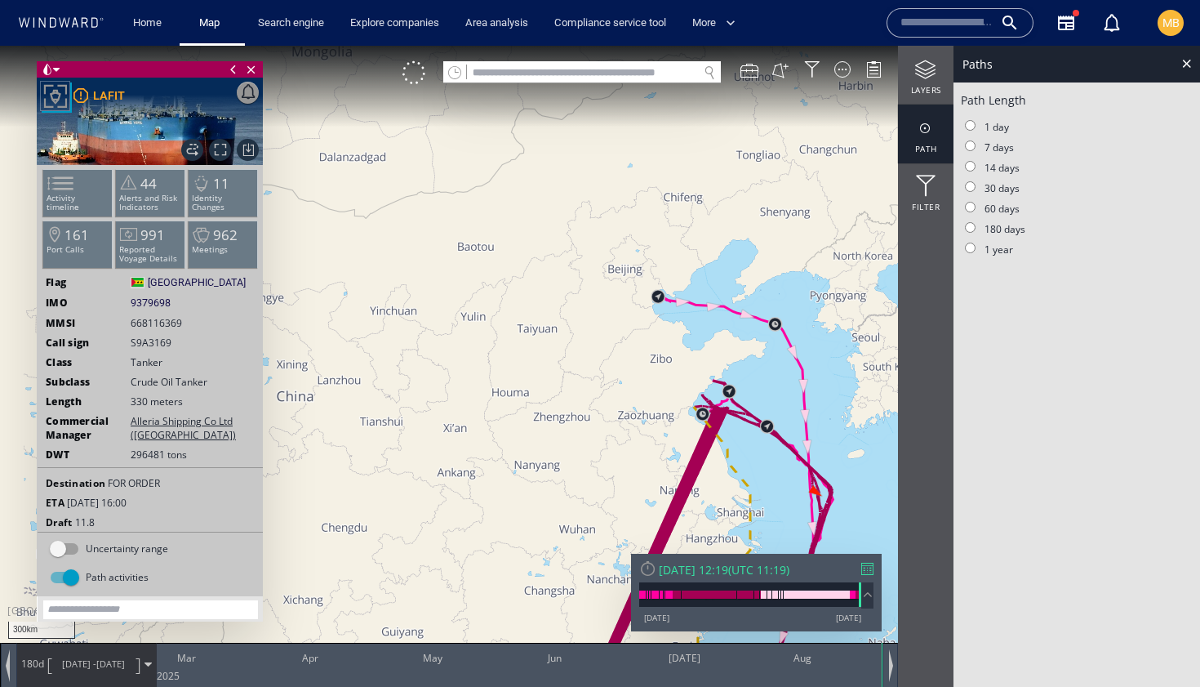
drag, startPoint x: 704, startPoint y: 396, endPoint x: 652, endPoint y: 330, distance: 83.8
click at [652, 330] on canvas "Map" at bounding box center [600, 358] width 1200 height 624
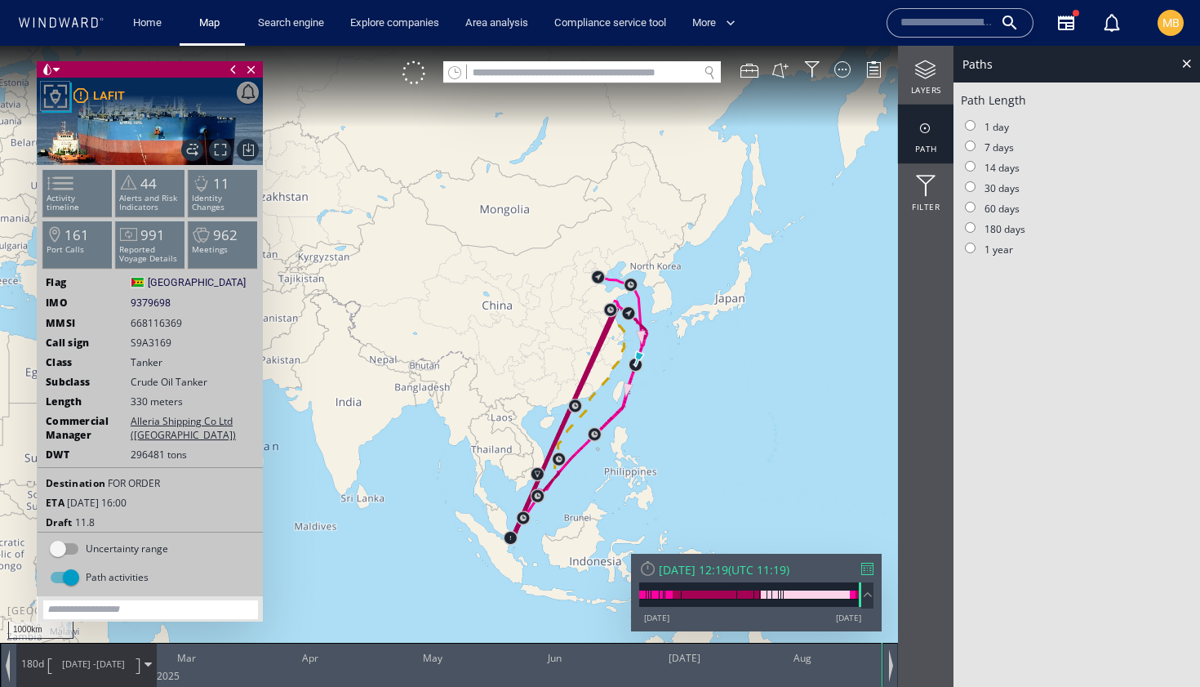
drag, startPoint x: 579, startPoint y: 392, endPoint x: 589, endPoint y: 278, distance: 113.9
click at [589, 278] on canvas "Map" at bounding box center [600, 358] width 1200 height 624
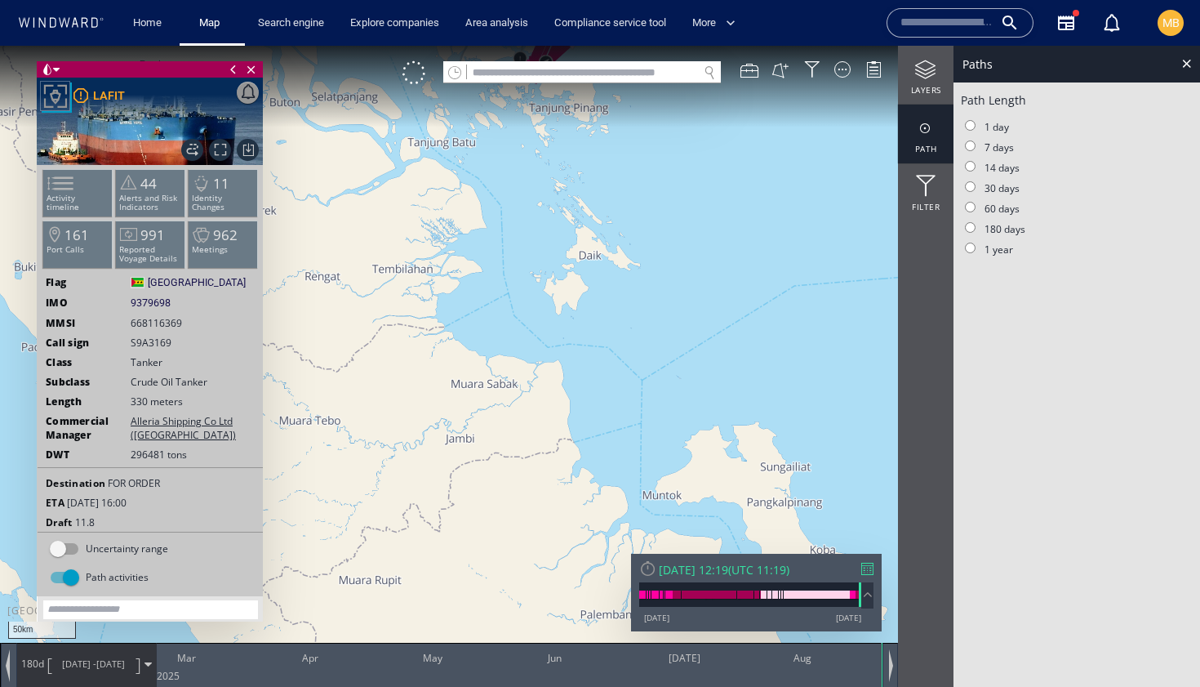
drag, startPoint x: 561, startPoint y: 283, endPoint x: 558, endPoint y: 407, distance: 124.1
click at [558, 407] on canvas "Map" at bounding box center [600, 358] width 1200 height 624
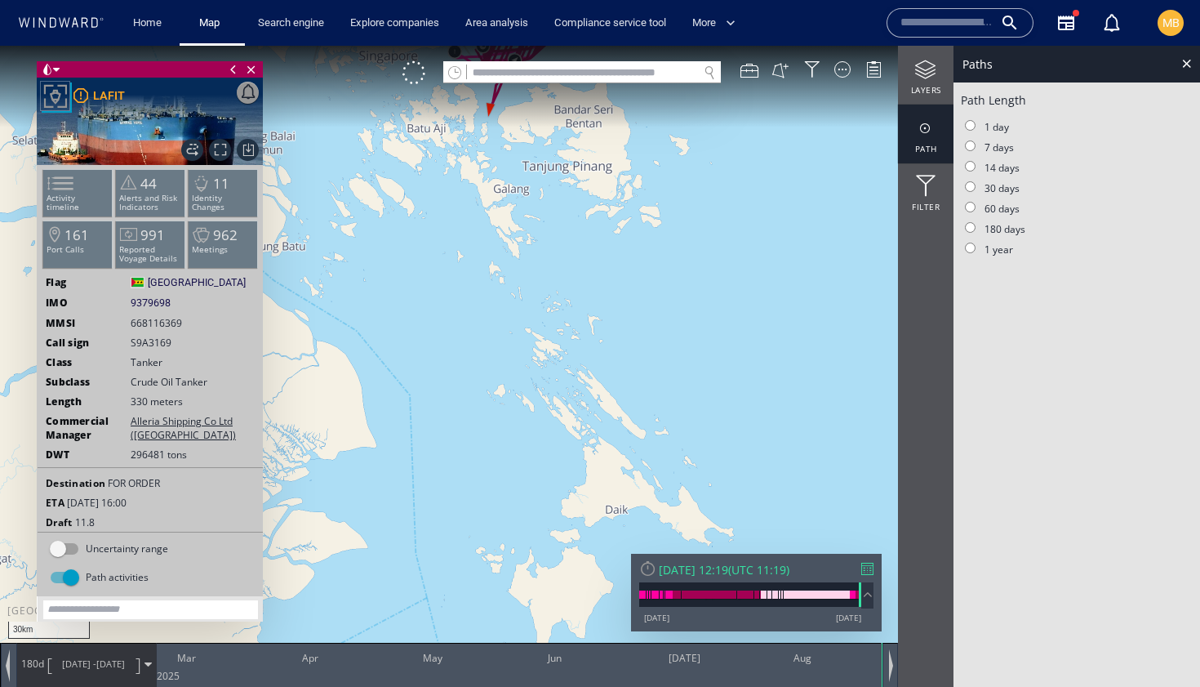
drag, startPoint x: 567, startPoint y: 267, endPoint x: 567, endPoint y: 393, distance: 126.5
click at [567, 393] on canvas "Map" at bounding box center [600, 358] width 1200 height 624
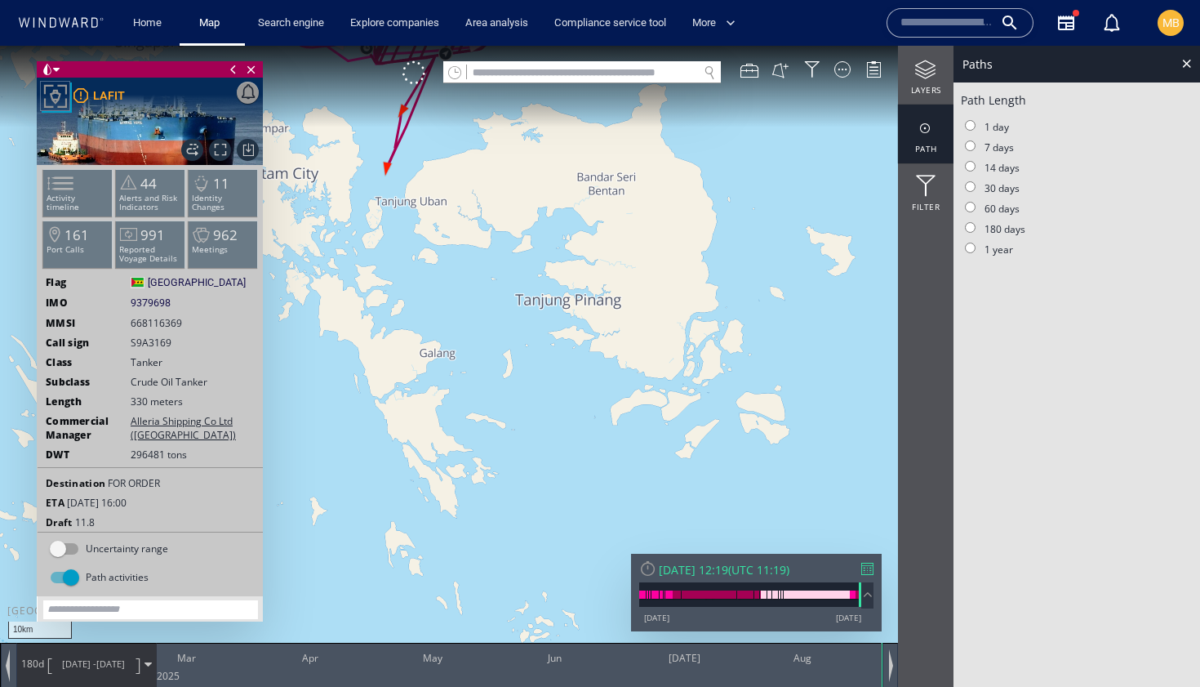
drag, startPoint x: 502, startPoint y: 367, endPoint x: 516, endPoint y: 482, distance: 115.1
click at [516, 482] on canvas "Map" at bounding box center [600, 358] width 1200 height 624
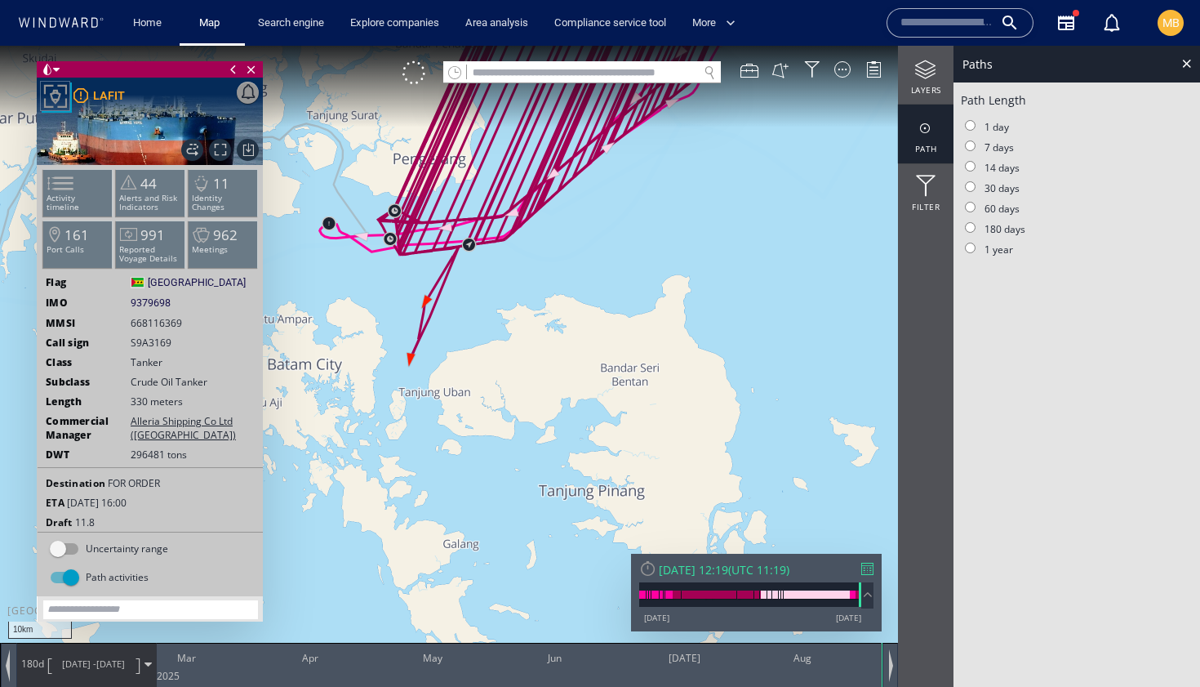
drag, startPoint x: 513, startPoint y: 435, endPoint x: 529, endPoint y: 556, distance: 121.8
click at [531, 553] on canvas "Map" at bounding box center [600, 358] width 1200 height 624
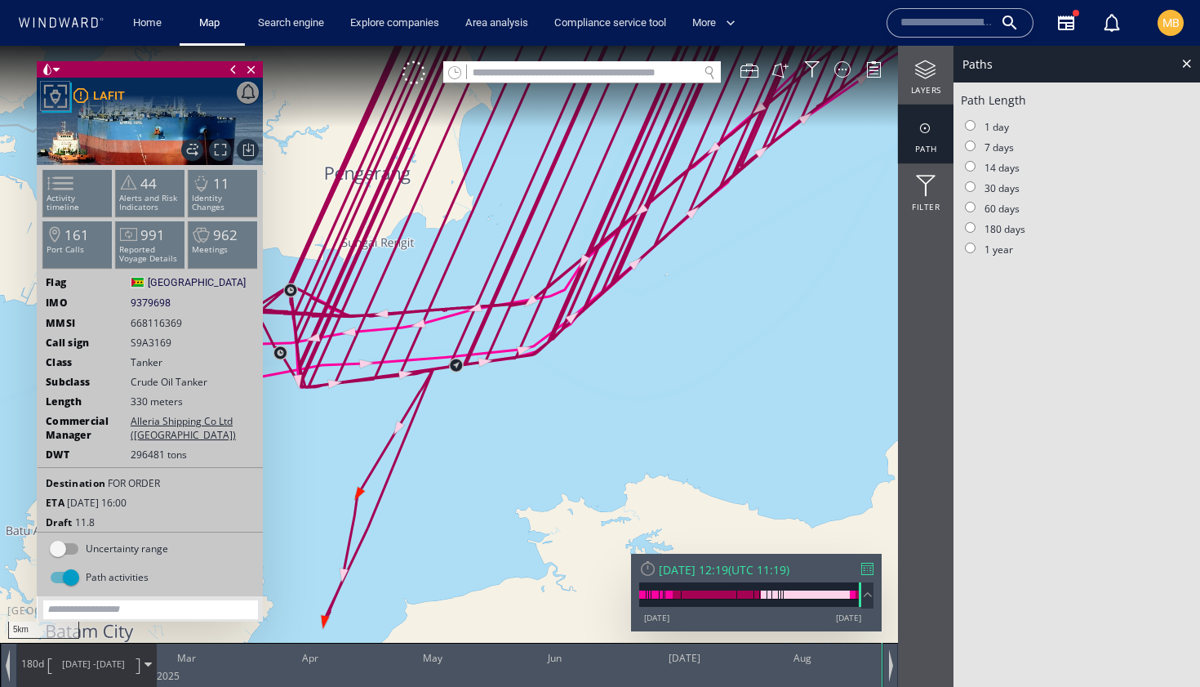
drag, startPoint x: 525, startPoint y: 454, endPoint x: 624, endPoint y: 465, distance: 99.4
click at [624, 465] on canvas "Map" at bounding box center [600, 358] width 1200 height 624
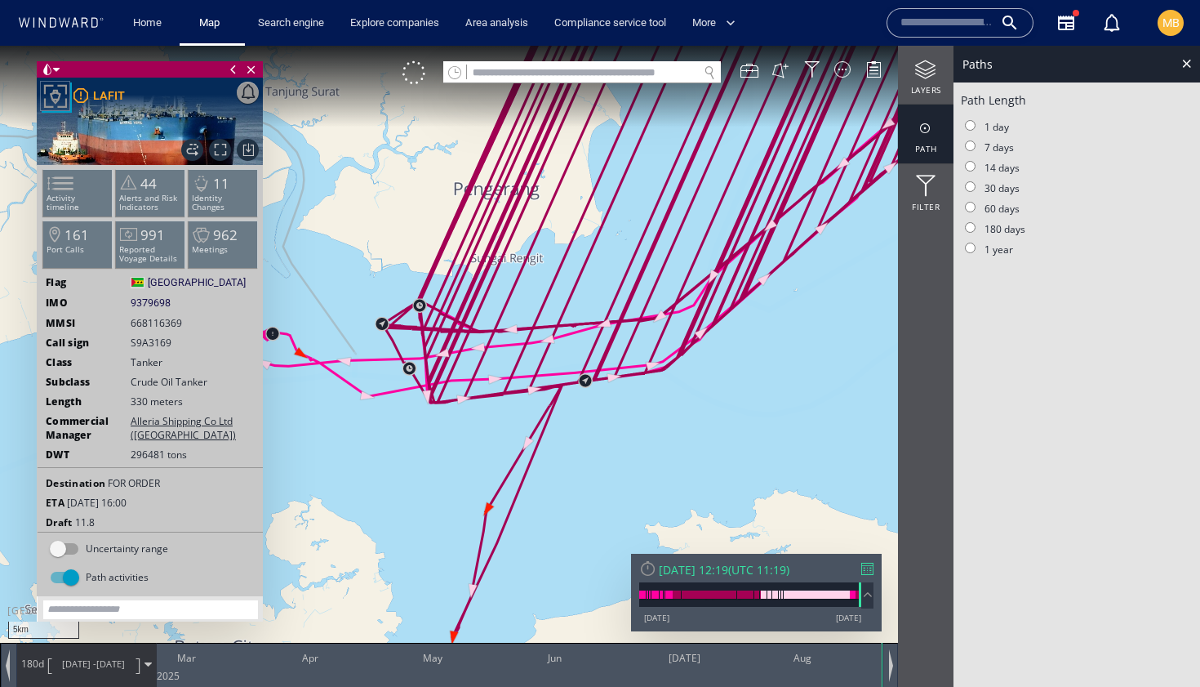
drag, startPoint x: 648, startPoint y: 484, endPoint x: 762, endPoint y: 508, distance: 116.7
click at [762, 506] on canvas "Map" at bounding box center [600, 358] width 1200 height 624
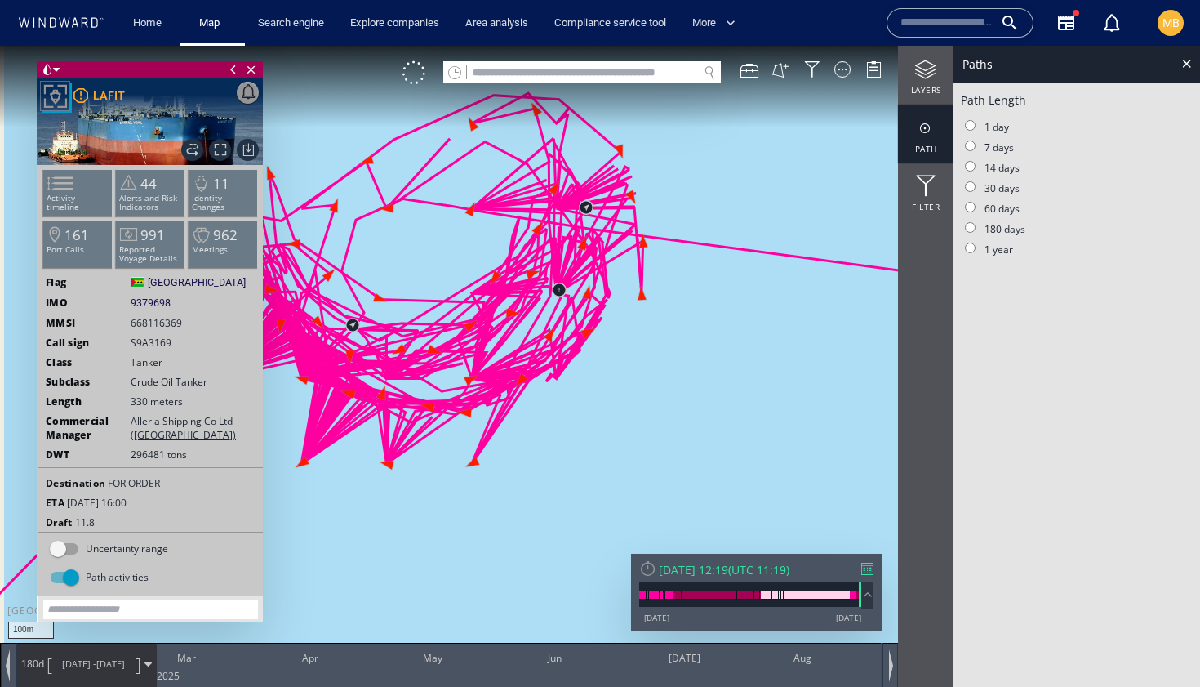
drag, startPoint x: 456, startPoint y: 380, endPoint x: 547, endPoint y: 383, distance: 90.6
click at [547, 383] on canvas "Map" at bounding box center [600, 358] width 1200 height 624
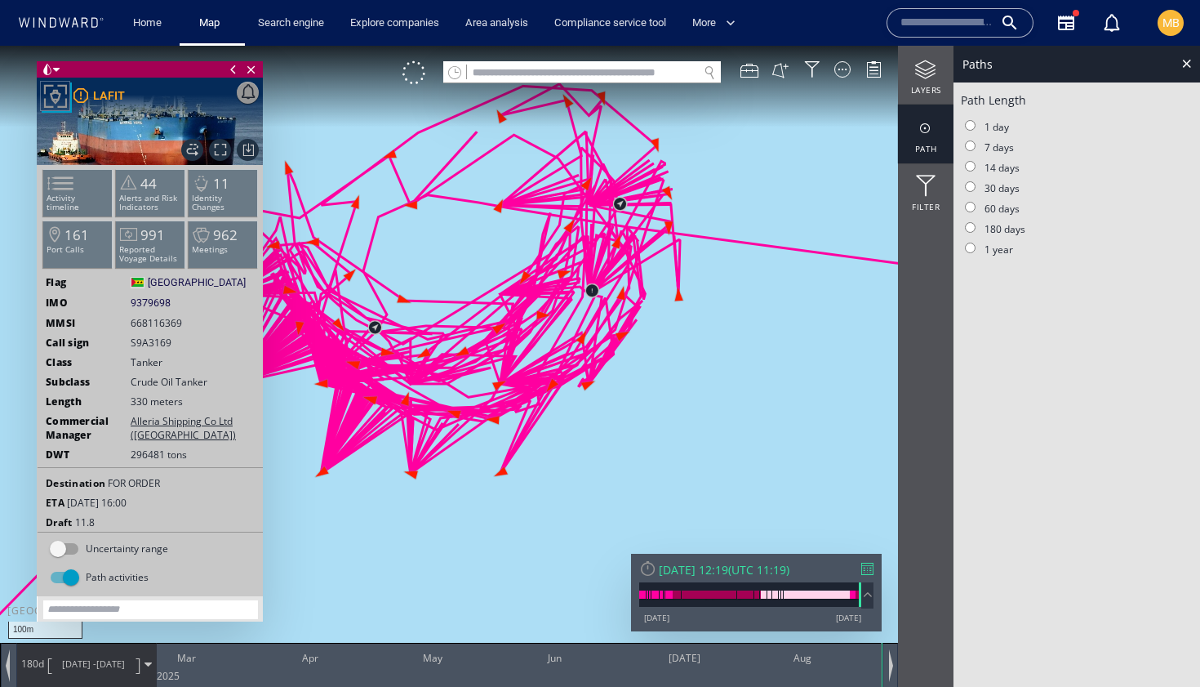
drag, startPoint x: 552, startPoint y: 394, endPoint x: 714, endPoint y: 394, distance: 162.4
click at [713, 394] on canvas "Map" at bounding box center [600, 358] width 1200 height 624
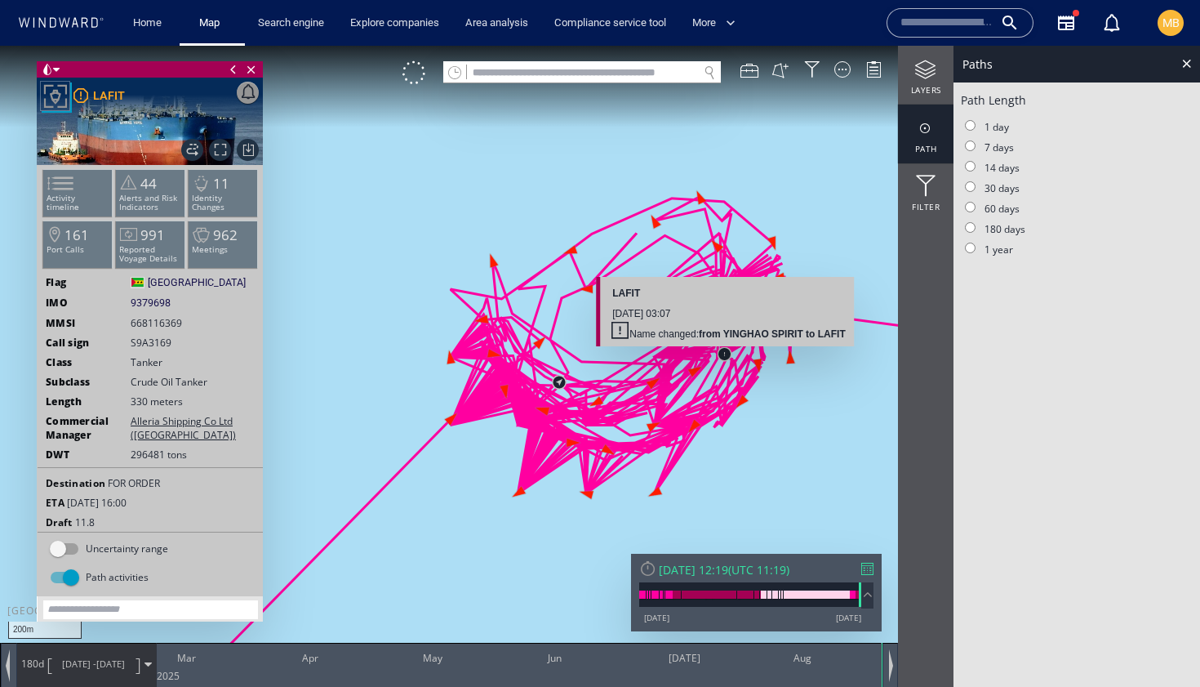
click at [723, 354] on canvas "Map" at bounding box center [600, 358] width 1200 height 624
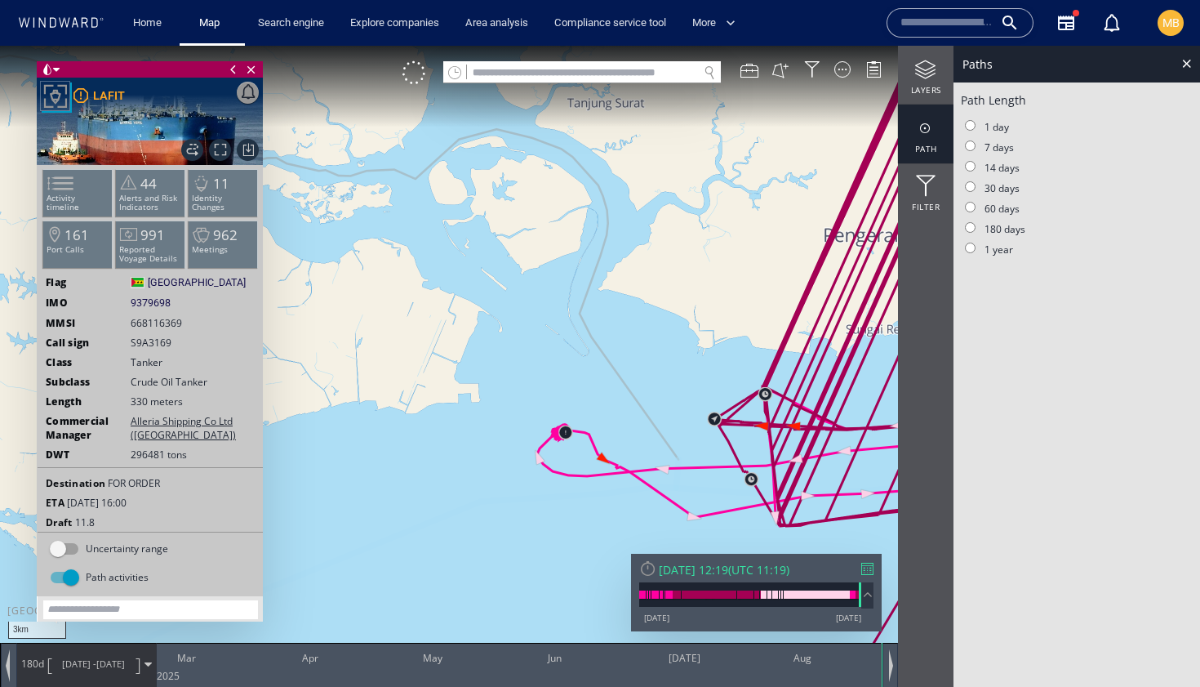
drag, startPoint x: 540, startPoint y: 413, endPoint x: 444, endPoint y: 347, distance: 116.2
click at [444, 347] on canvas "Map" at bounding box center [600, 358] width 1200 height 624
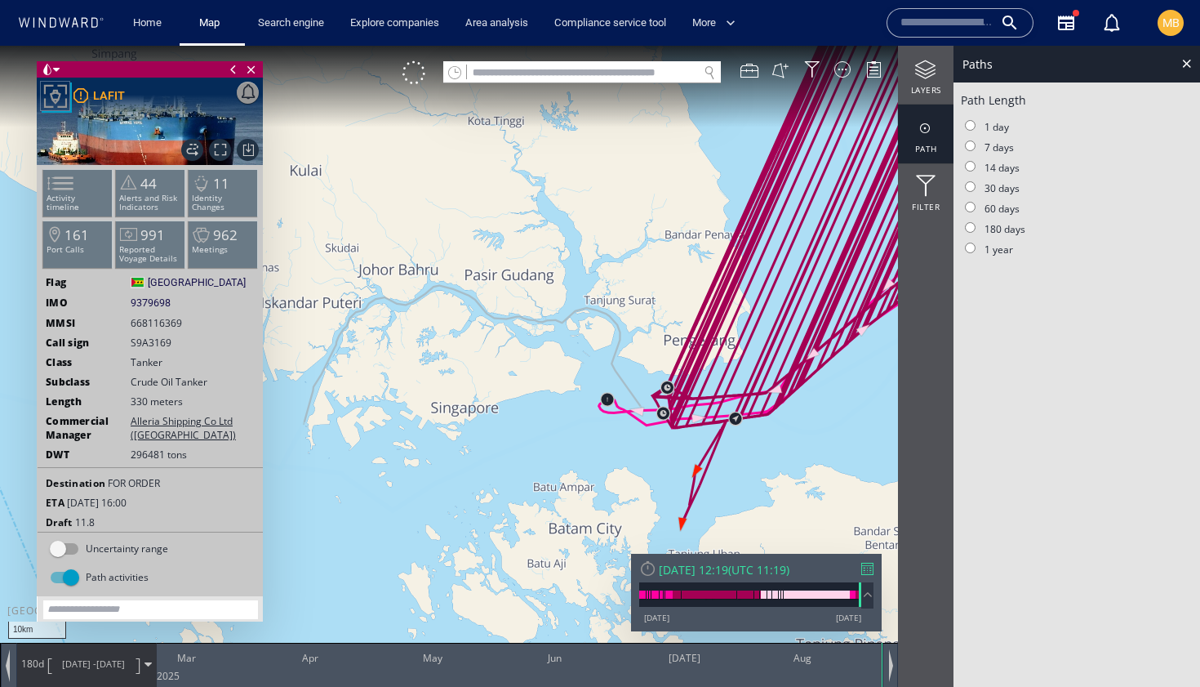
drag, startPoint x: 726, startPoint y: 422, endPoint x: 590, endPoint y: 442, distance: 136.9
click at [593, 441] on canvas "Map" at bounding box center [600, 358] width 1200 height 624
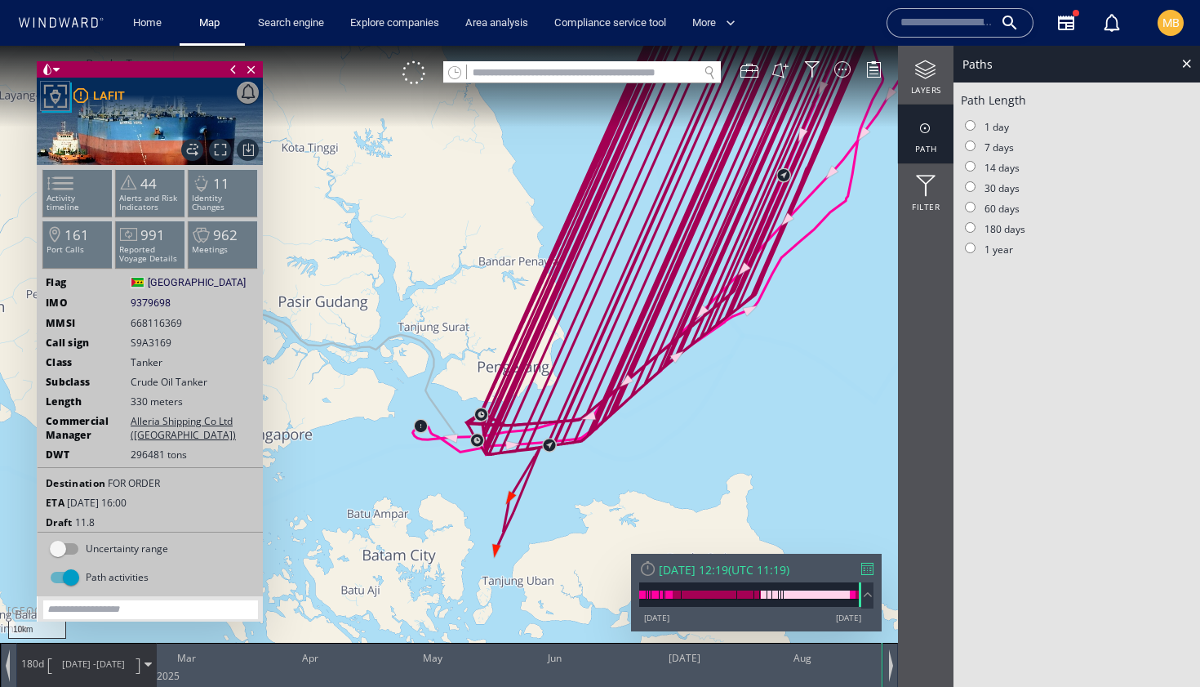
click at [820, 319] on canvas "Map" at bounding box center [600, 358] width 1200 height 624
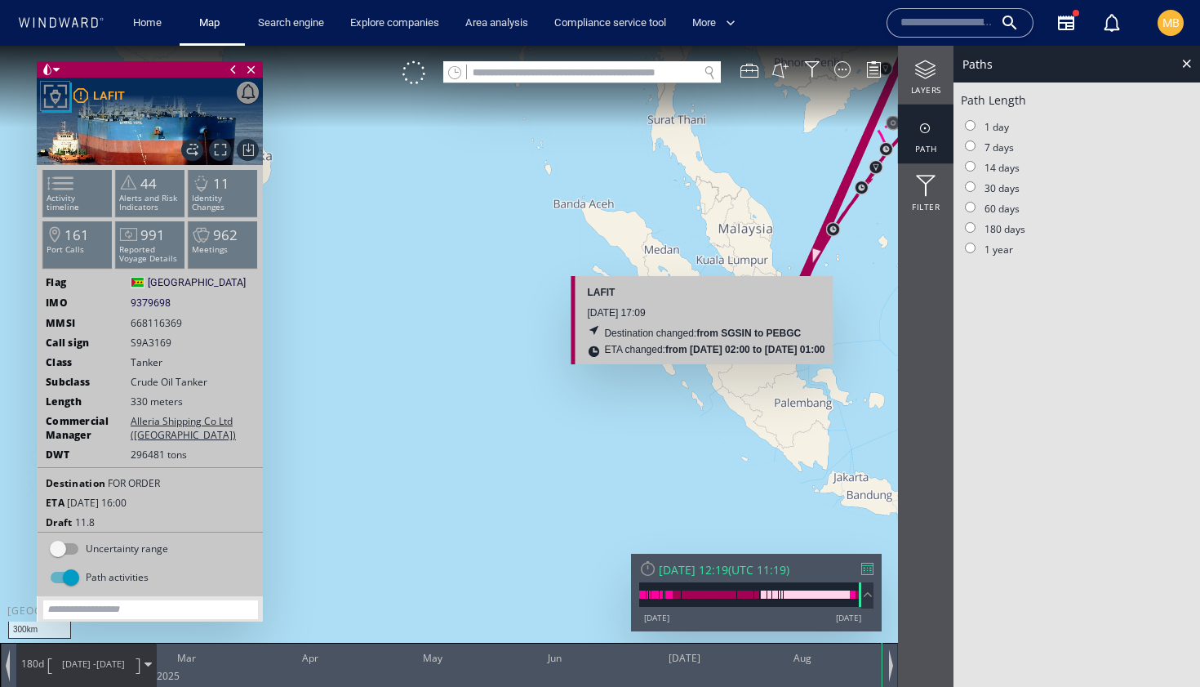
drag, startPoint x: 813, startPoint y: 286, endPoint x: 655, endPoint y: 411, distance: 201.7
click at [659, 405] on canvas "Map" at bounding box center [600, 358] width 1200 height 624
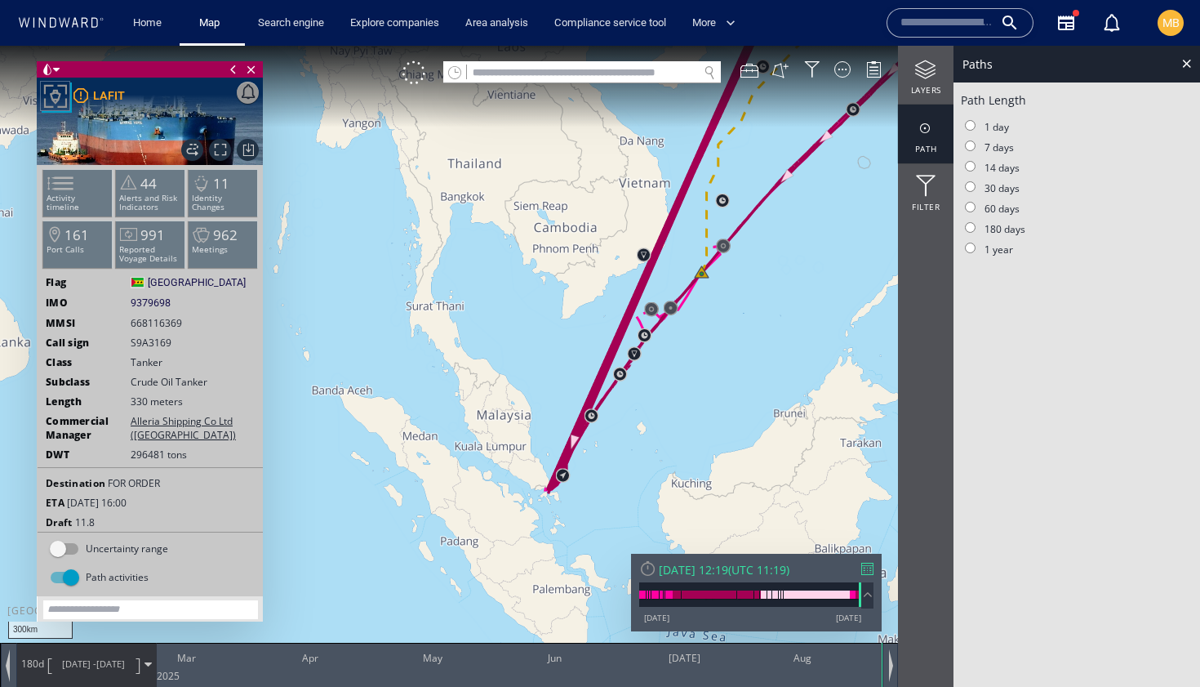
drag, startPoint x: 738, startPoint y: 335, endPoint x: 620, endPoint y: 527, distance: 225.7
click at [627, 513] on canvas "Map" at bounding box center [600, 358] width 1200 height 624
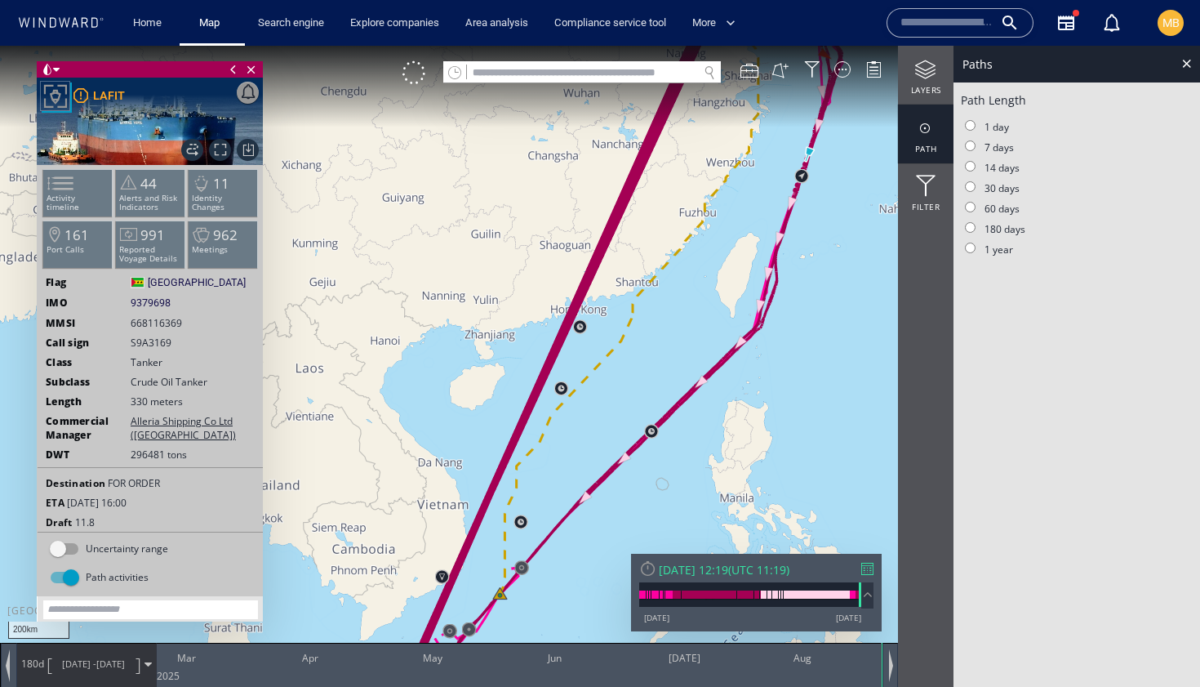
drag, startPoint x: 729, startPoint y: 281, endPoint x: 611, endPoint y: 682, distance: 417.9
click at [616, 46] on div "200km © Mapbox © OpenStreetMap Improve this map 0 0 [DATE] Mar Apr May Jun [DAT…" at bounding box center [600, 46] width 1200 height 0
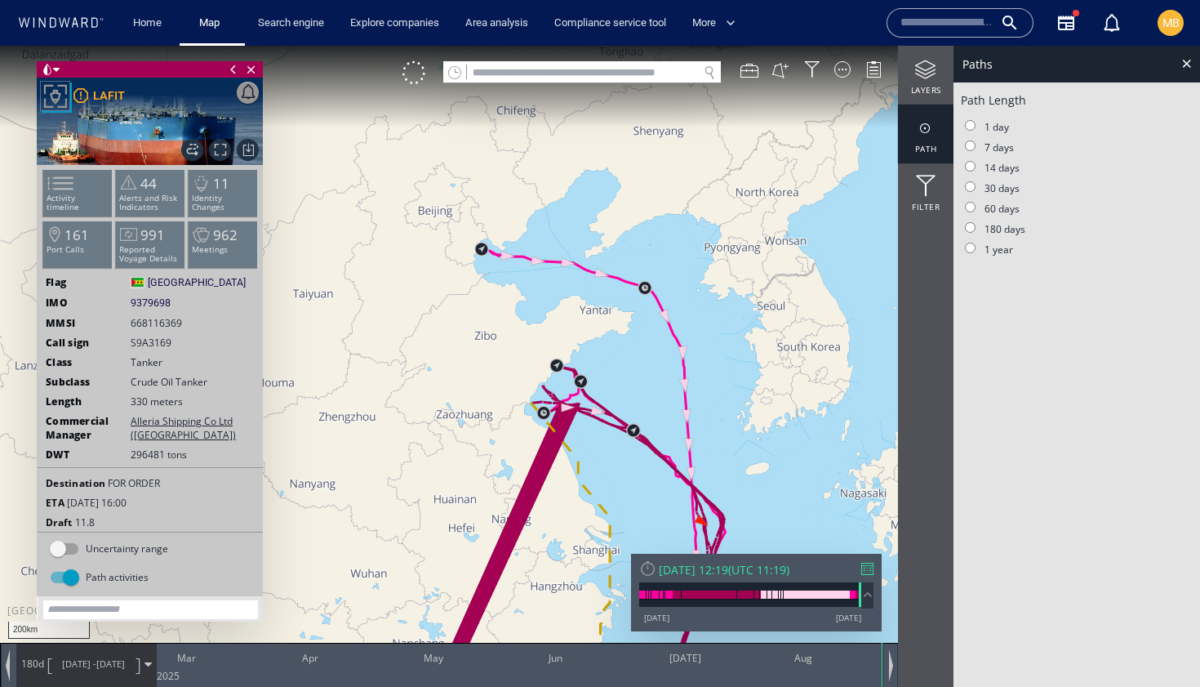
drag, startPoint x: 493, startPoint y: 682, endPoint x: 572, endPoint y: 605, distance: 110.3
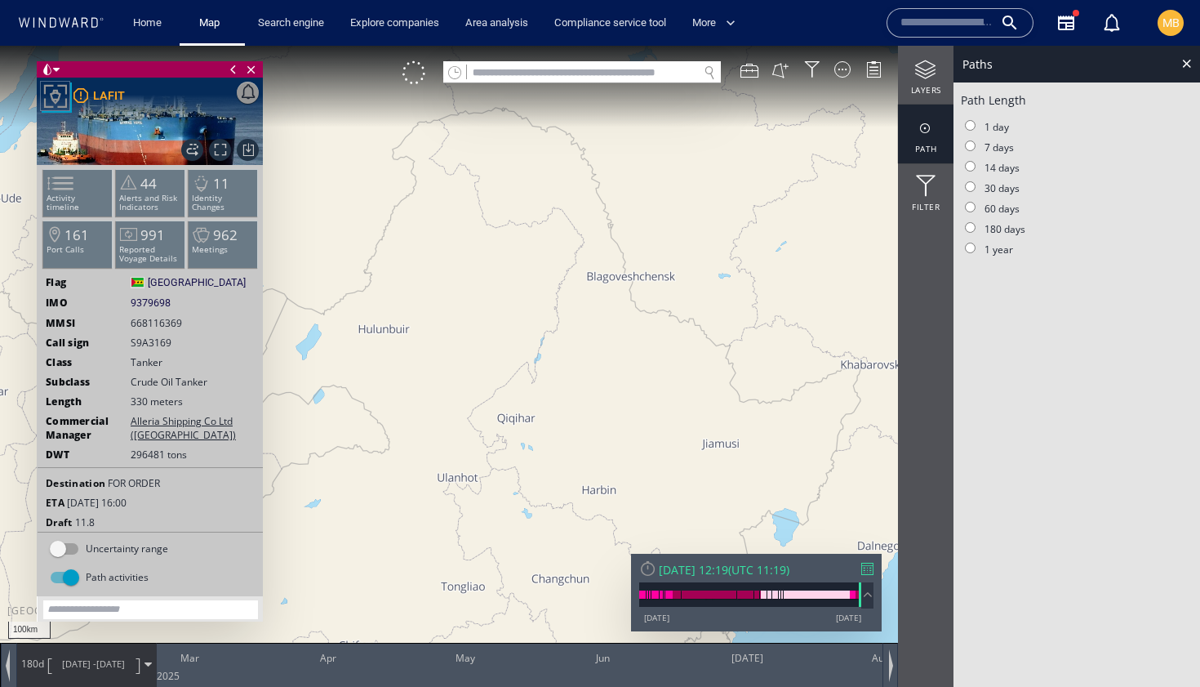
drag, startPoint x: 548, startPoint y: 533, endPoint x: 628, endPoint y: 423, distance: 136.2
click at [624, 425] on canvas "Map" at bounding box center [600, 358] width 1200 height 624
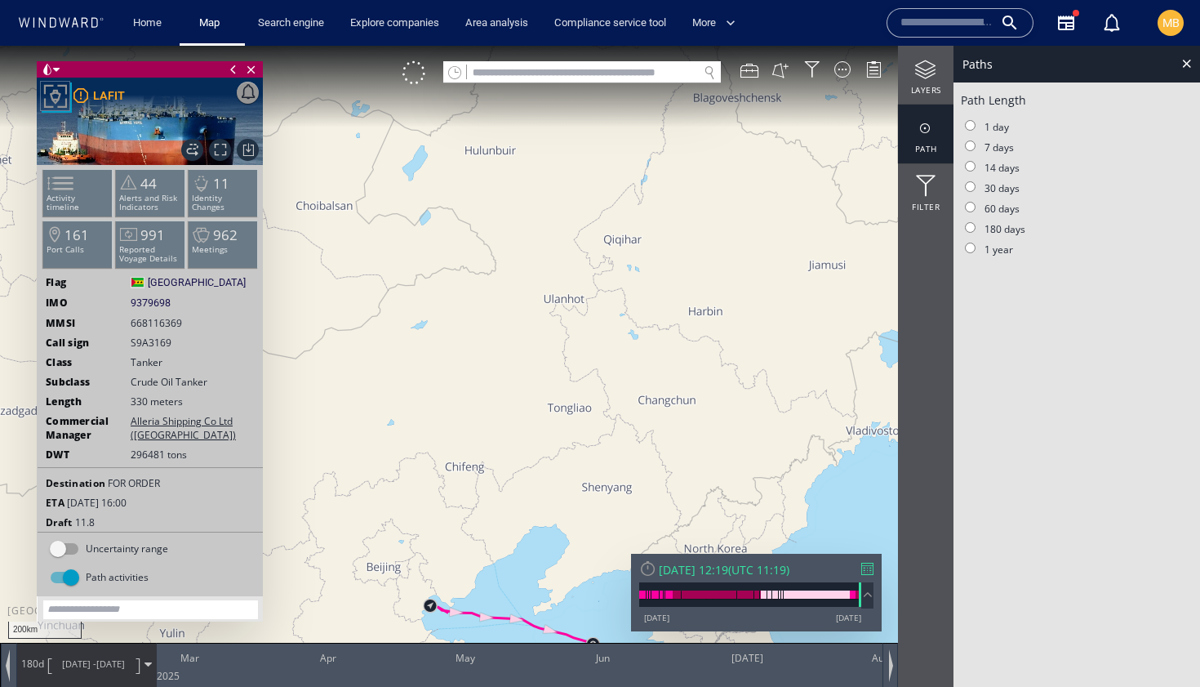
drag, startPoint x: 611, startPoint y: 426, endPoint x: 741, endPoint y: 180, distance: 279.0
click at [737, 184] on canvas "Map" at bounding box center [600, 358] width 1200 height 624
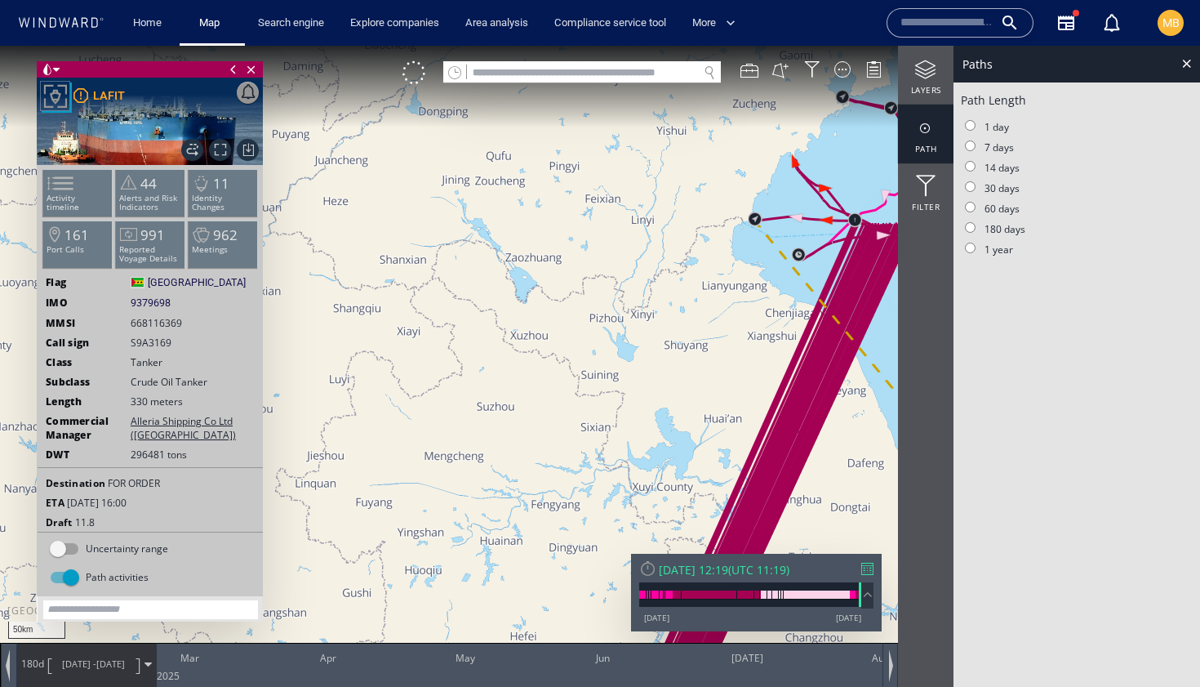
drag, startPoint x: 740, startPoint y: 336, endPoint x: 584, endPoint y: 380, distance: 162.8
click at [594, 371] on canvas "Map" at bounding box center [600, 358] width 1200 height 624
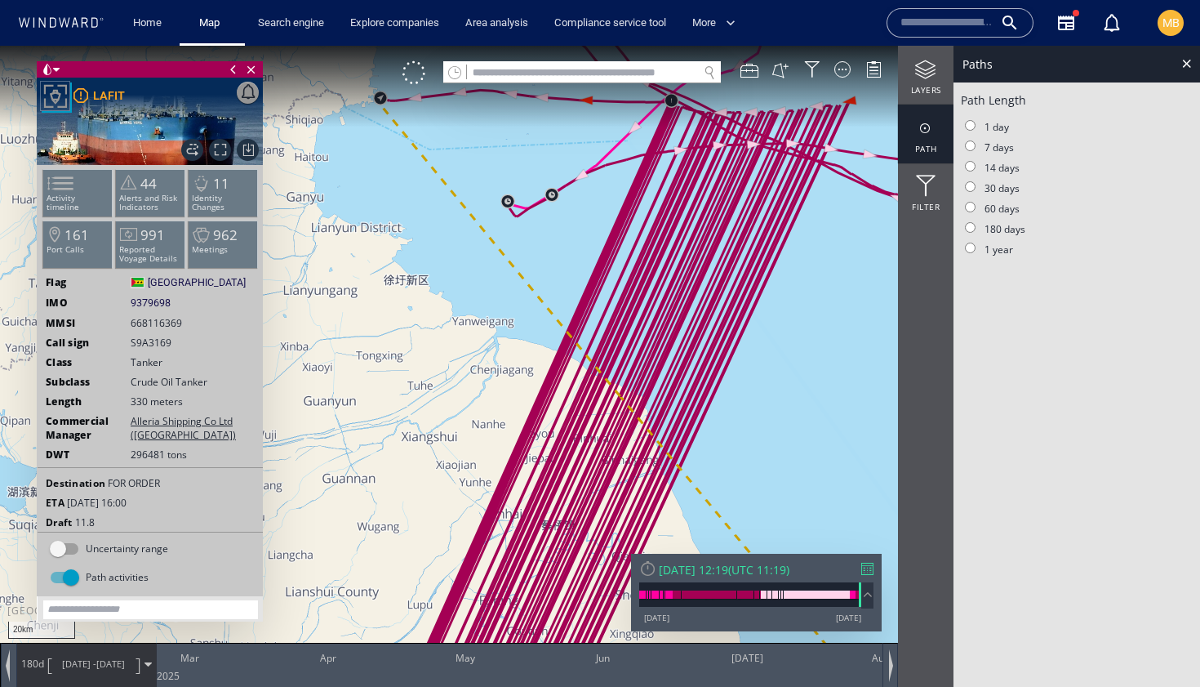
drag, startPoint x: 687, startPoint y: 287, endPoint x: 681, endPoint y: 390, distance: 103.8
click at [682, 388] on canvas "Map" at bounding box center [600, 358] width 1200 height 624
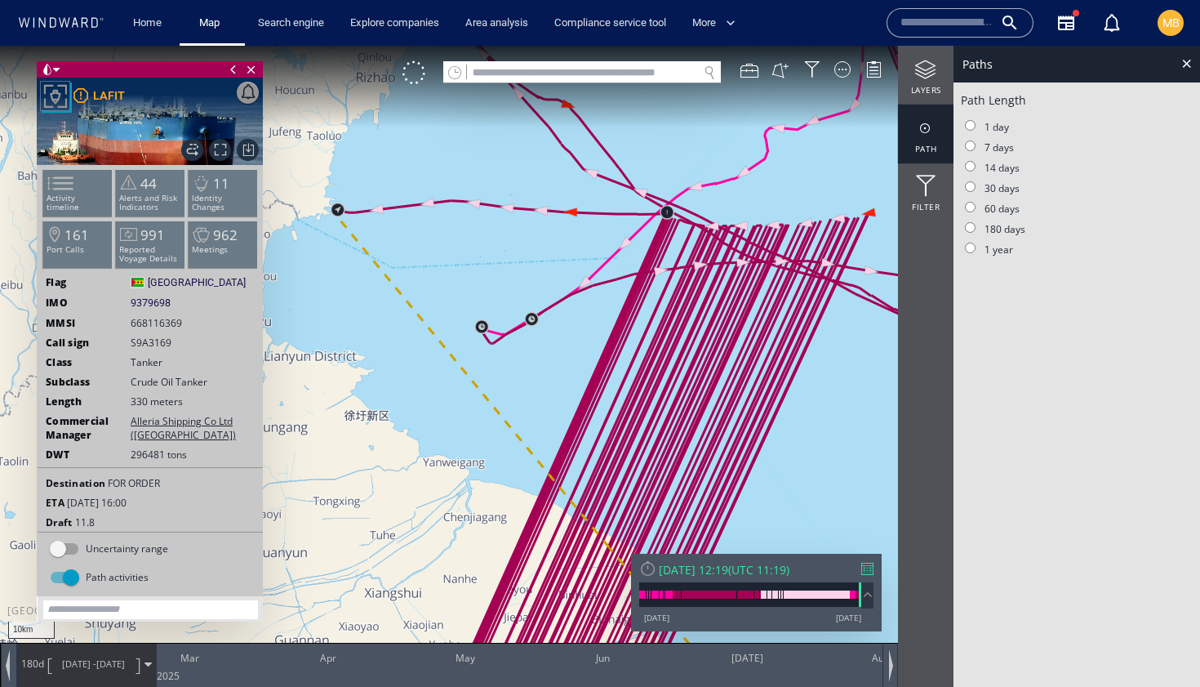
drag, startPoint x: 678, startPoint y: 298, endPoint x: 677, endPoint y: 413, distance: 115.1
click at [677, 413] on canvas "Map" at bounding box center [600, 358] width 1200 height 624
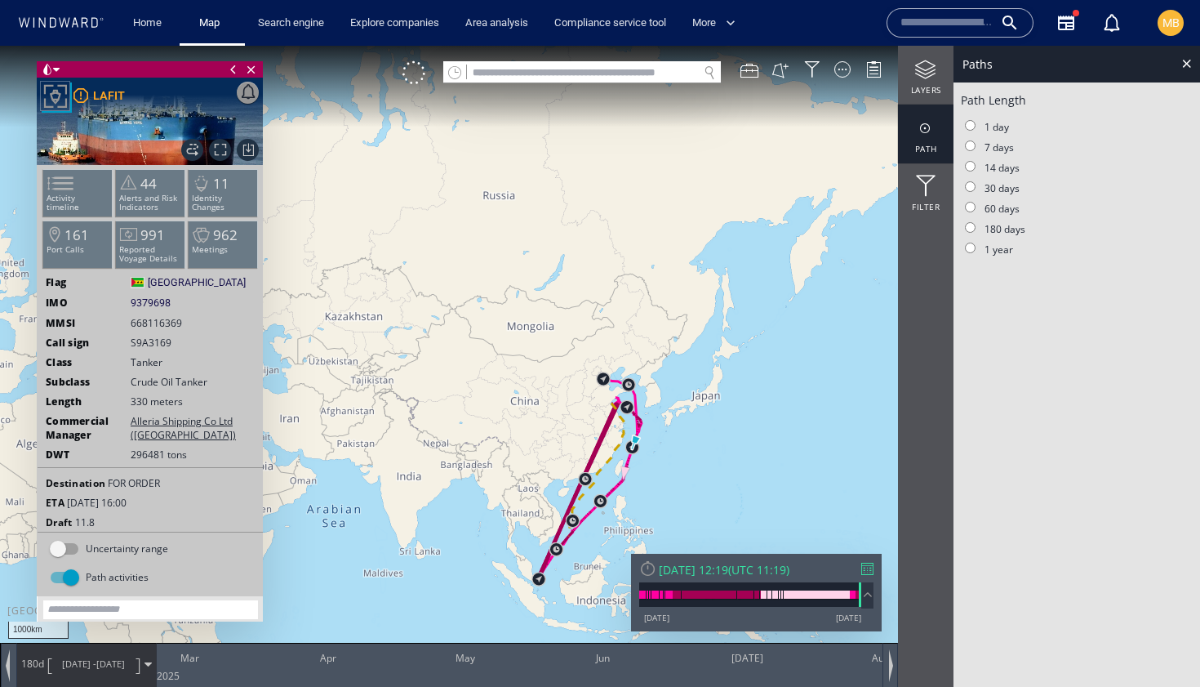
drag, startPoint x: 577, startPoint y: 495, endPoint x: 607, endPoint y: 303, distance: 194.1
click at [607, 303] on canvas "Map" at bounding box center [600, 358] width 1200 height 624
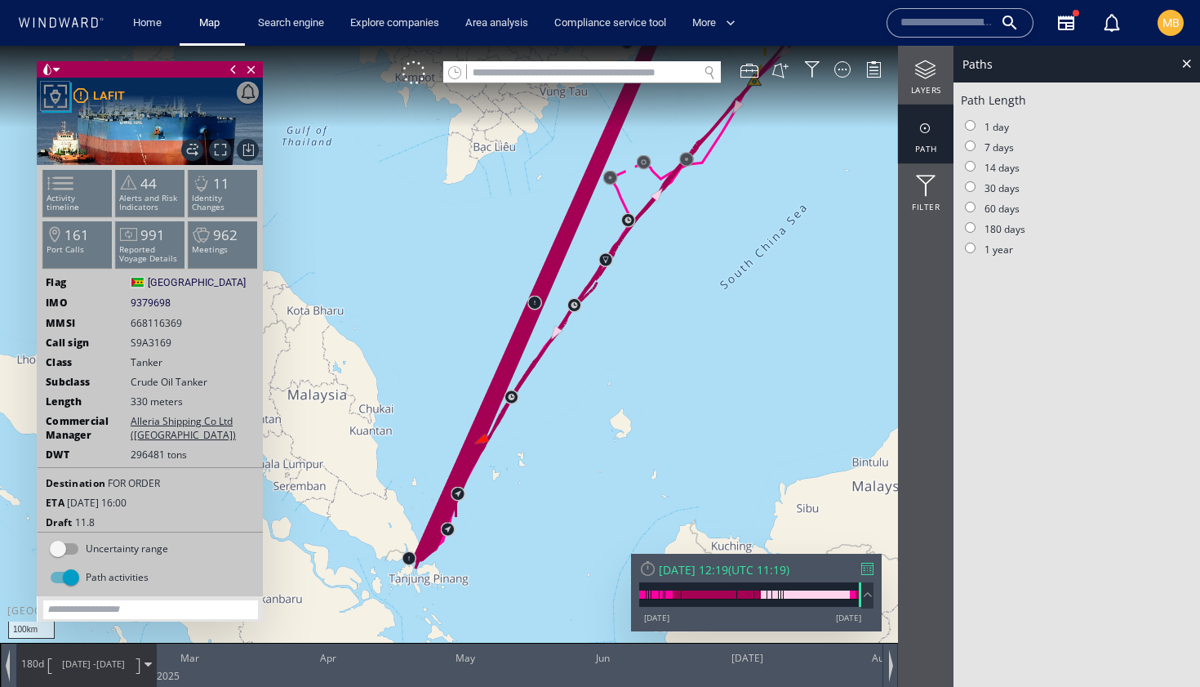
drag, startPoint x: 423, startPoint y: 475, endPoint x: 509, endPoint y: 470, distance: 85.9
click at [509, 471] on canvas "Map" at bounding box center [600, 358] width 1200 height 624
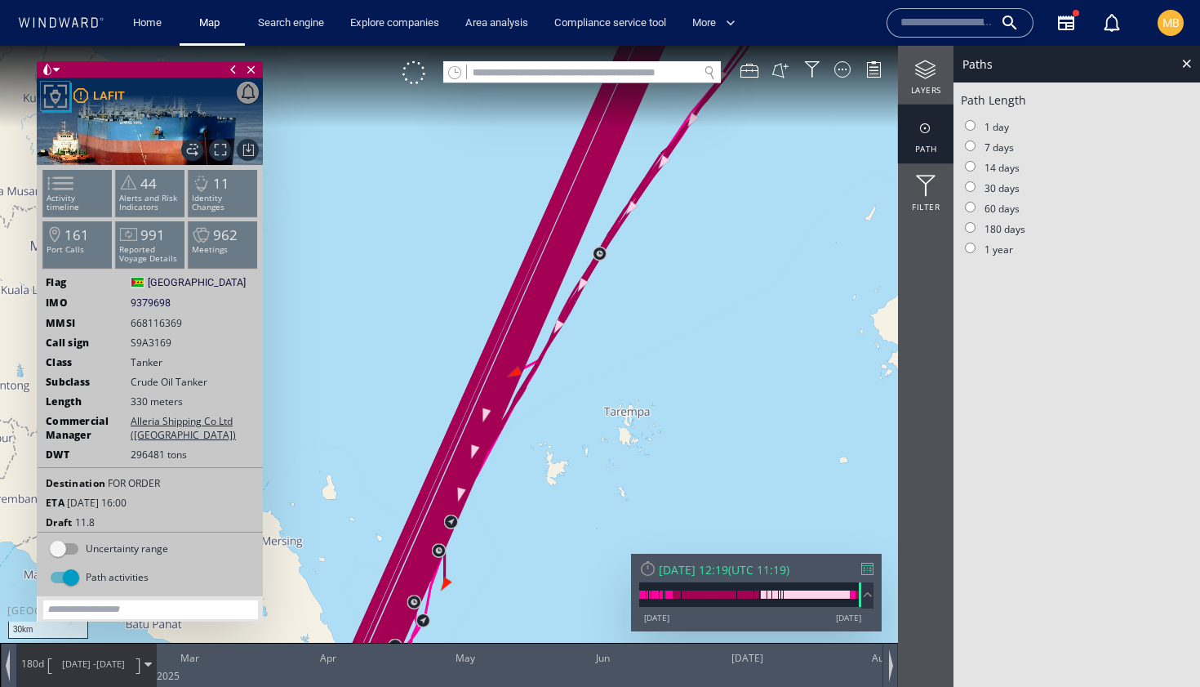
drag, startPoint x: 508, startPoint y: 469, endPoint x: 695, endPoint y: 277, distance: 268.4
click at [694, 279] on canvas "Map" at bounding box center [600, 358] width 1200 height 624
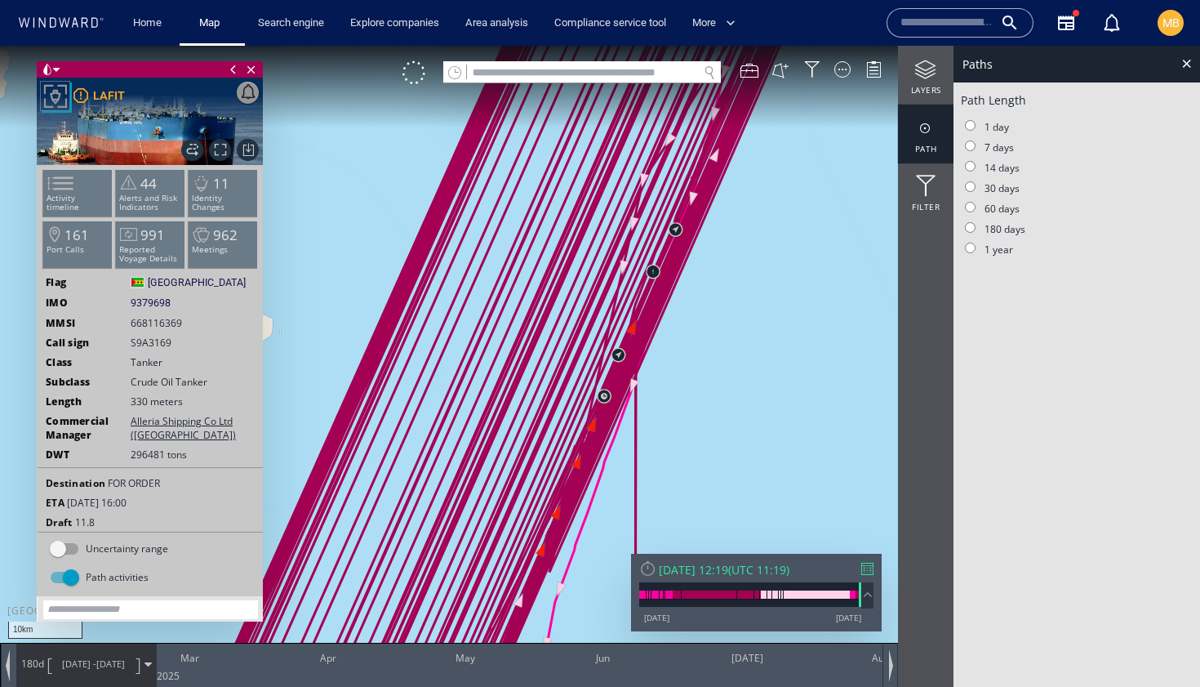
drag, startPoint x: 737, startPoint y: 400, endPoint x: 748, endPoint y: 319, distance: 81.5
click at [748, 319] on canvas "Map" at bounding box center [600, 358] width 1200 height 624
click at [704, 270] on canvas "Map" at bounding box center [600, 358] width 1200 height 624
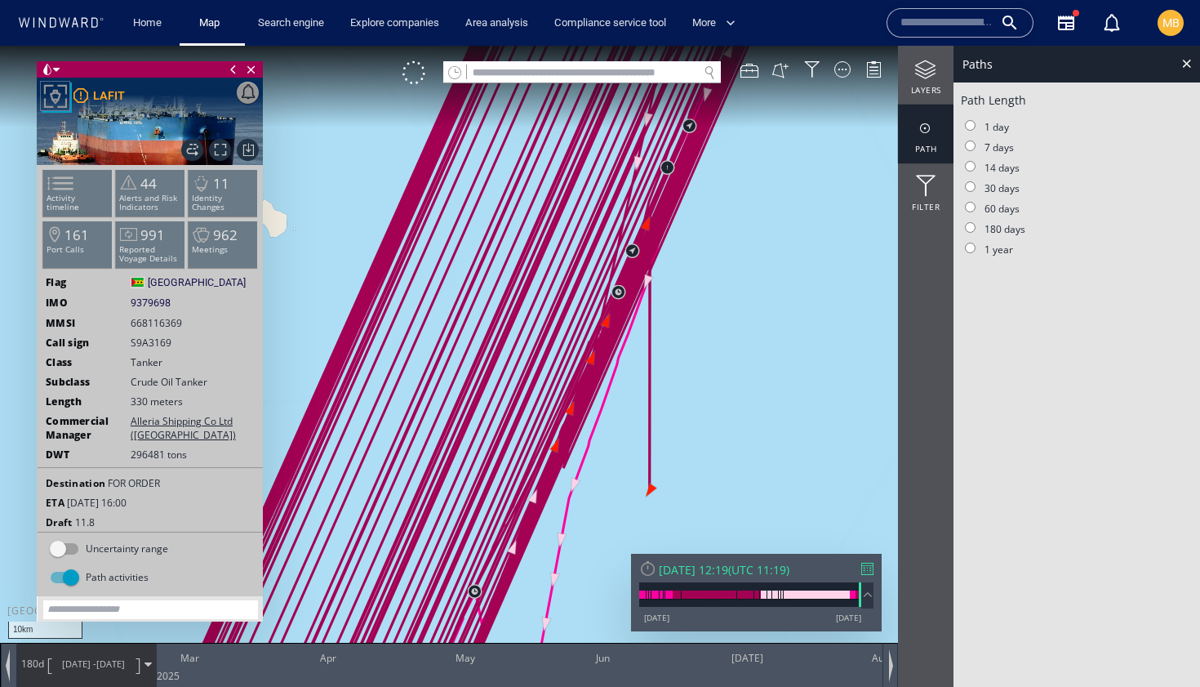
drag, startPoint x: 733, startPoint y: 231, endPoint x: 687, endPoint y: 349, distance: 126.9
click at [691, 343] on canvas "Map" at bounding box center [600, 358] width 1200 height 624
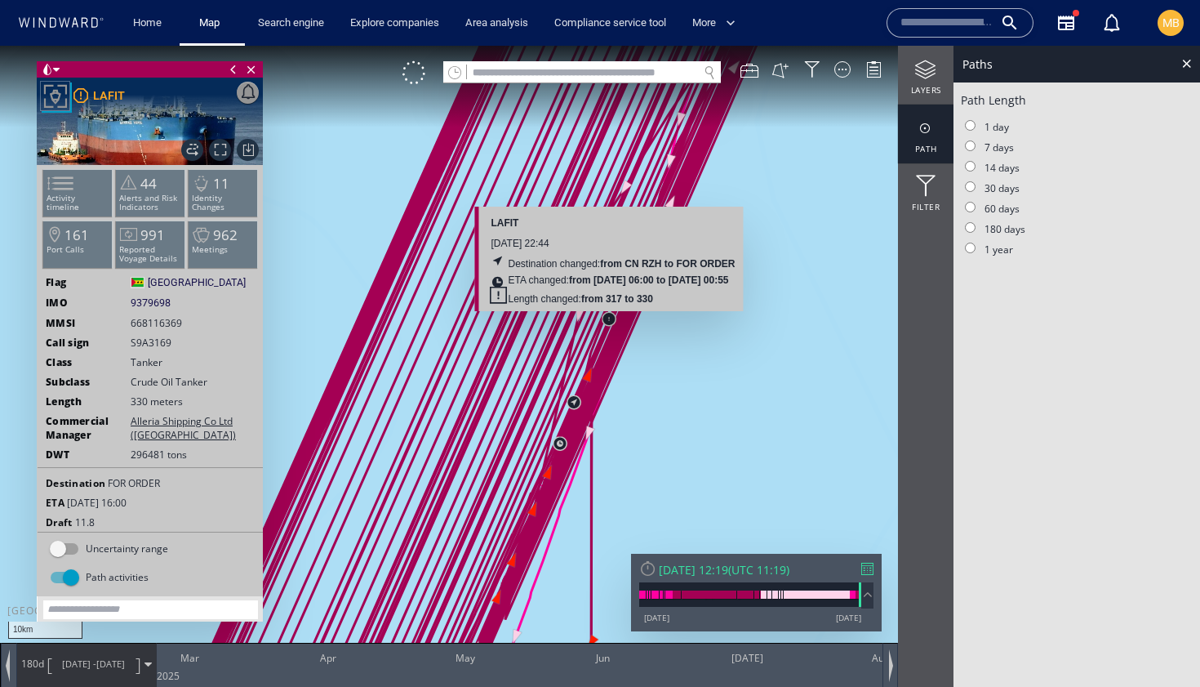
click at [610, 320] on canvas "Map" at bounding box center [600, 358] width 1200 height 624
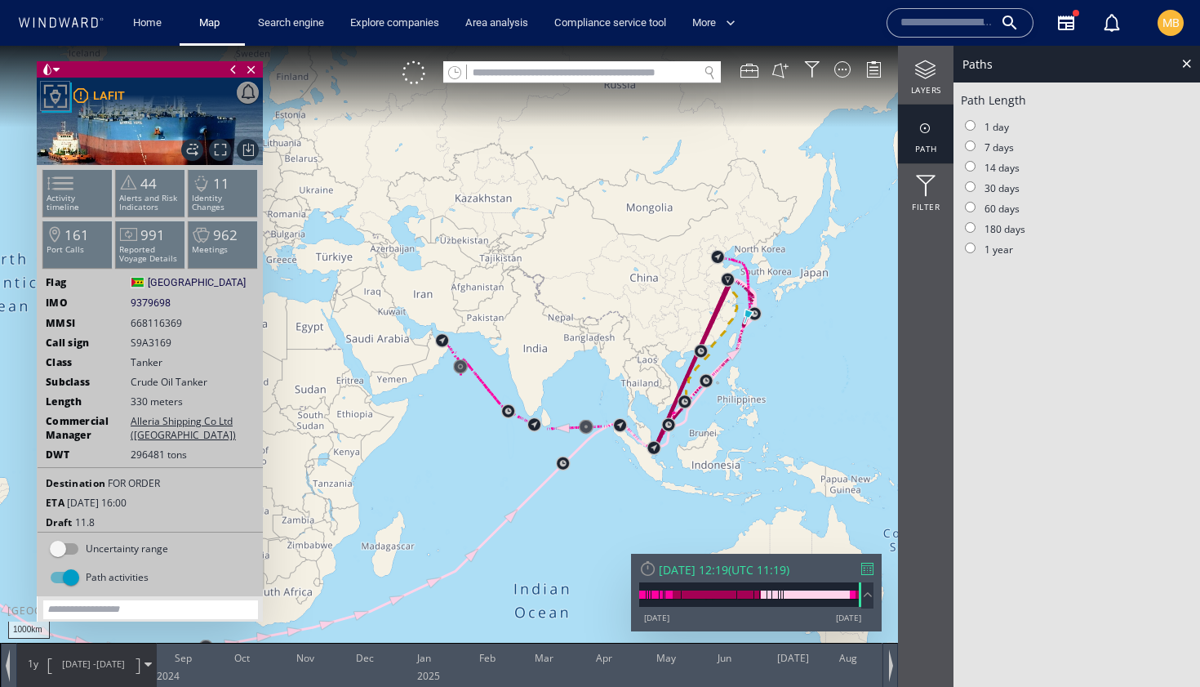
drag, startPoint x: 468, startPoint y: 524, endPoint x: 654, endPoint y: 416, distance: 215.5
click at [653, 416] on canvas "Map" at bounding box center [600, 358] width 1200 height 624
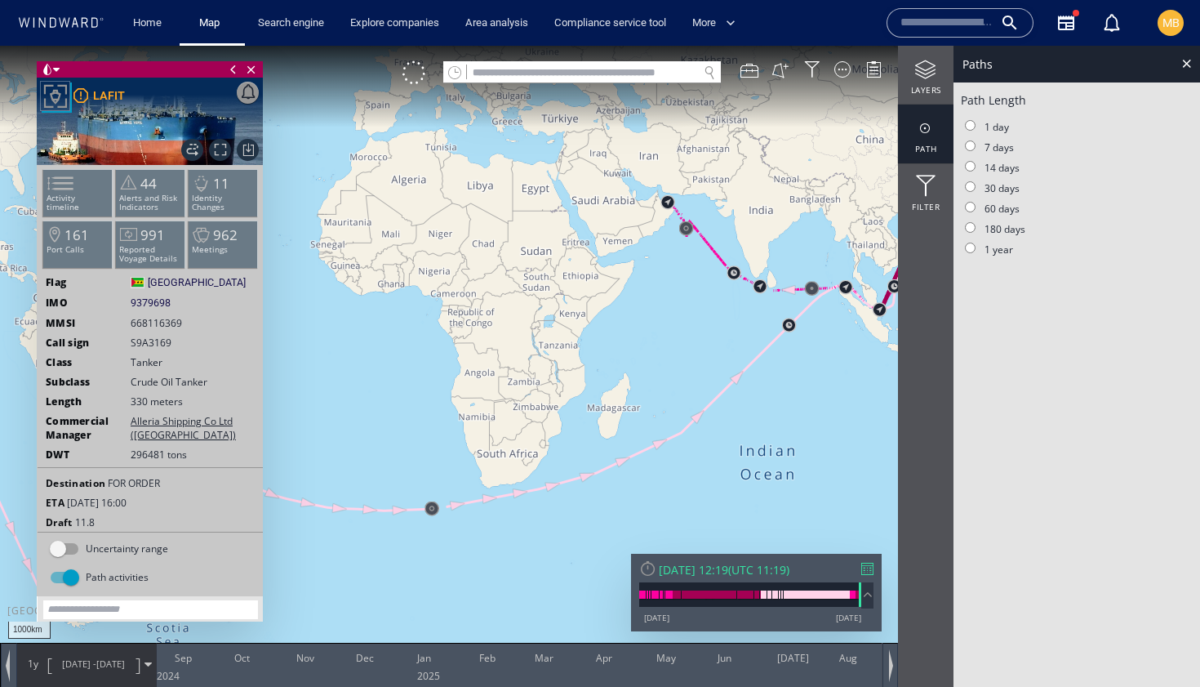
drag, startPoint x: 436, startPoint y: 522, endPoint x: 746, endPoint y: 522, distance: 310.2
click at [730, 522] on canvas "Map" at bounding box center [600, 358] width 1200 height 624
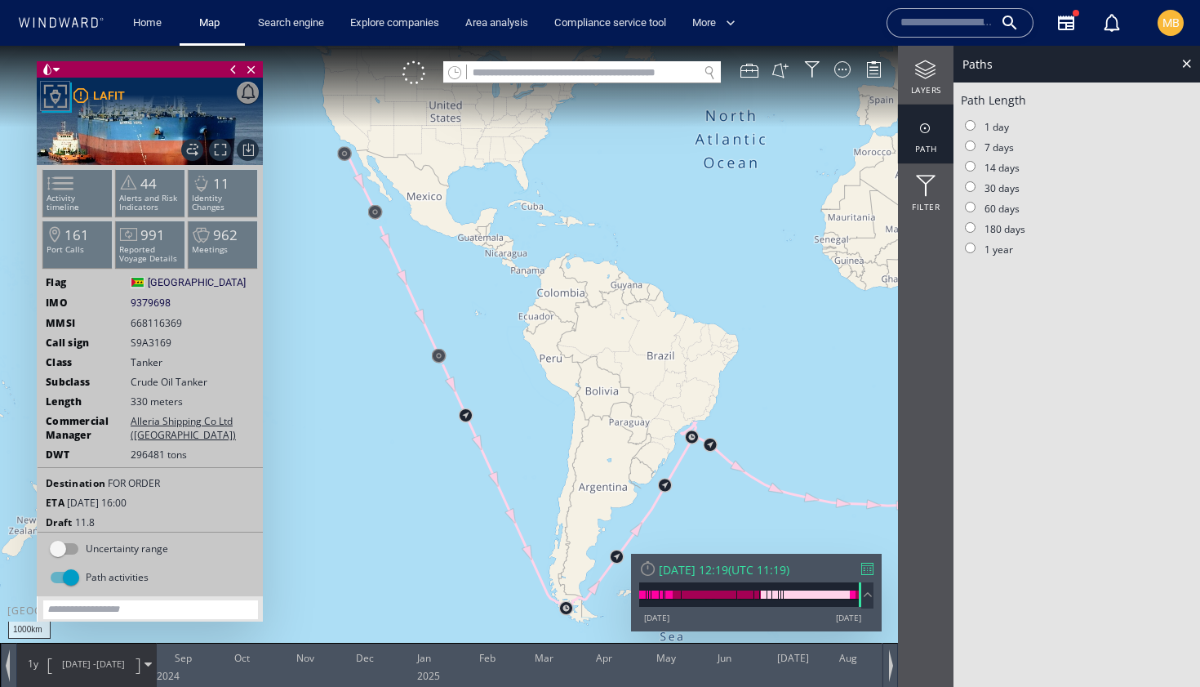
drag, startPoint x: 819, startPoint y: 462, endPoint x: 660, endPoint y: 440, distance: 159.9
click at [669, 440] on canvas "Map" at bounding box center [600, 358] width 1200 height 624
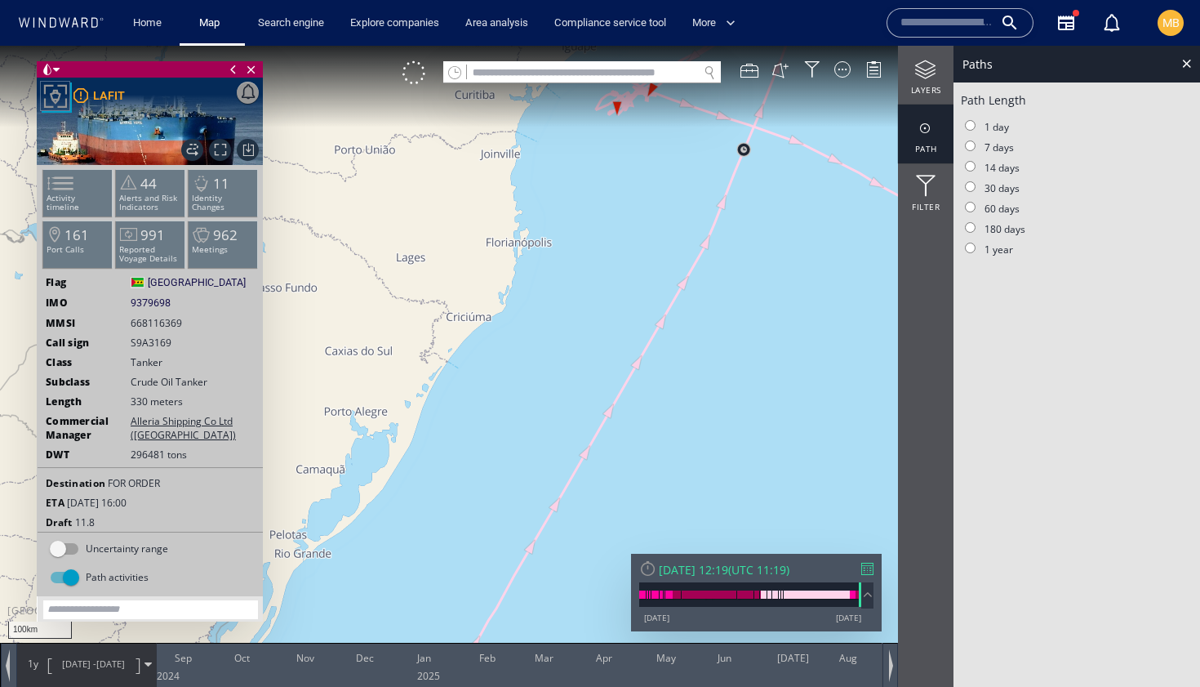
drag, startPoint x: 670, startPoint y: 321, endPoint x: 662, endPoint y: 426, distance: 105.6
click at [662, 426] on canvas "Map" at bounding box center [600, 358] width 1200 height 624
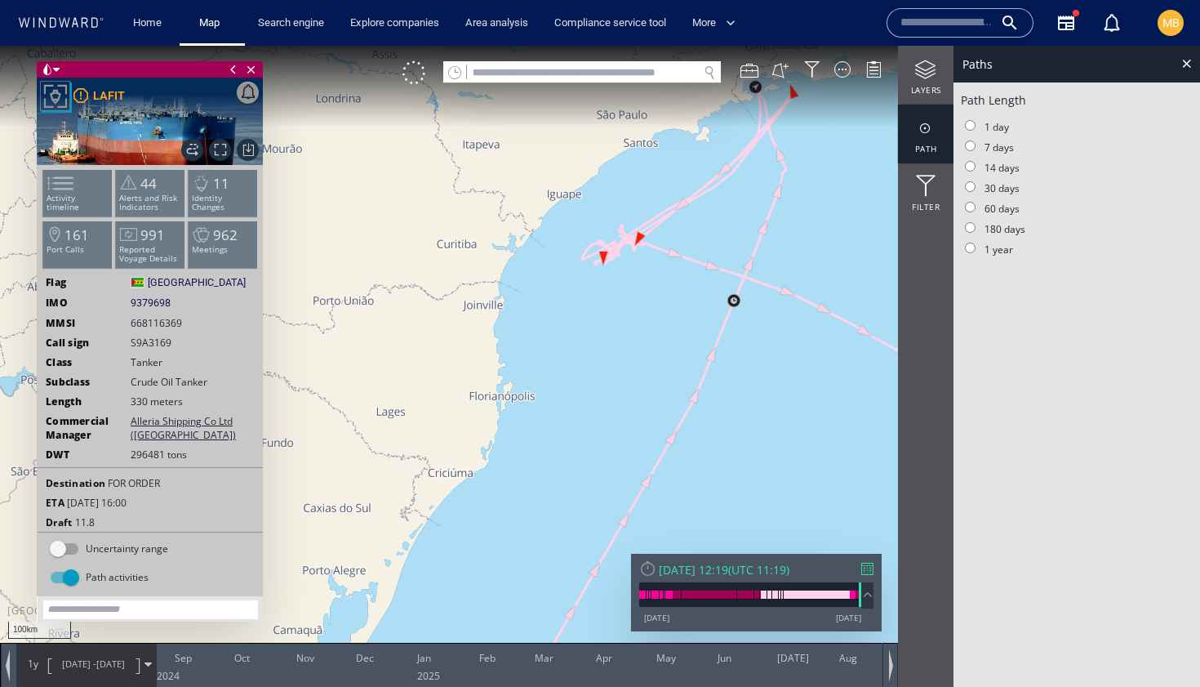
drag, startPoint x: 683, startPoint y: 354, endPoint x: 683, endPoint y: 371, distance: 16.3
click at [683, 369] on canvas "Map" at bounding box center [600, 358] width 1200 height 624
